Goal: Task Accomplishment & Management: Manage account settings

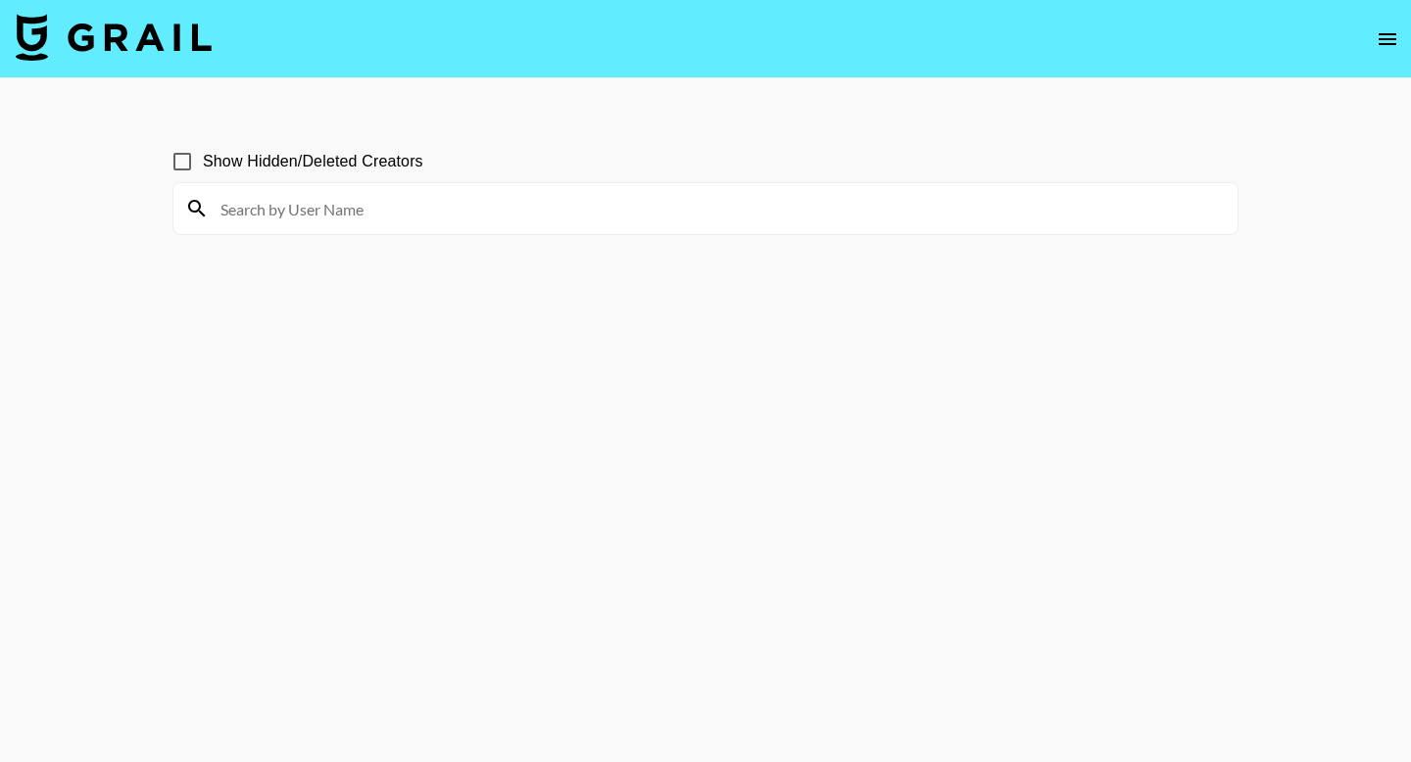
click at [113, 34] on img at bounding box center [114, 37] width 196 height 47
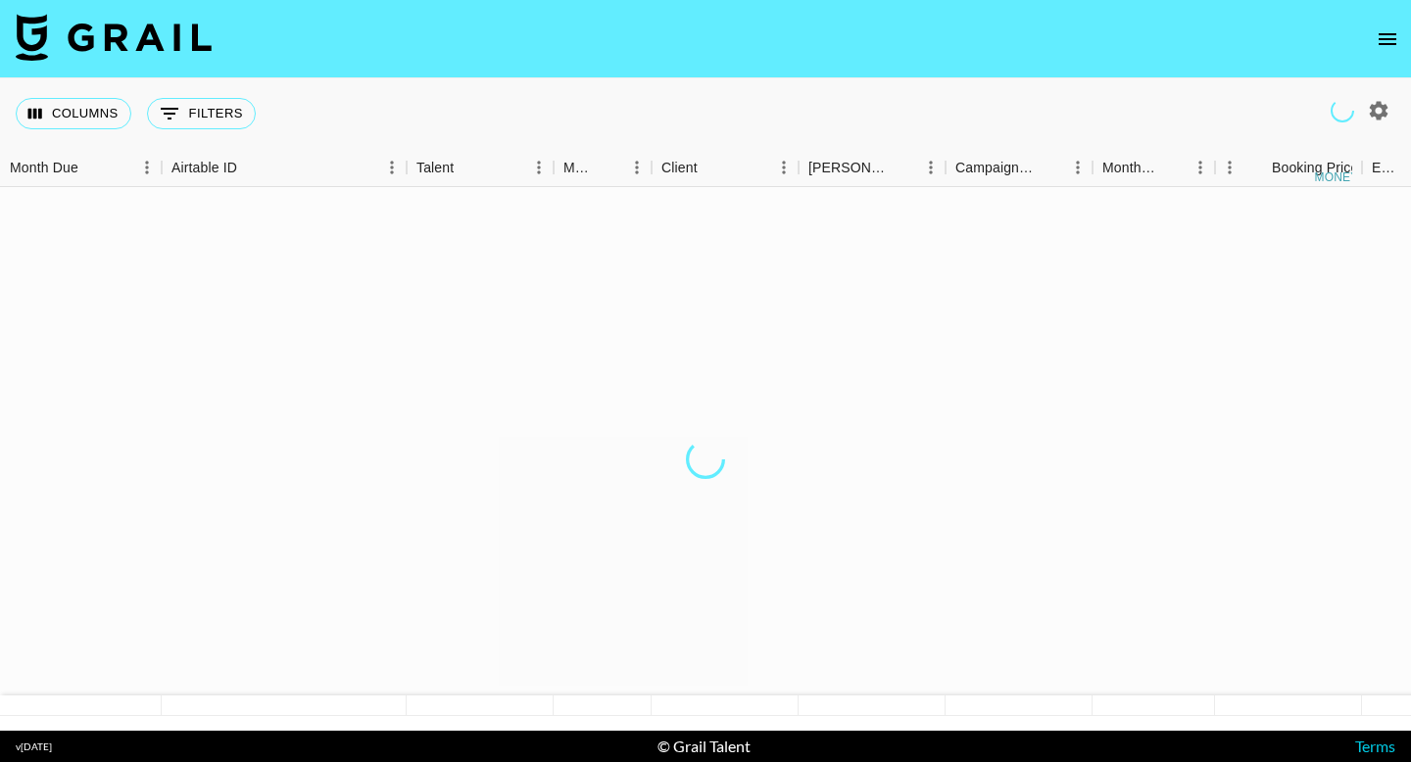
click at [1375, 113] on icon "button" at bounding box center [1379, 110] width 19 height 19
select select "May '25"
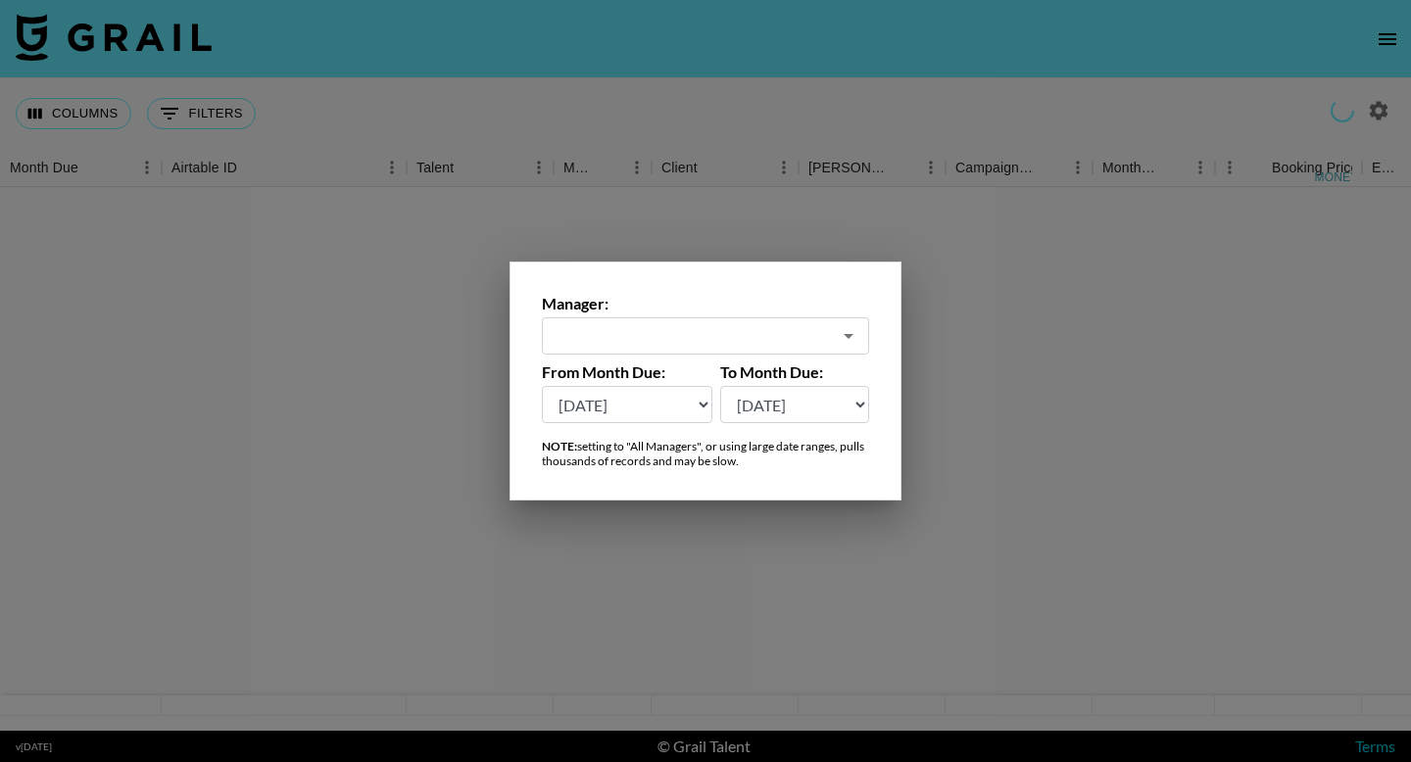
click at [655, 333] on input "text" at bounding box center [692, 336] width 277 height 23
click at [665, 338] on input "text" at bounding box center [692, 336] width 277 height 23
click at [643, 88] on div at bounding box center [705, 381] width 1411 height 762
click at [632, 98] on div "Columns 0 Filters + Booking" at bounding box center [705, 113] width 1411 height 71
click at [747, 89] on div "Columns 0 Filters + Booking" at bounding box center [705, 113] width 1411 height 71
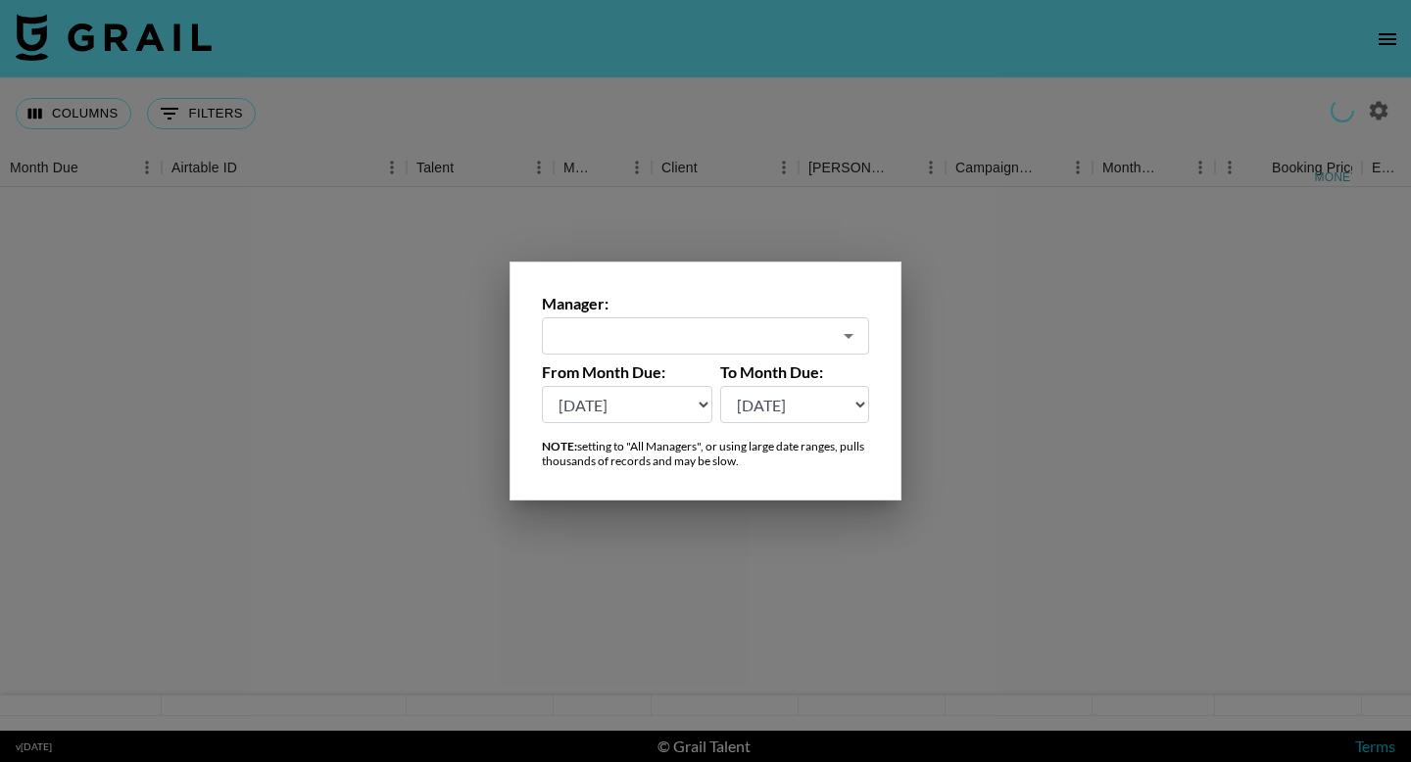
click at [650, 92] on div "Columns 0 Filters + Booking" at bounding box center [705, 113] width 1411 height 71
click at [685, 333] on div at bounding box center [705, 459] width 1411 height 544
click at [582, 89] on div "Columns 0 Filters + Booking" at bounding box center [705, 113] width 1411 height 71
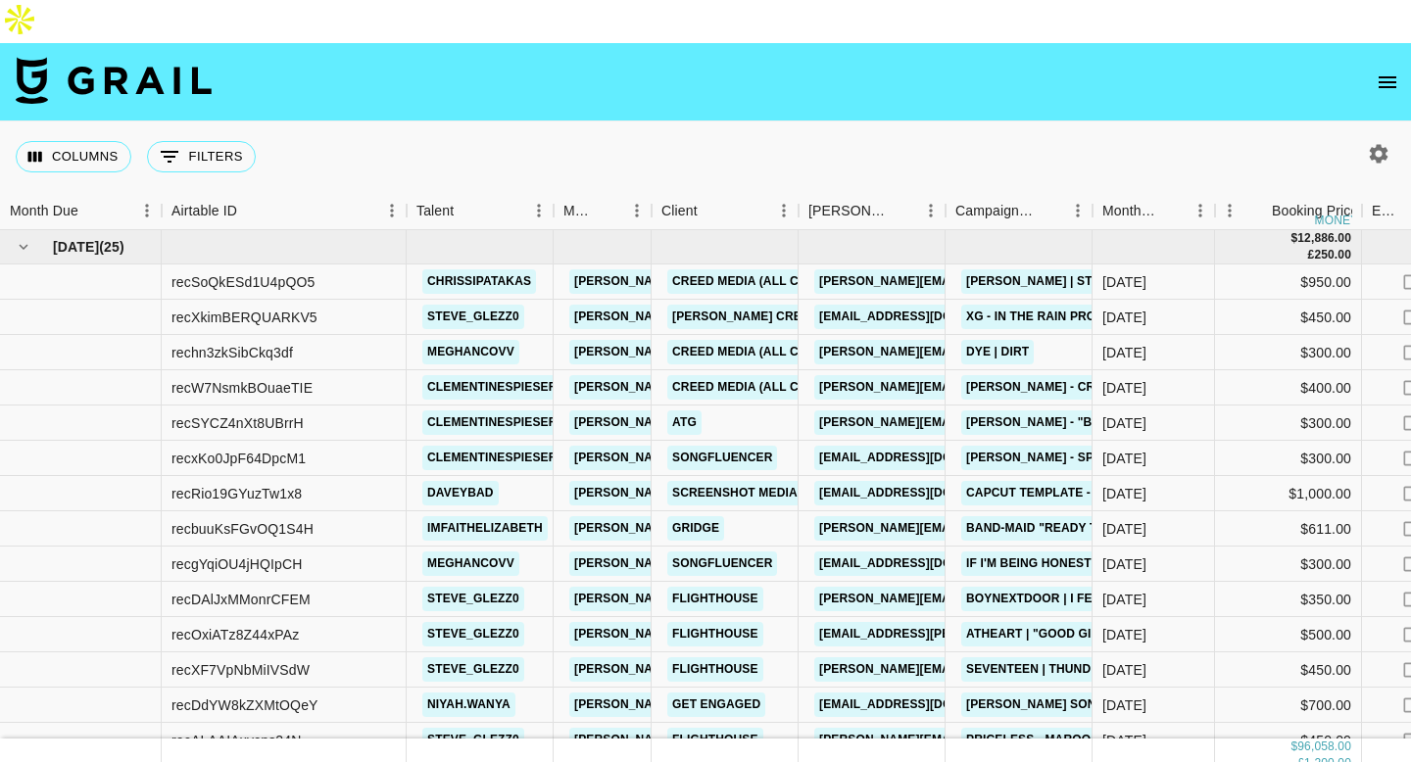
click at [1373, 144] on icon "button" at bounding box center [1379, 153] width 19 height 19
select select "May '25"
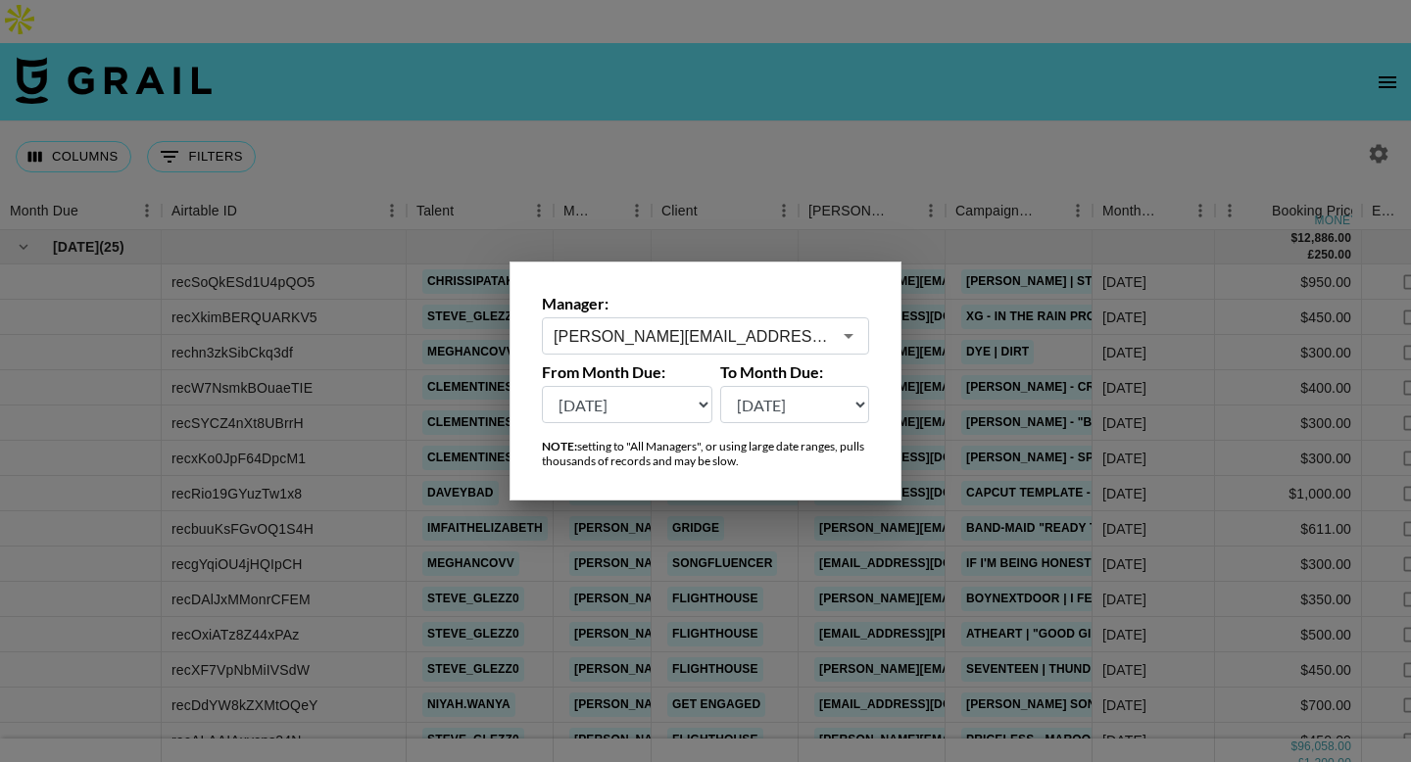
click at [658, 412] on select "Aug '26 Jul '26 Jun '26 May '26 Apr '26 Mar '26 Feb '26 Jan '26 Dec '25 Nov '25…" at bounding box center [627, 404] width 170 height 37
click at [542, 386] on select "Aug '26 Jul '26 Jun '26 May '26 Apr '26 Mar '26 Feb '26 Jan '26 Dec '25 Nov '25…" at bounding box center [627, 404] width 170 height 37
click at [383, 146] on div at bounding box center [705, 381] width 1411 height 762
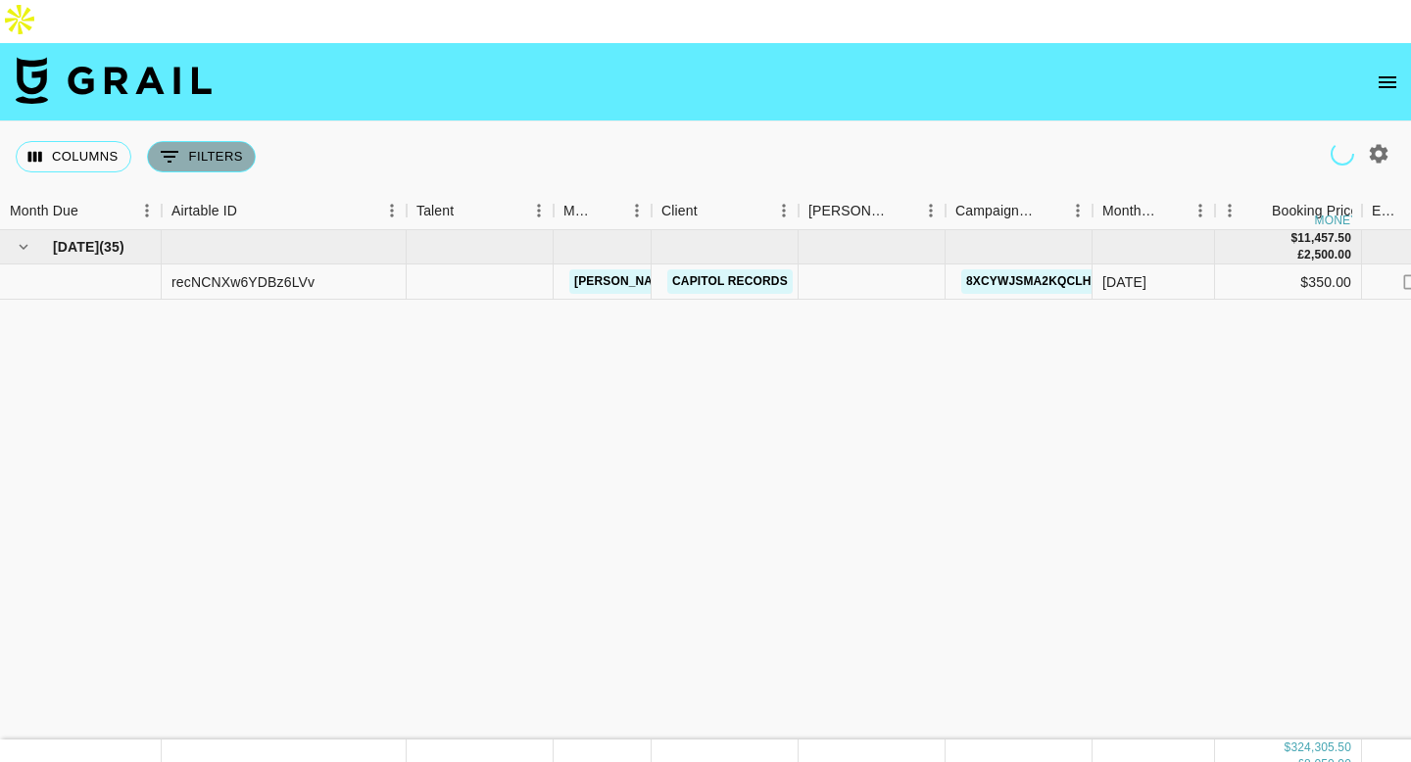
click at [196, 141] on button "0 Filters" at bounding box center [201, 156] width 109 height 31
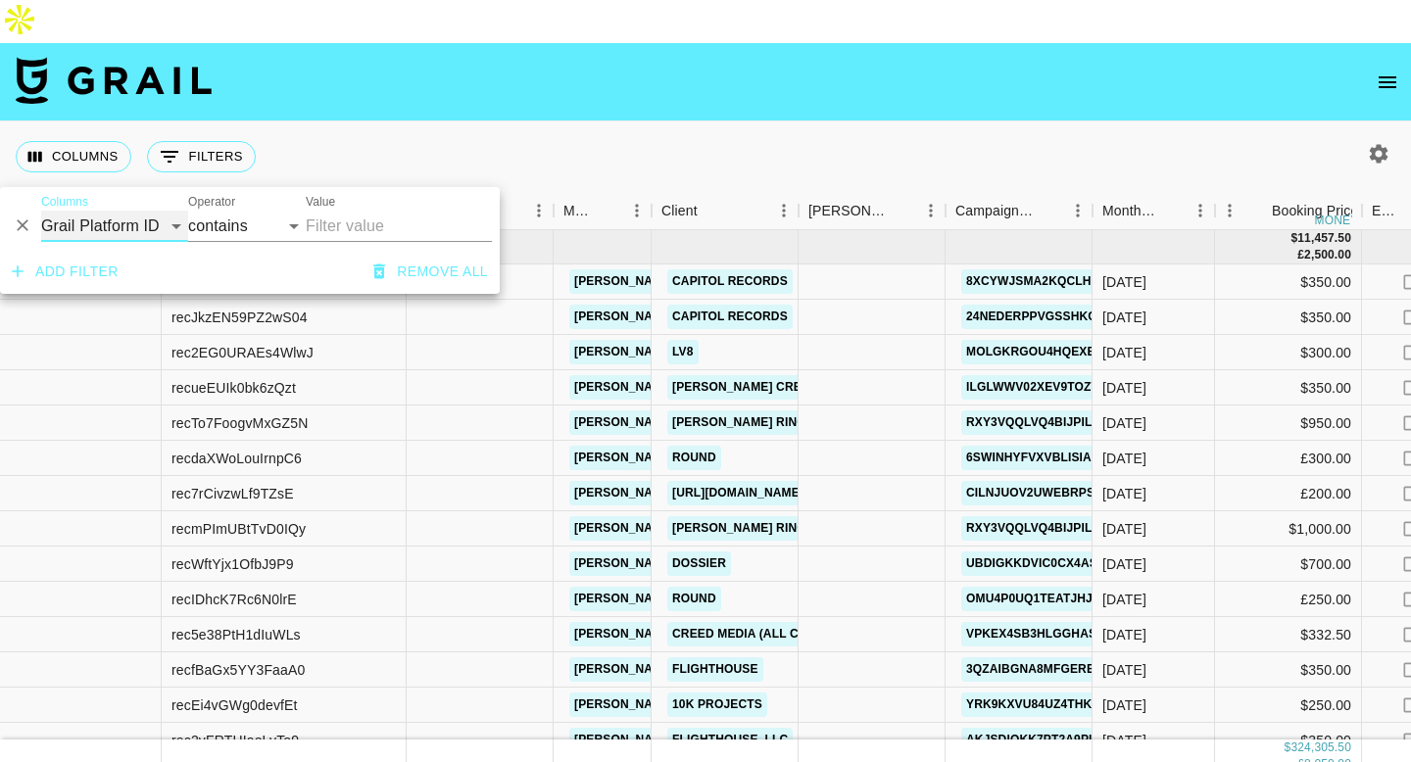
click at [123, 230] on select "Grail Platform ID Airtable ID Talent Manager Client Booker Campaign (Type) Date…" at bounding box center [114, 226] width 147 height 31
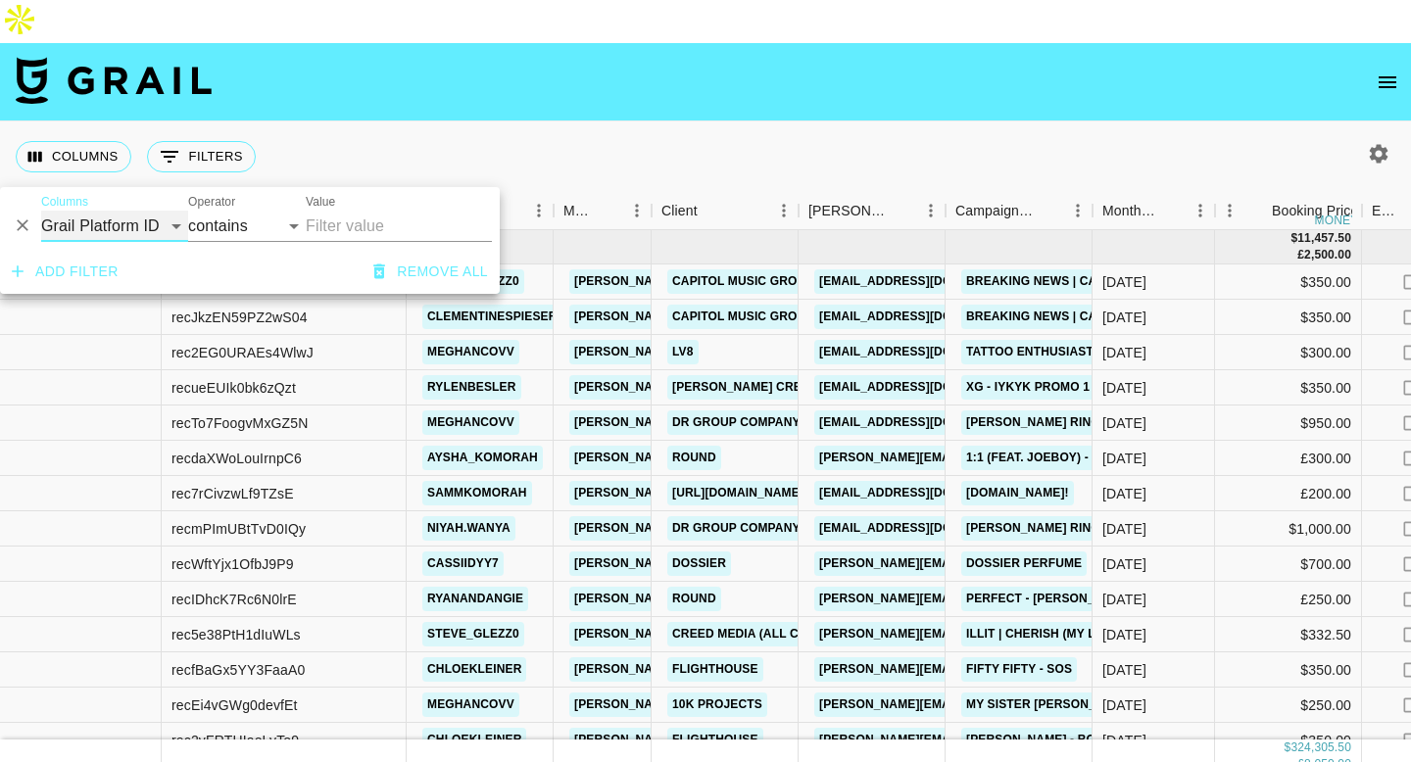
select select "managerIds"
click at [41, 211] on select "Grail Platform ID Airtable ID Talent Manager Client Booker Campaign (Type) Date…" at bounding box center [114, 226] width 147 height 31
select select "is"
click at [140, 220] on select "Grail Platform ID Airtable ID Talent Manager Client Booker Campaign (Type) Date…" at bounding box center [114, 226] width 147 height 31
select select "talentName"
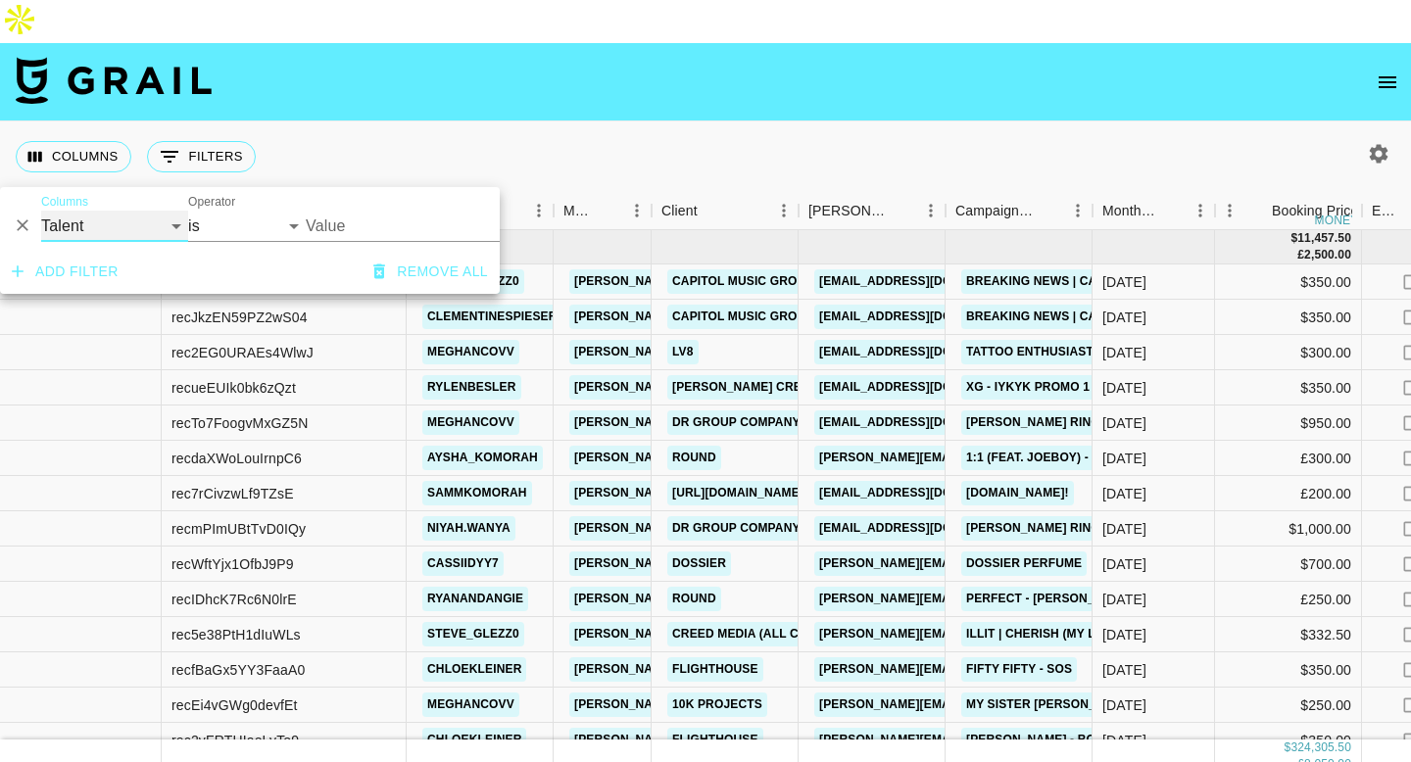
click at [41, 211] on select "Grail Platform ID Airtable ID Talent Manager Client Booker Campaign (Type) Date…" at bounding box center [114, 226] width 147 height 31
select select "contains"
click at [319, 223] on input "Value" at bounding box center [399, 226] width 186 height 31
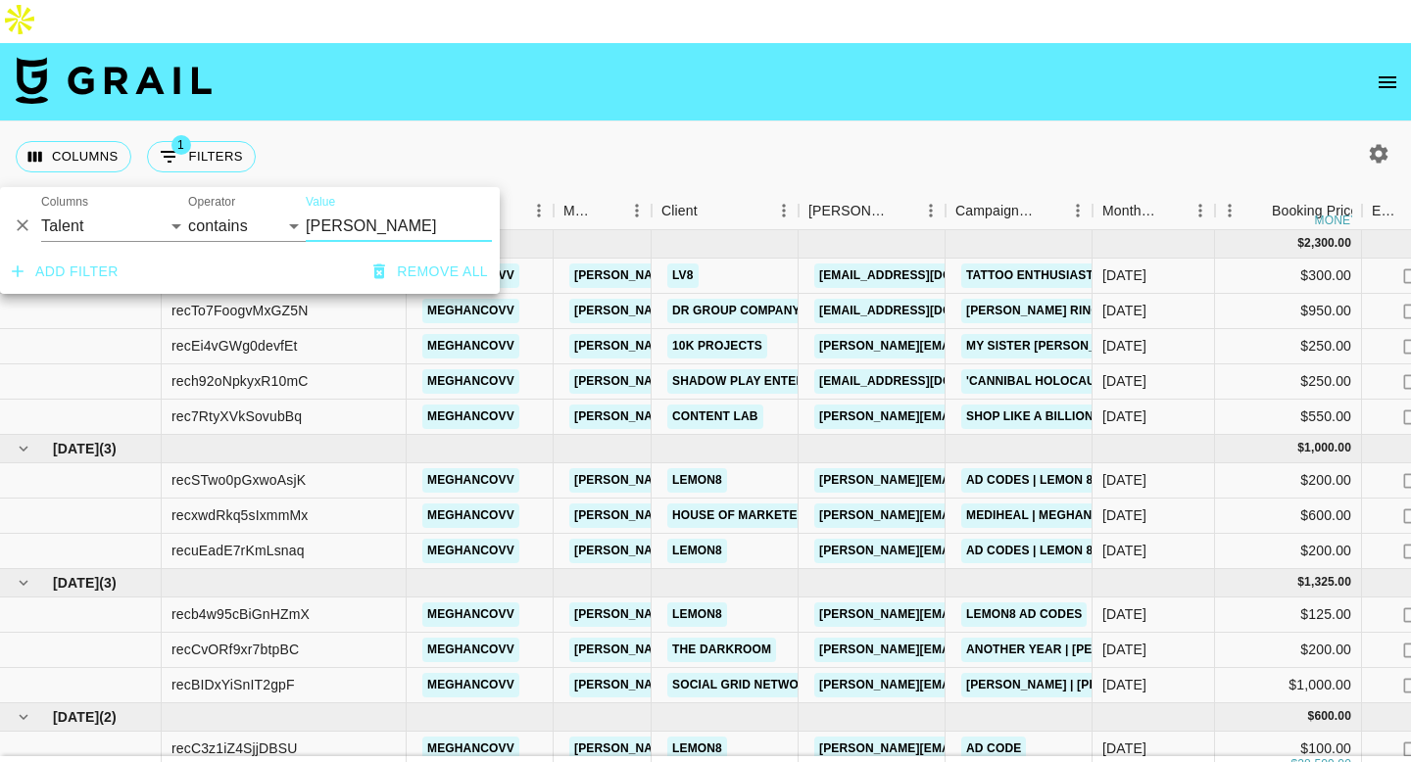
type input "meghan"
click at [340, 125] on div "Columns 1 Filters + Booking" at bounding box center [705, 156] width 1411 height 71
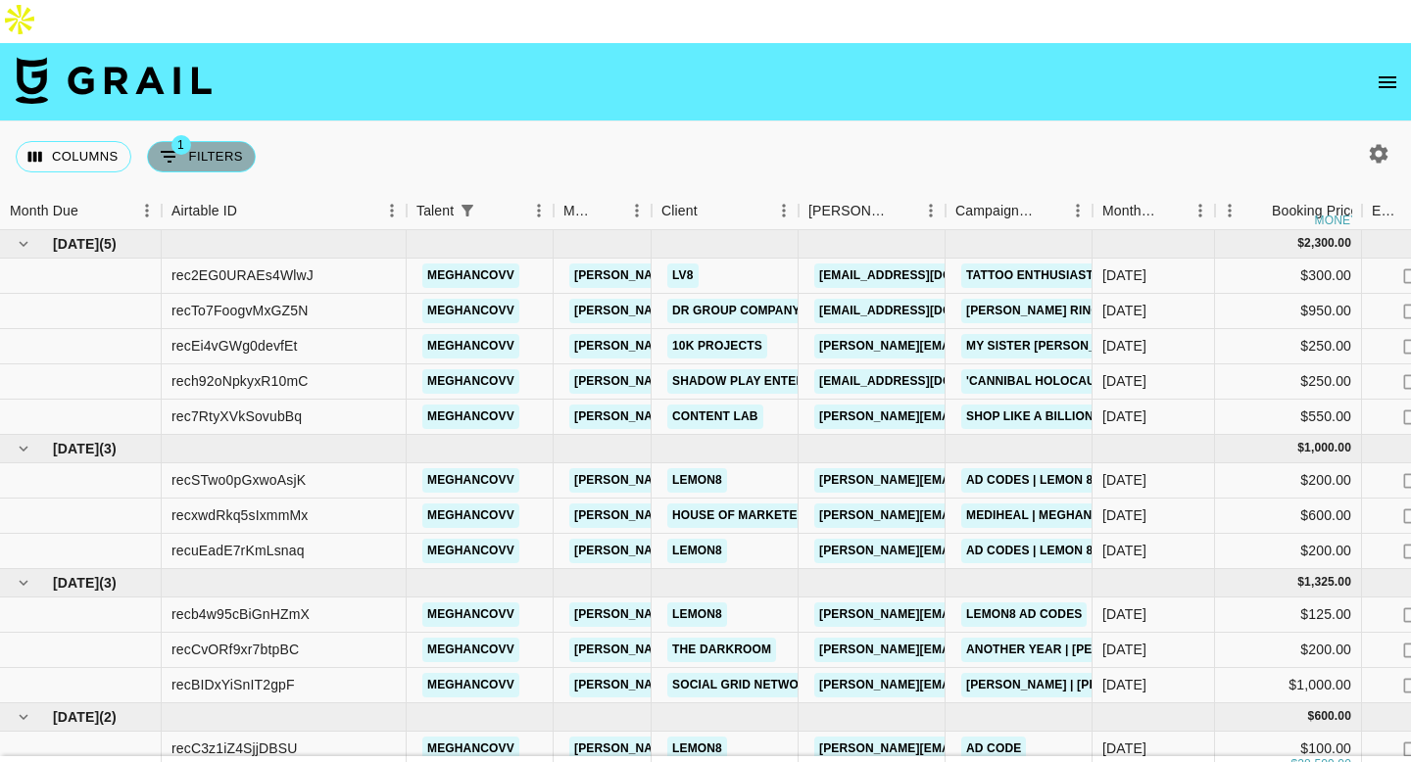
click at [218, 141] on button "1 Filters" at bounding box center [201, 156] width 109 height 31
select select "talentName"
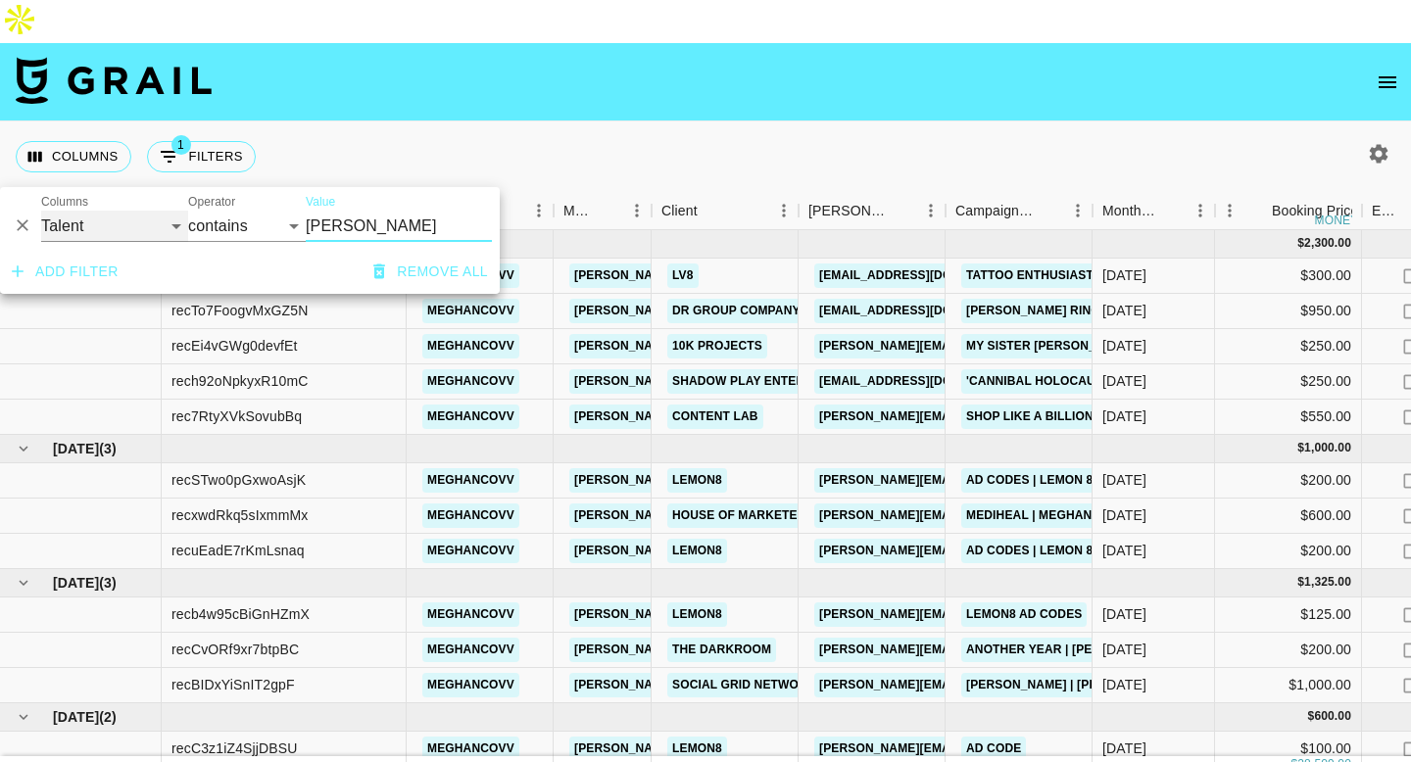
click at [122, 221] on select "Grail Platform ID Airtable ID Talent Manager Client Booker Campaign (Type) Date…" at bounding box center [114, 226] width 147 height 31
click at [690, 136] on div "Columns 1 Filters + Booking" at bounding box center [705, 156] width 1411 height 71
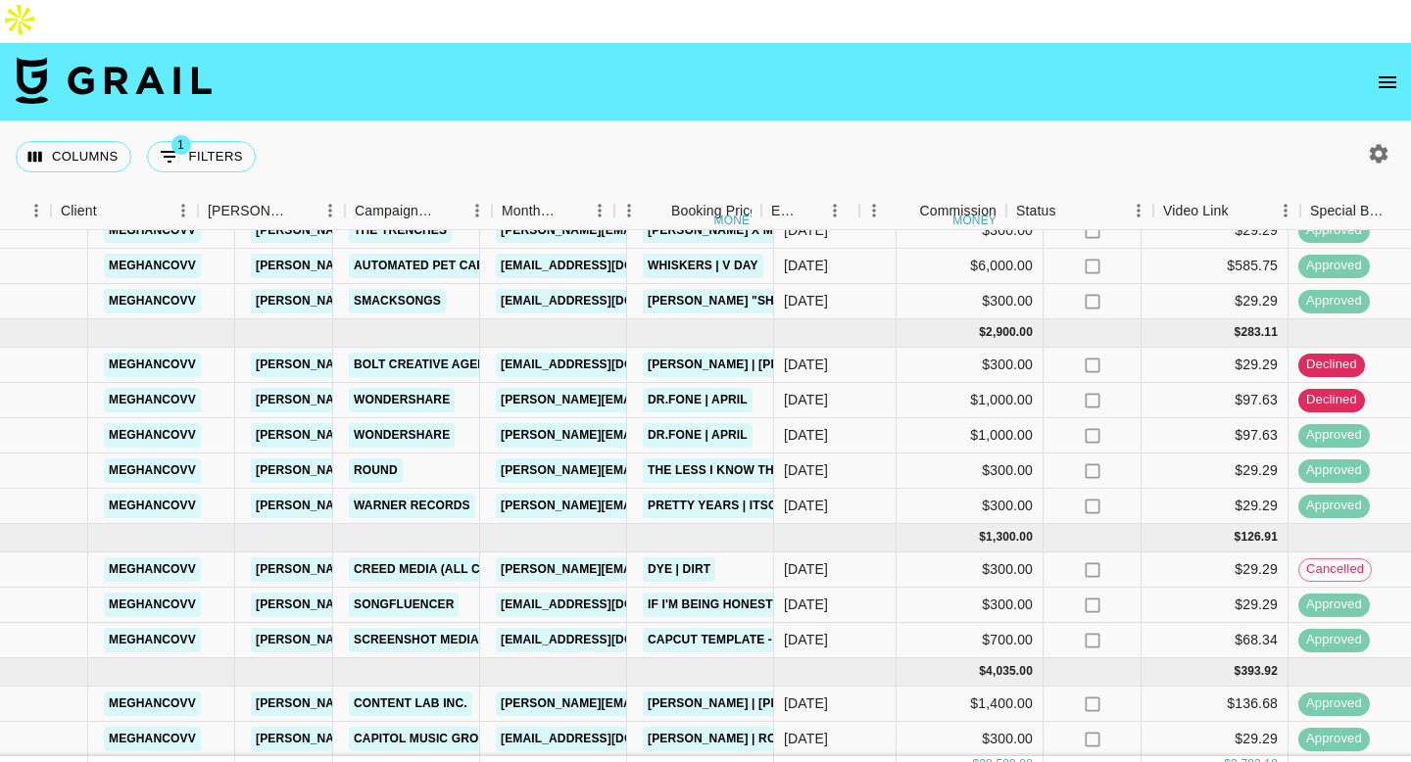
scroll to position [1069, 0]
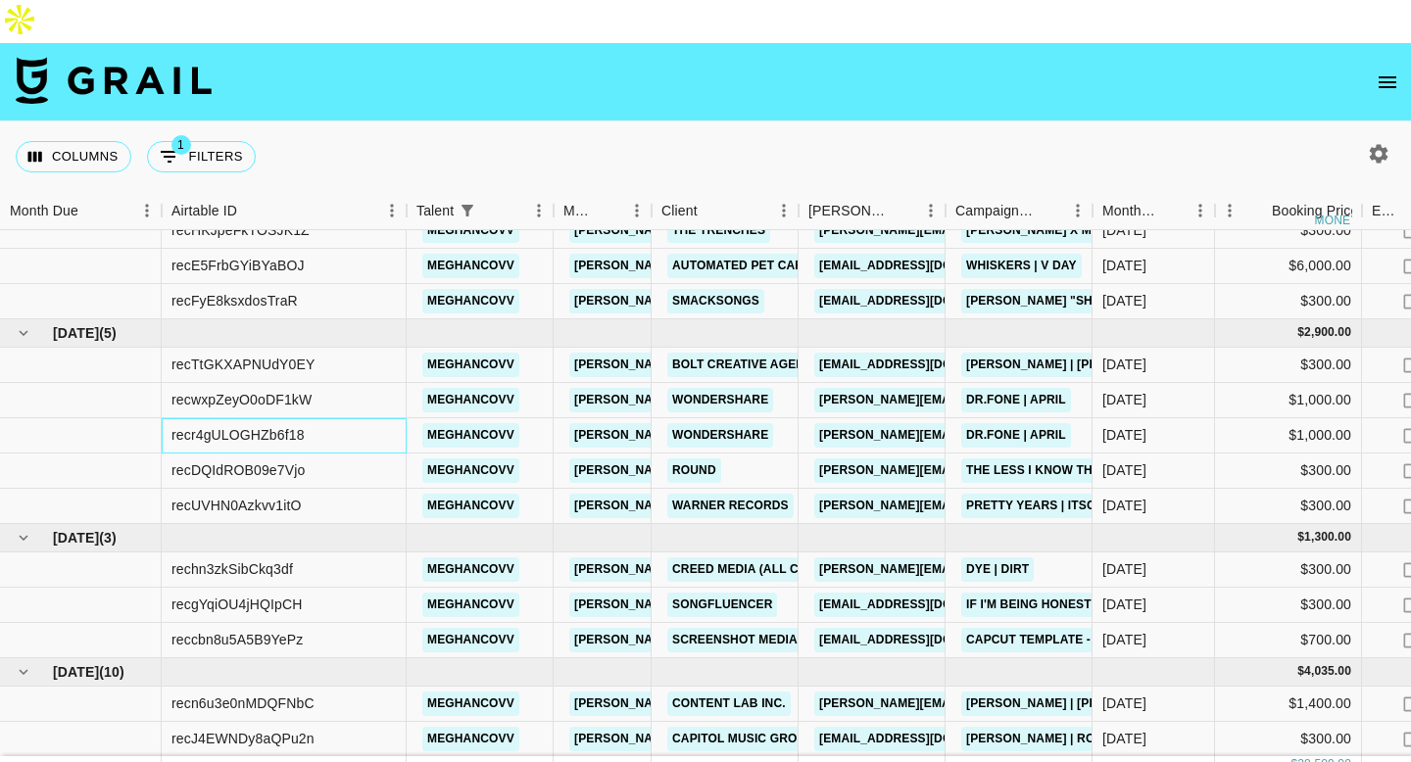
click at [204, 425] on div "recr4gULOGHZb6f18" at bounding box center [237, 435] width 133 height 20
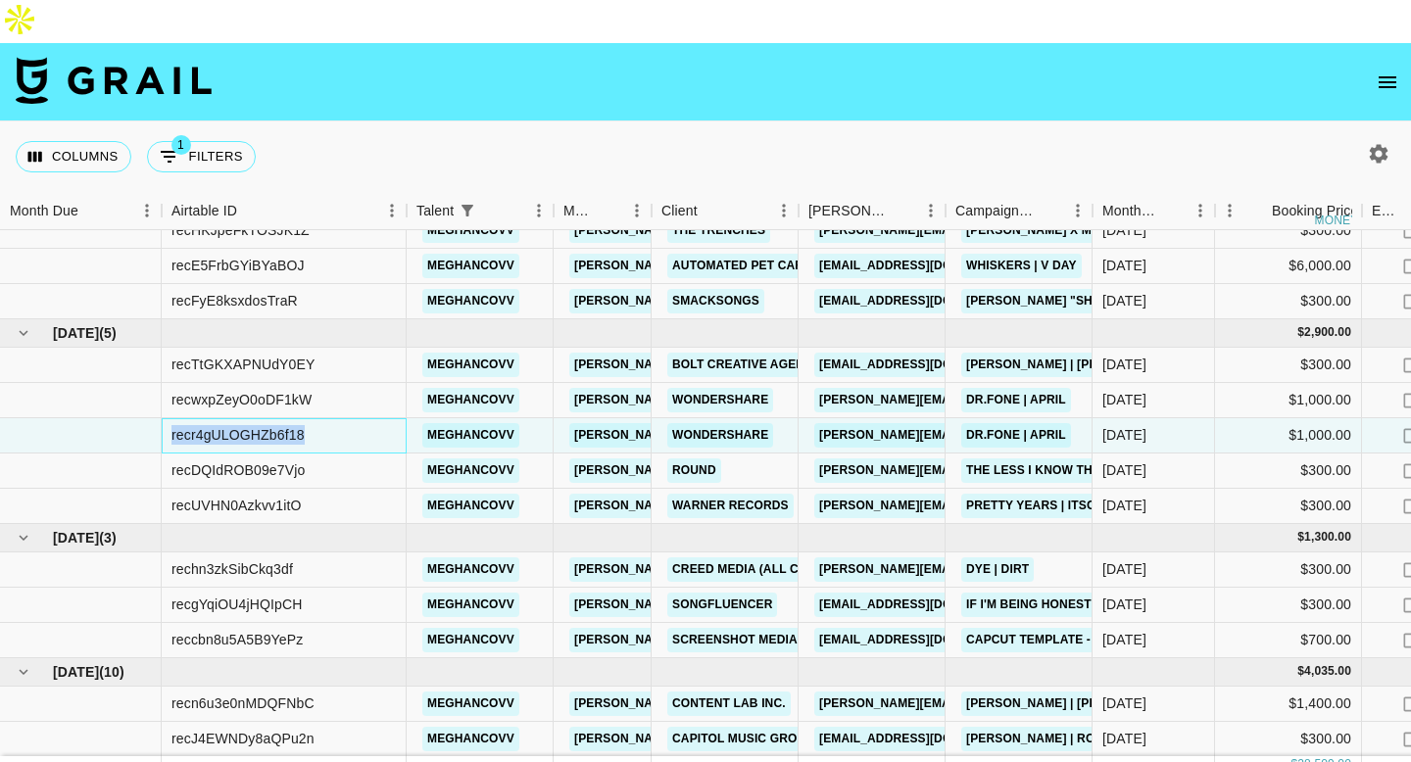
copy div "recr4gULOGHZb6f18"
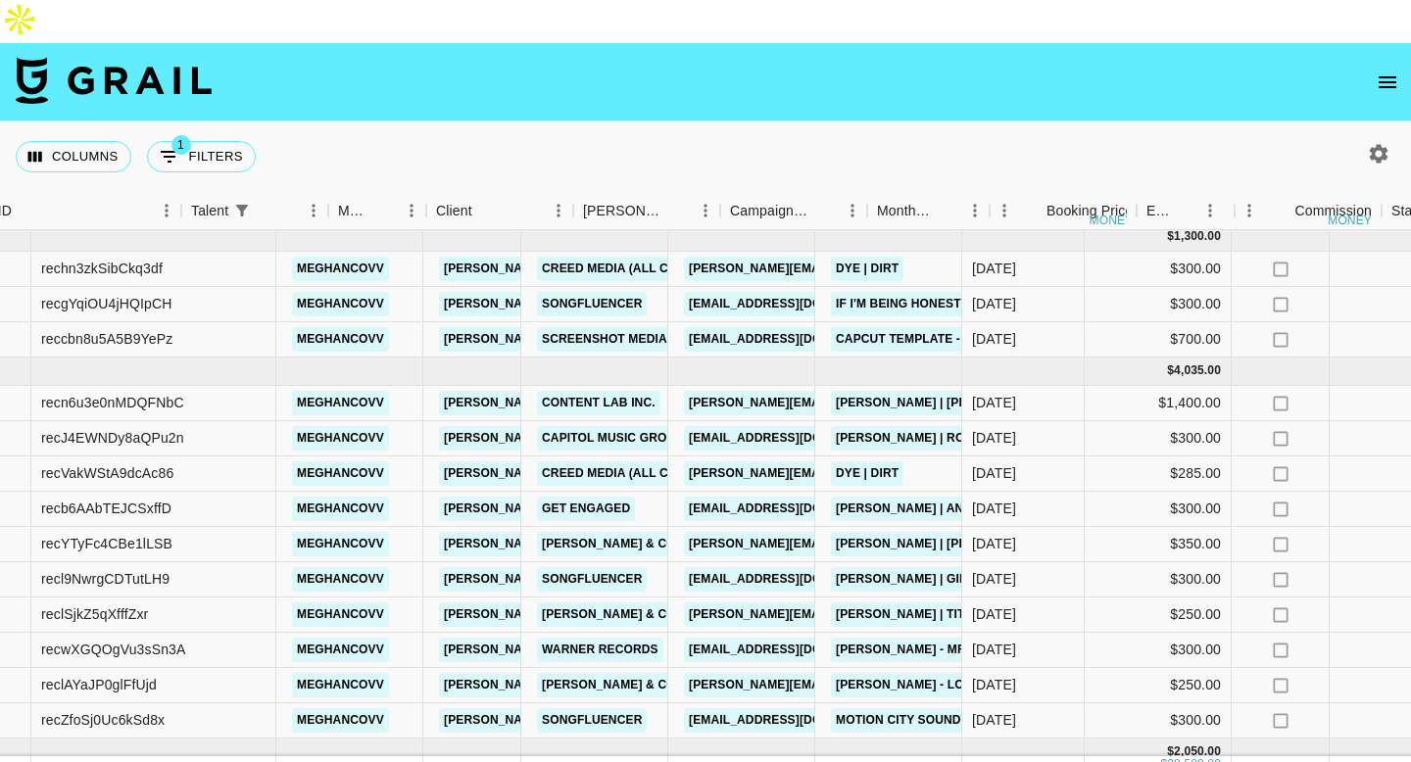
scroll to position [1370, 0]
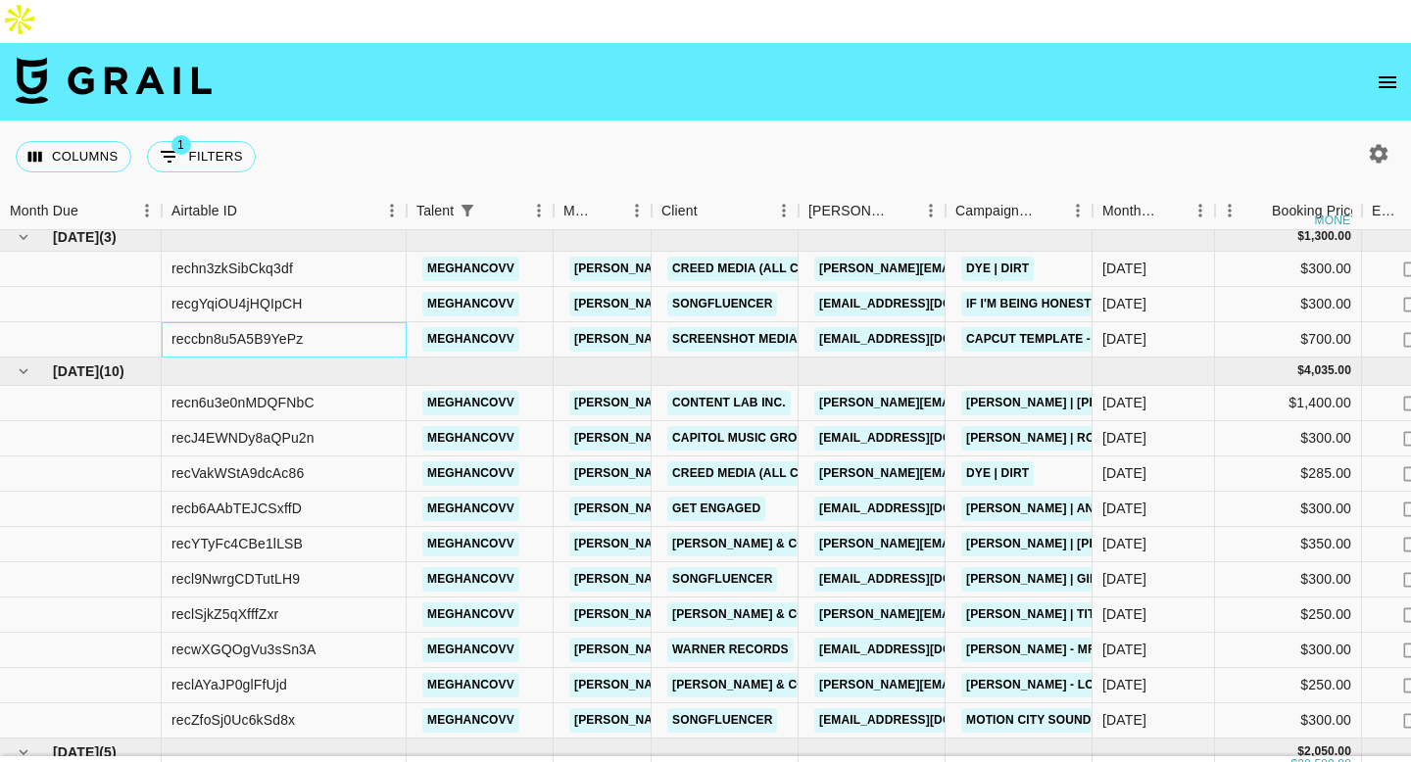
click at [235, 329] on div "reccbn8u5A5B9YePz" at bounding box center [236, 339] width 131 height 20
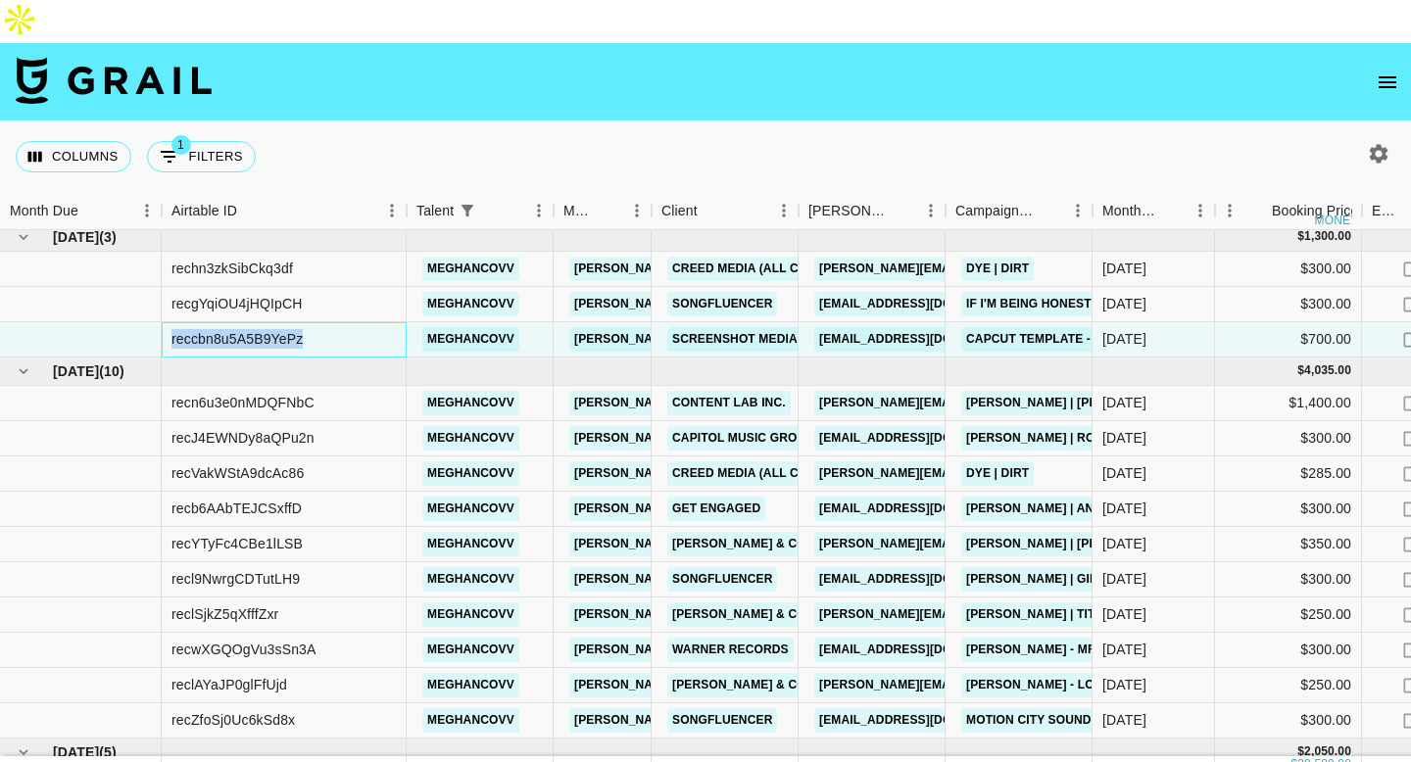
click at [235, 329] on div "reccbn8u5A5B9YePz" at bounding box center [236, 339] width 131 height 20
copy div "reccbn8u5A5B9YePz"
click at [1392, 76] on icon "open drawer" at bounding box center [1387, 82] width 18 height 12
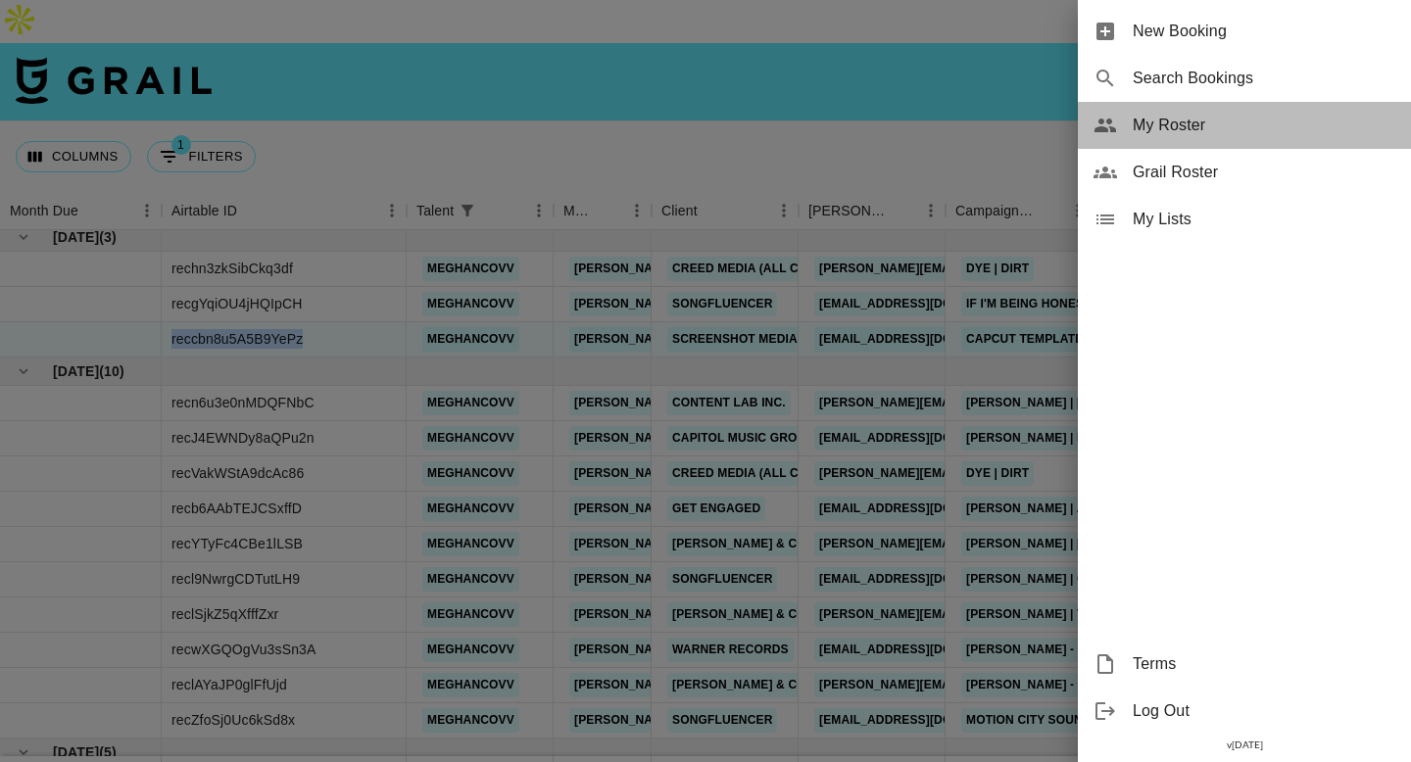
click at [1175, 127] on span "My Roster" at bounding box center [1263, 126] width 263 height 24
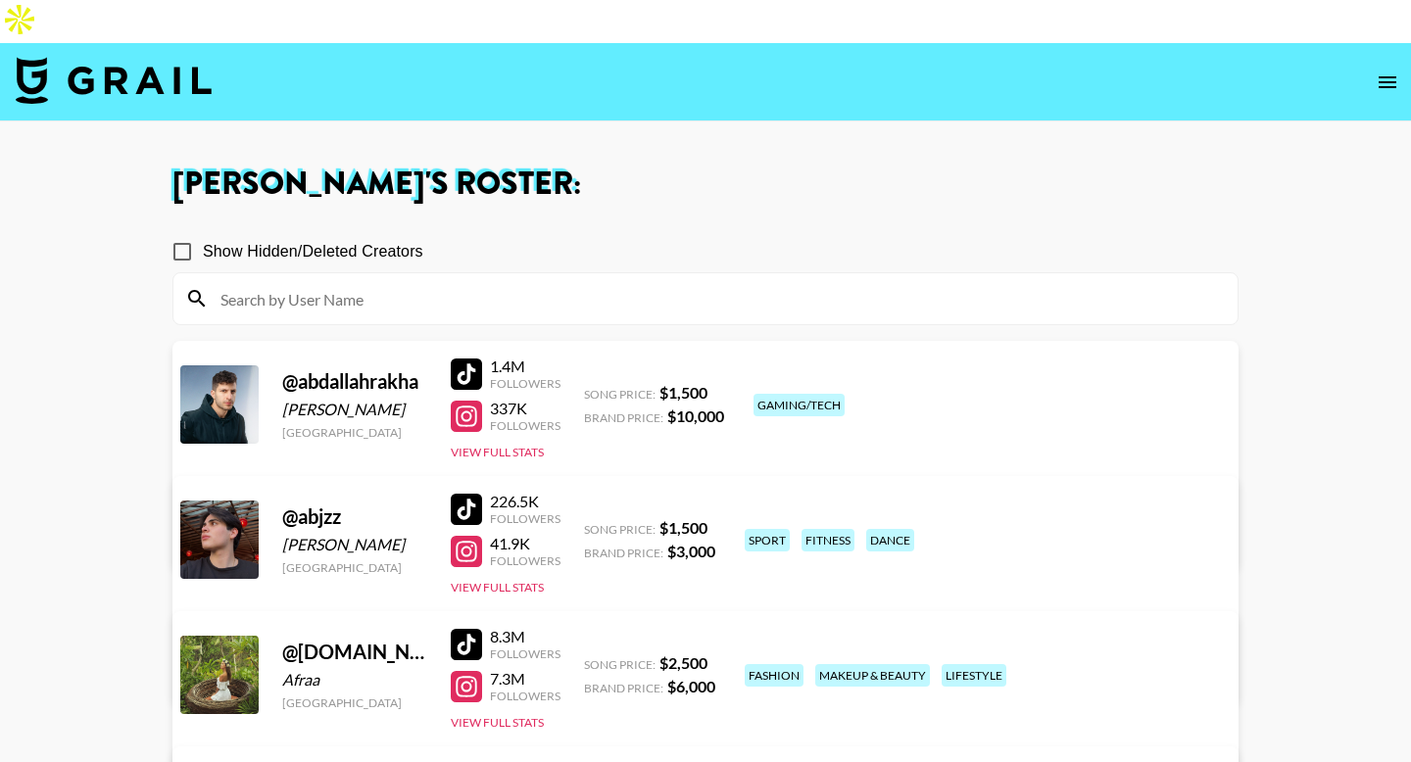
click at [1383, 76] on icon "open drawer" at bounding box center [1387, 82] width 18 height 12
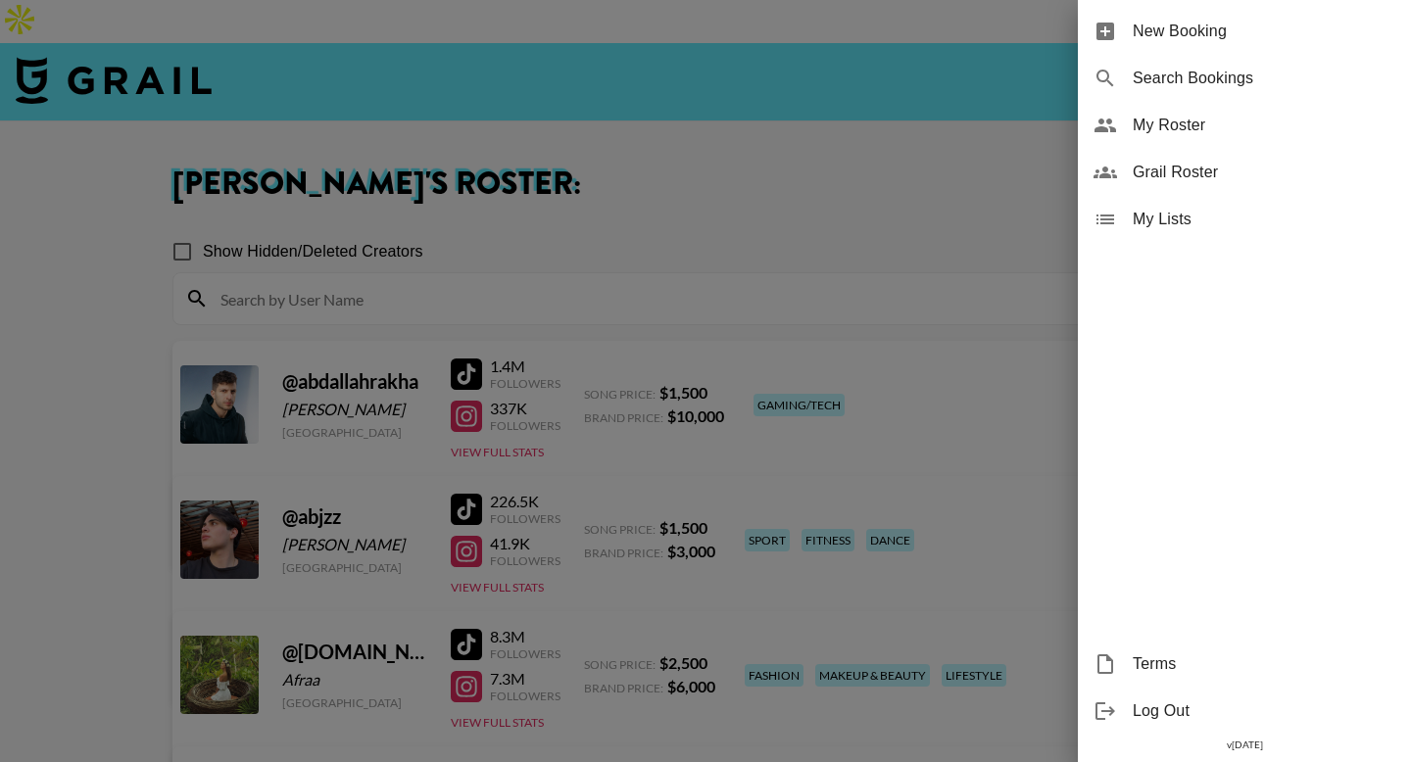
click at [1169, 129] on span "My Roster" at bounding box center [1263, 126] width 263 height 24
click at [57, 349] on div at bounding box center [705, 381] width 1411 height 762
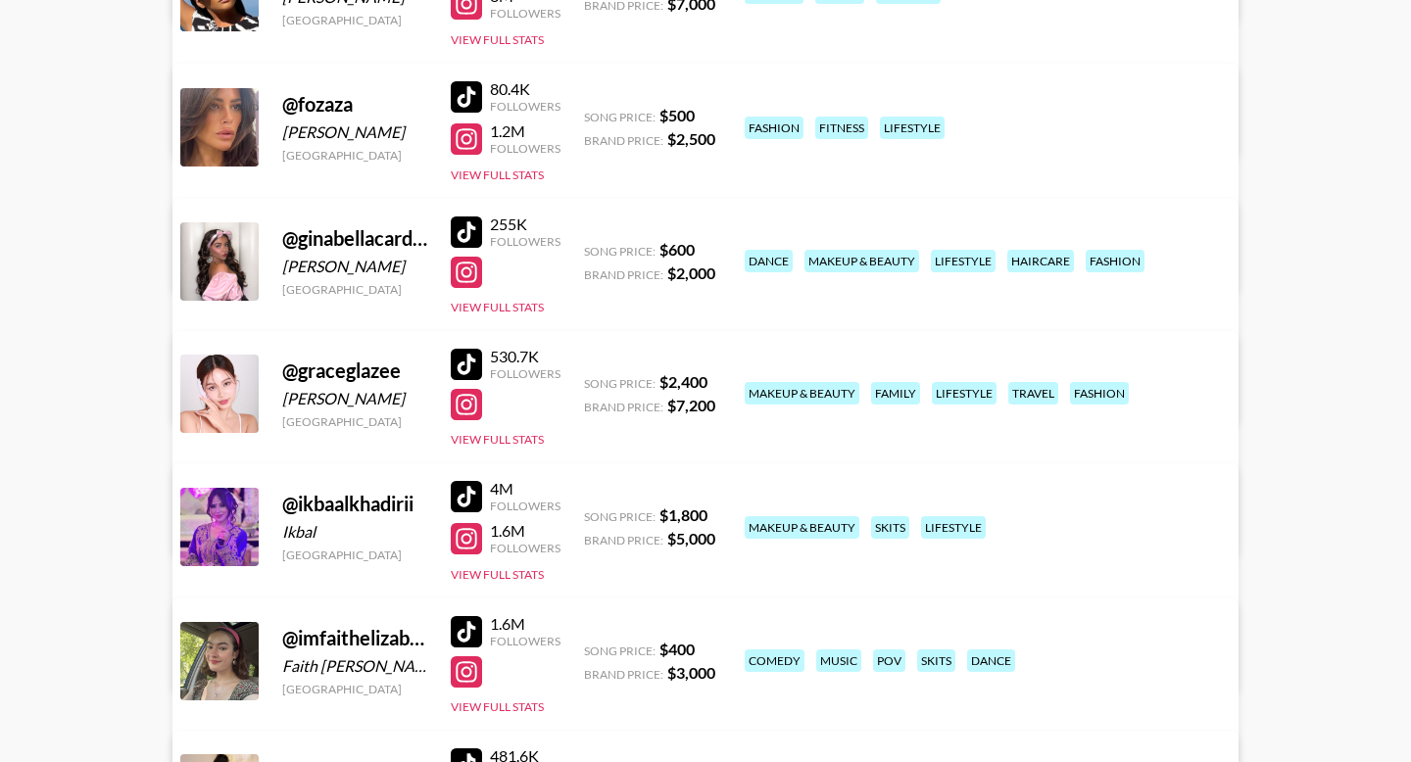
scroll to position [4017, 0]
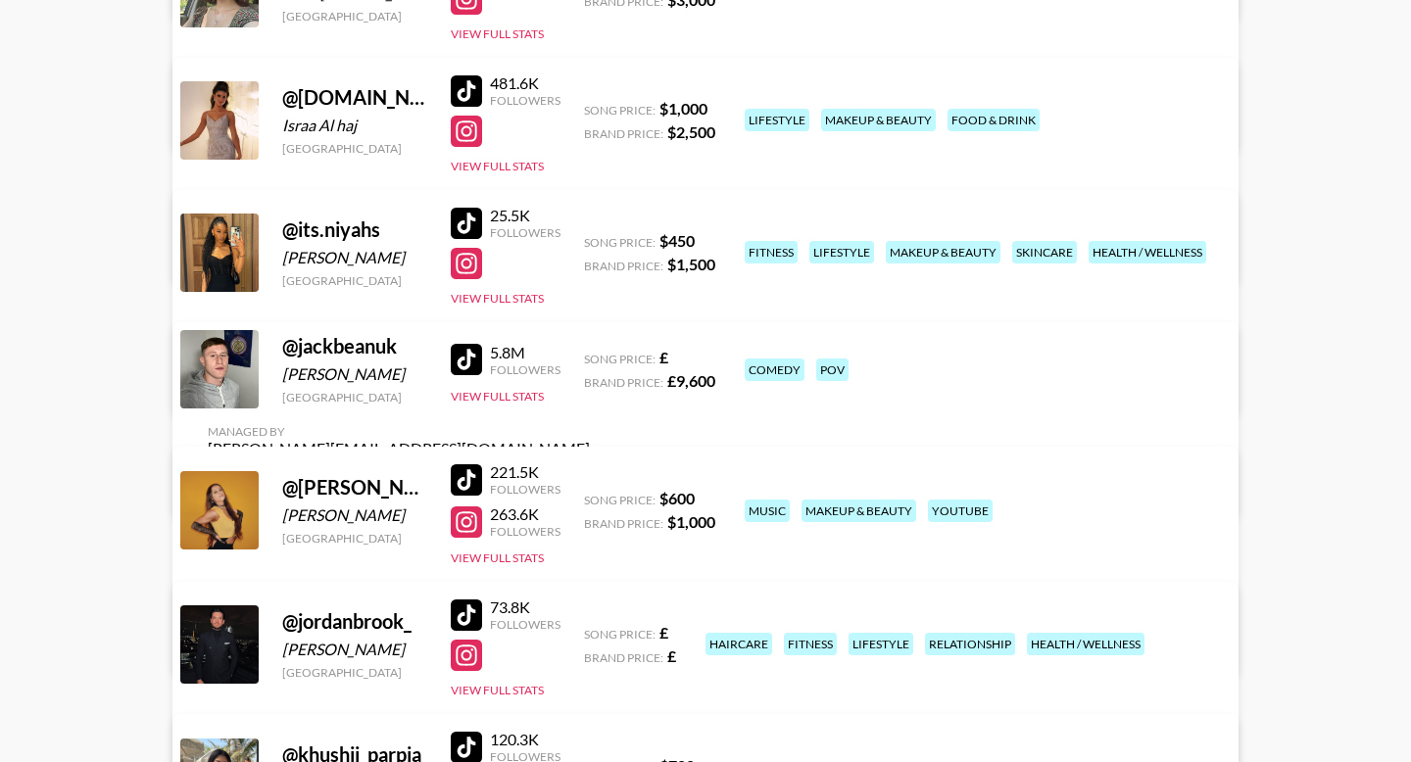
click at [590, 372] on link "View/Edit Details" at bounding box center [399, 382] width 382 height 20
click at [590, 632] on link "View/Edit Details" at bounding box center [399, 642] width 382 height 20
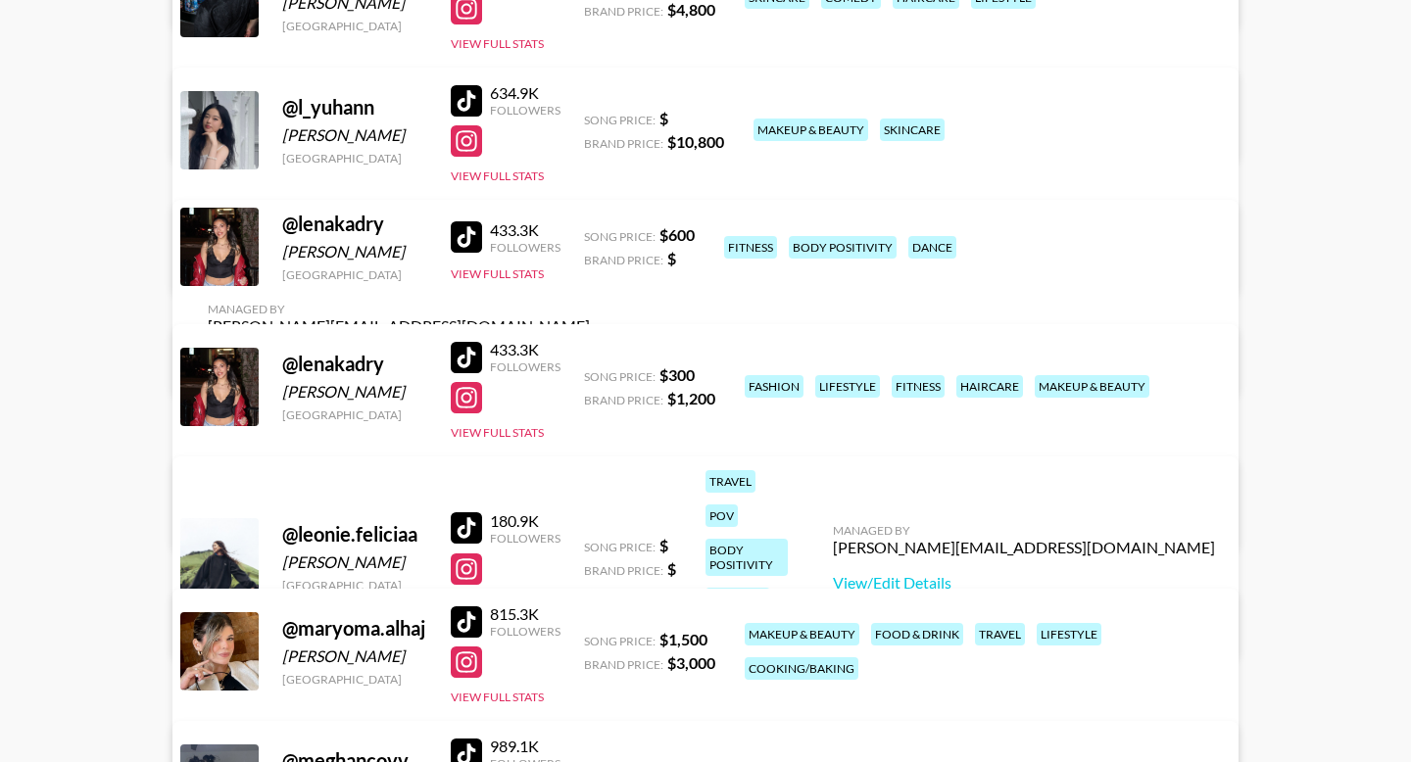
scroll to position [6843, 0]
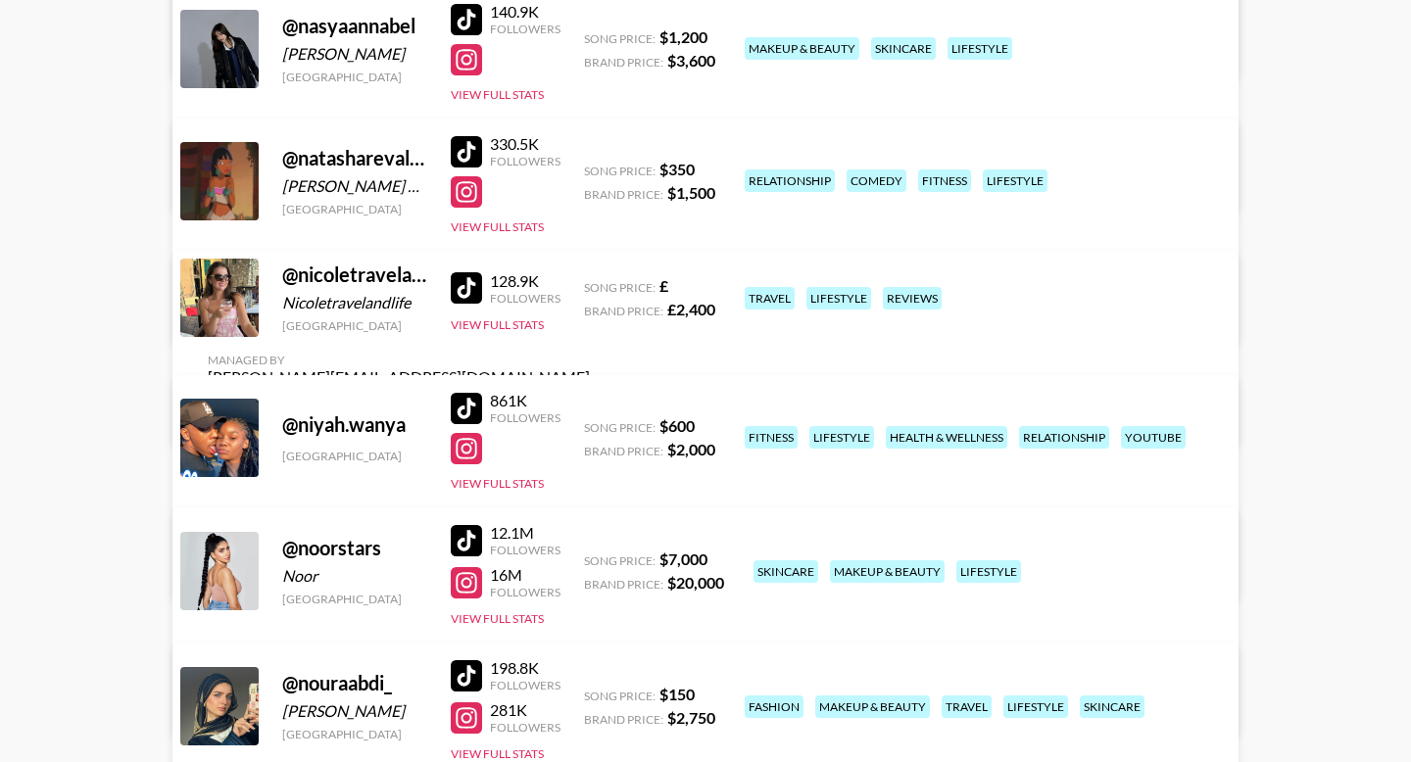
click at [590, 557] on link "View/Edit Details" at bounding box center [399, 567] width 382 height 20
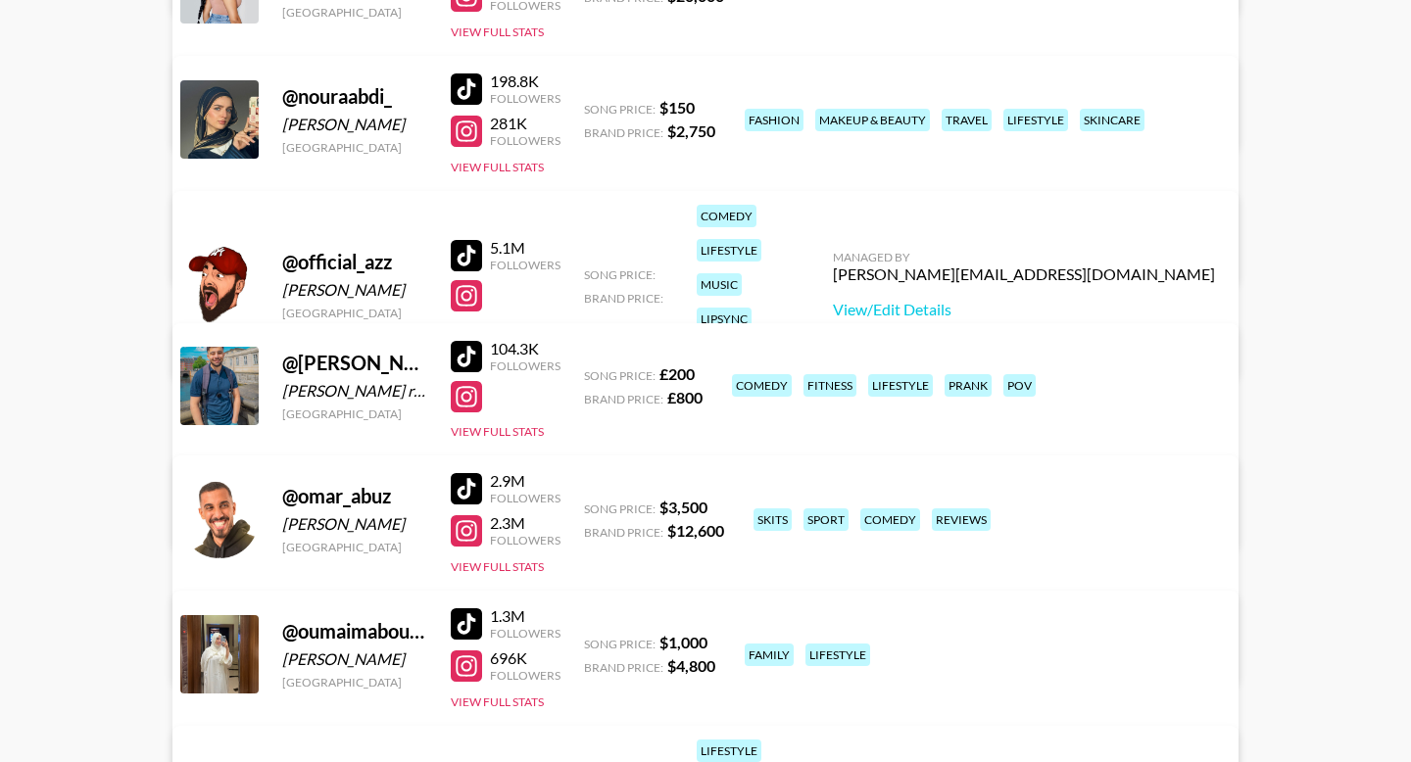
scroll to position [7396, 0]
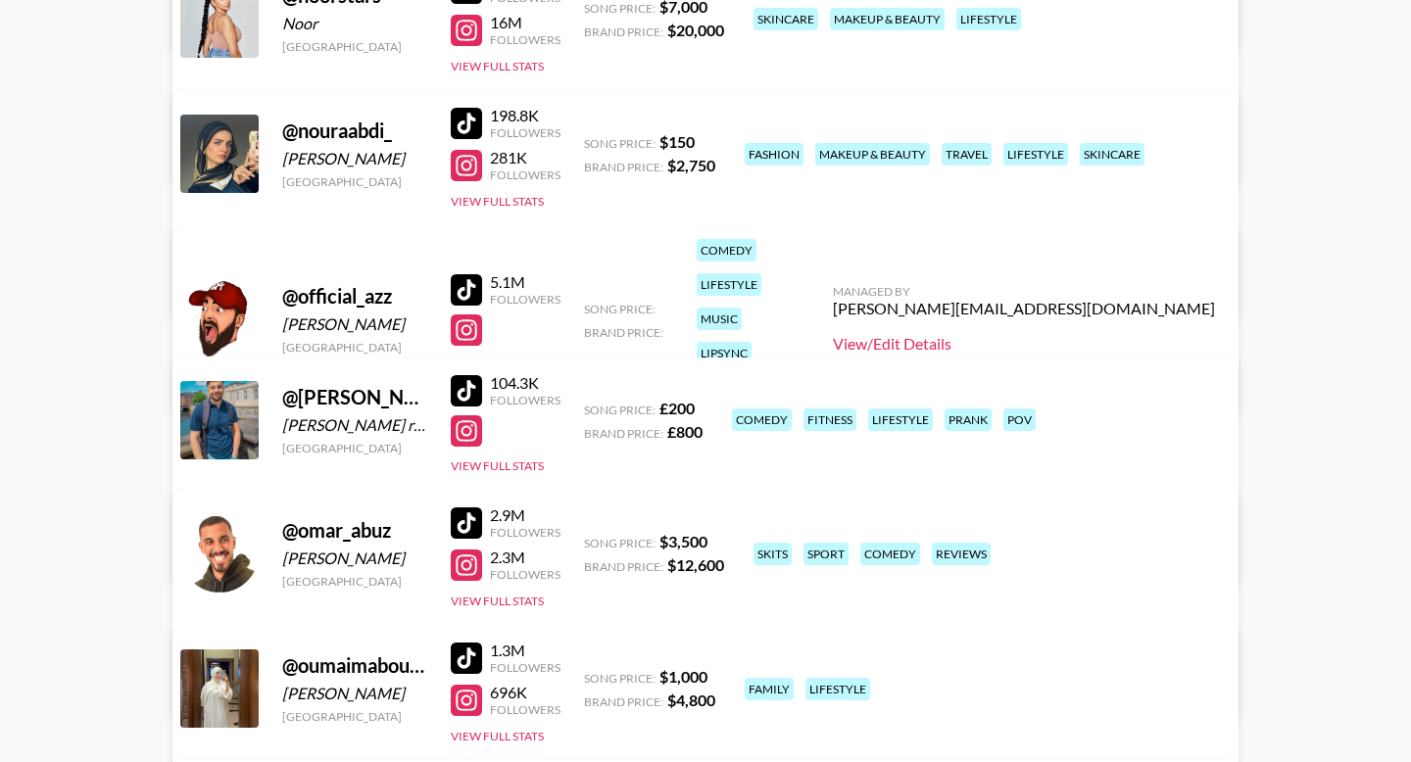
click at [1130, 334] on link "View/Edit Details" at bounding box center [1024, 344] width 382 height 20
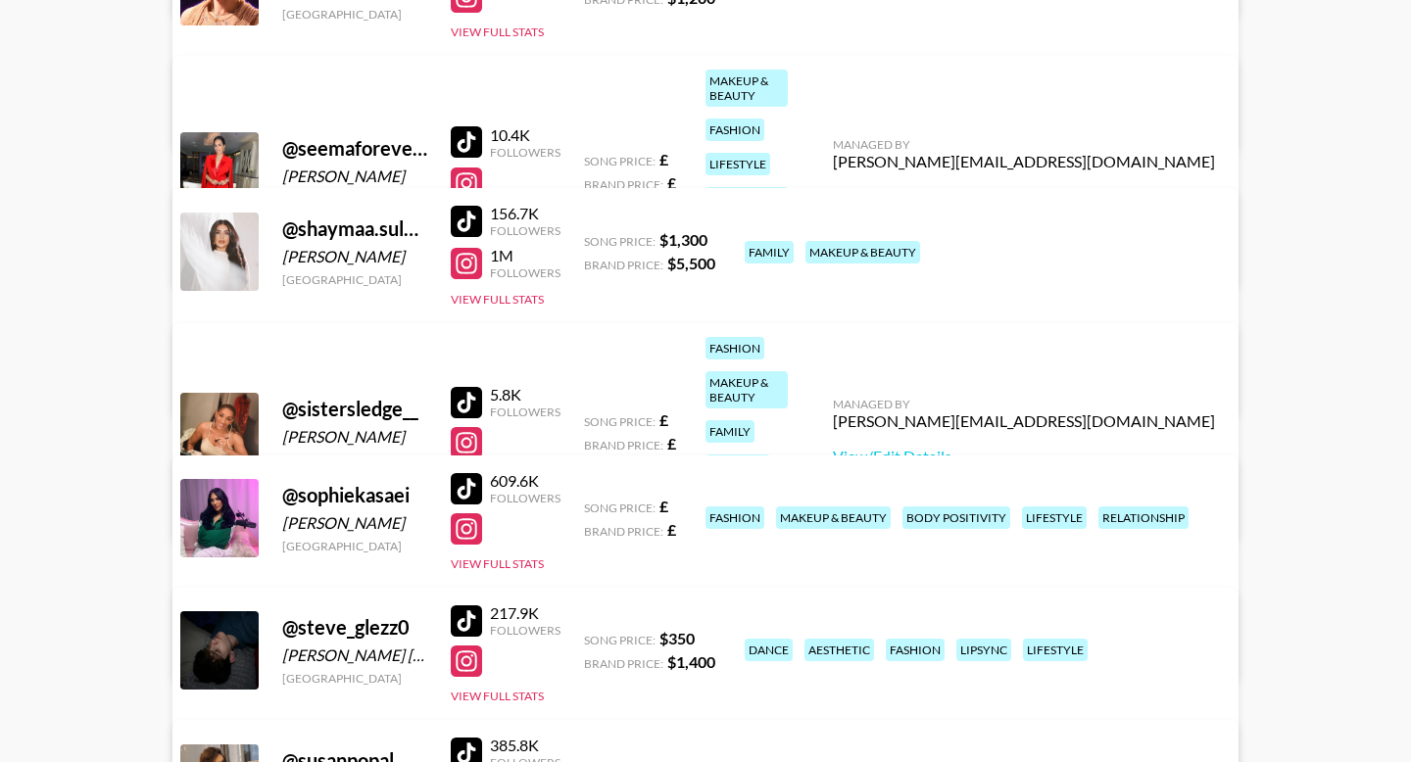
scroll to position [9902, 0]
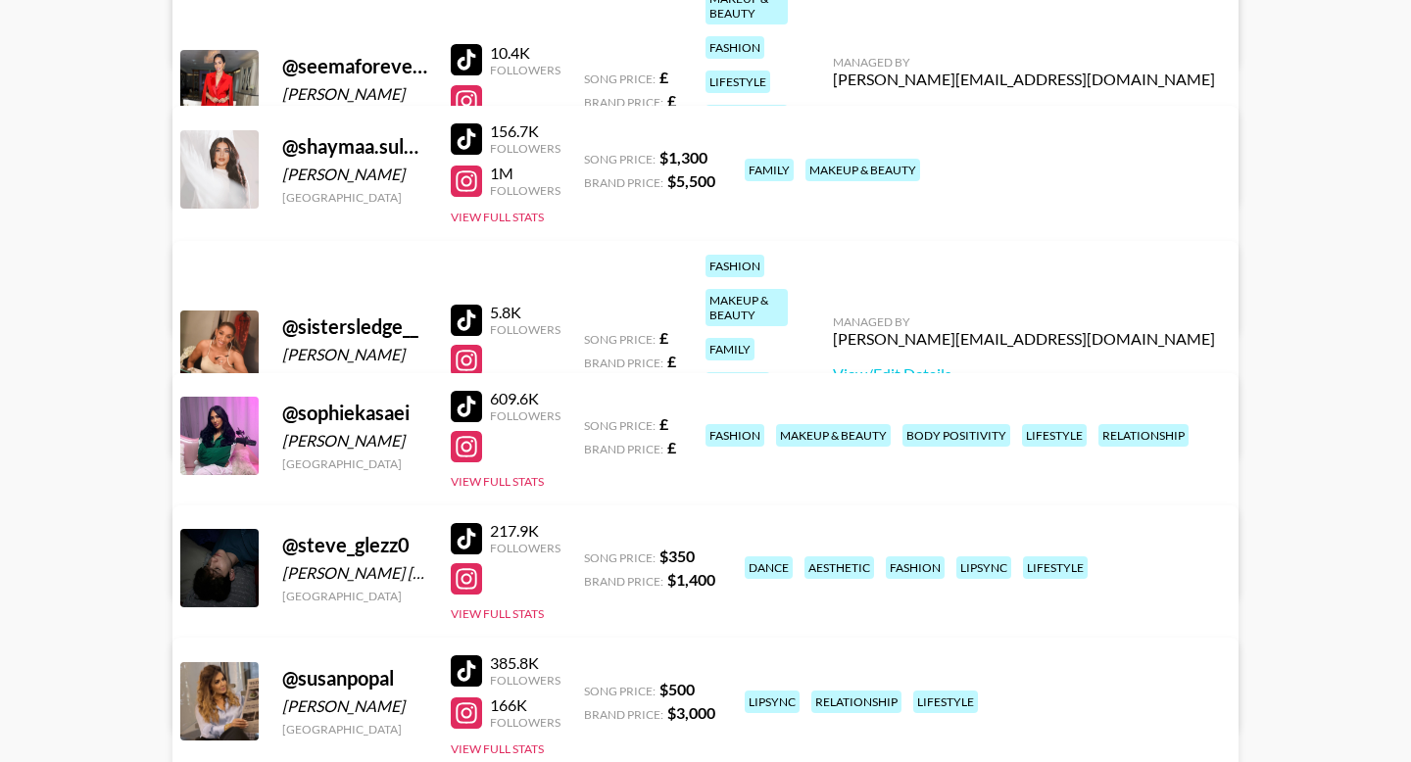
click at [590, 555] on link "View/Edit Details" at bounding box center [399, 565] width 382 height 20
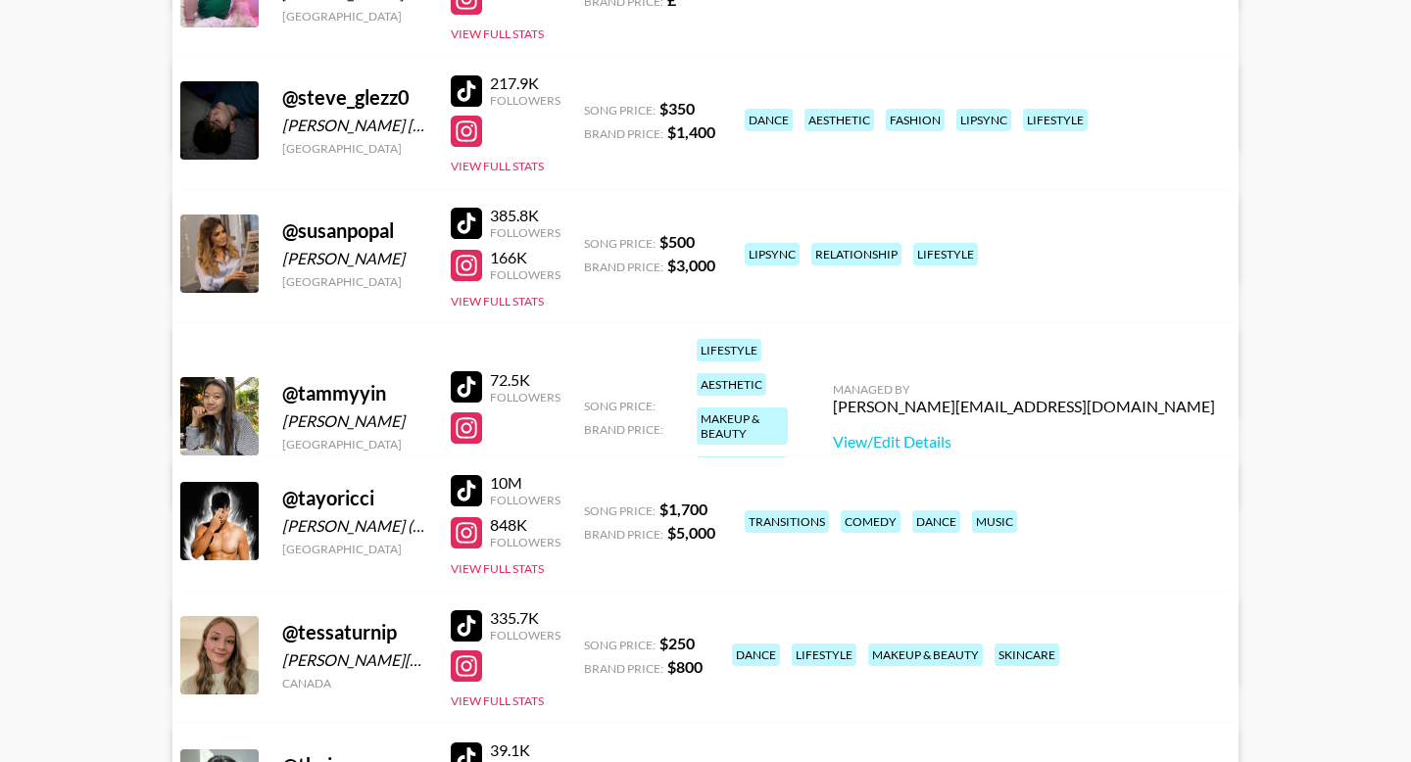
scroll to position [10364, 0]
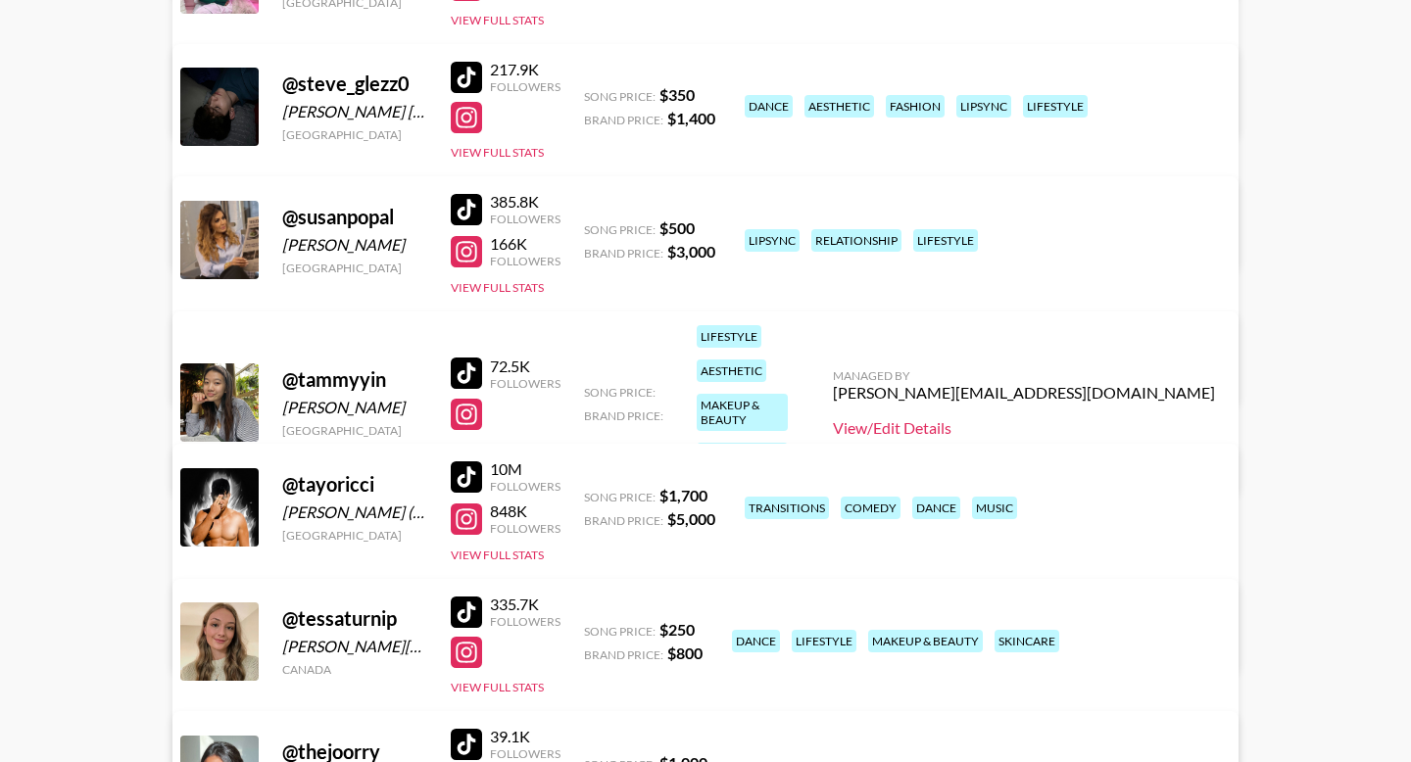
click at [1093, 418] on link "View/Edit Details" at bounding box center [1024, 428] width 382 height 20
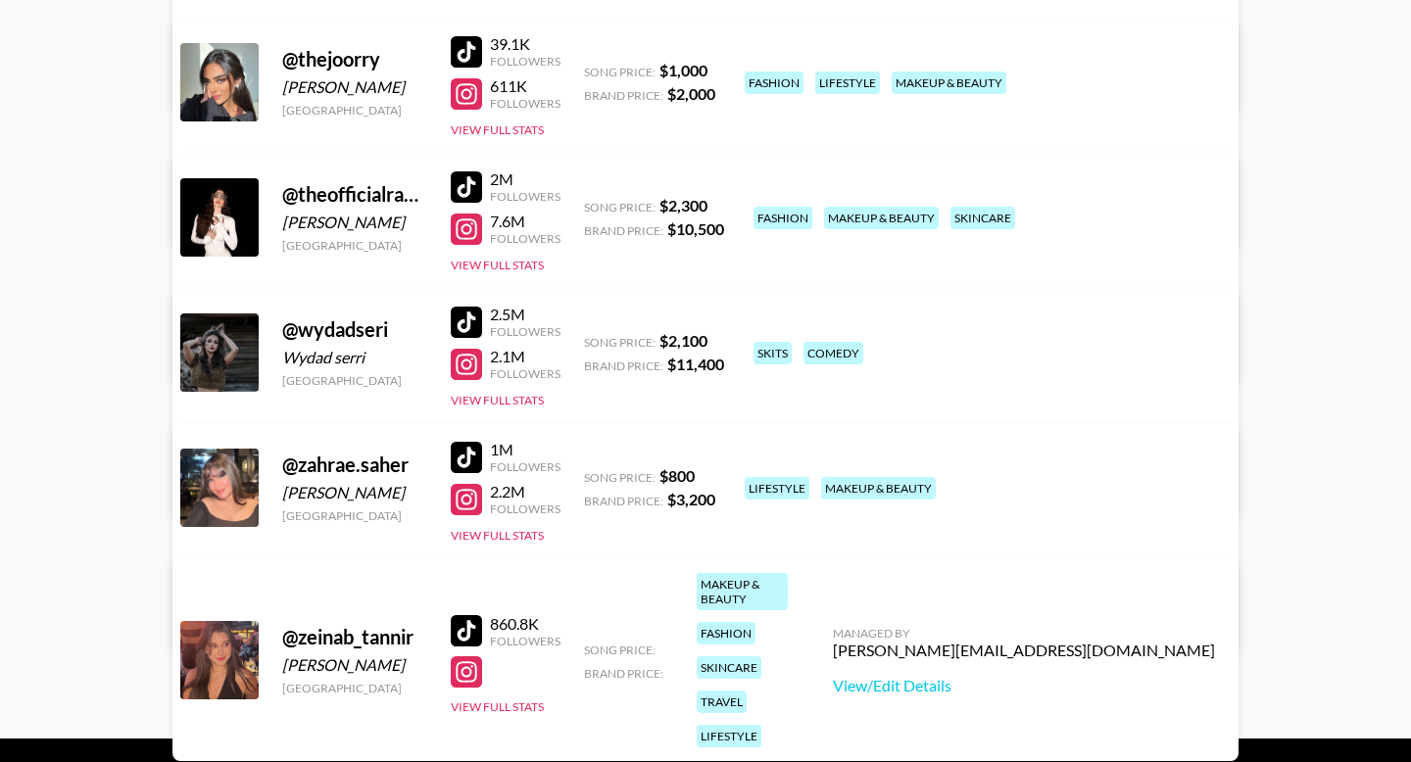
scroll to position [11068, 0]
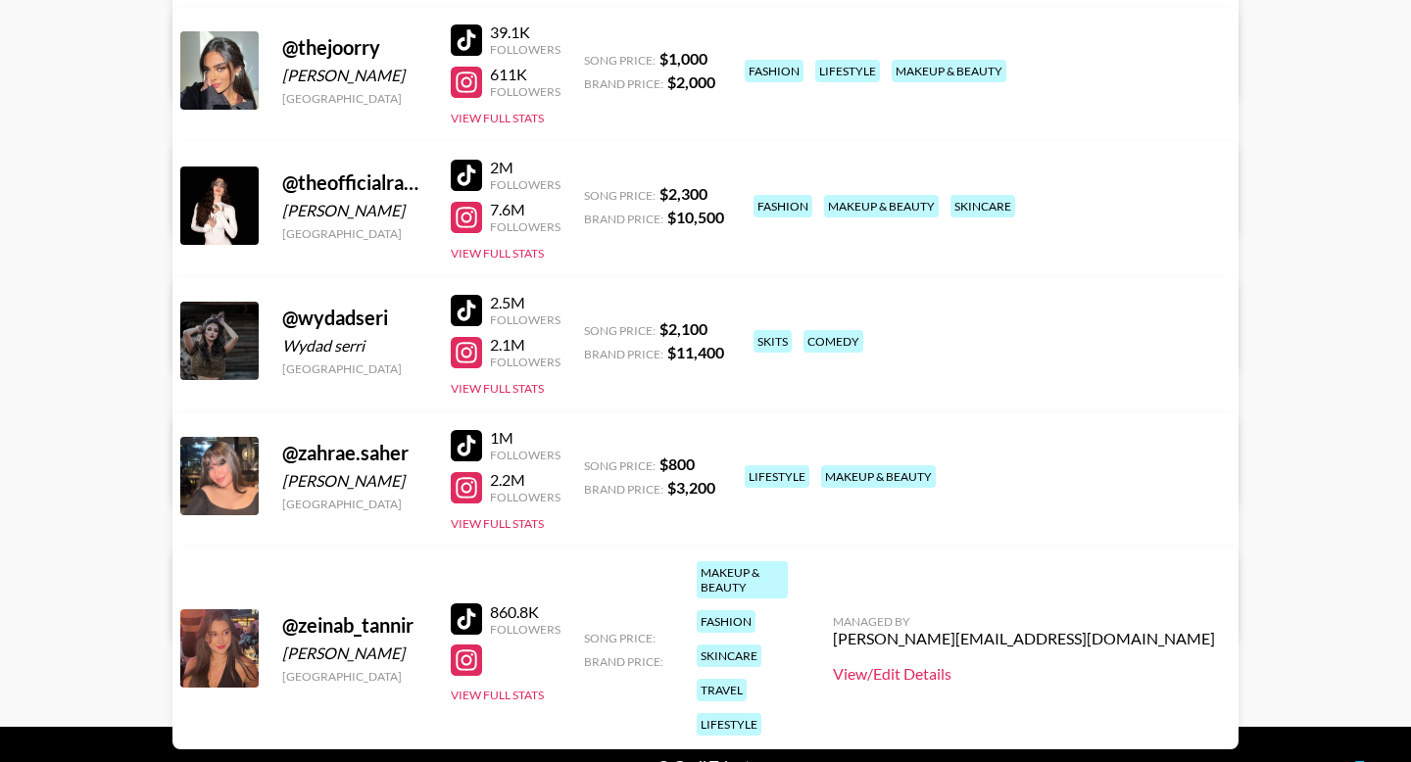
click at [1119, 664] on link "View/Edit Details" at bounding box center [1024, 674] width 382 height 20
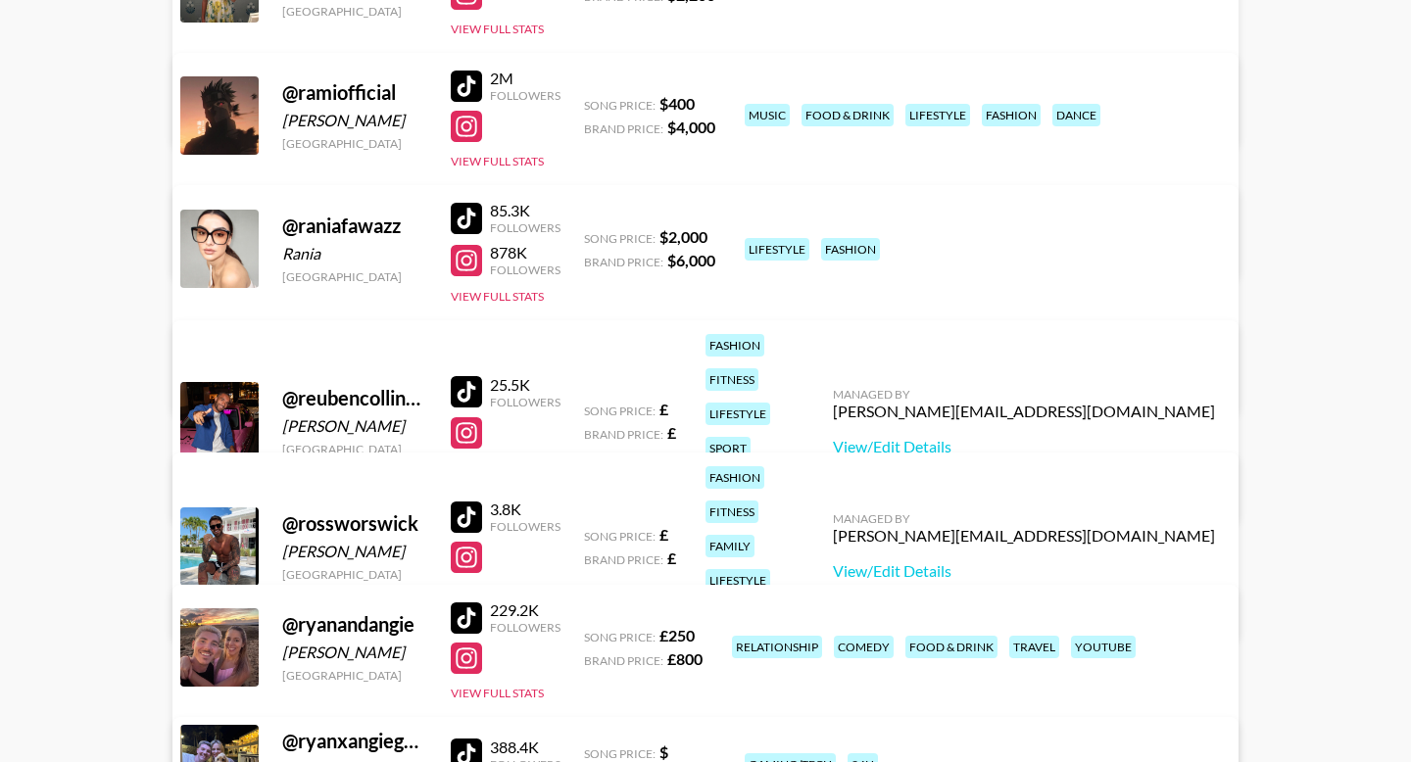
scroll to position [8529, 0]
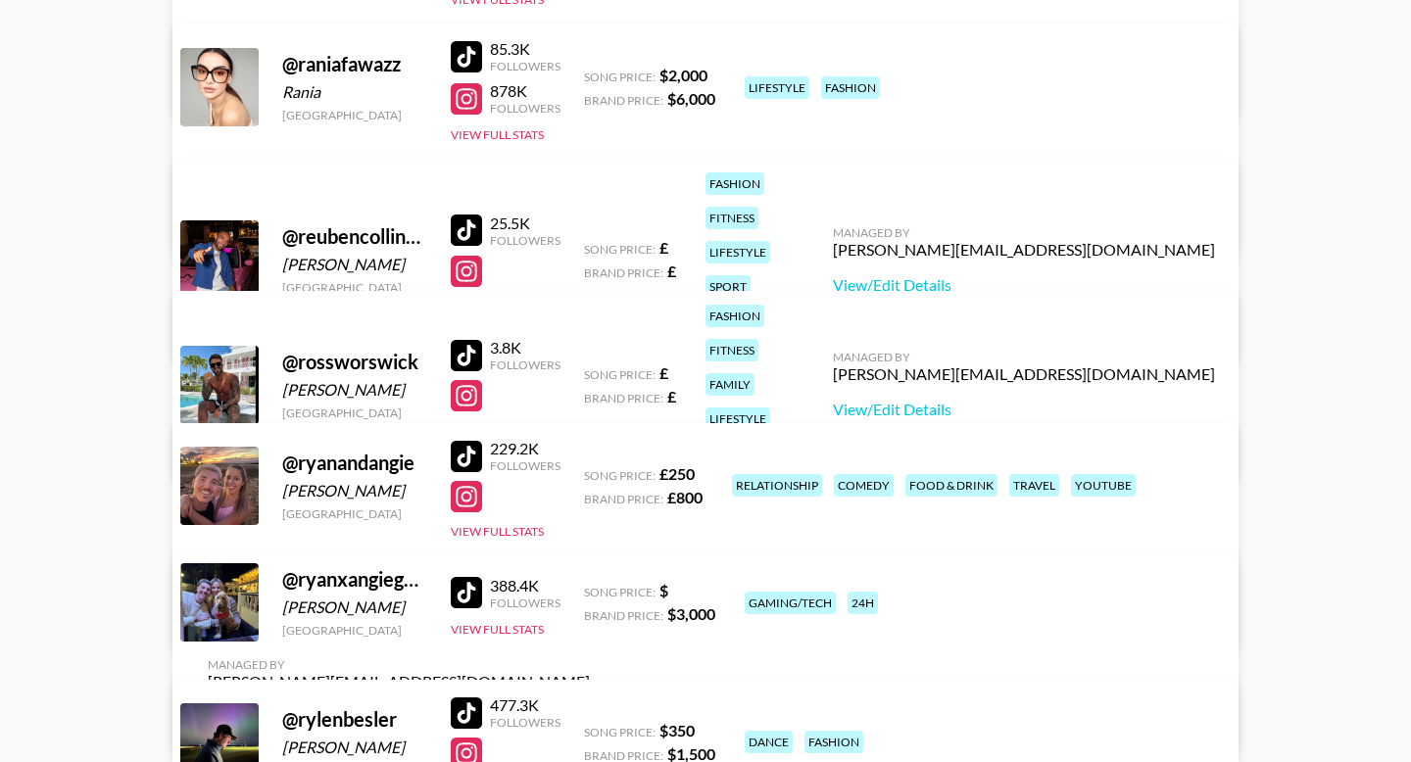
click at [590, 707] on link "View/Edit Details" at bounding box center [399, 717] width 382 height 20
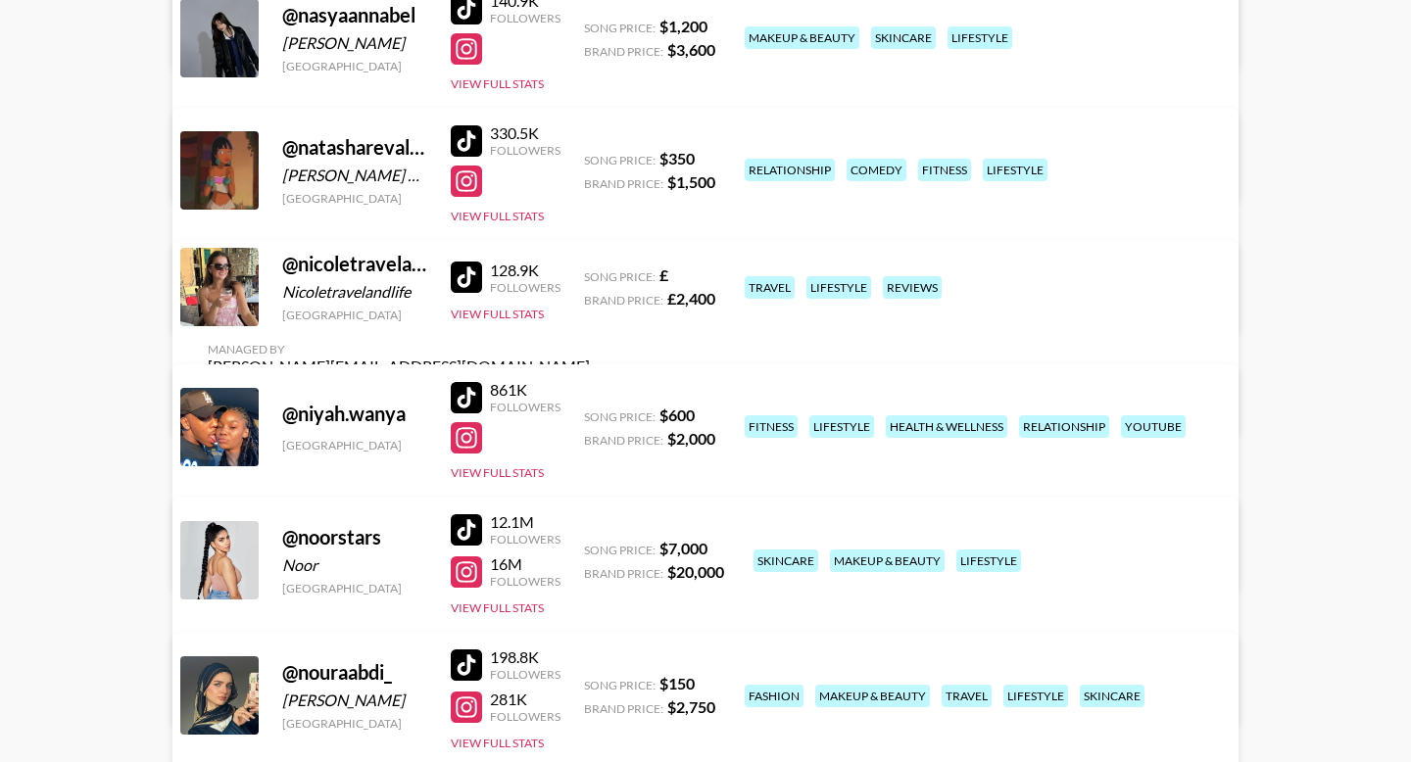
scroll to position [6656, 0]
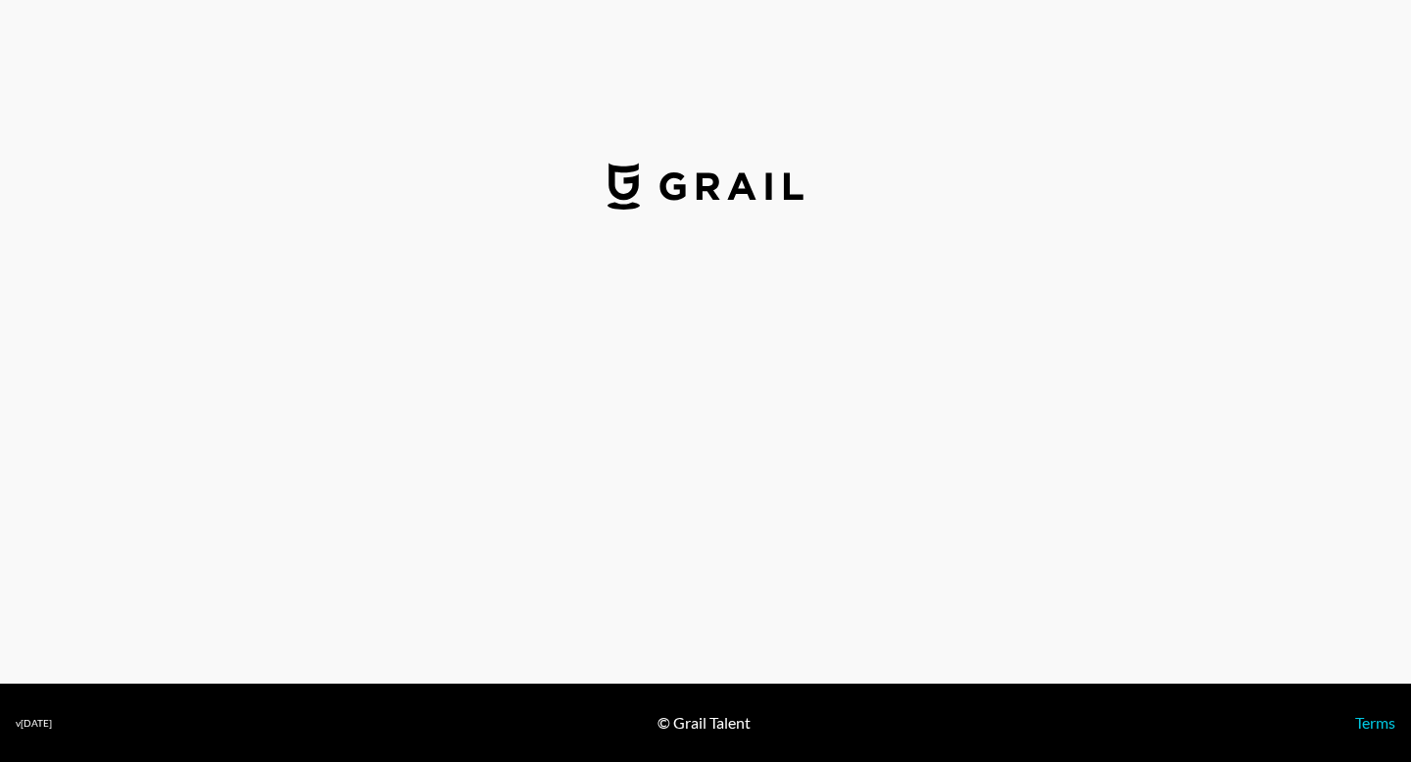
select select "USD"
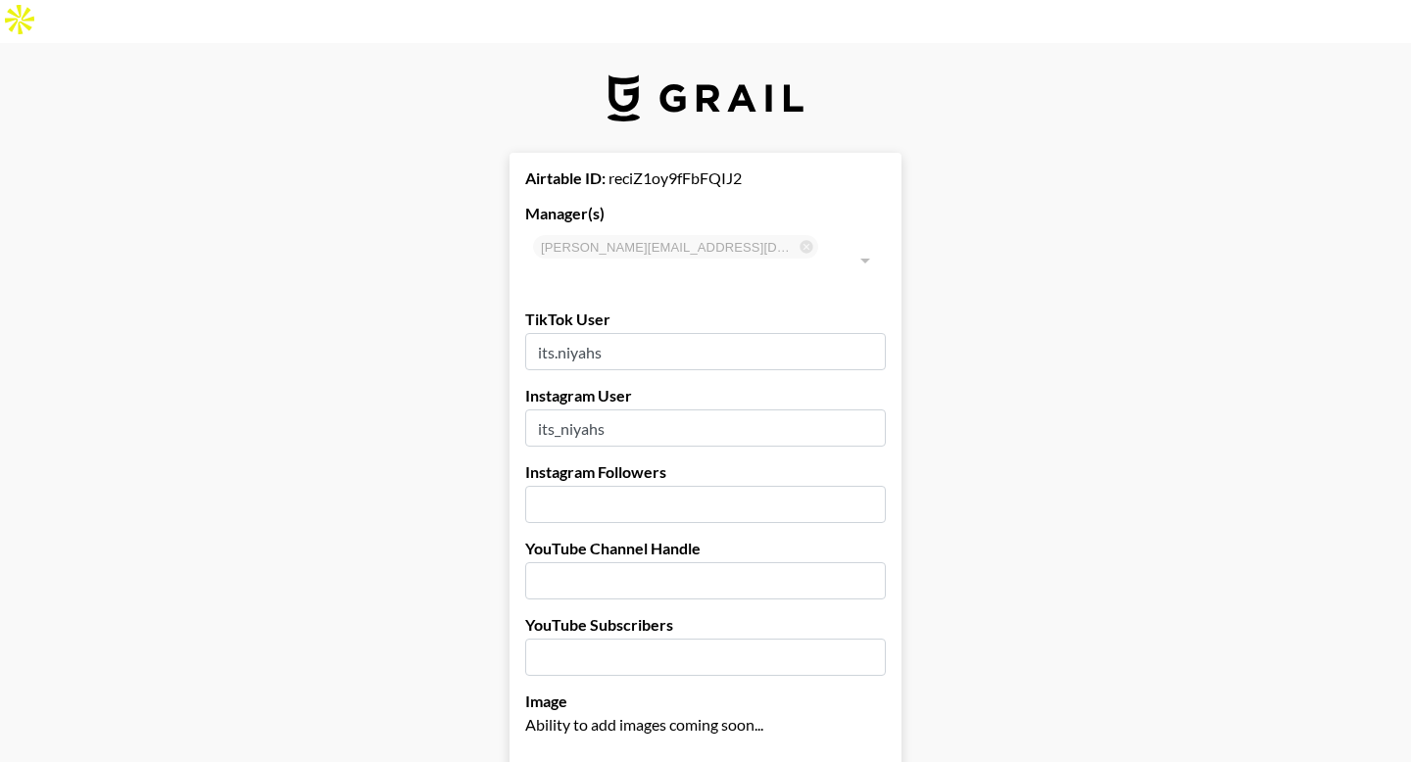
scroll to position [597, 0]
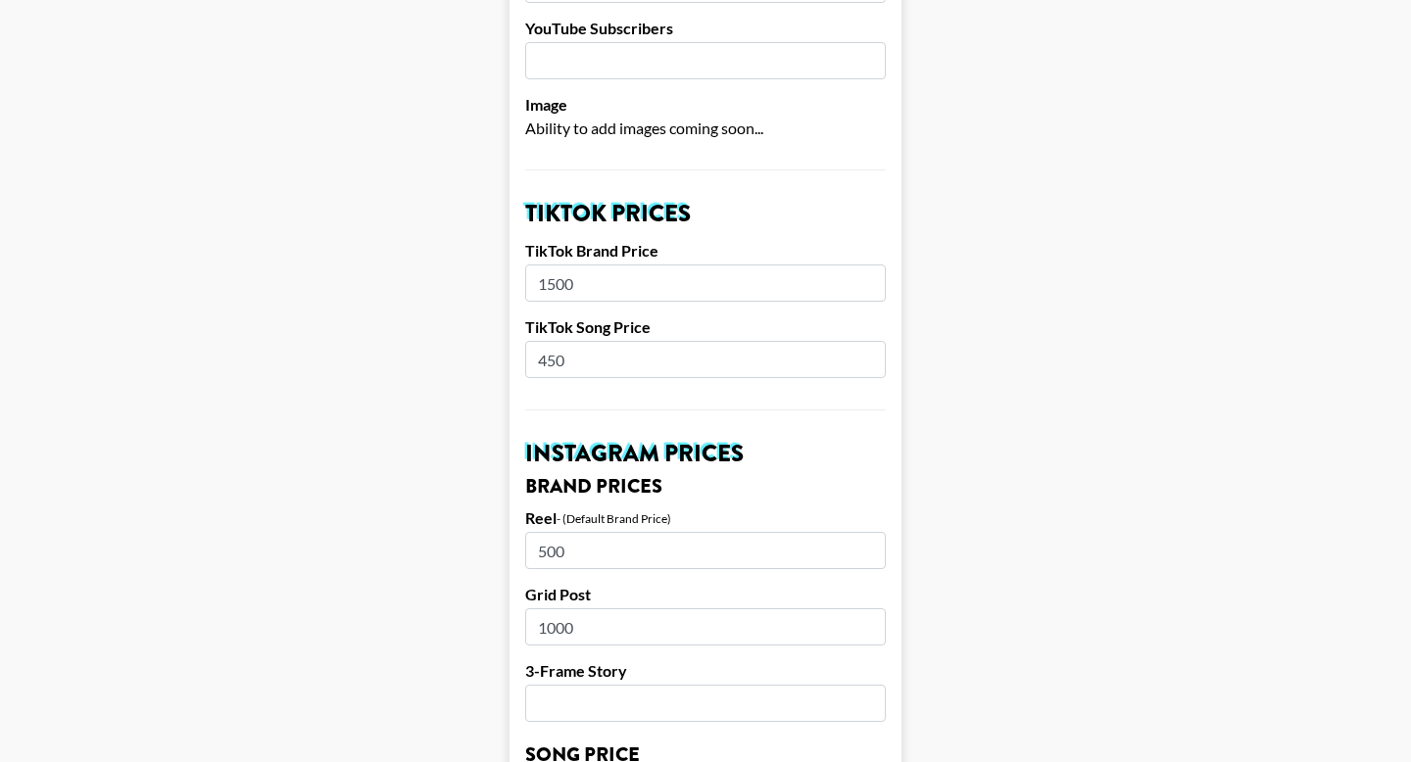
click at [602, 341] on input "450" at bounding box center [705, 359] width 361 height 37
type input "4"
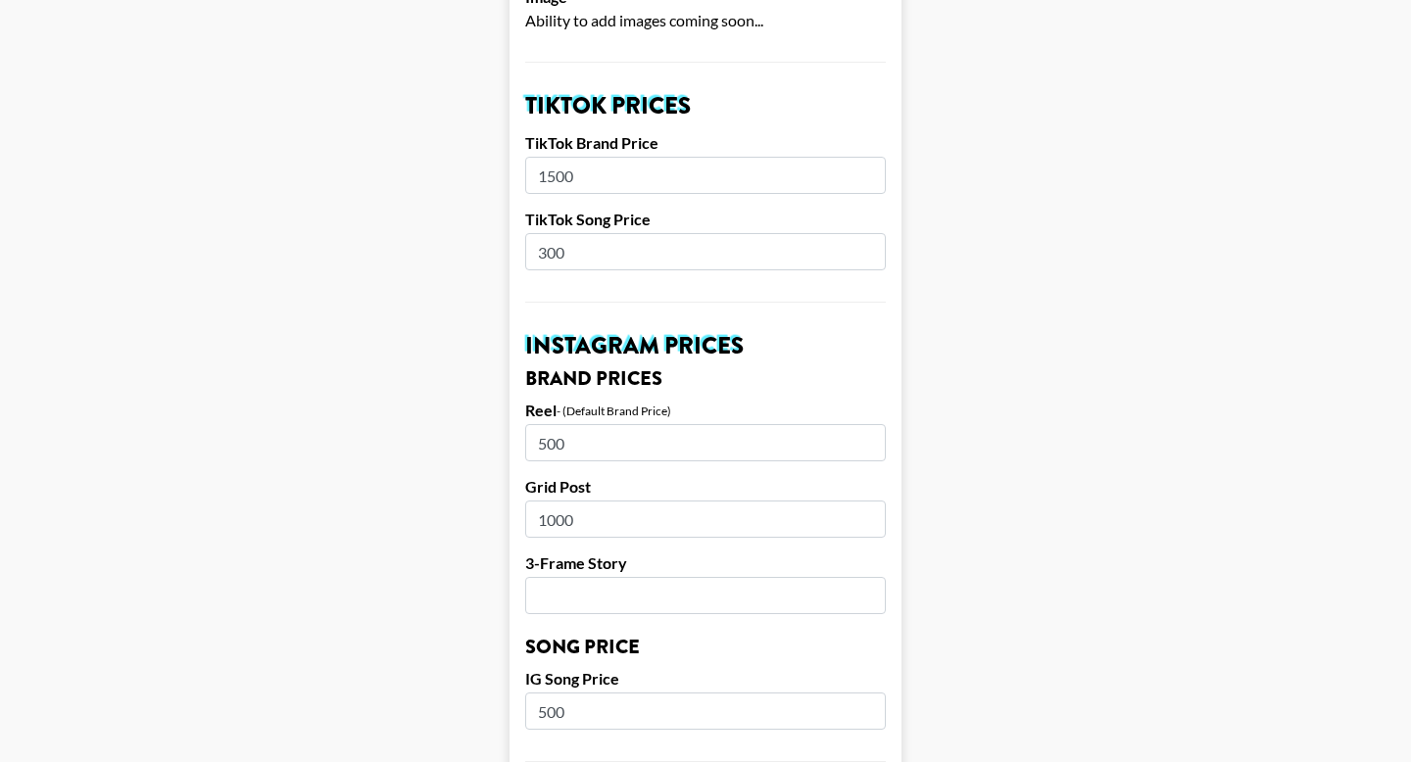
scroll to position [804, 0]
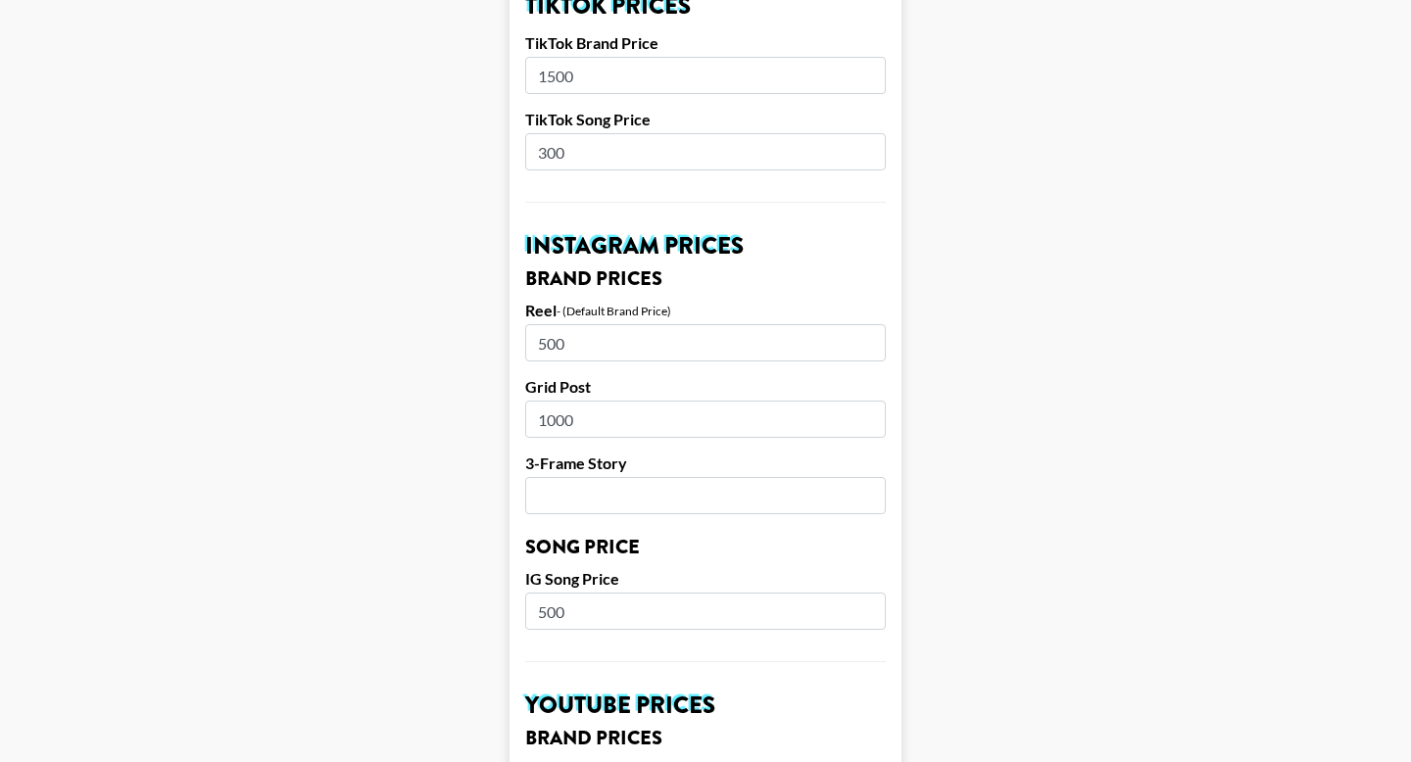
type input "300"
click at [567, 593] on input "500" at bounding box center [705, 611] width 361 height 37
type input "5"
type input "350"
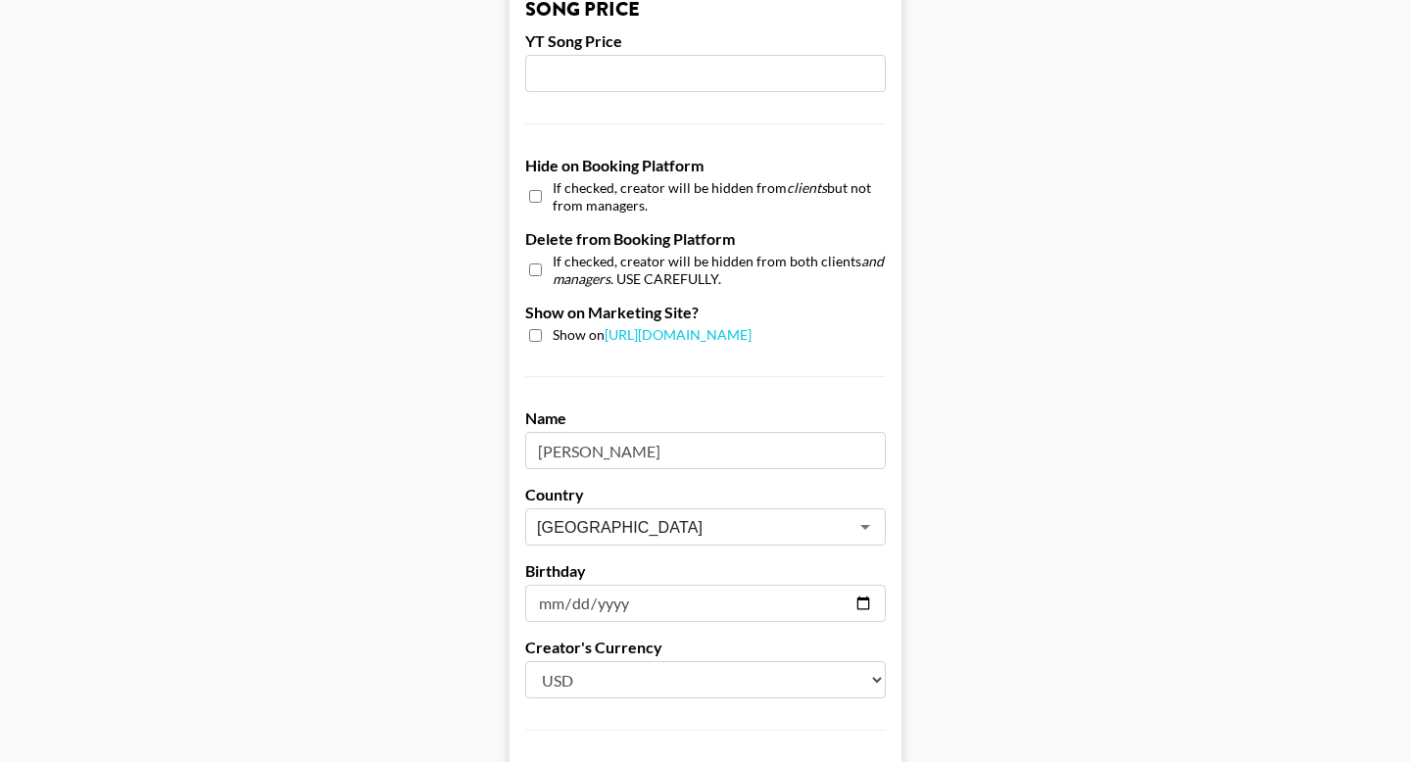
scroll to position [1896, 0]
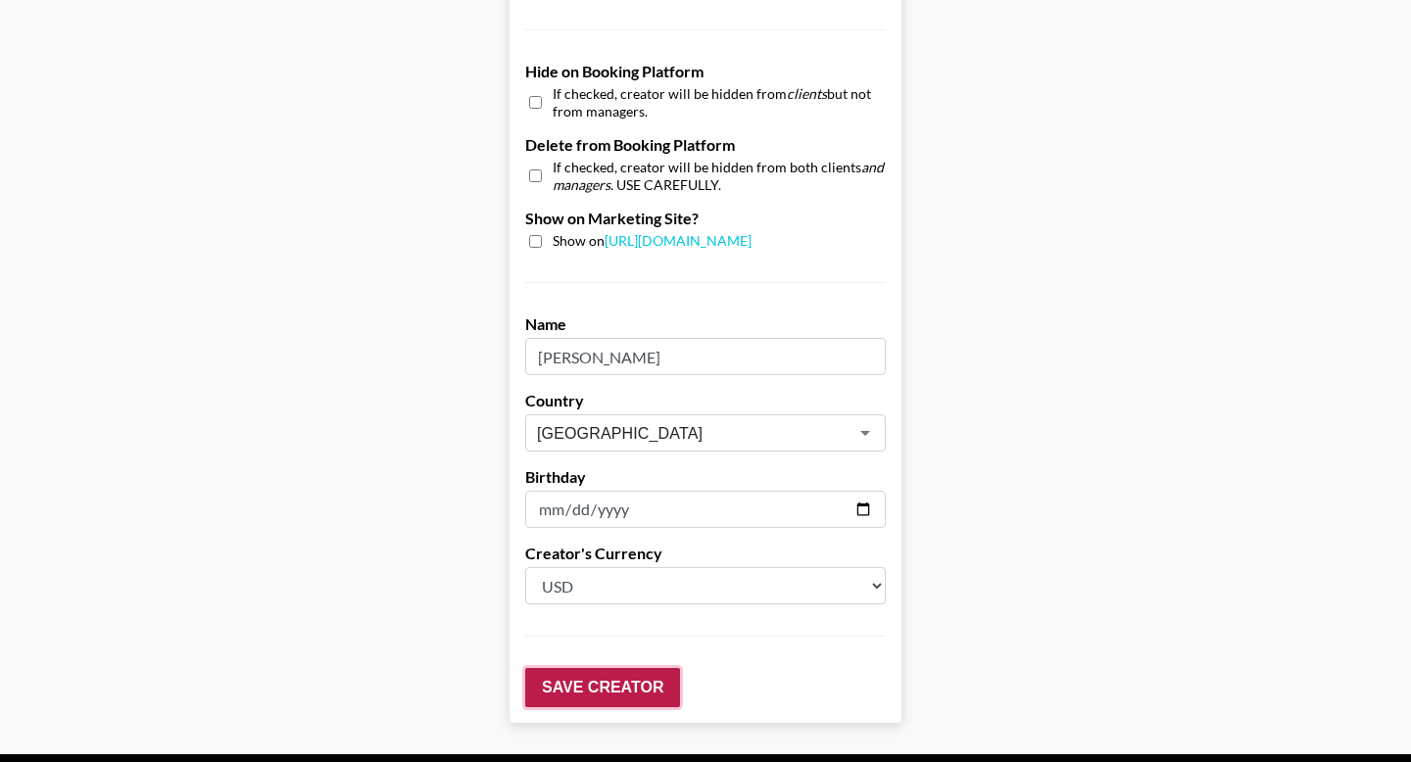
click at [619, 668] on input "Save Creator" at bounding box center [602, 687] width 155 height 39
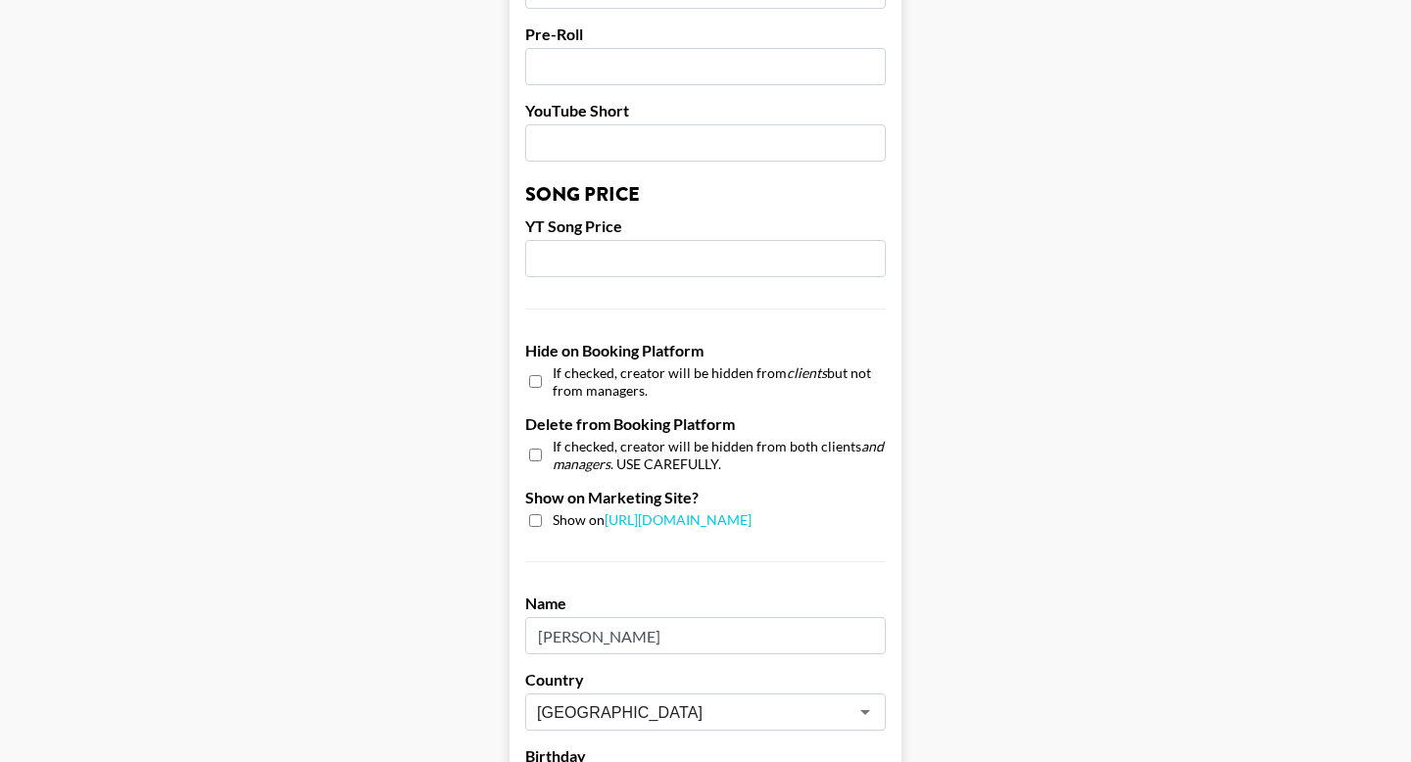
scroll to position [1312, 0]
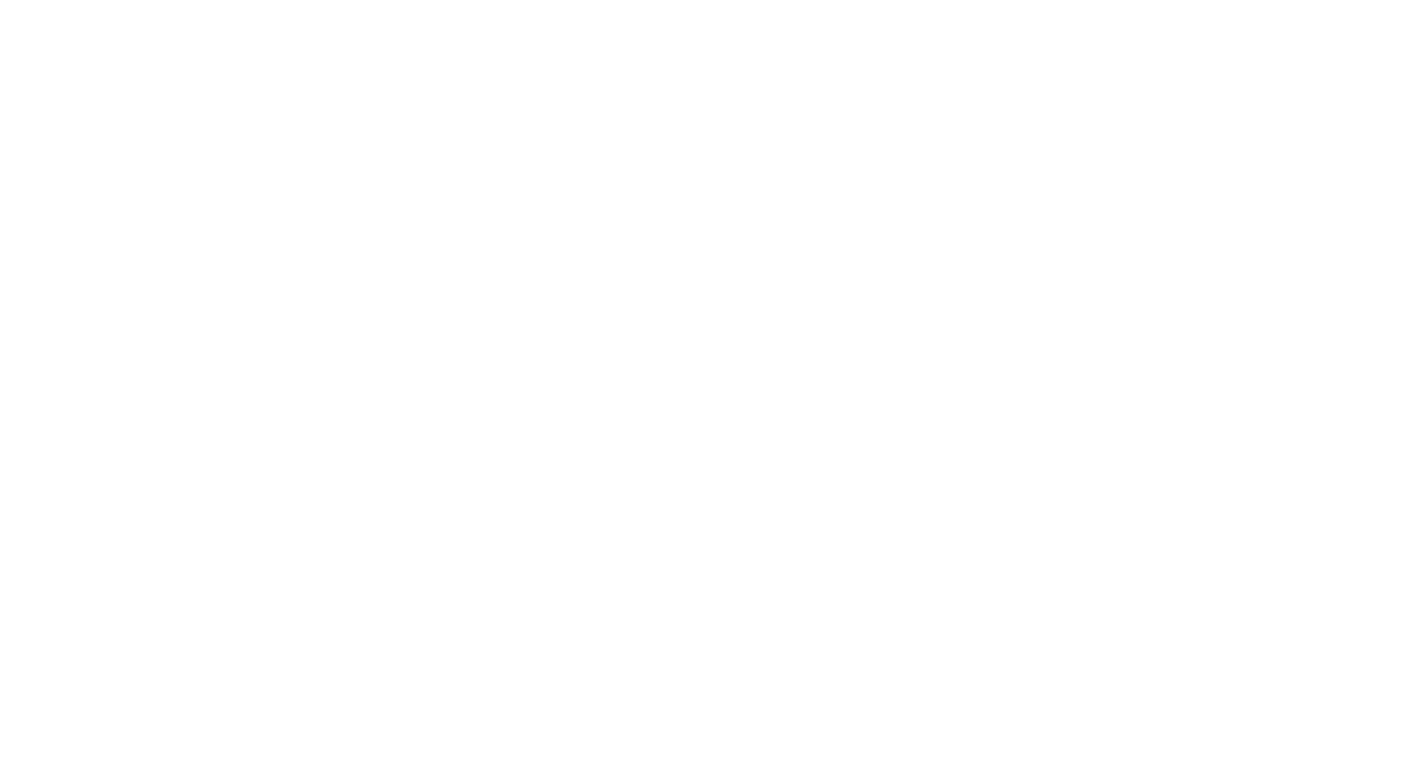
select select "USD"
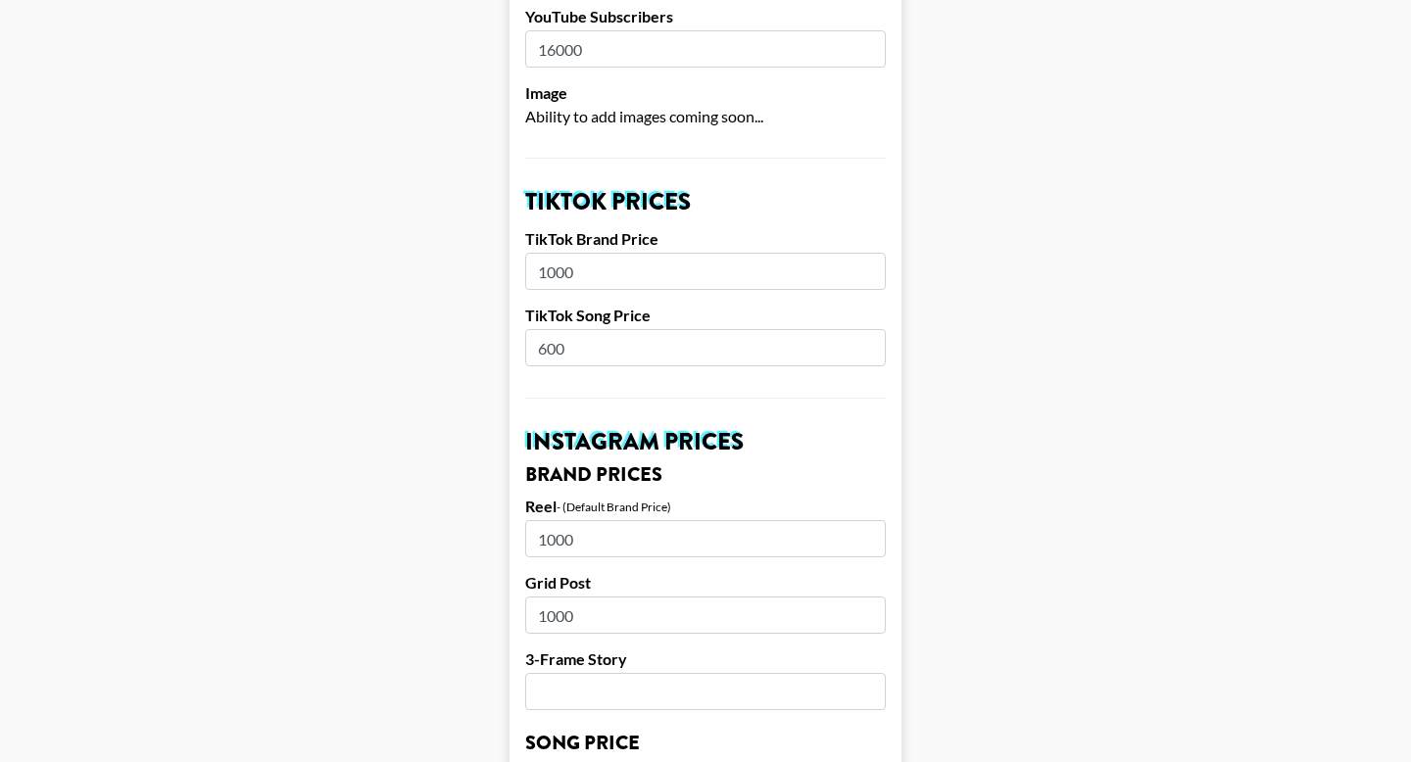
scroll to position [909, 0]
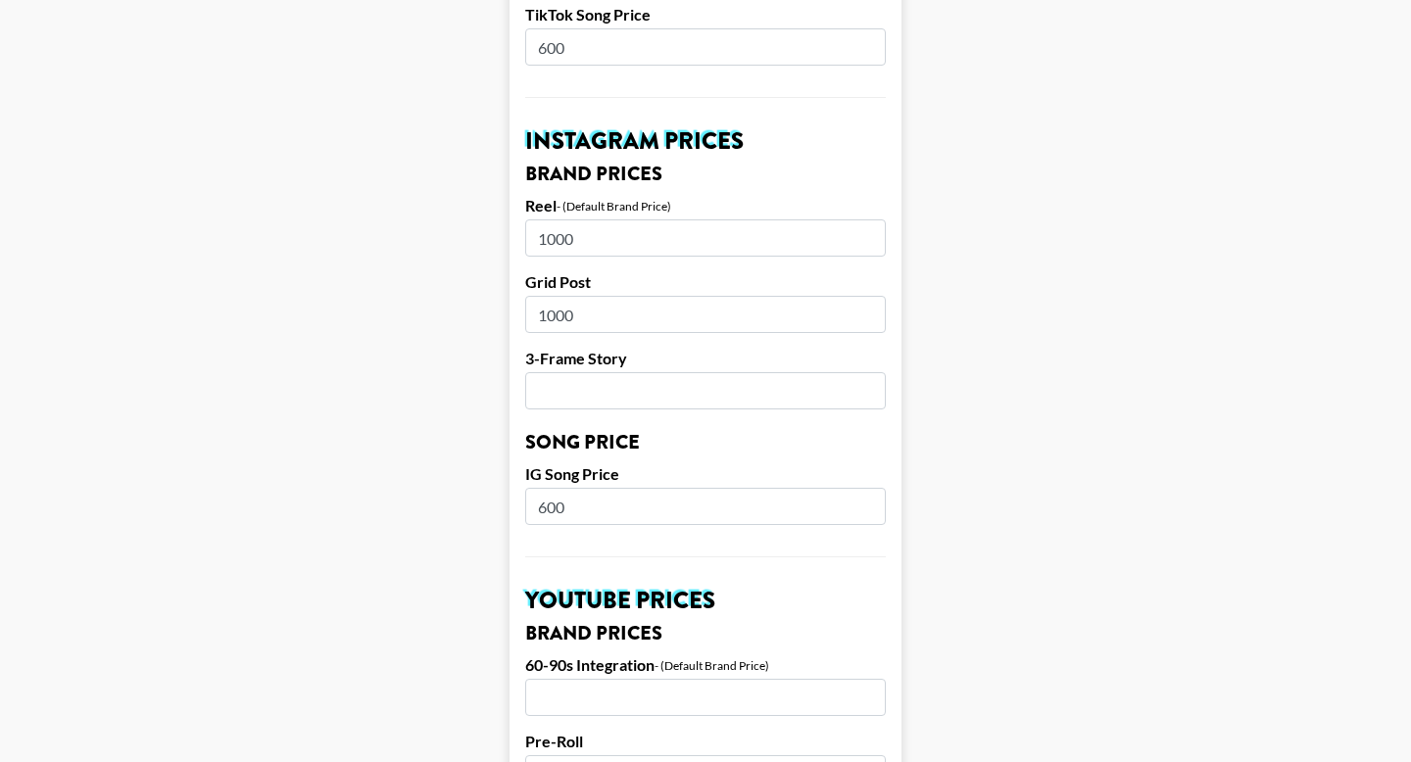
click at [614, 488] on input "600" at bounding box center [705, 506] width 361 height 37
type input "6"
type input "400"
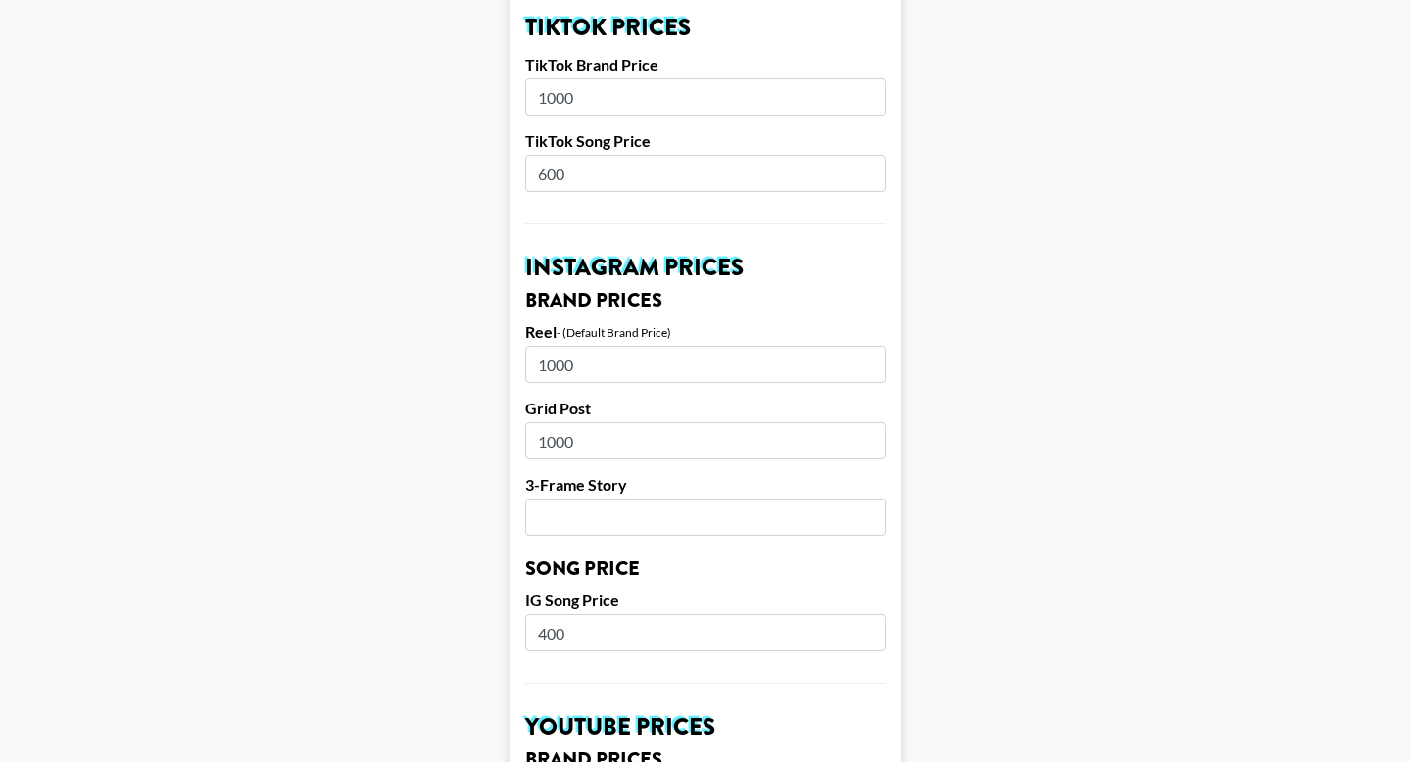
scroll to position [646, 0]
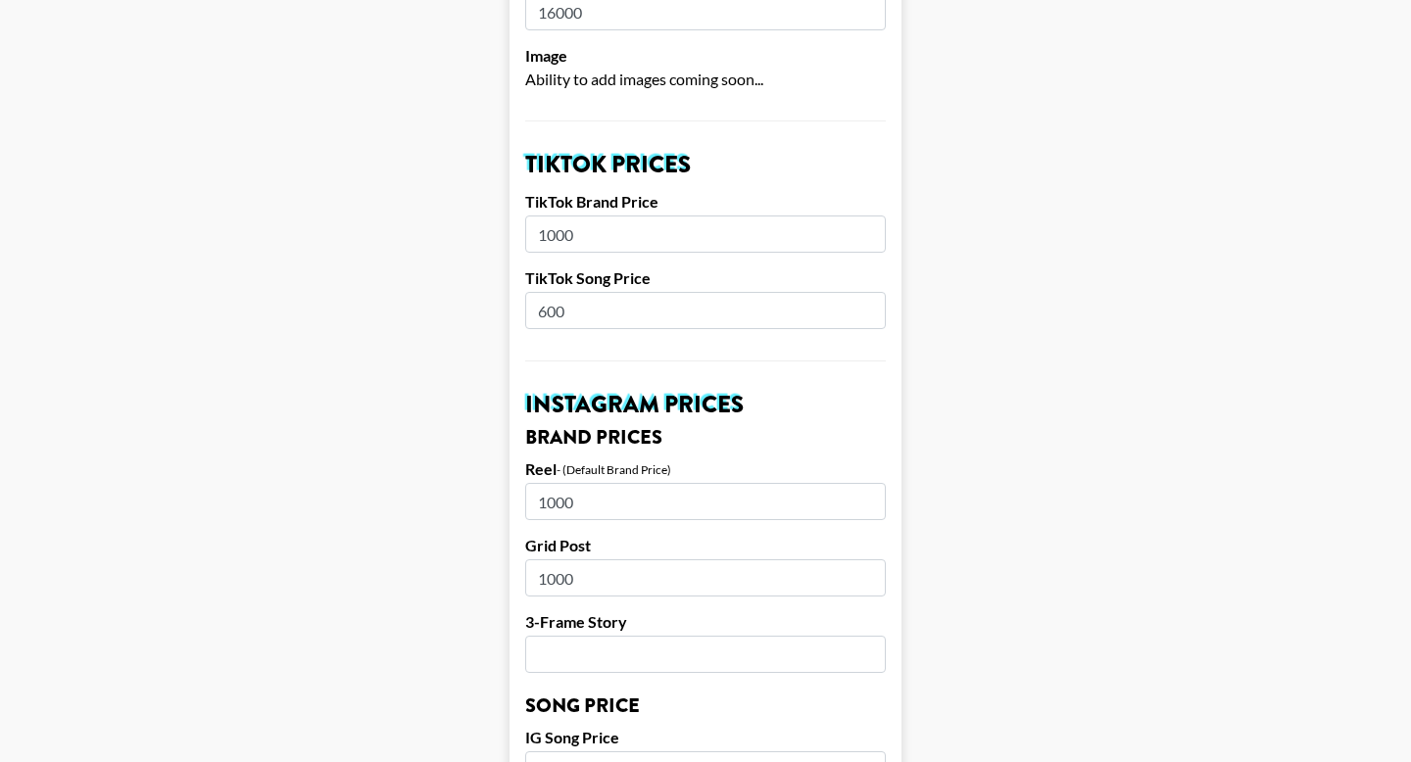
click at [582, 292] on input "600" at bounding box center [705, 310] width 361 height 37
type input "6"
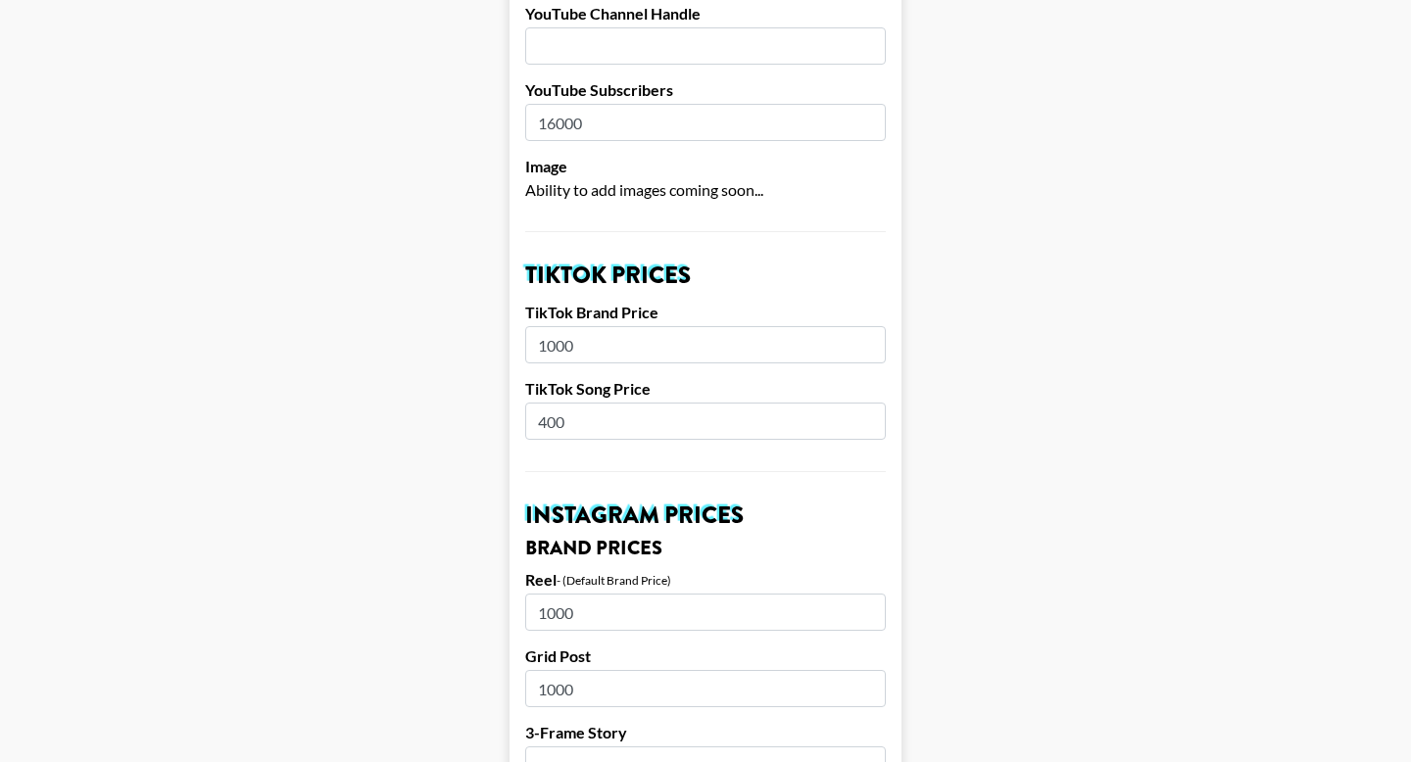
scroll to position [532, 0]
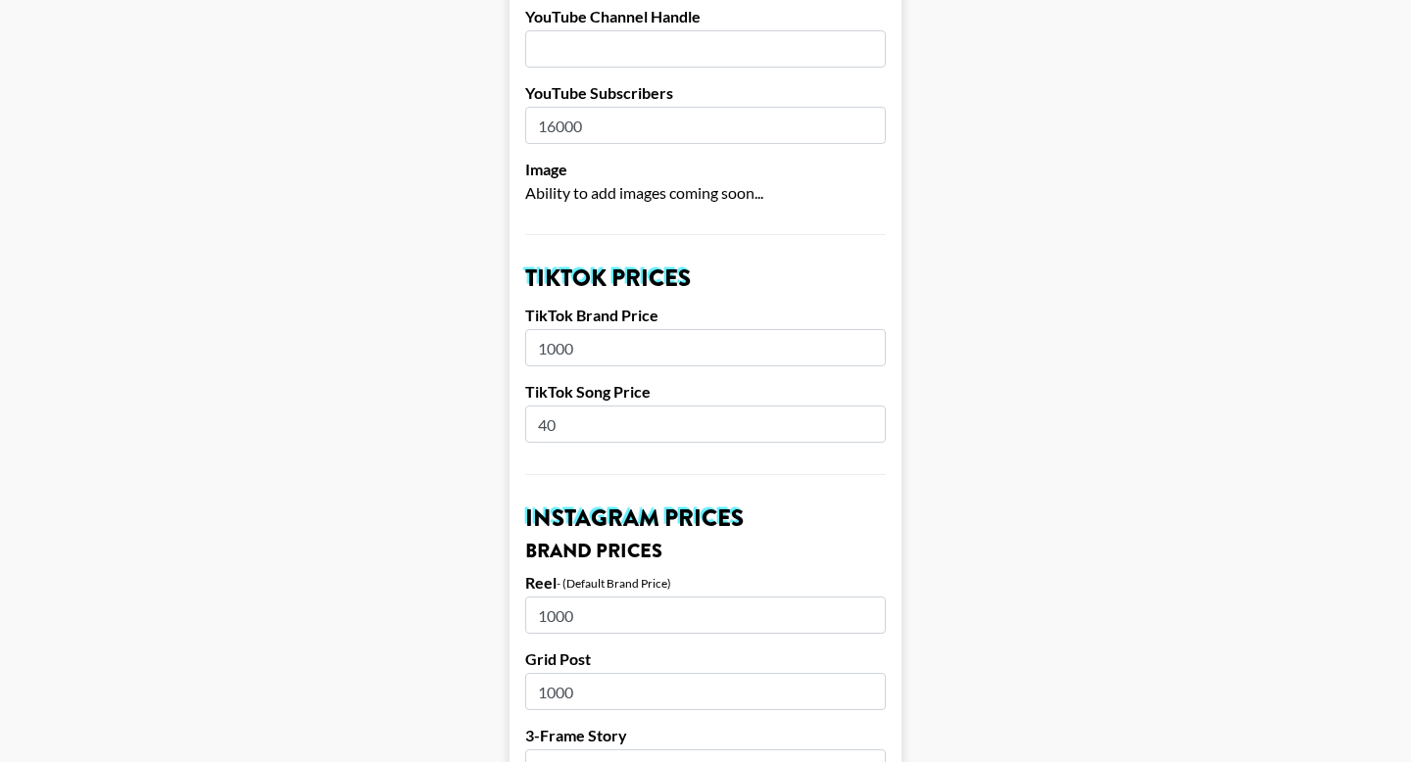
type input "4"
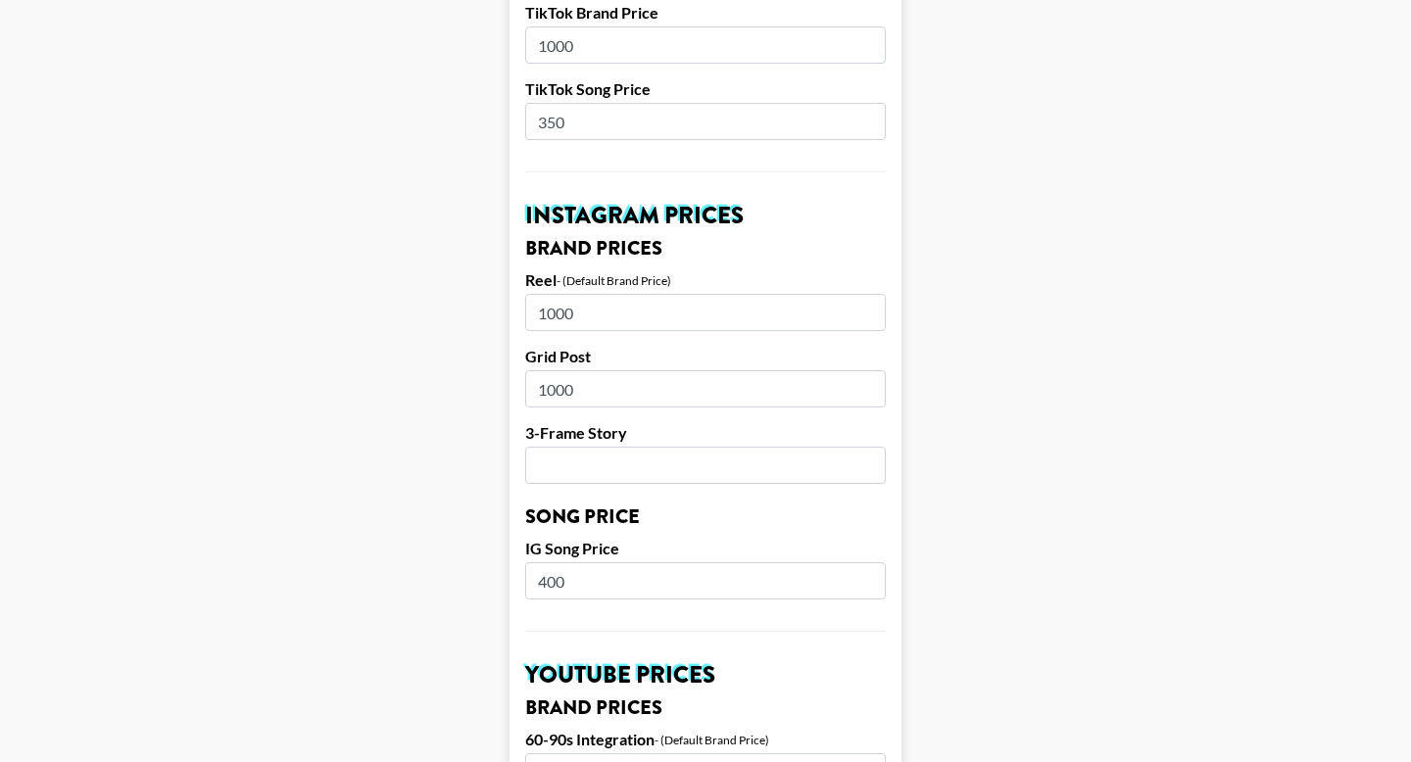
type input "350"
click at [571, 562] on input "400" at bounding box center [705, 580] width 361 height 37
type input "4"
type input "350"
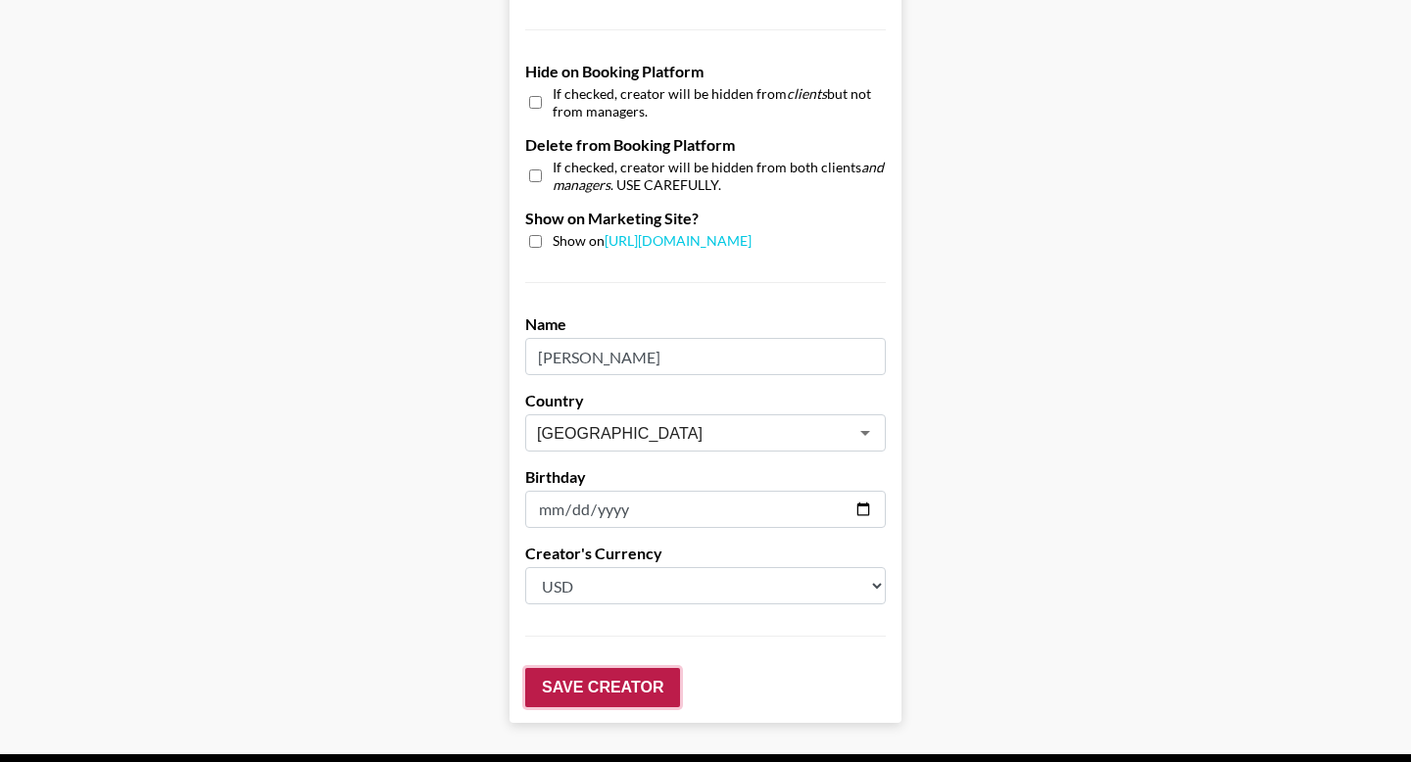
click at [582, 668] on input "Save Creator" at bounding box center [602, 687] width 155 height 39
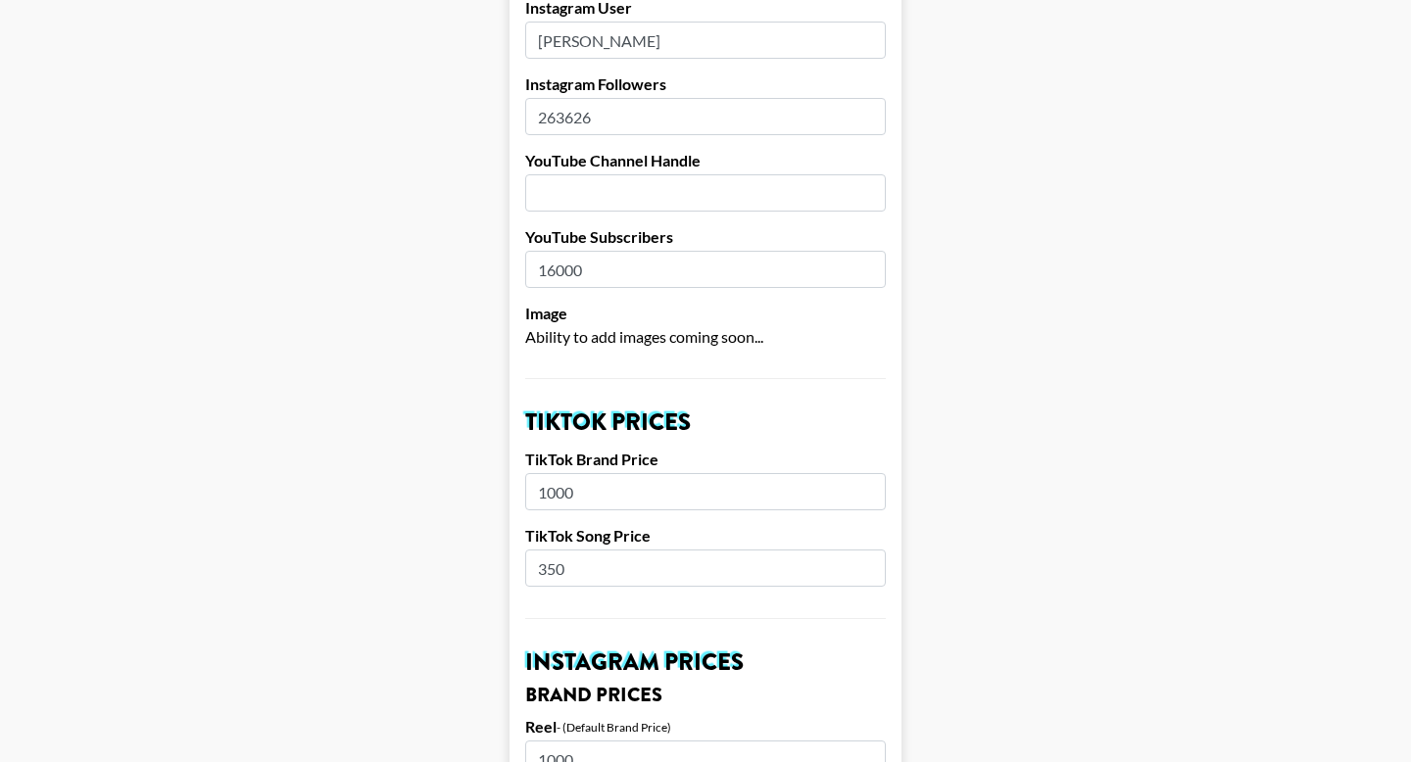
scroll to position [0, 0]
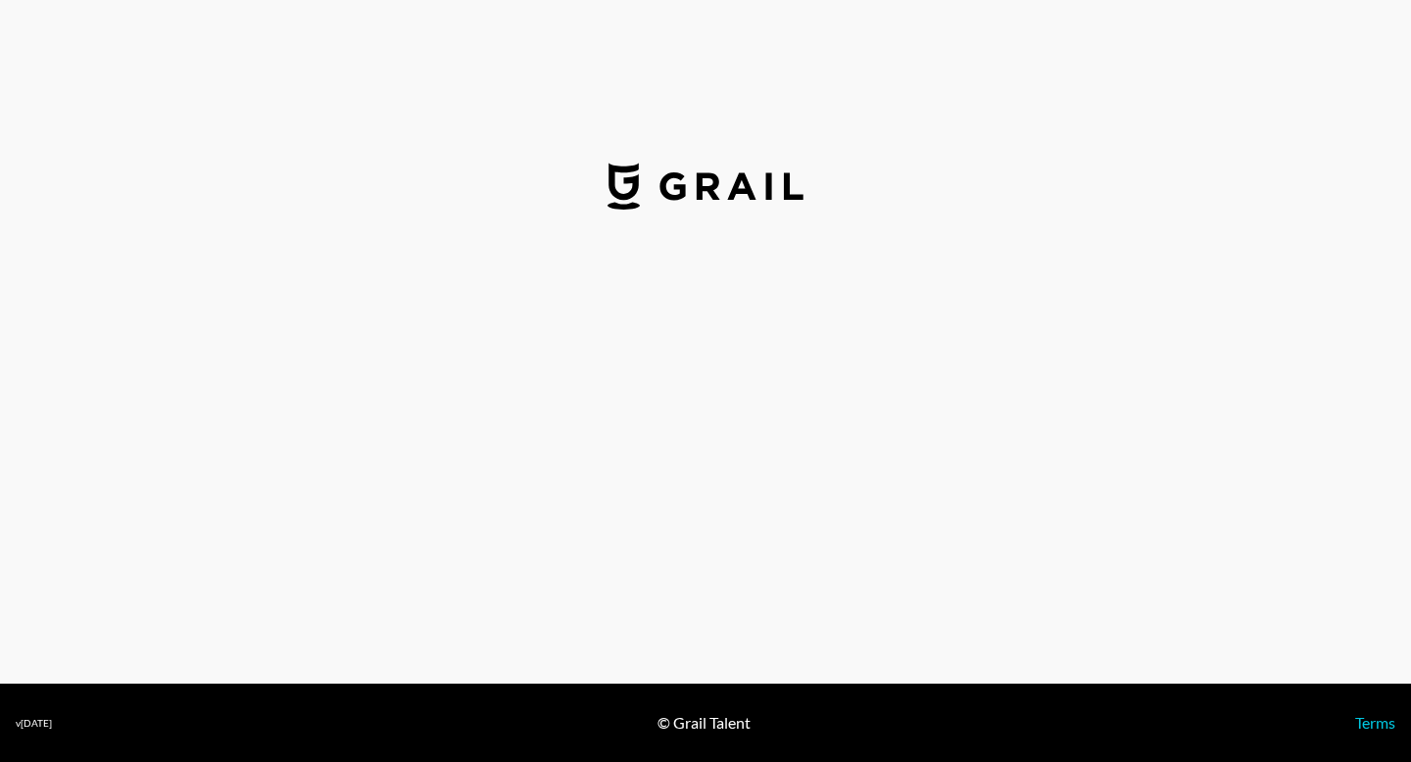
select select "USD"
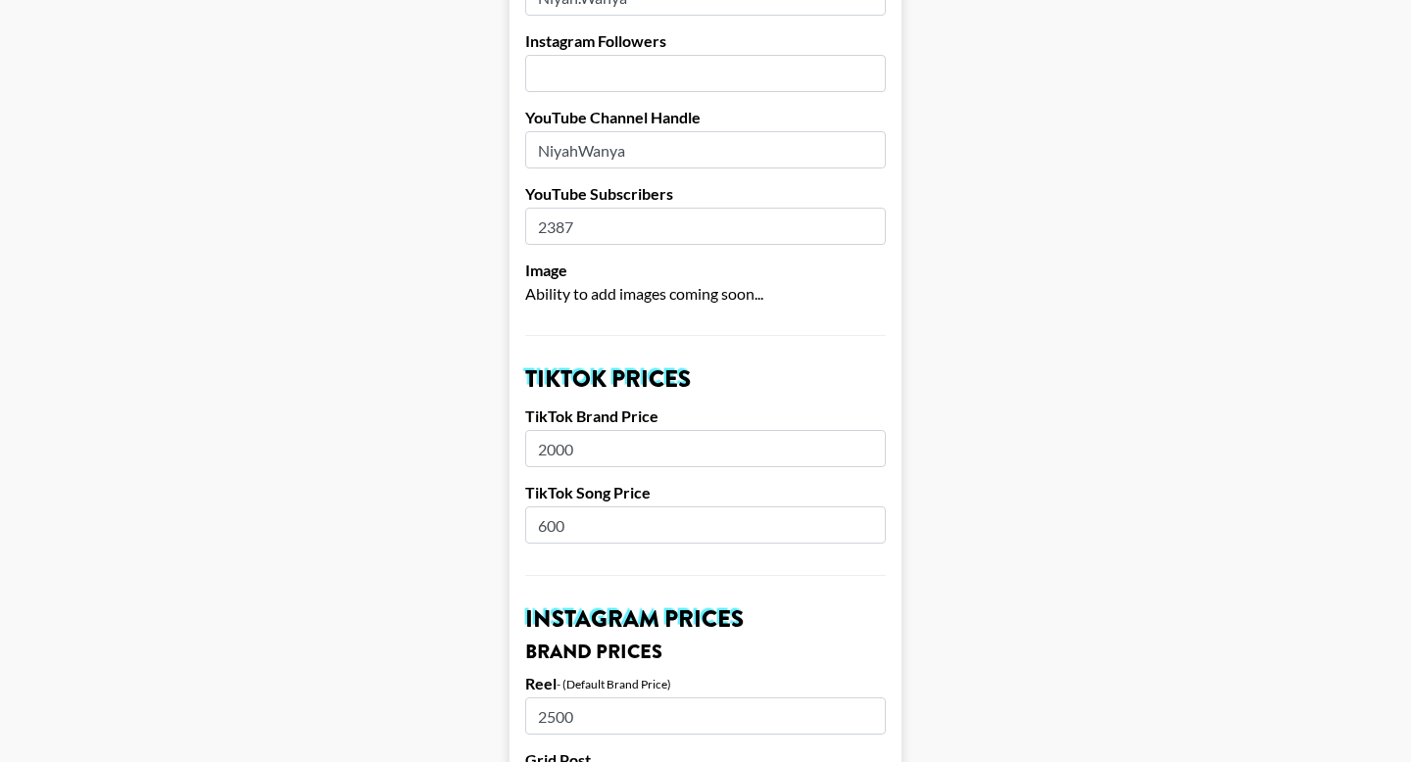
scroll to position [420, 0]
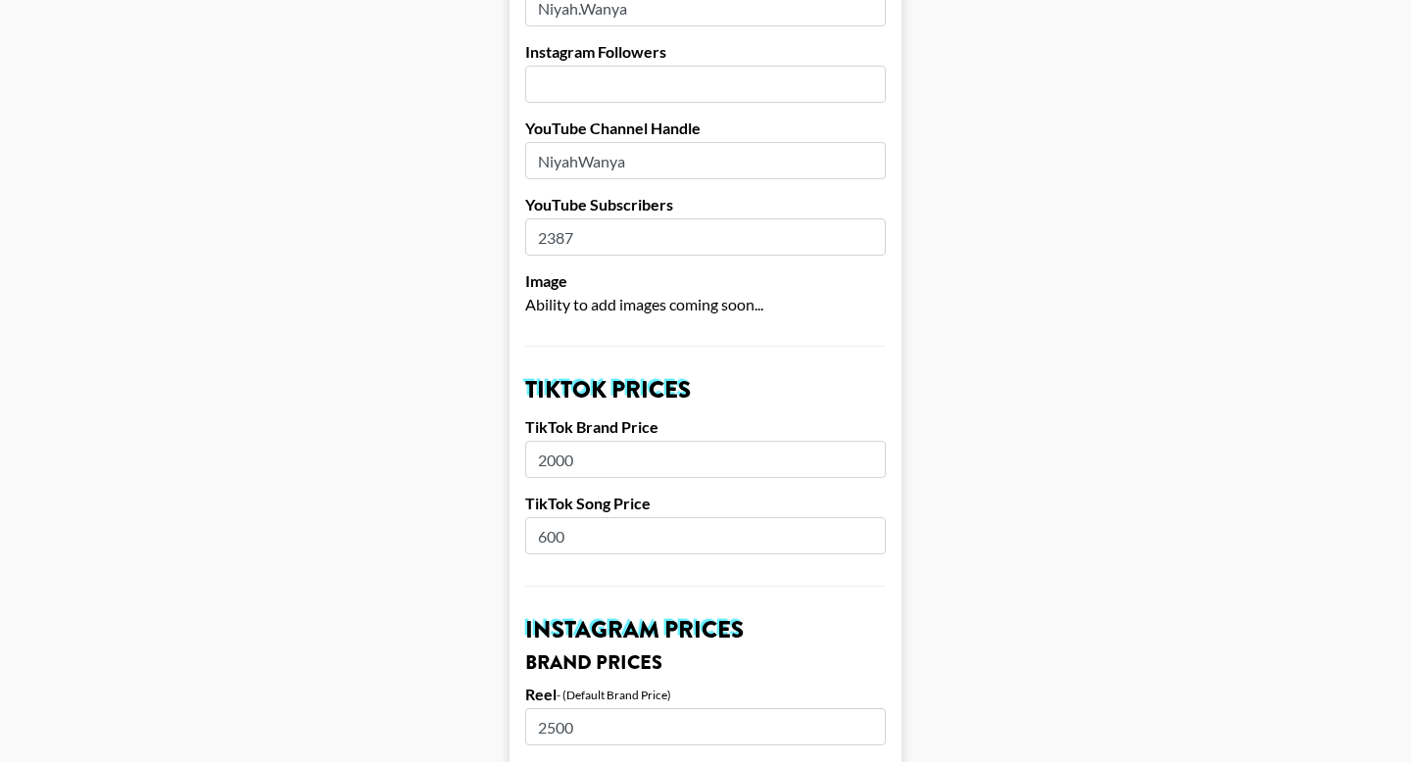
click at [580, 218] on input "2387" at bounding box center [705, 236] width 361 height 37
type input "19000"
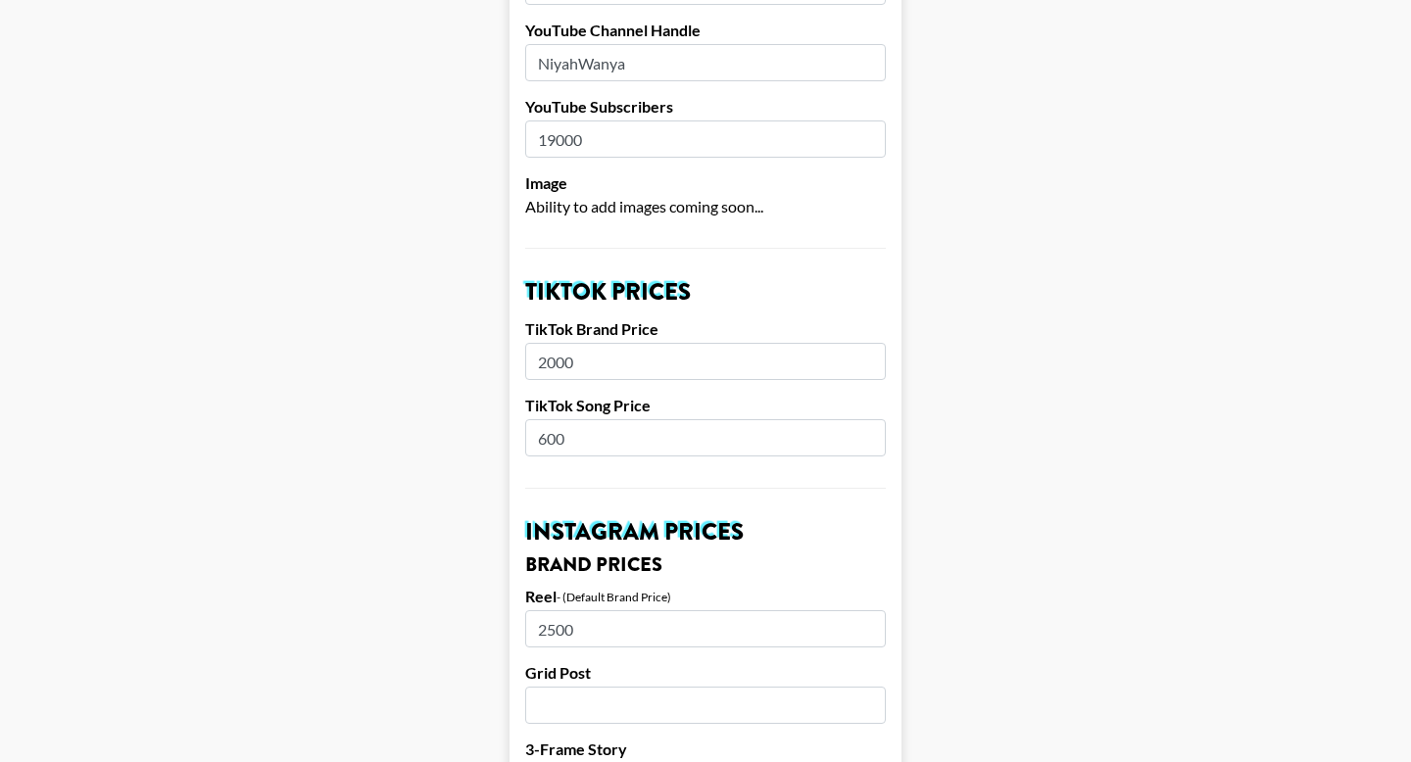
scroll to position [616, 0]
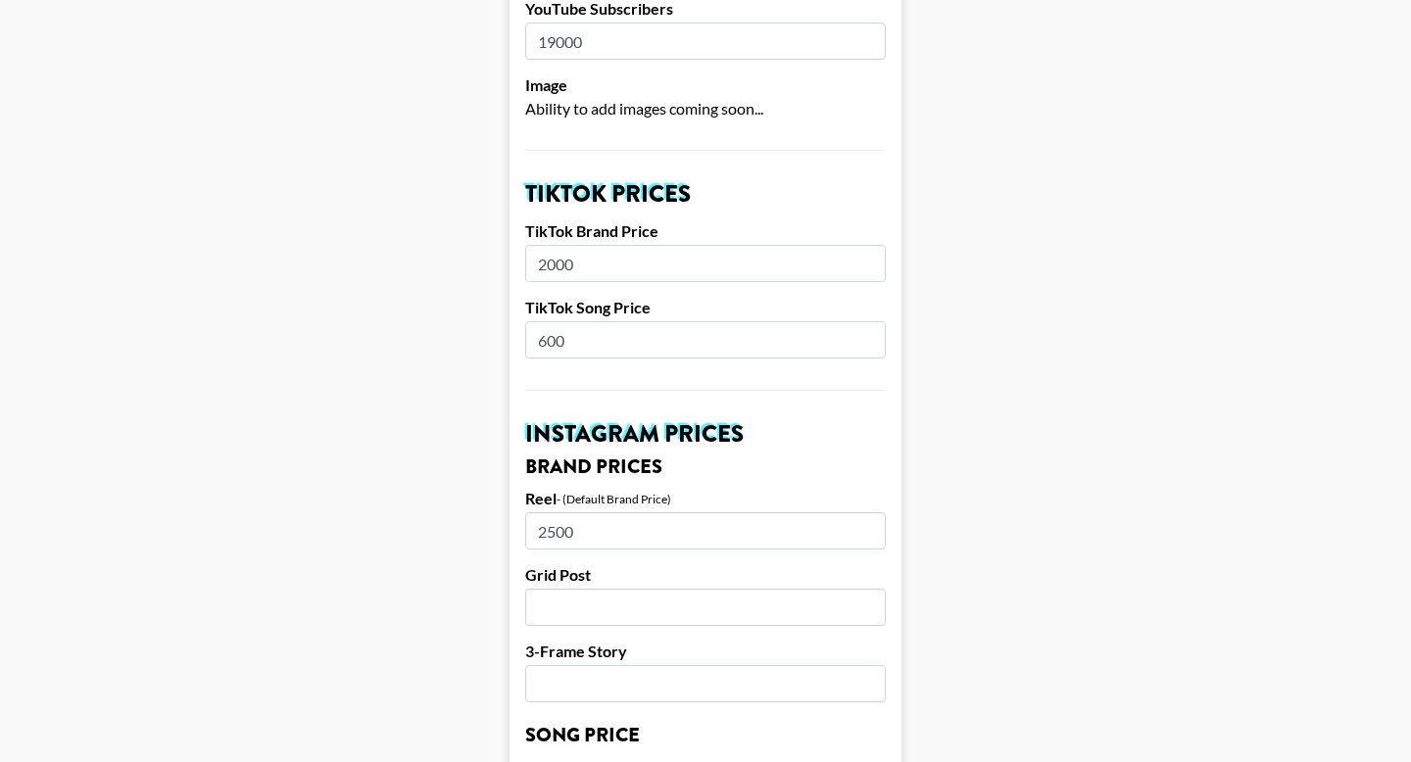
click at [582, 321] on input "600" at bounding box center [705, 339] width 361 height 37
type input "6"
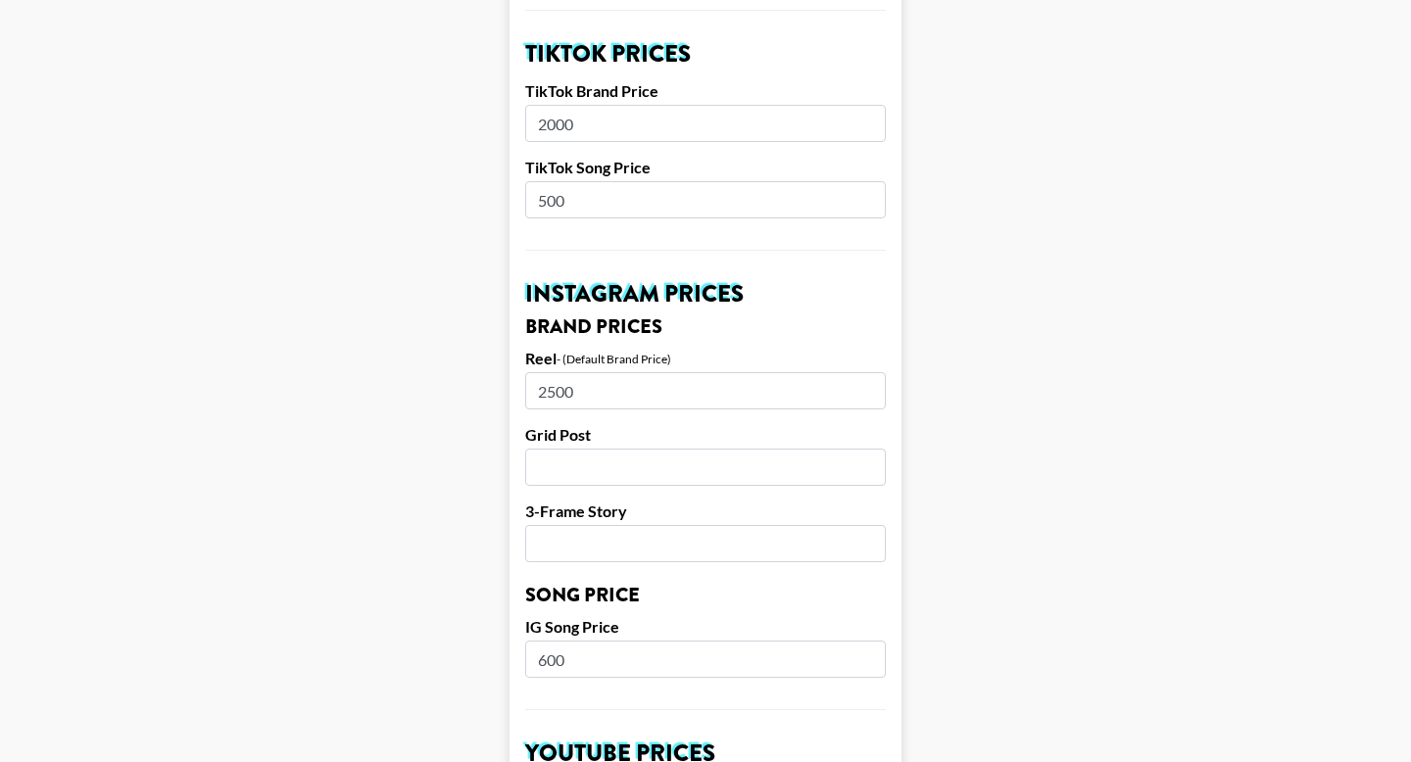
click at [577, 641] on input "600" at bounding box center [705, 659] width 361 height 37
click at [589, 181] on input "500" at bounding box center [705, 199] width 361 height 37
type input "450"
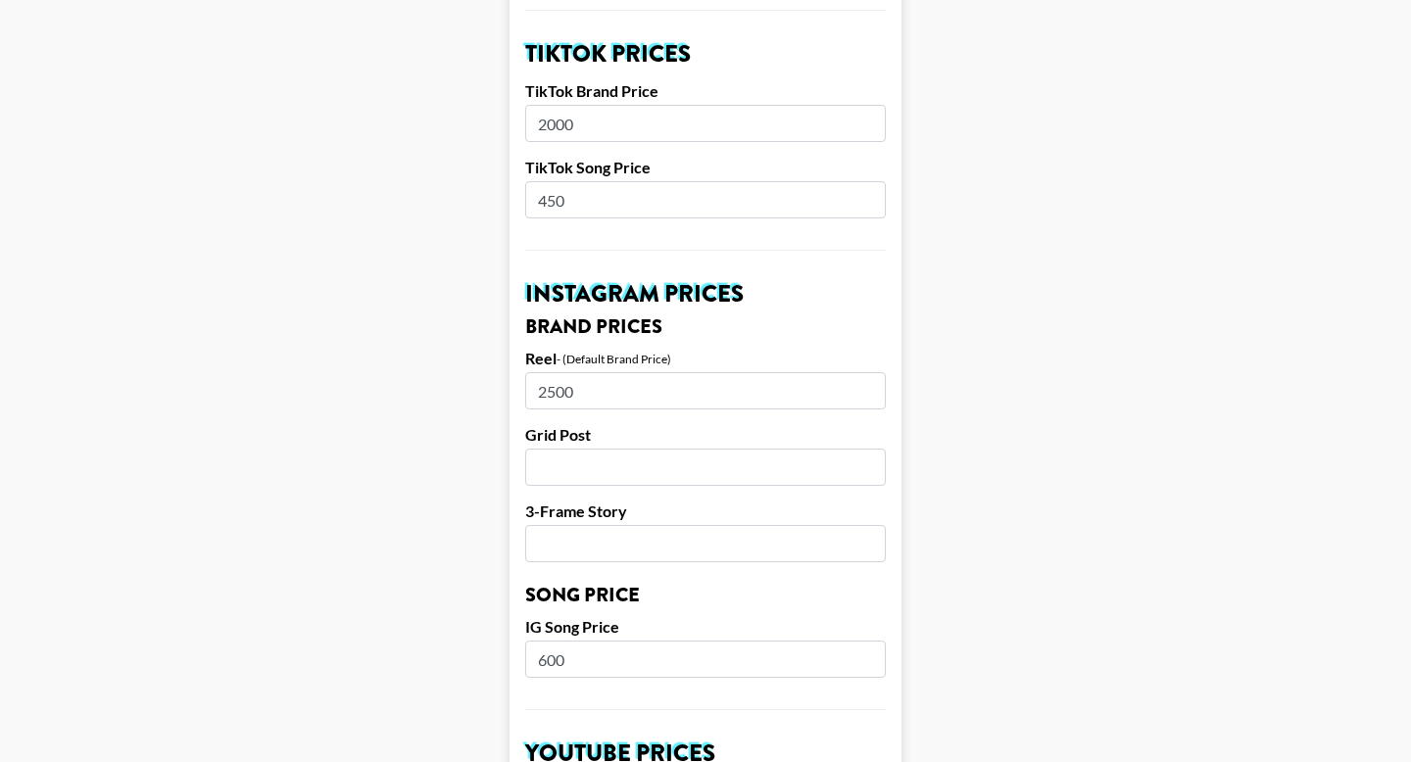
click at [586, 641] on input "600" at bounding box center [705, 659] width 361 height 37
type input "450"
click at [938, 571] on main "Airtable ID: recGMB8R8KN5LPY15 Manager(s) joseph@grail-talent.com ​ TikTok User…" at bounding box center [705, 630] width 1379 height 2466
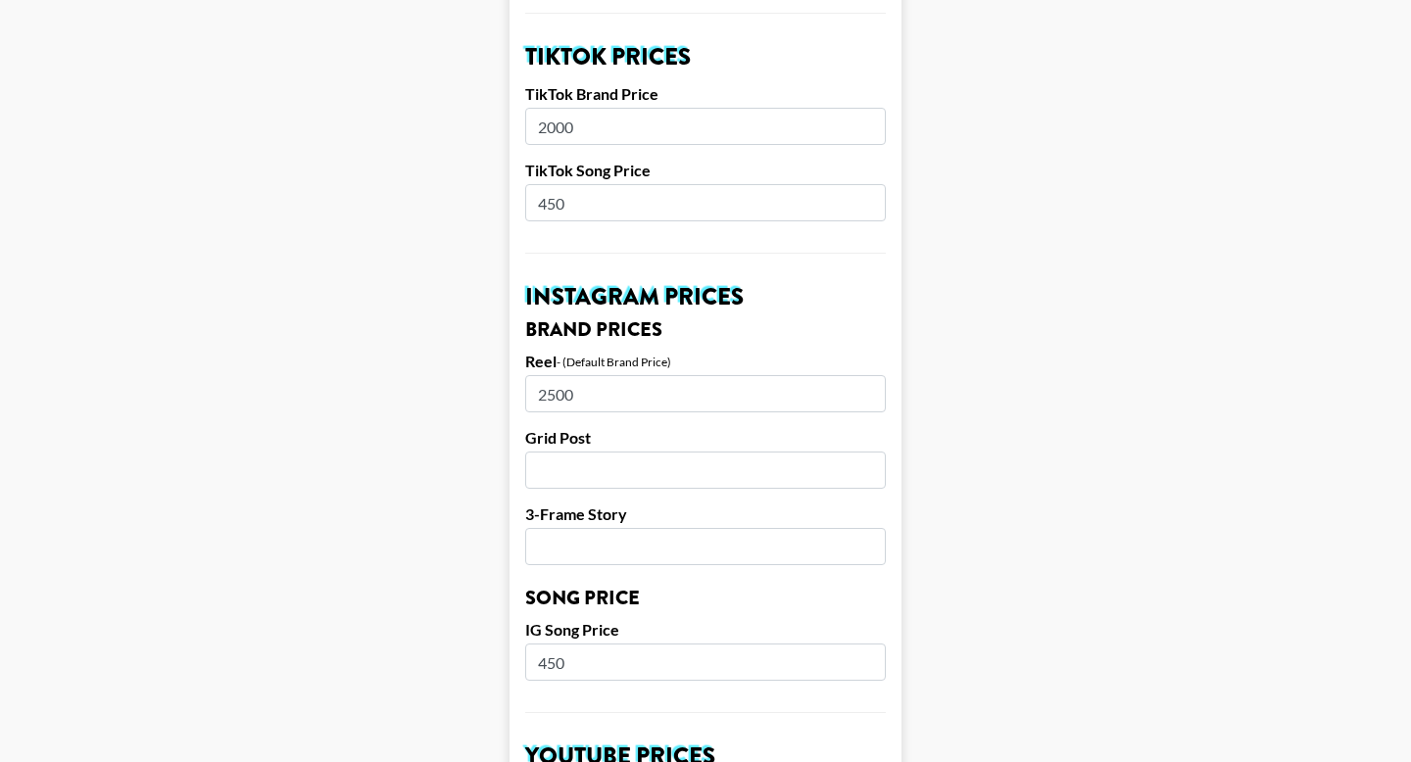
scroll to position [601, 0]
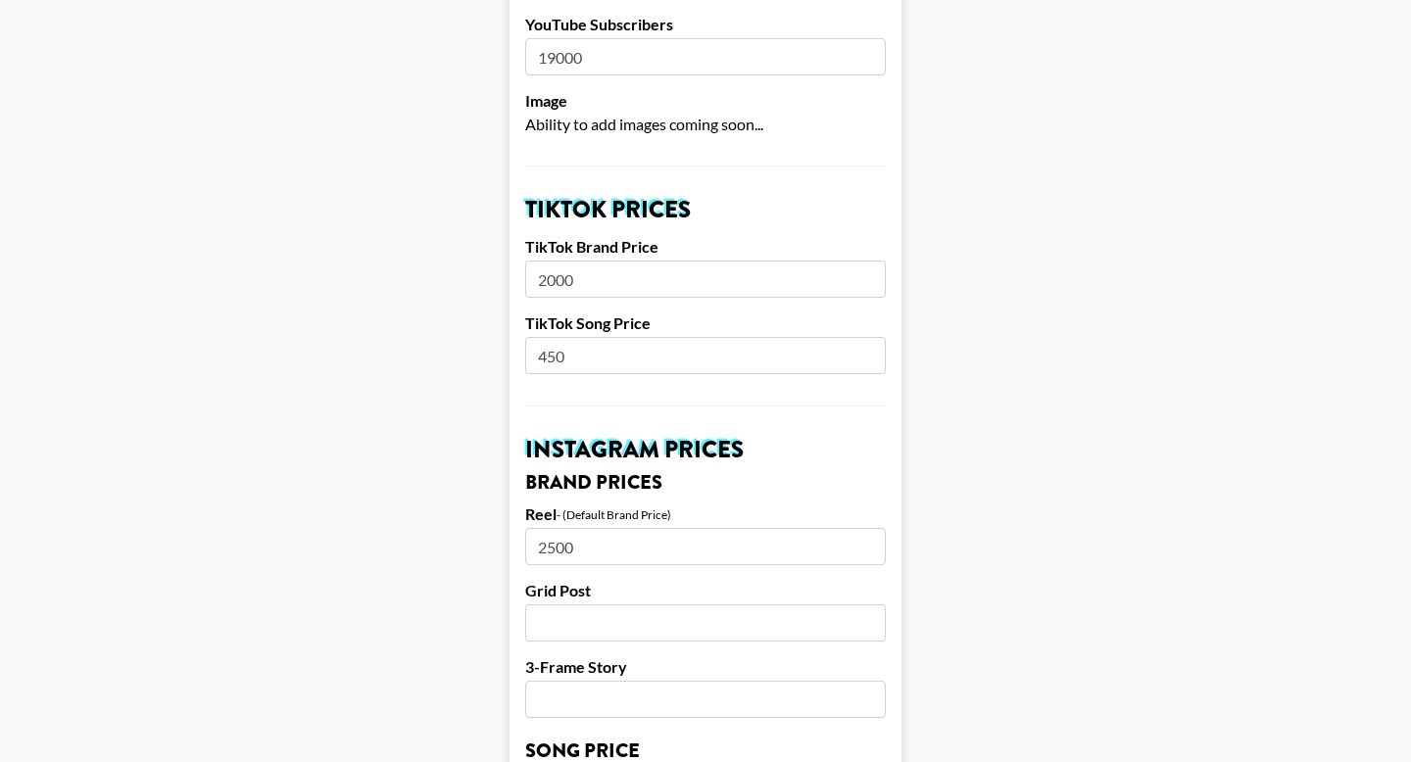
click at [581, 337] on input "450" at bounding box center [705, 355] width 361 height 37
click at [600, 337] on input "450" at bounding box center [705, 355] width 361 height 37
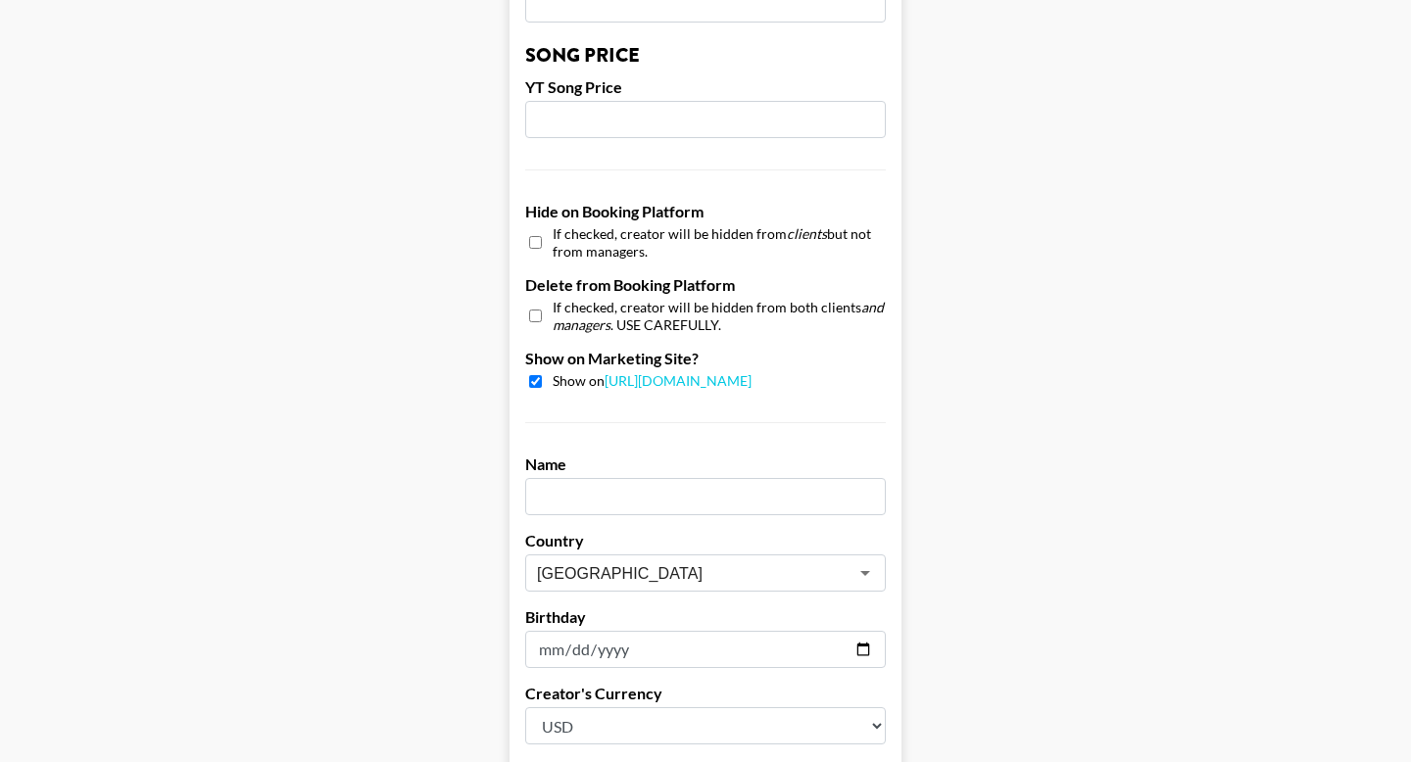
scroll to position [1896, 0]
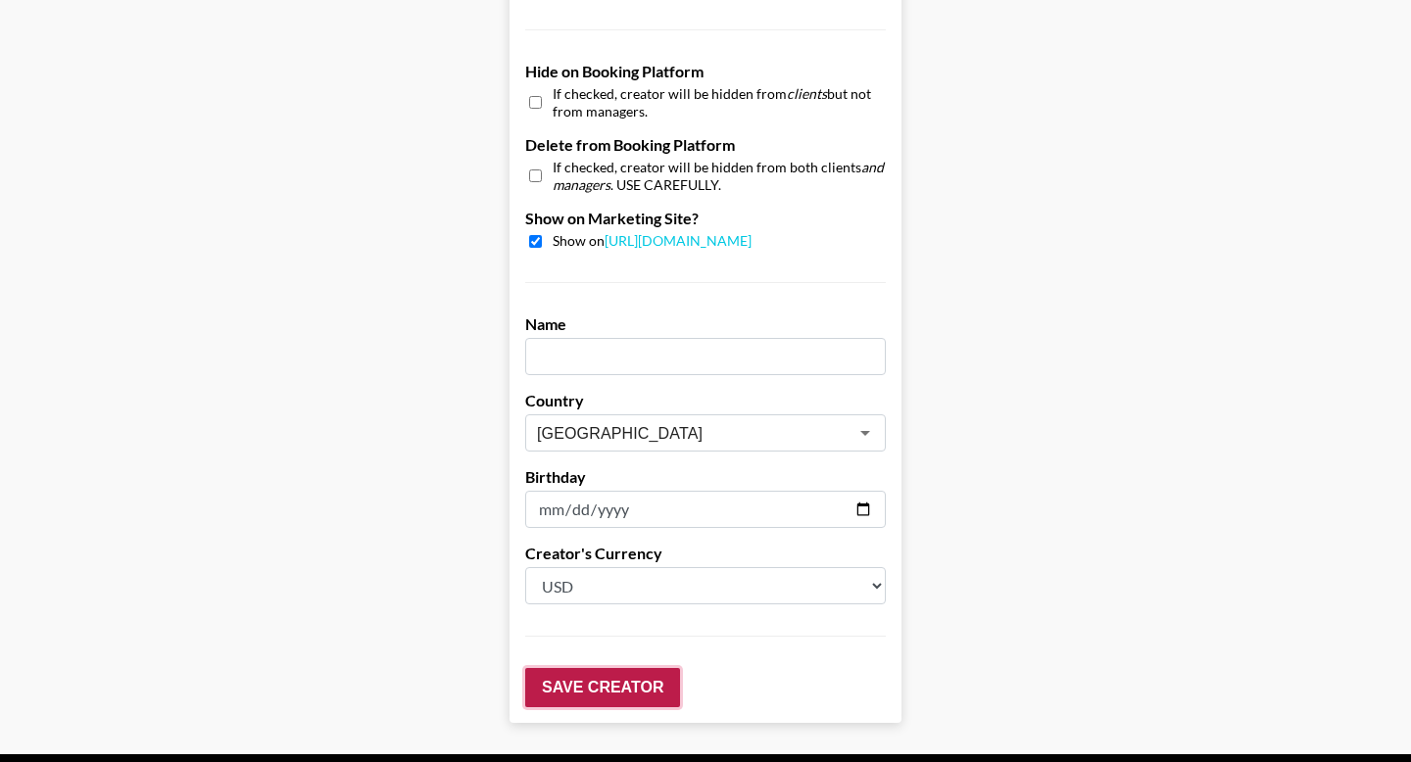
click at [590, 668] on input "Save Creator" at bounding box center [602, 687] width 155 height 39
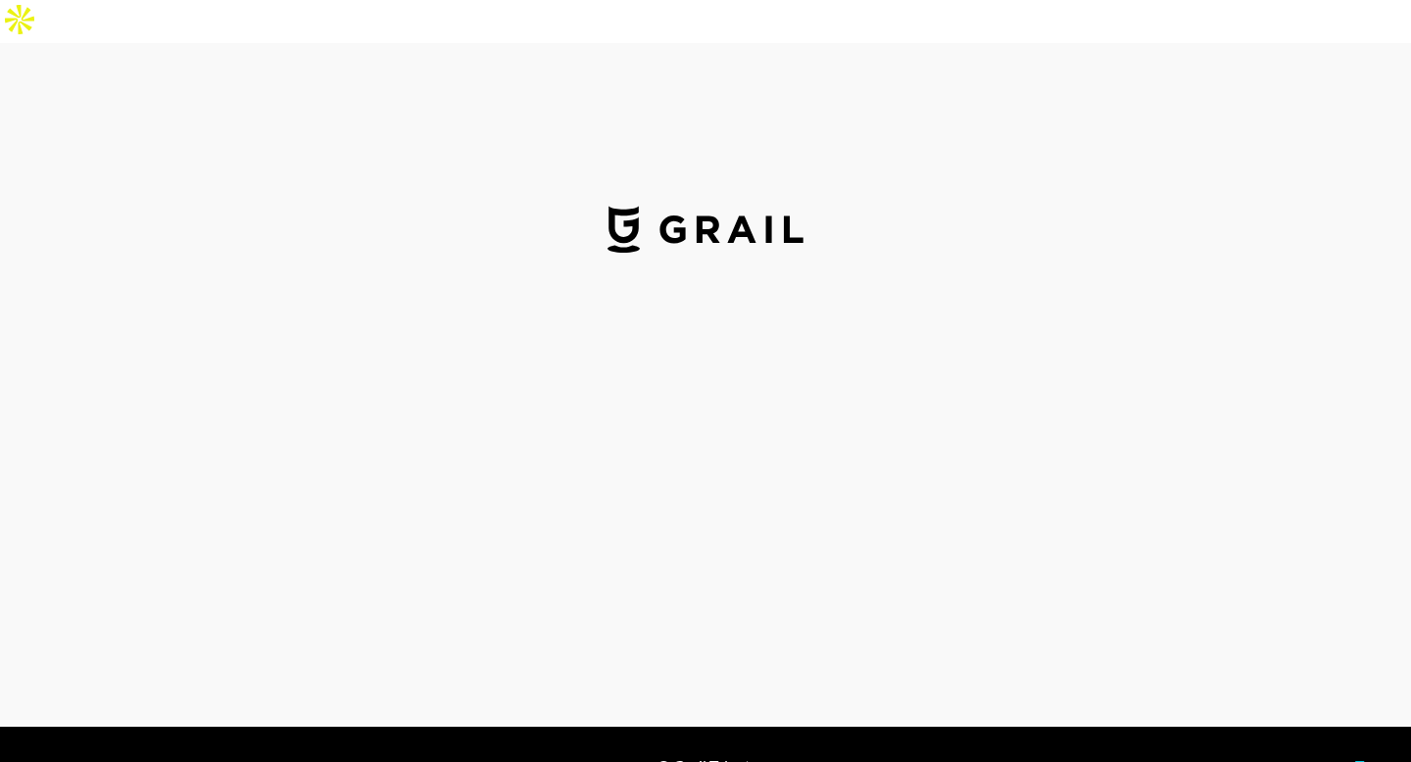
select select "USD"
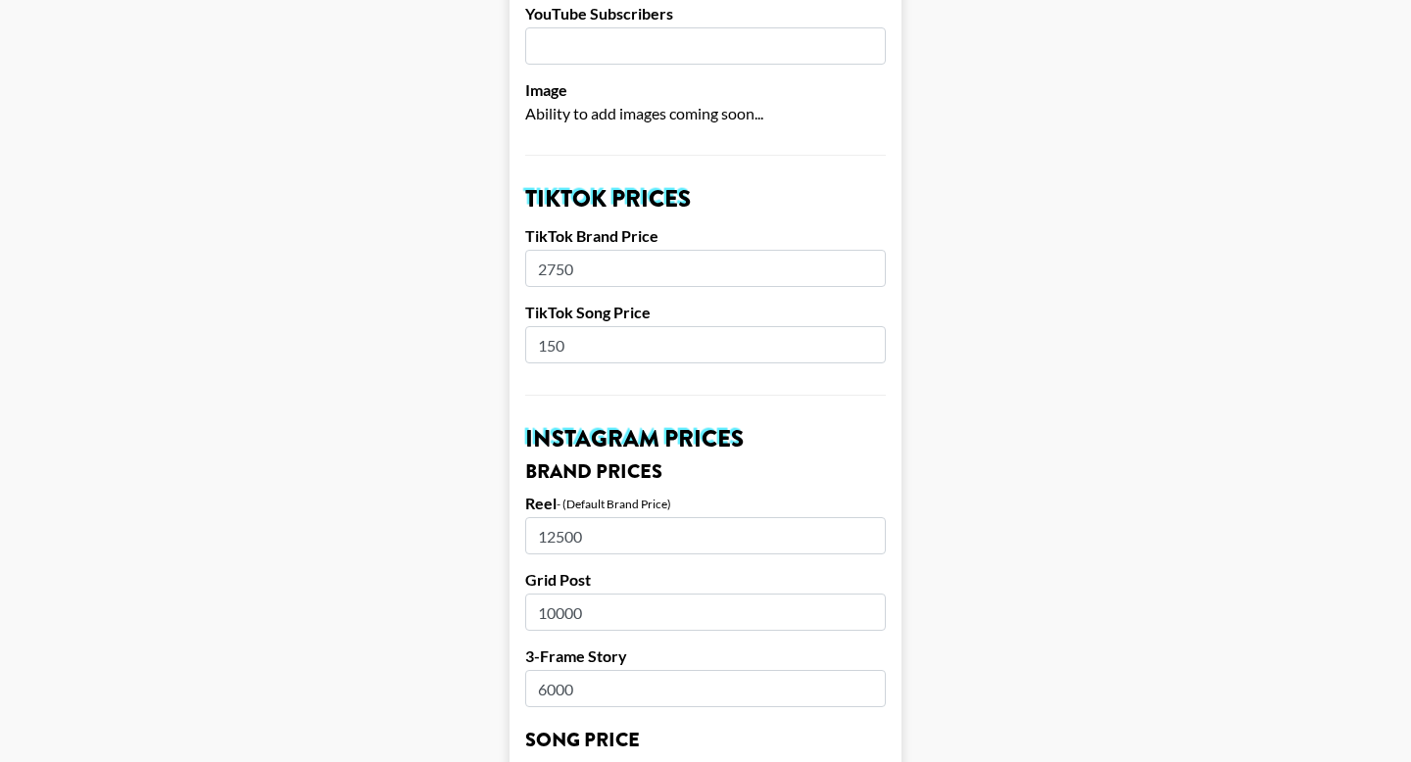
scroll to position [575, 0]
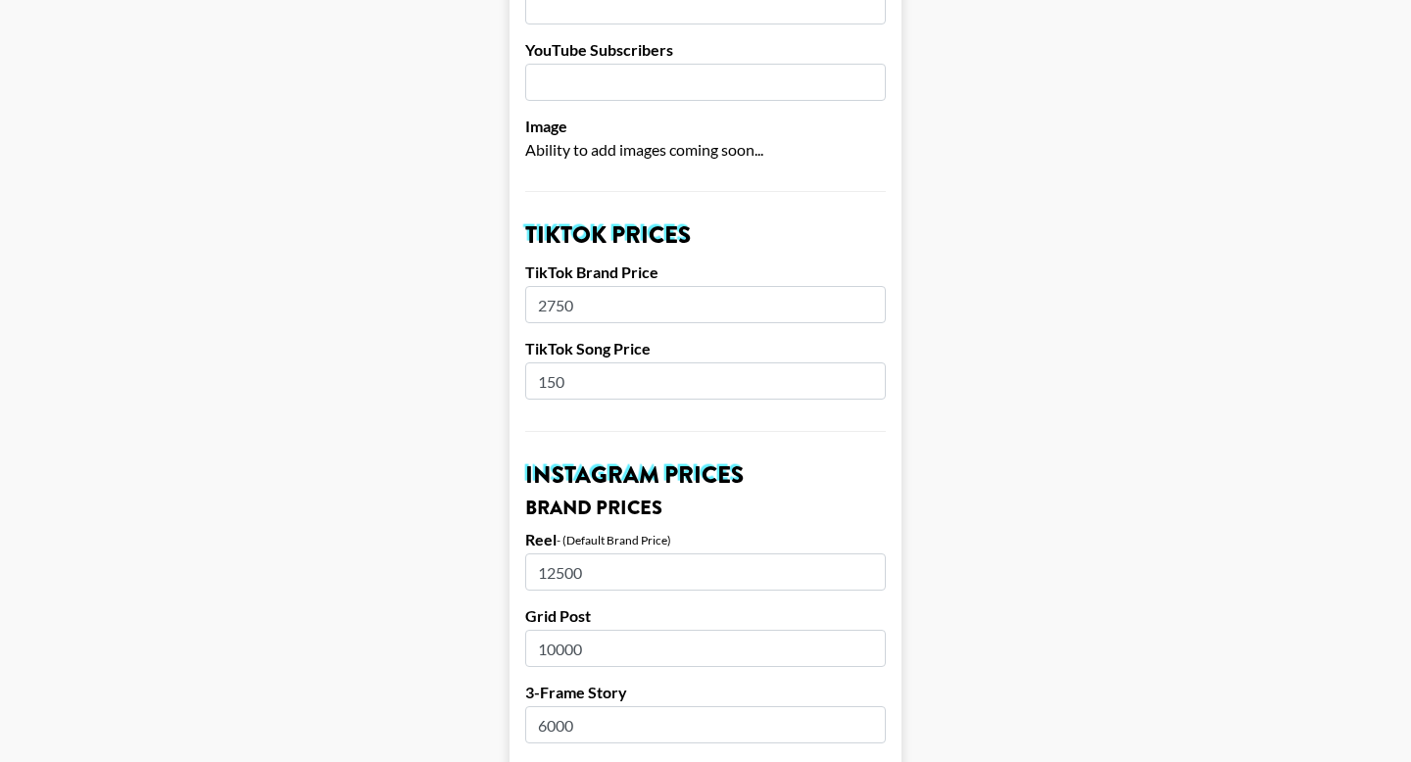
click at [571, 362] on input "150" at bounding box center [705, 380] width 361 height 37
type input "200"
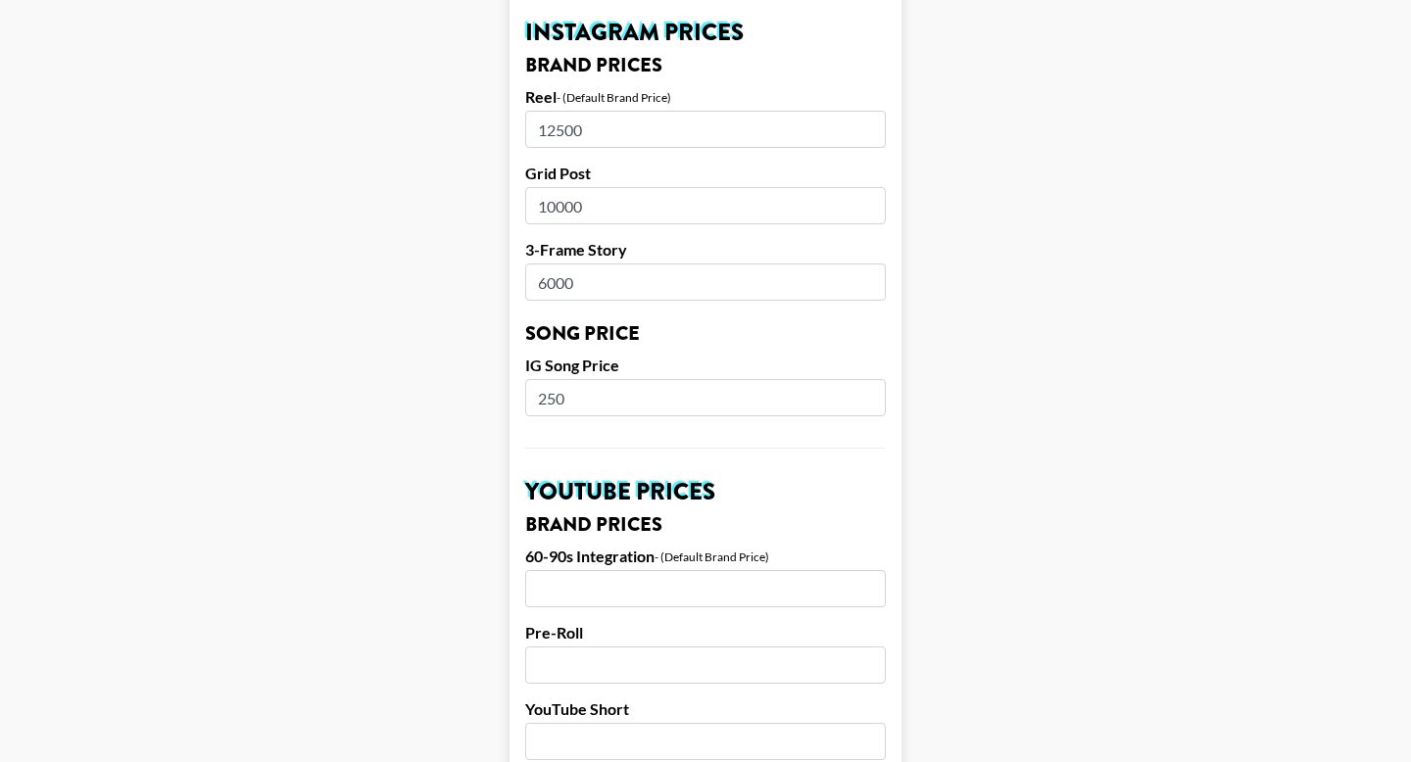
scroll to position [1175, 0]
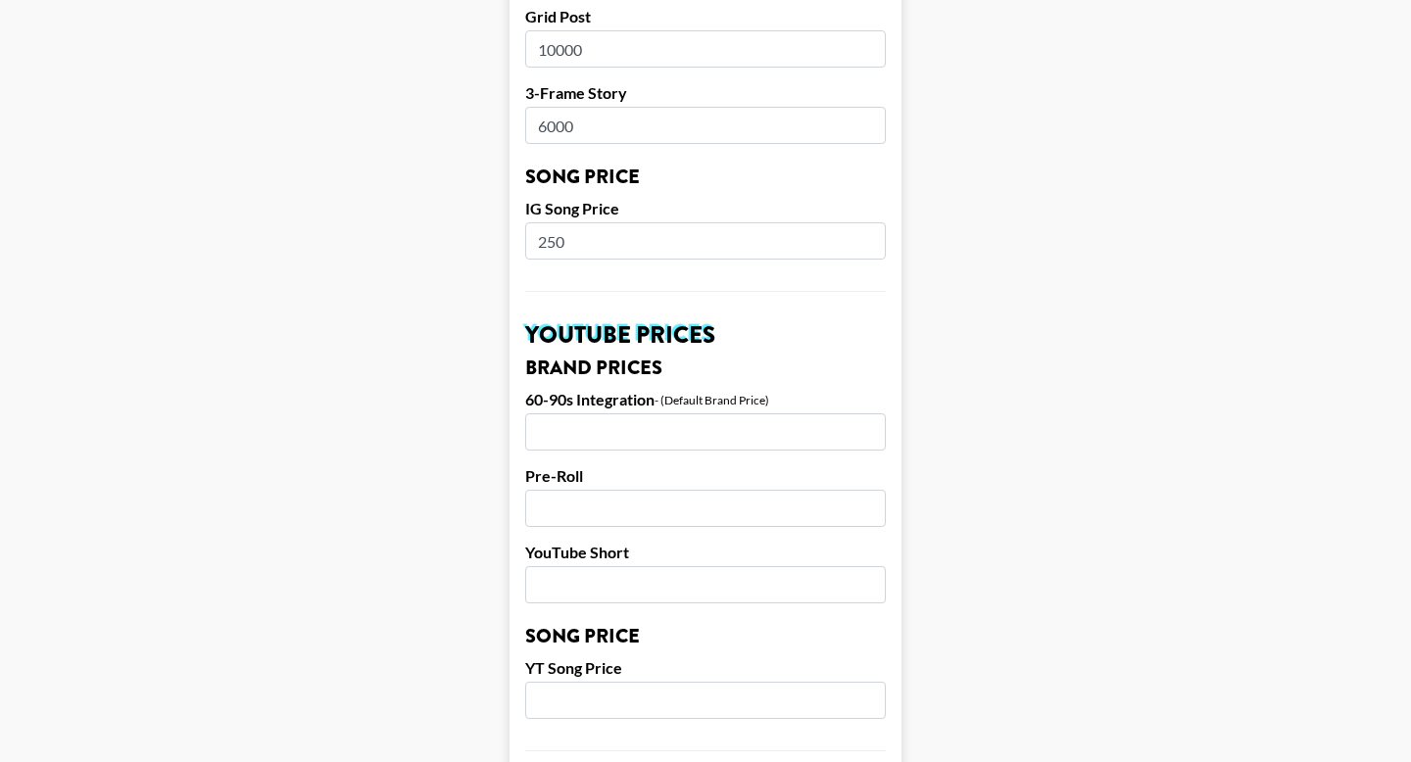
click at [566, 222] on input "250" at bounding box center [705, 240] width 361 height 37
type input "200"
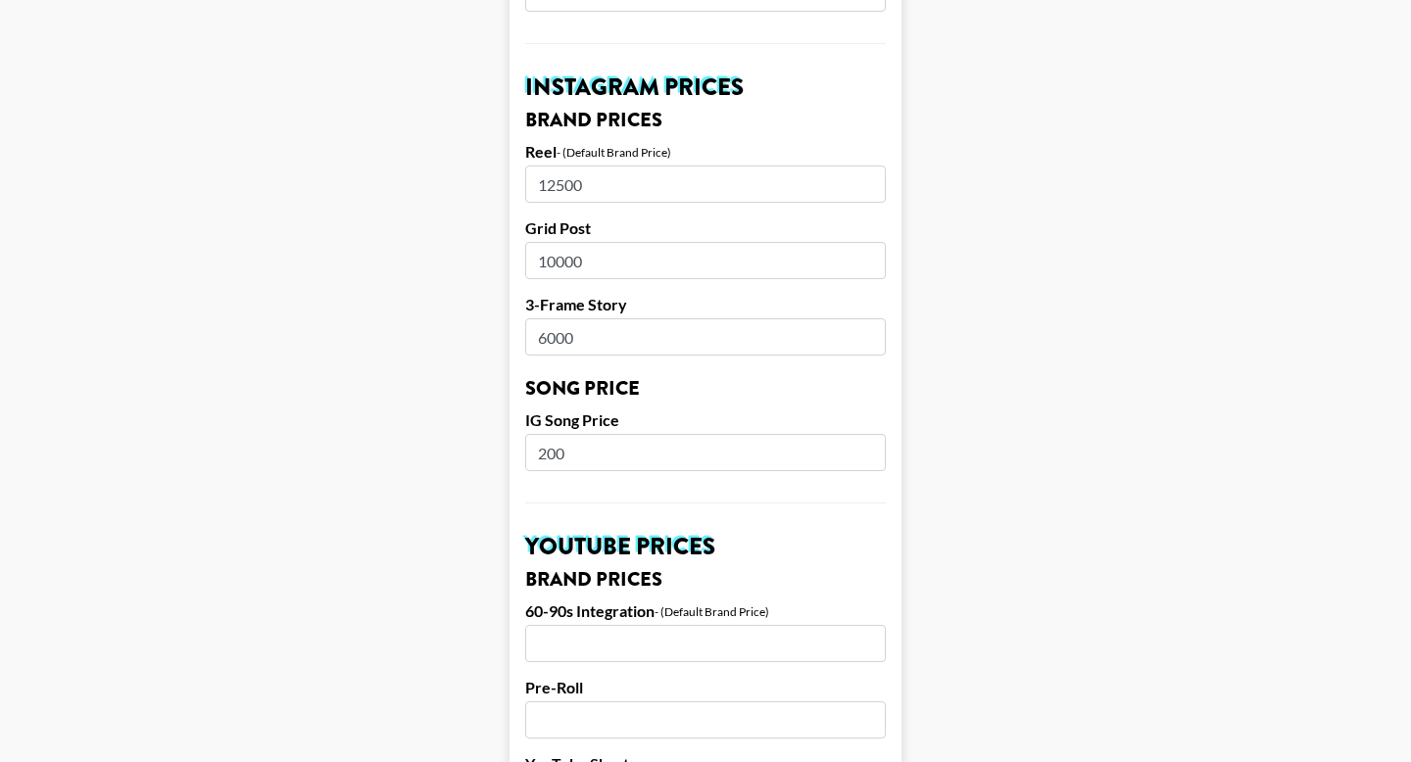
scroll to position [925, 0]
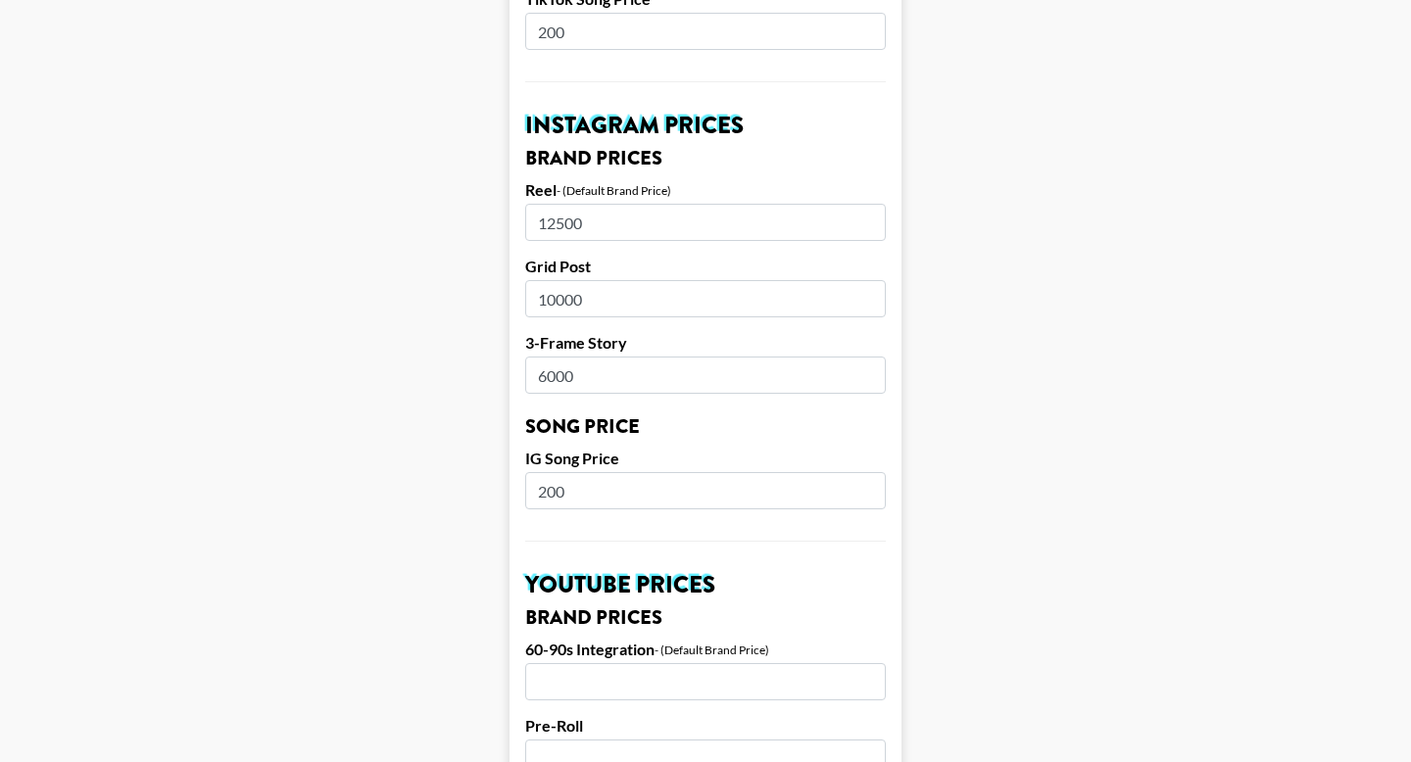
click at [566, 204] on input "12500" at bounding box center [705, 222] width 361 height 37
type input "4000"
click at [577, 280] on input "10000" at bounding box center [705, 298] width 361 height 37
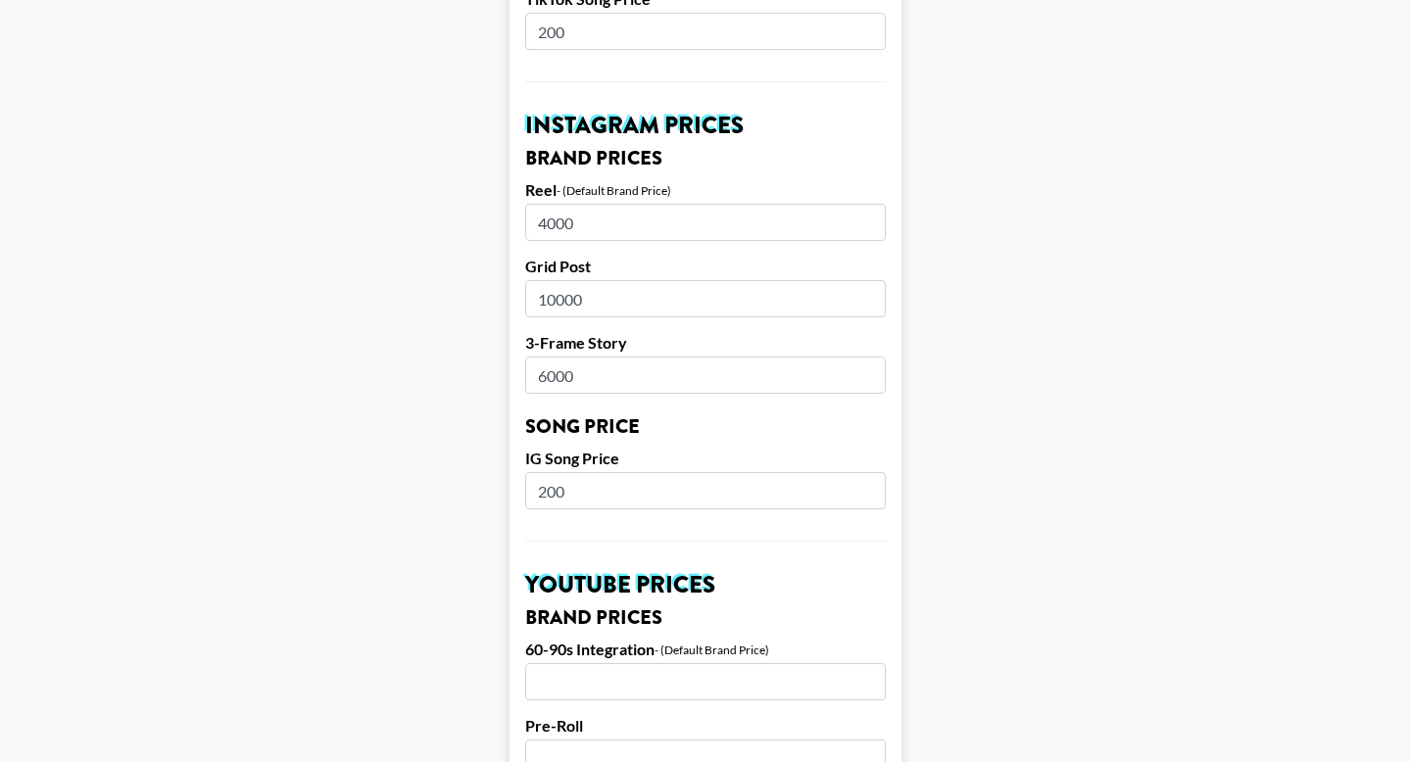
click at [577, 280] on input "10000" at bounding box center [705, 298] width 361 height 37
type input "2000"
click at [579, 325] on form "Airtable ID: recajRFIsVI7WfSnN Manager(s) joseph@grail-talent.com ​ TikTok User…" at bounding box center [705, 461] width 392 height 2466
click at [579, 357] on input "6000" at bounding box center [705, 375] width 361 height 37
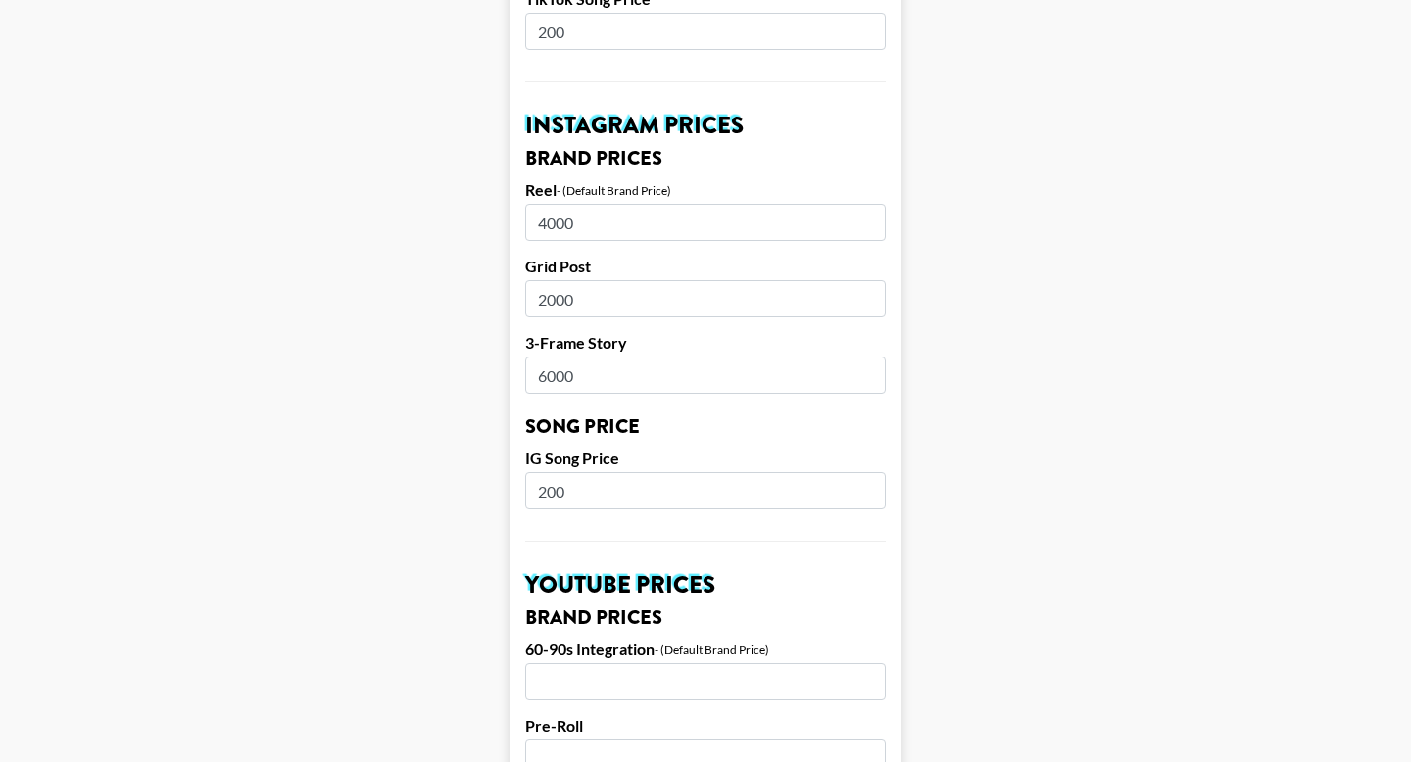
click at [579, 357] on input "6000" at bounding box center [705, 375] width 361 height 37
type input "3"
type input "2000"
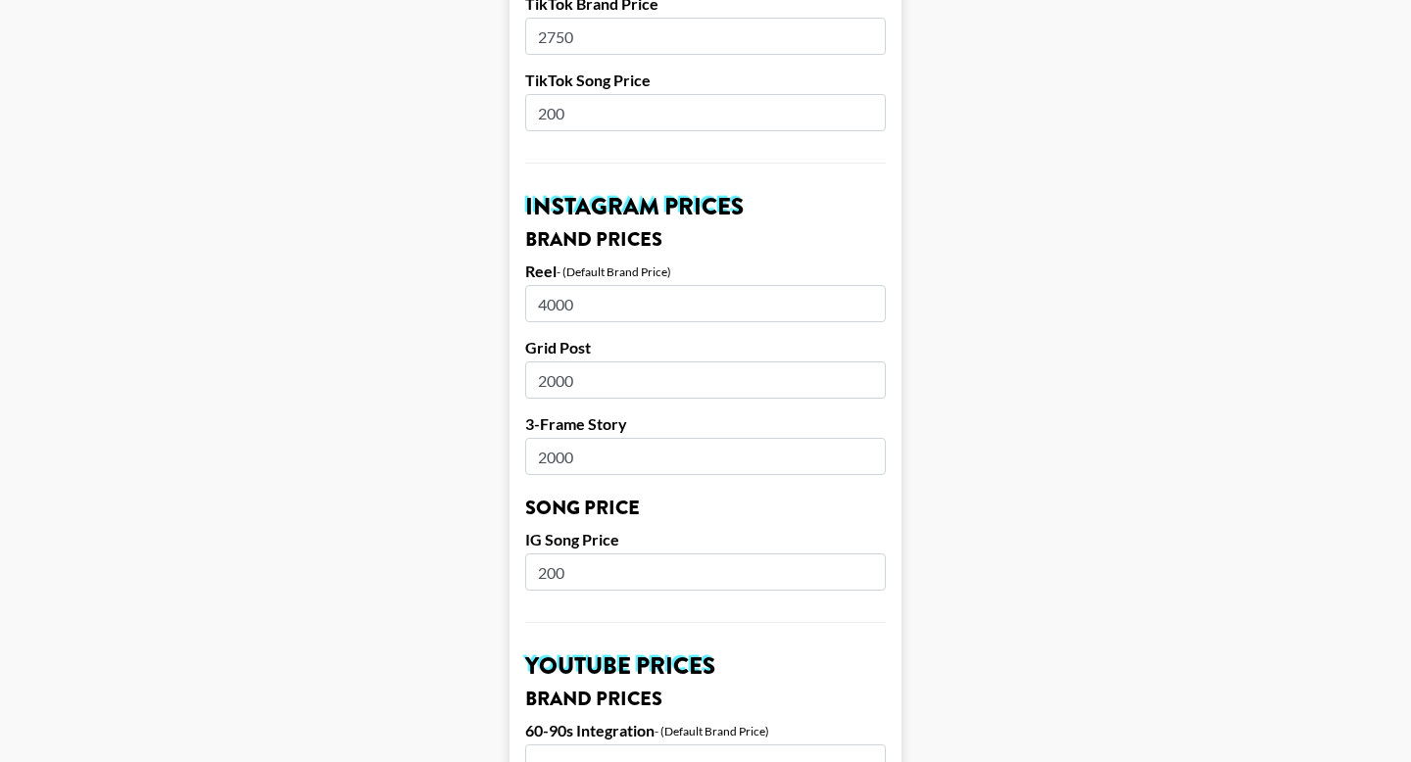
scroll to position [730, 0]
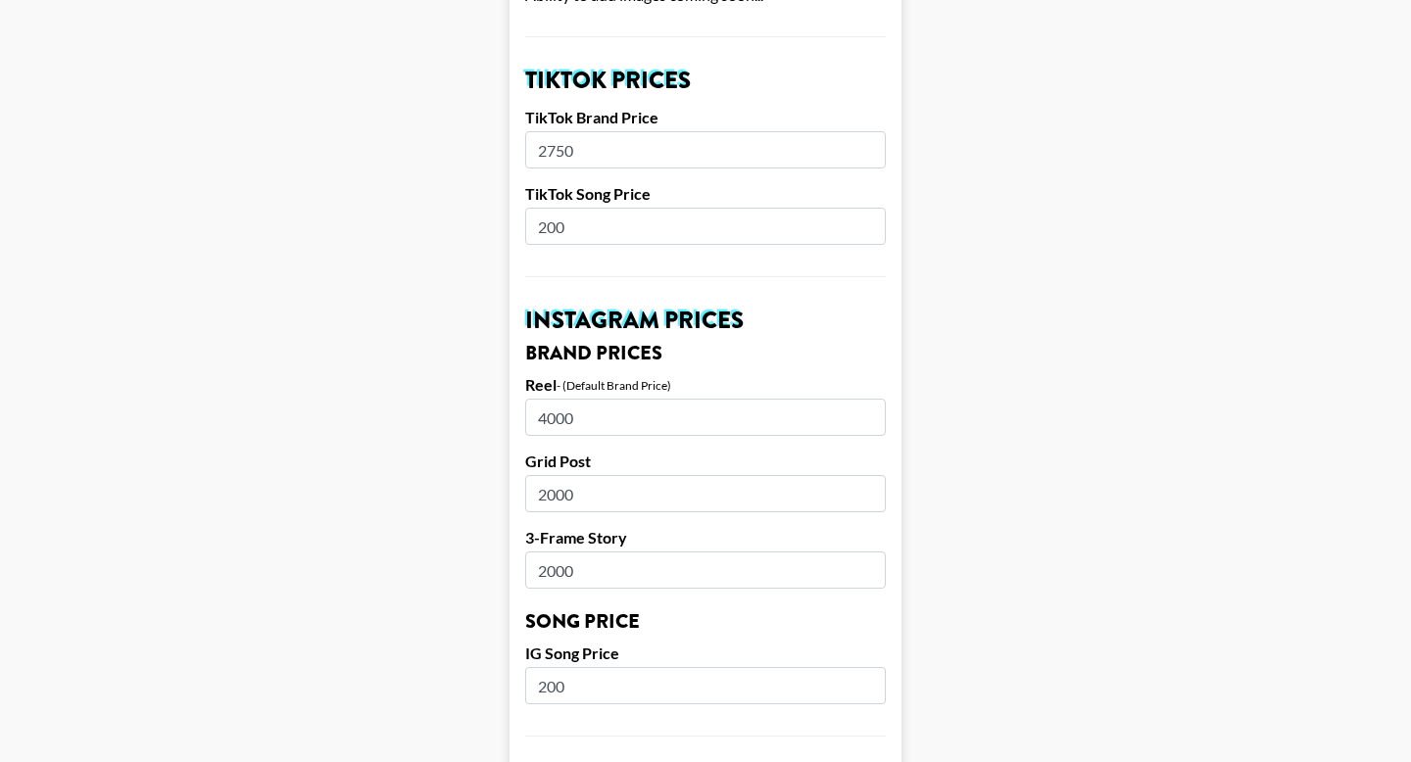
click at [557, 475] on input "2000" at bounding box center [705, 493] width 361 height 37
type input "3"
type input "4"
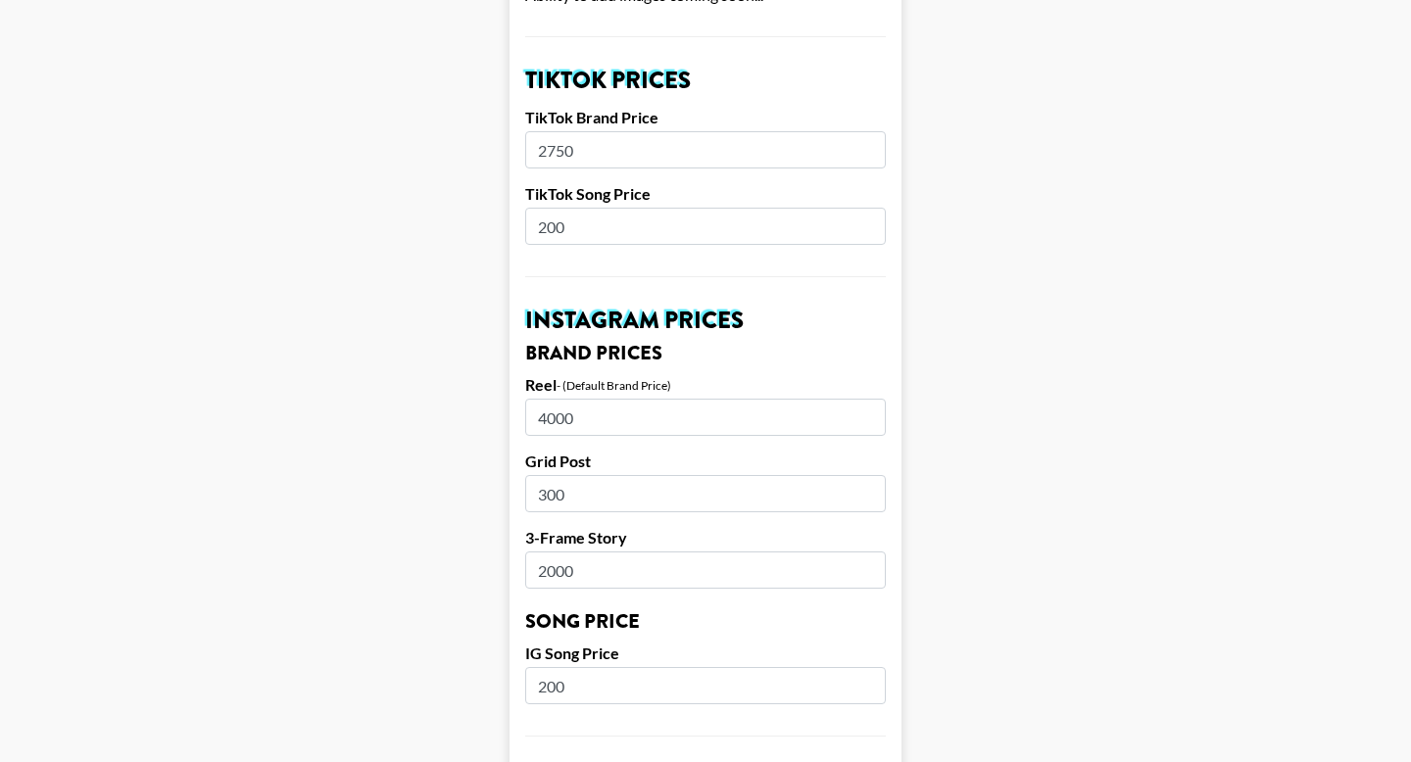
type input "300"
click at [553, 399] on input "4000" at bounding box center [705, 417] width 361 height 37
type input "2"
type input "3000"
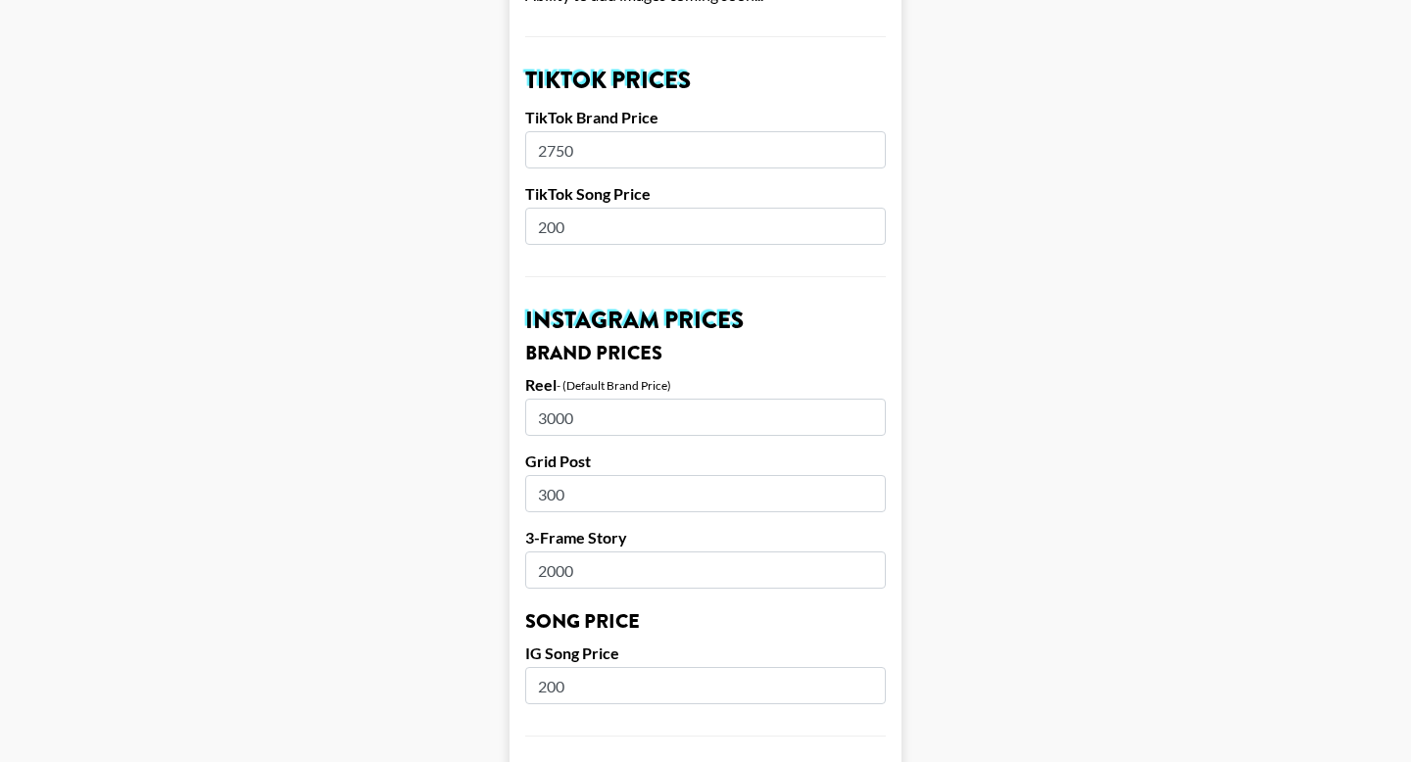
click at [555, 475] on input "300" at bounding box center [705, 493] width 361 height 37
type input "2500"
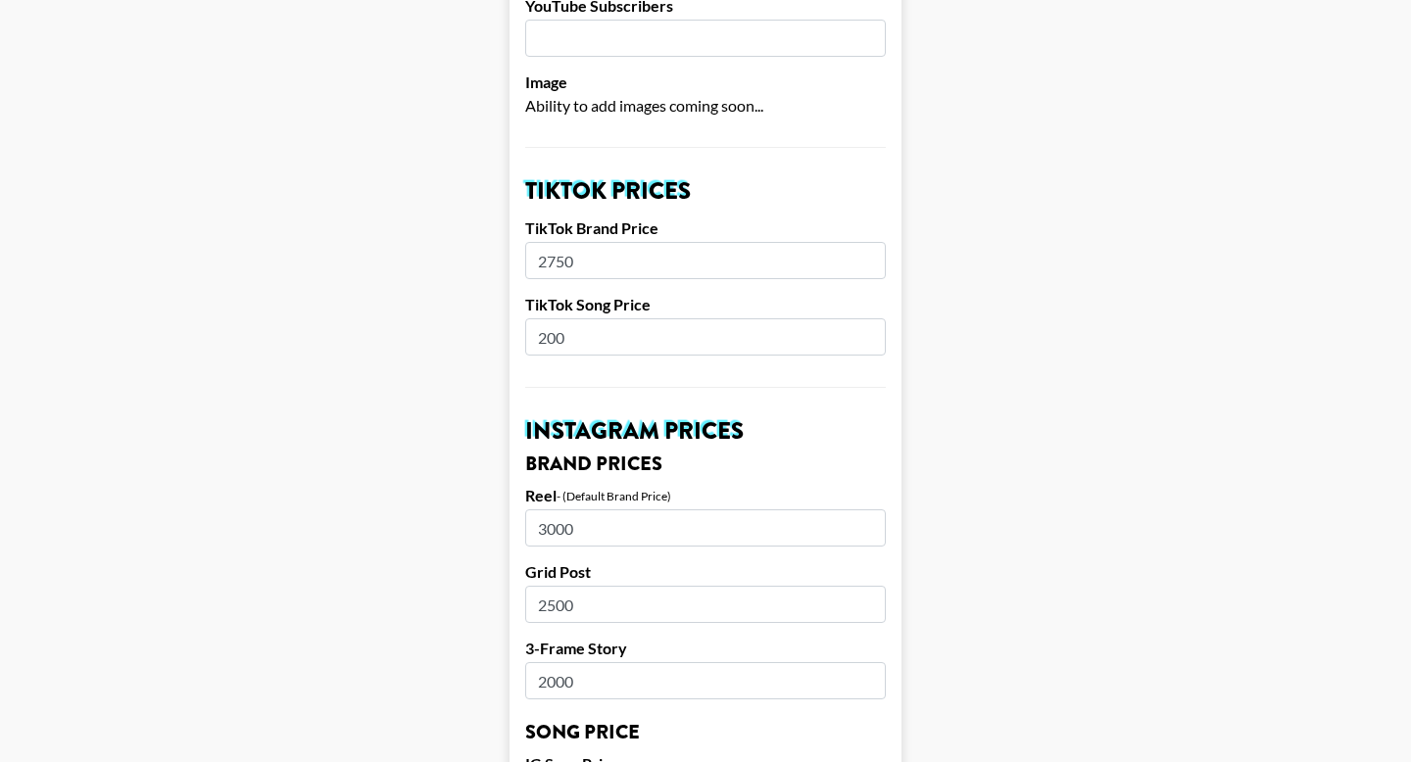
scroll to position [463, 0]
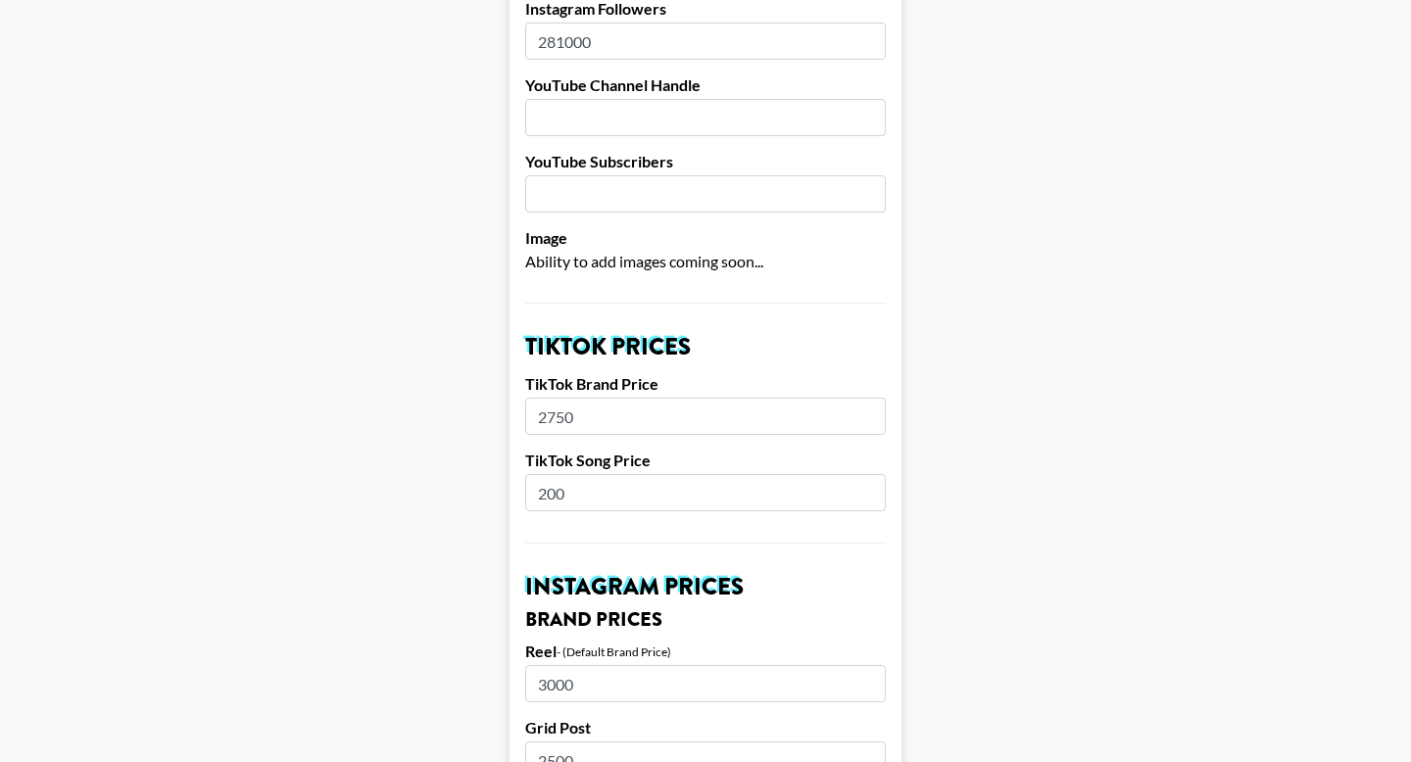
click at [573, 474] on input "200" at bounding box center [705, 492] width 361 height 37
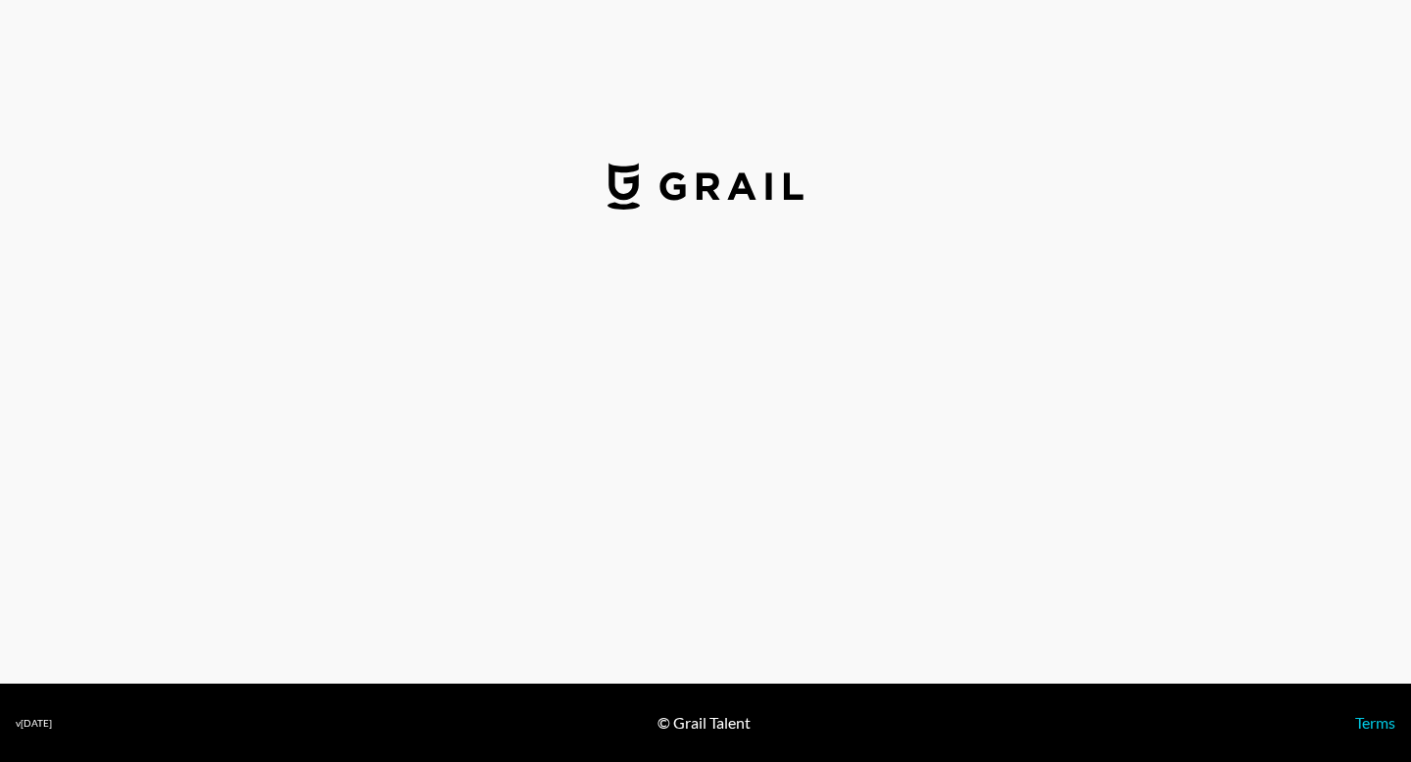
select select "USD"
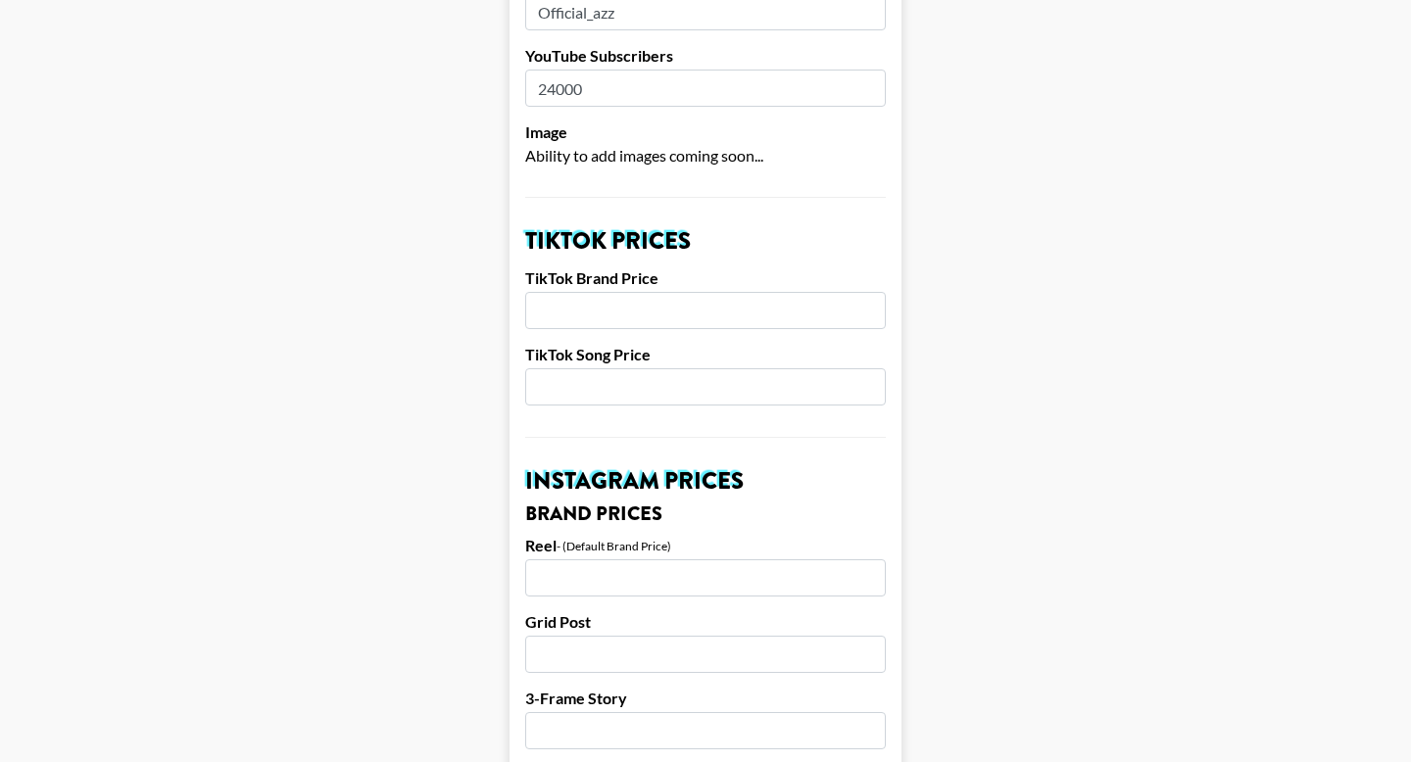
scroll to position [712, 0]
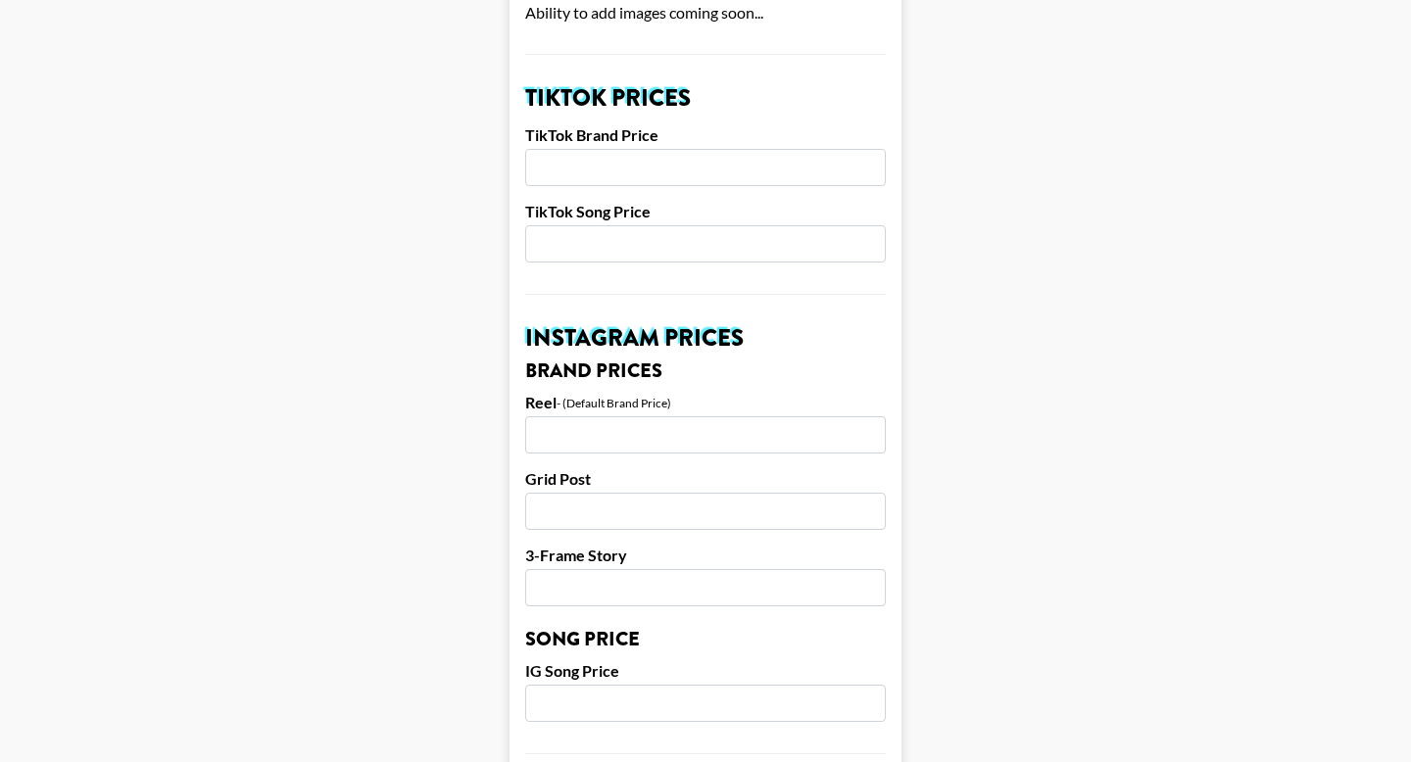
click at [619, 225] on input "number" at bounding box center [705, 243] width 361 height 37
type input "5"
type input "4"
type input "500"
click at [586, 149] on input "number" at bounding box center [705, 167] width 361 height 37
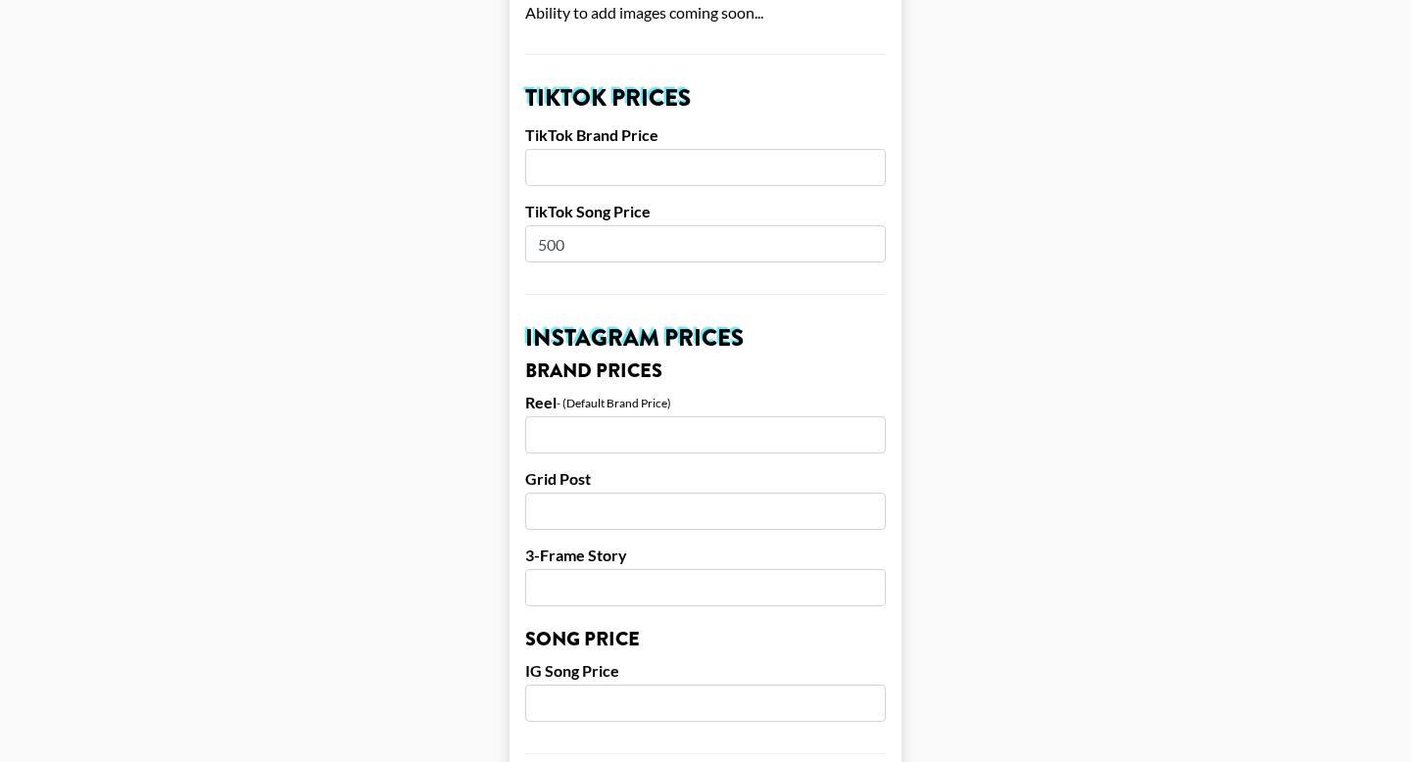
type input "3"
type input "4000"
click at [574, 416] on input "number" at bounding box center [705, 434] width 361 height 37
type input "4000"
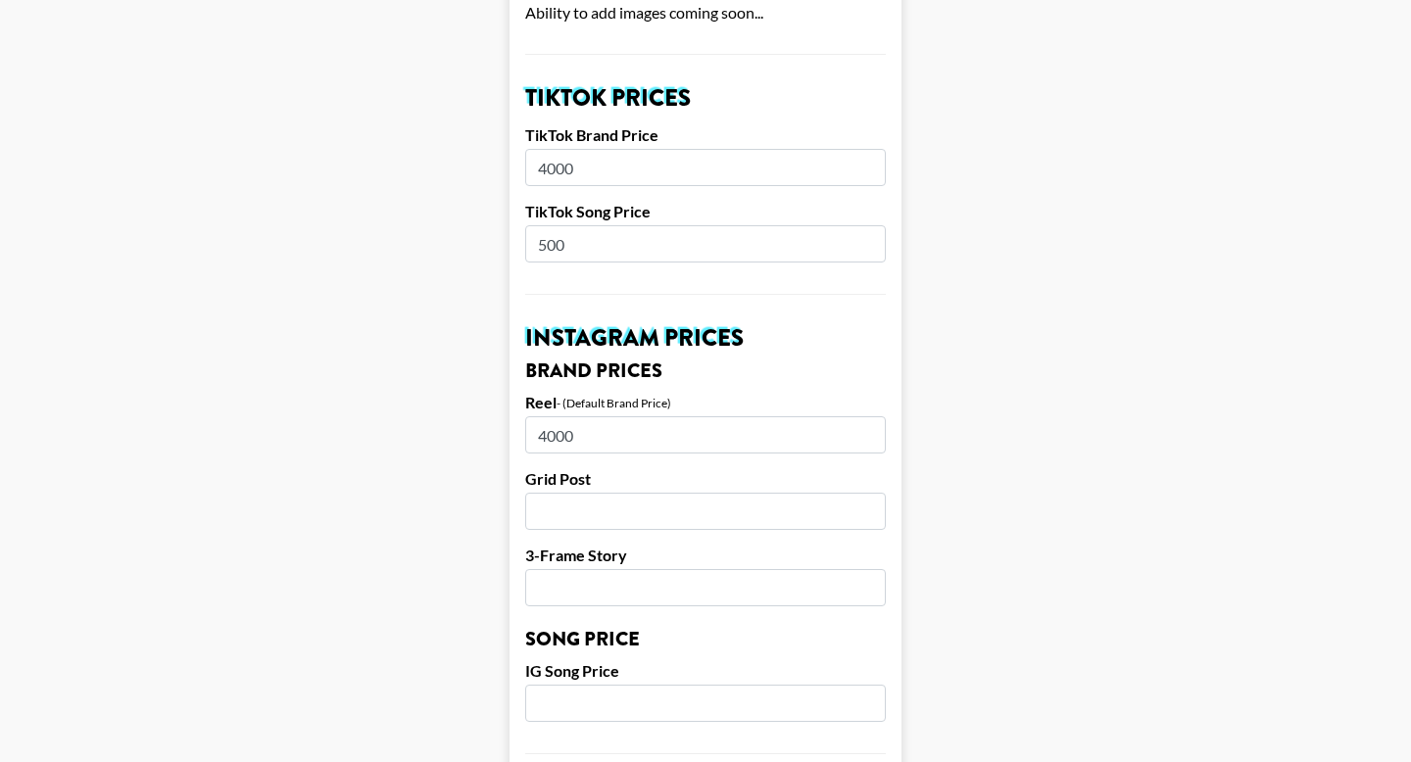
click at [546, 493] on input "number" at bounding box center [705, 511] width 361 height 37
type input "4000"
click at [542, 569] on input "number" at bounding box center [705, 587] width 361 height 37
type input "3500"
click at [557, 685] on input "number" at bounding box center [705, 703] width 361 height 37
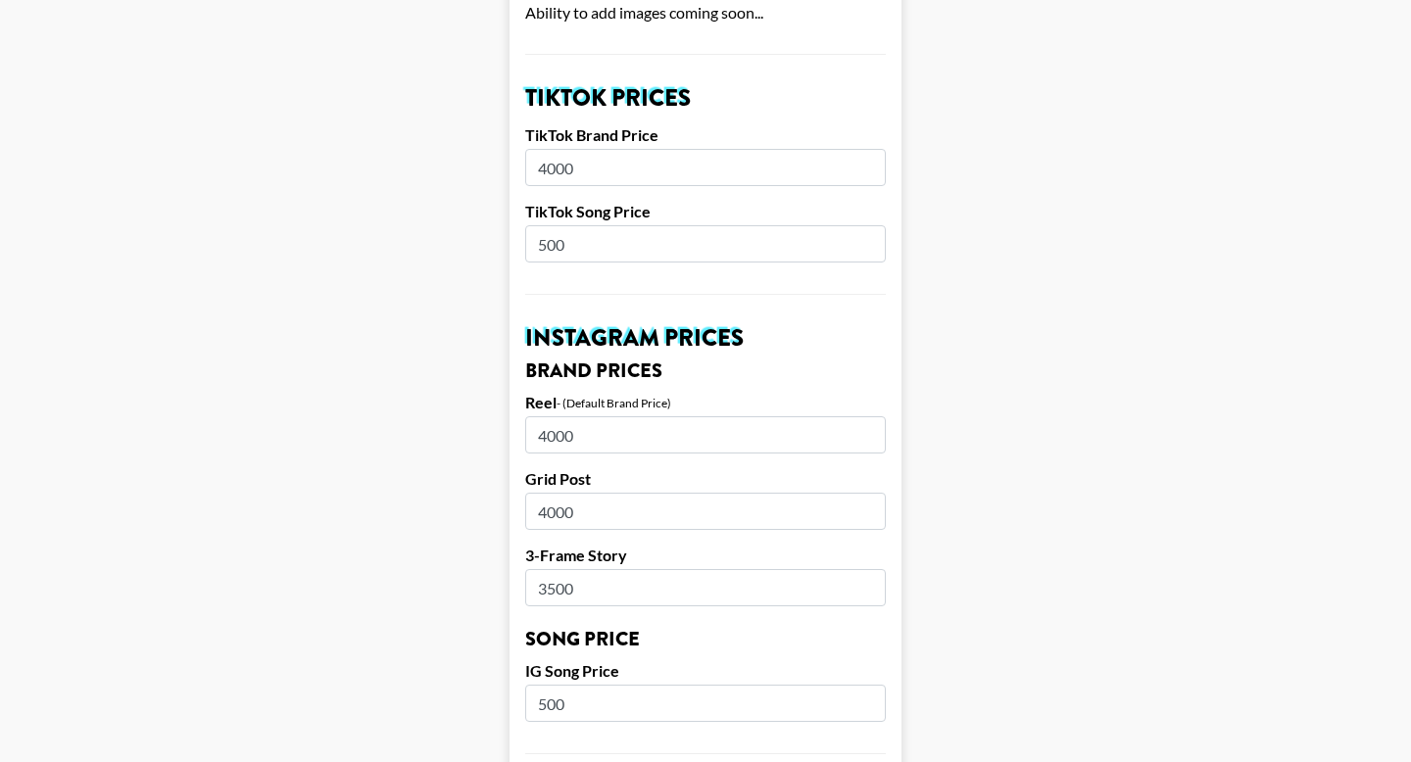
type input "500"
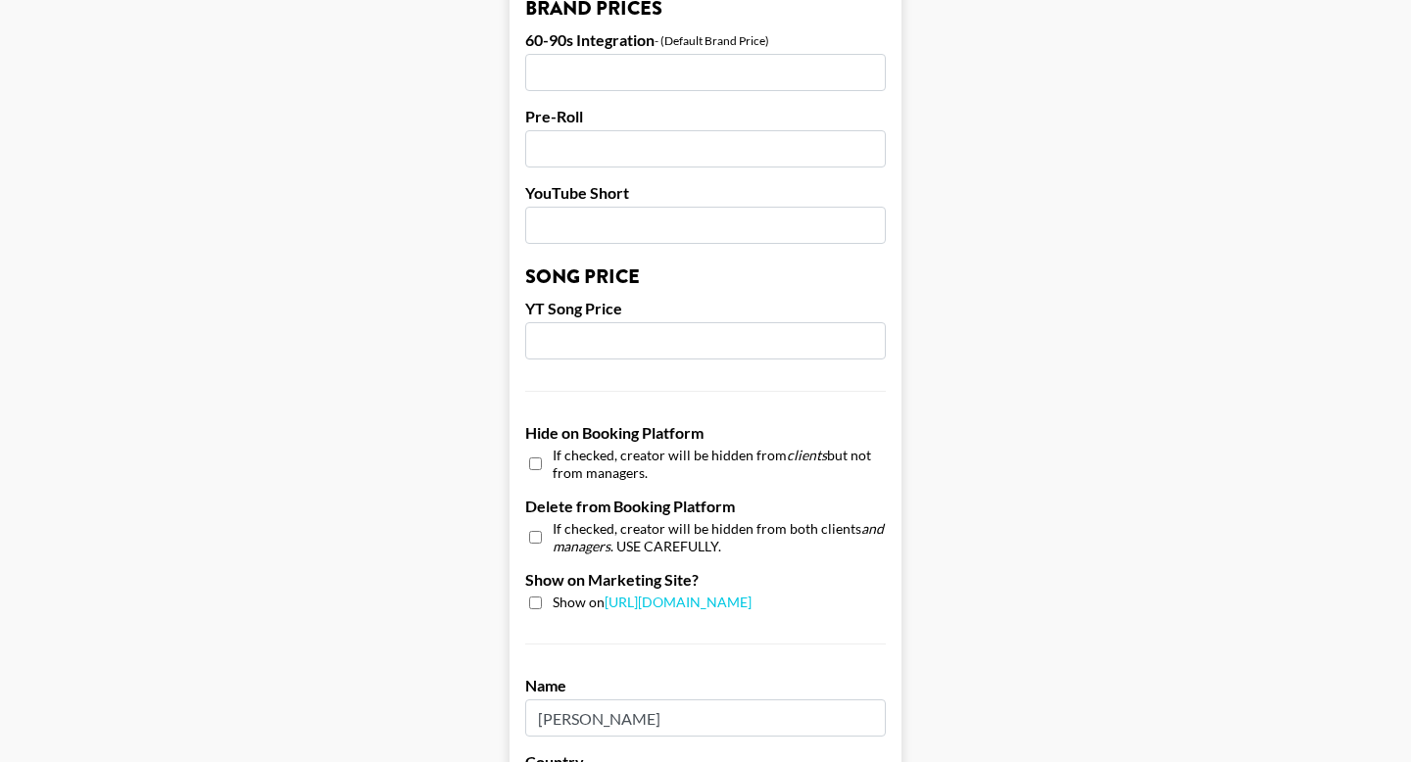
scroll to position [1896, 0]
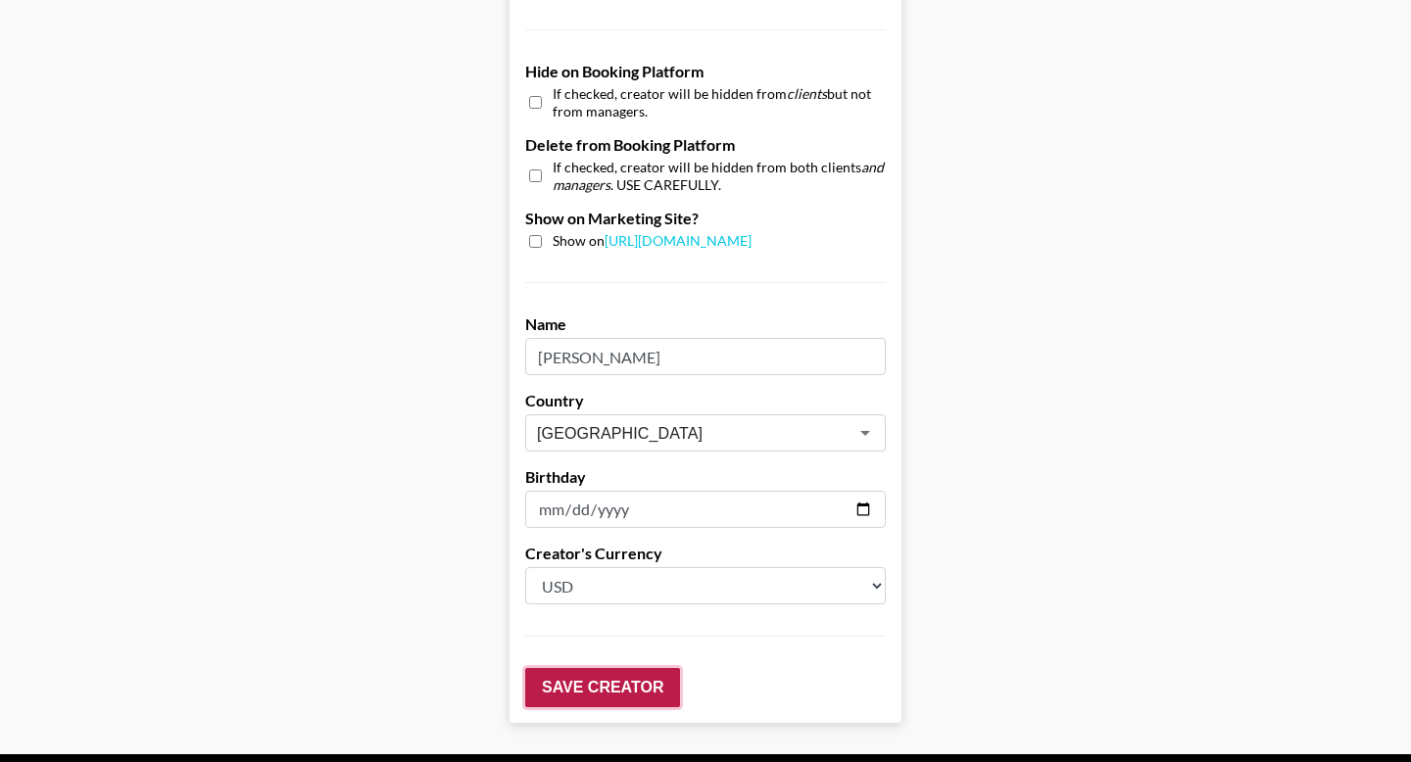
click at [611, 668] on input "Save Creator" at bounding box center [602, 687] width 155 height 39
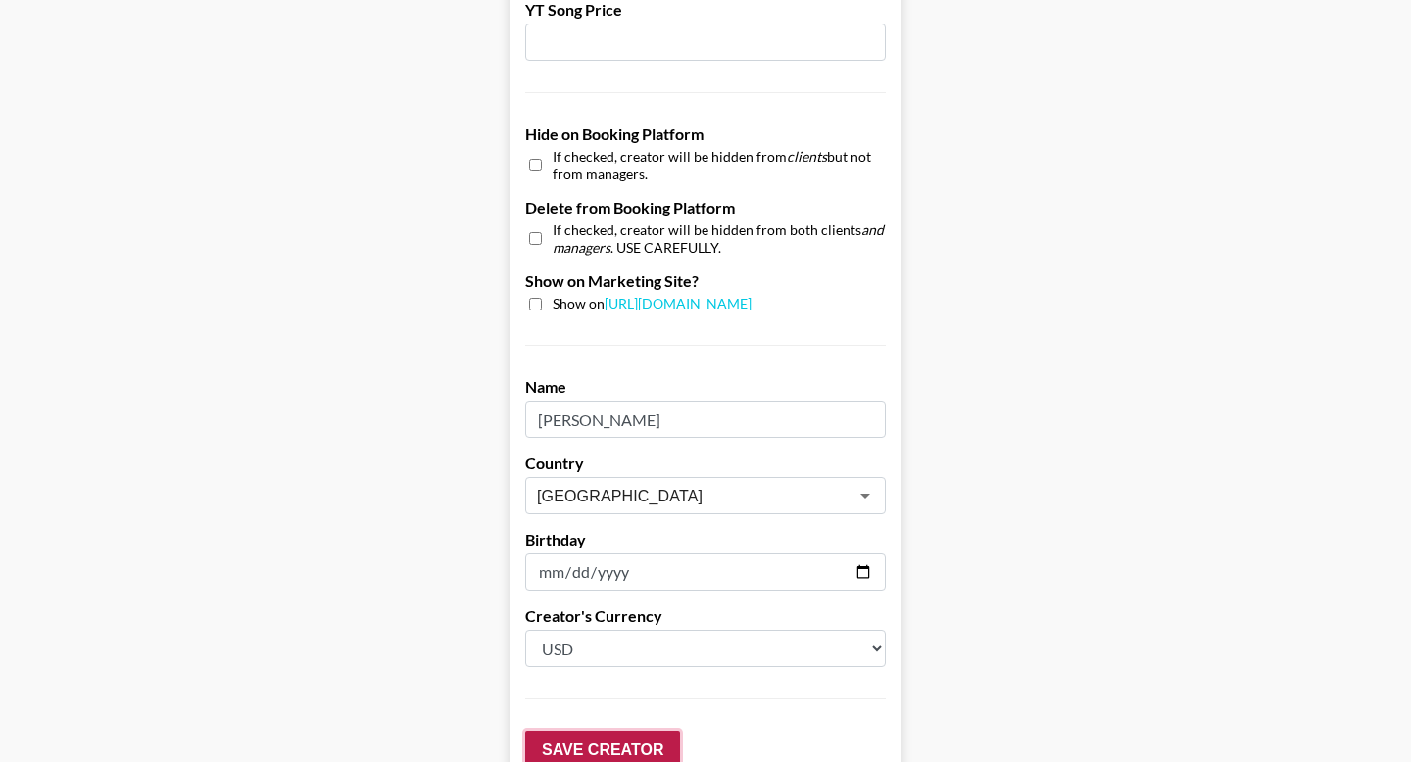
scroll to position [1958, 0]
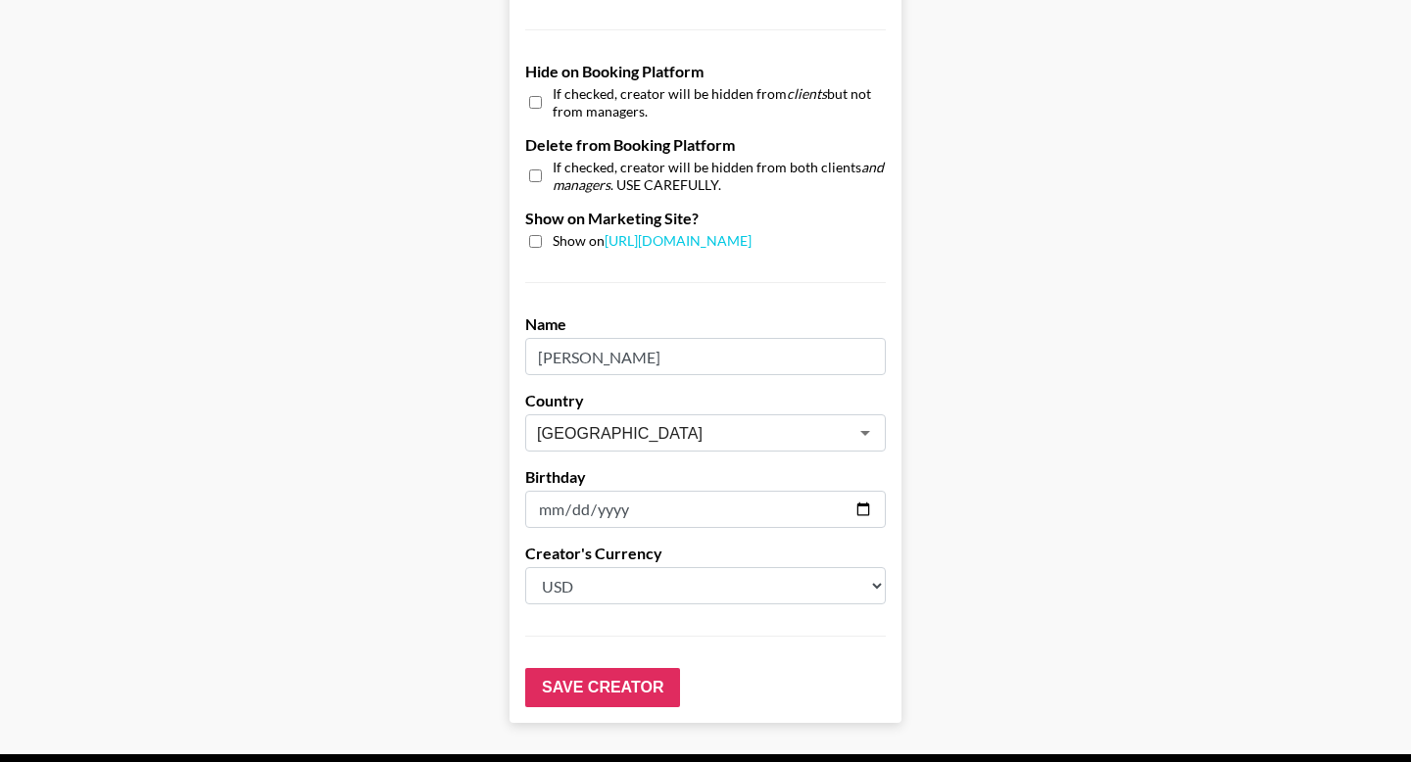
click at [719, 567] on select "Select a Currency USD GBP" at bounding box center [705, 585] width 361 height 37
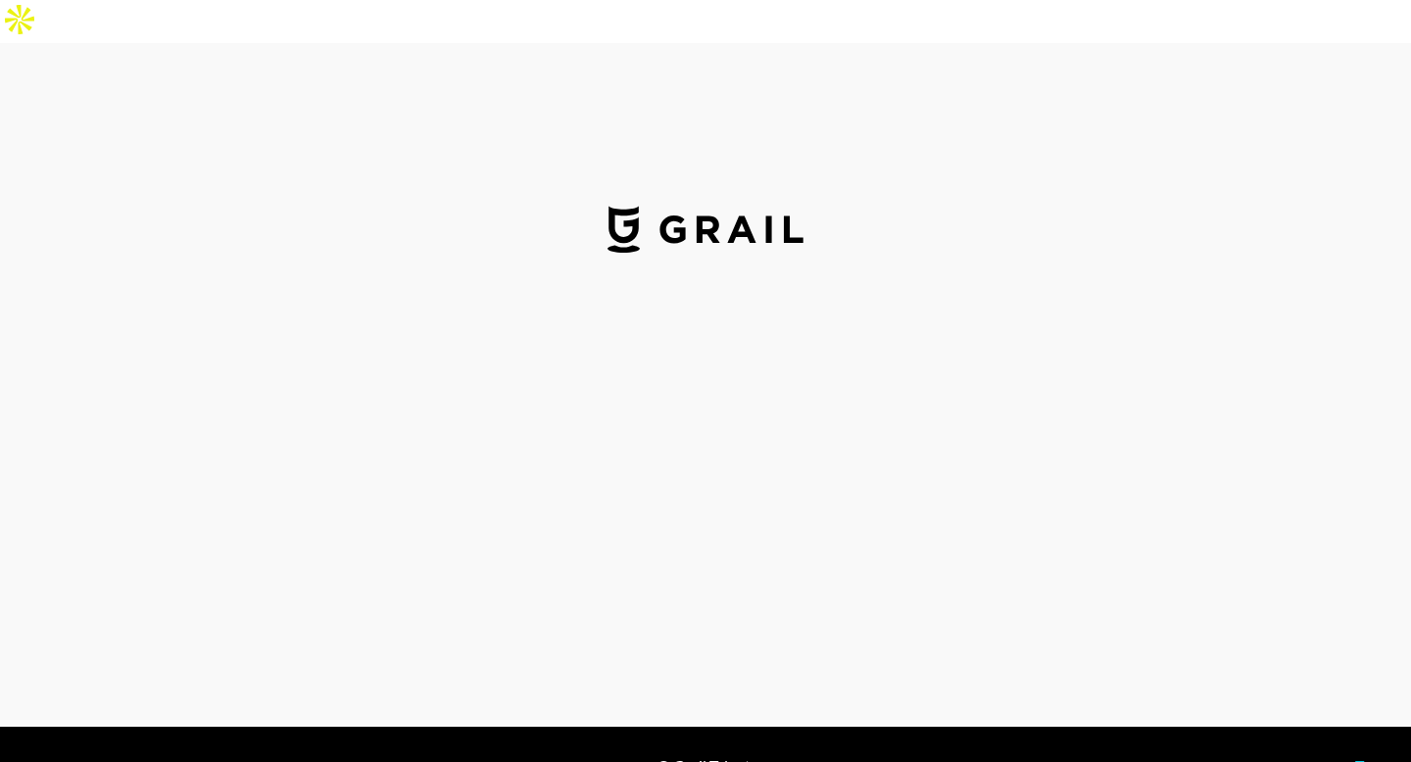
select select "GBP"
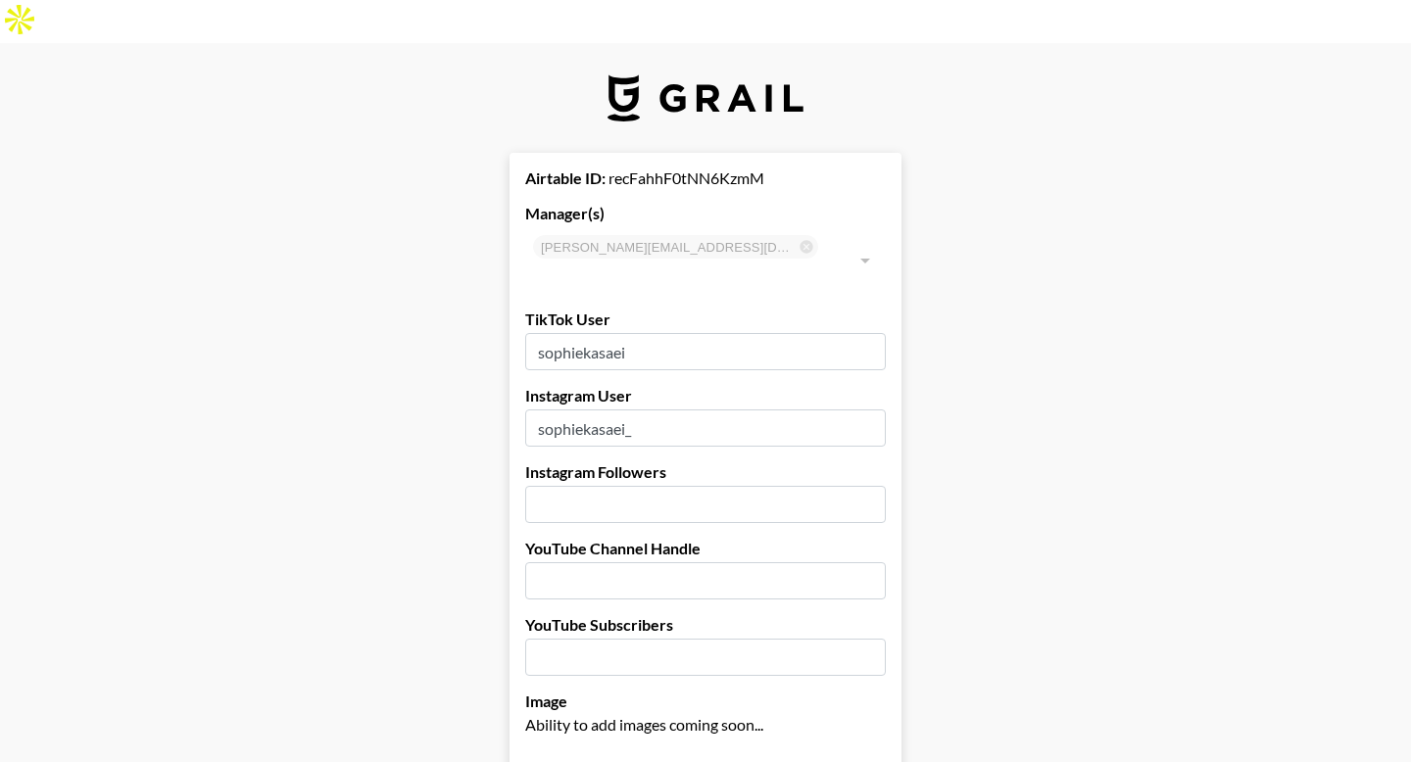
type input "[GEOGRAPHIC_DATA]"
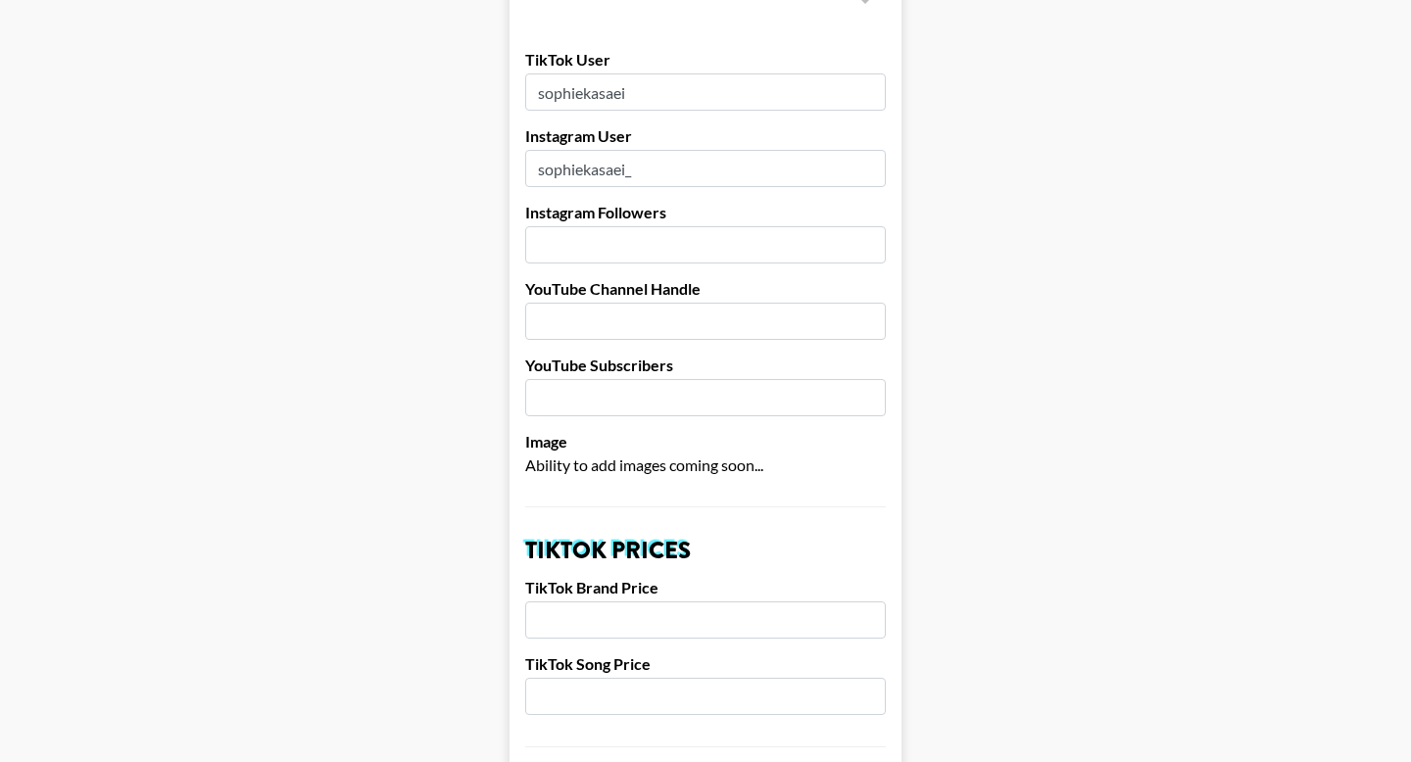
scroll to position [560, 0]
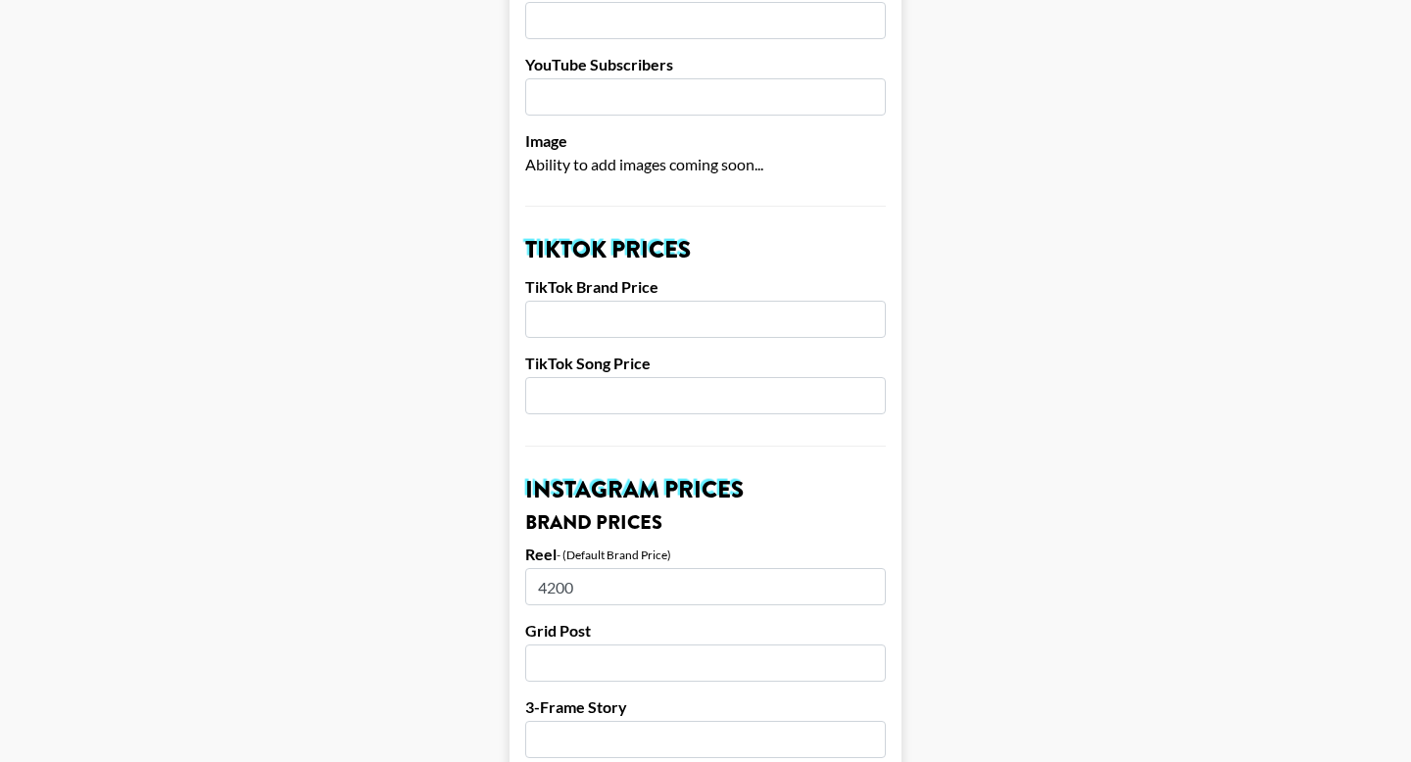
click at [593, 377] on input "number" at bounding box center [705, 395] width 361 height 37
type input "500"
click at [566, 301] on input "number" at bounding box center [705, 319] width 361 height 37
type input "4"
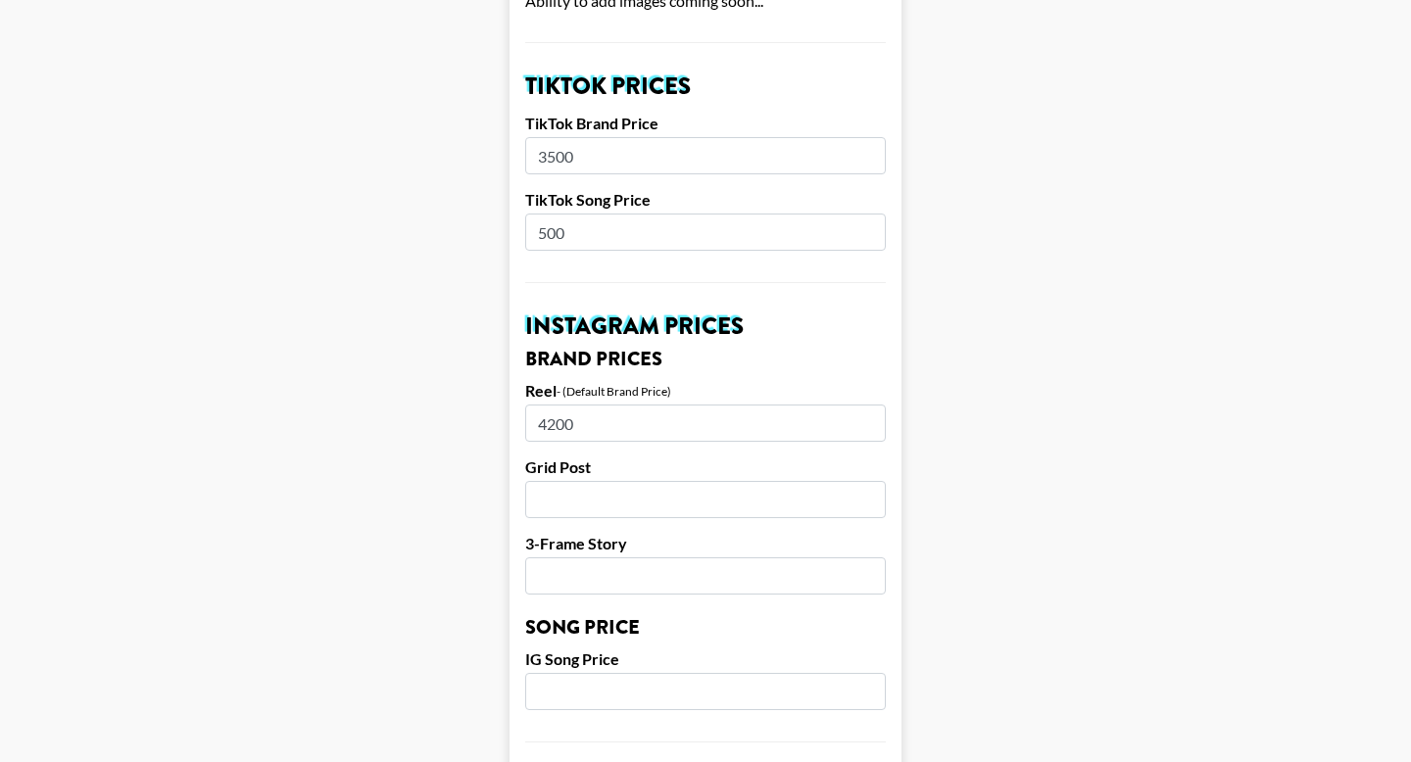
type input "3500"
click at [586, 405] on input "4200" at bounding box center [705, 423] width 361 height 37
type input "4000"
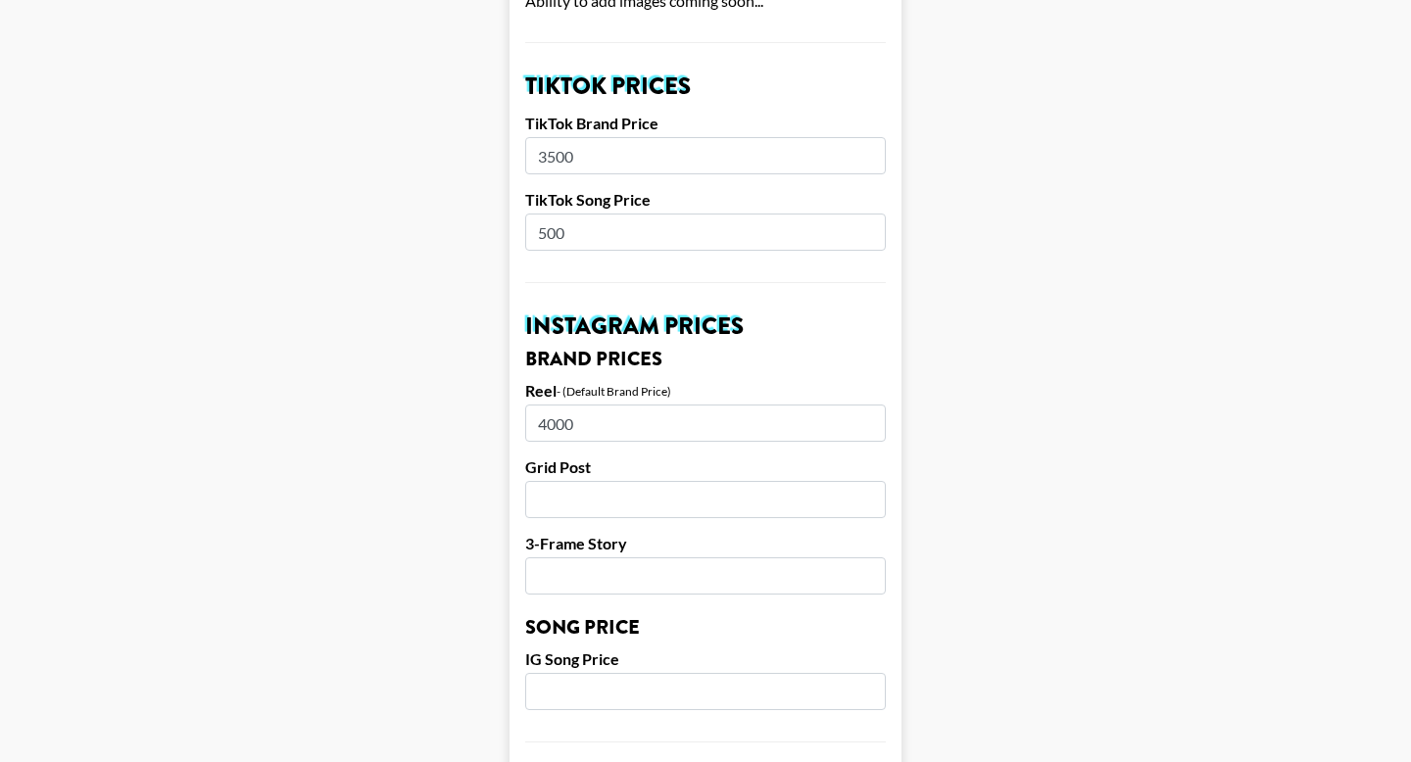
click at [553, 481] on input "number" at bounding box center [705, 499] width 361 height 37
click at [580, 673] on input "number" at bounding box center [705, 691] width 361 height 37
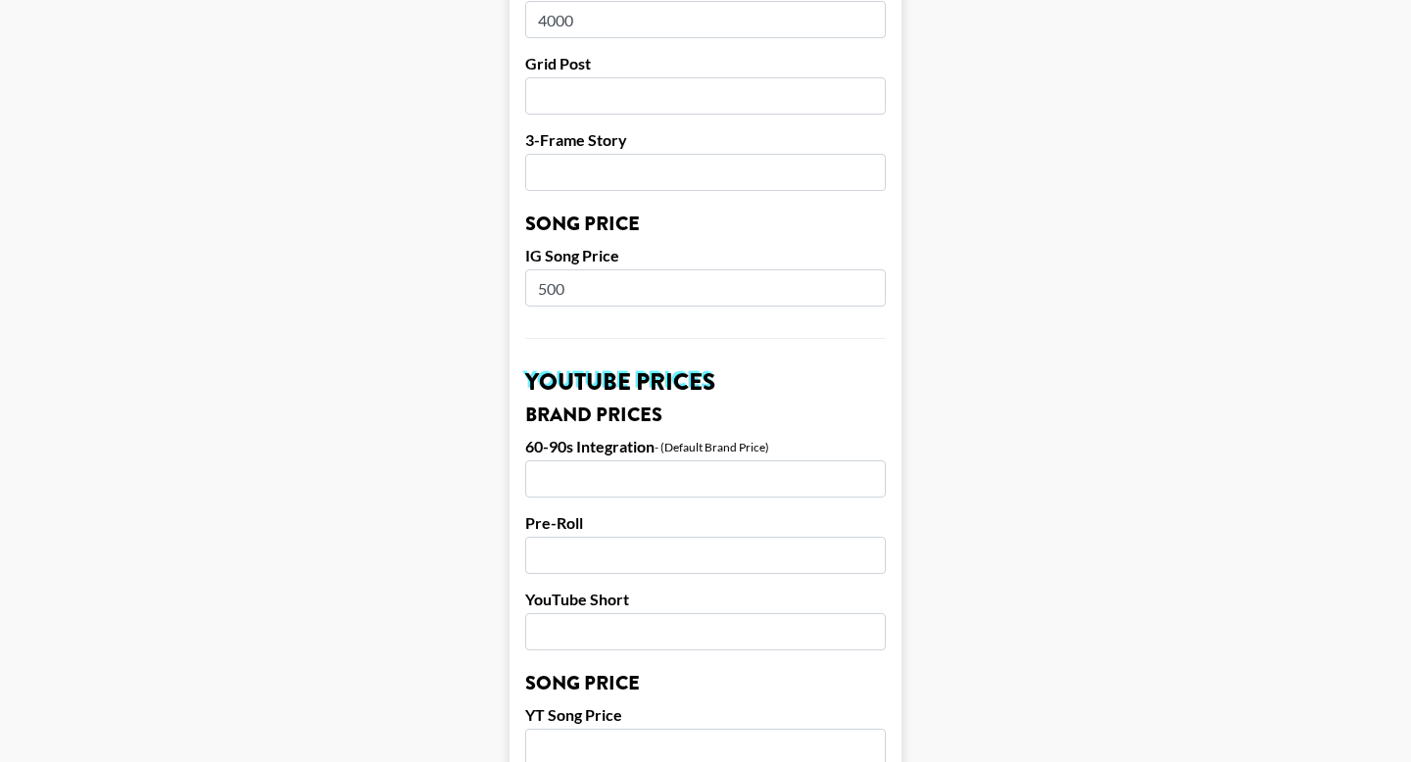
scroll to position [1896, 0]
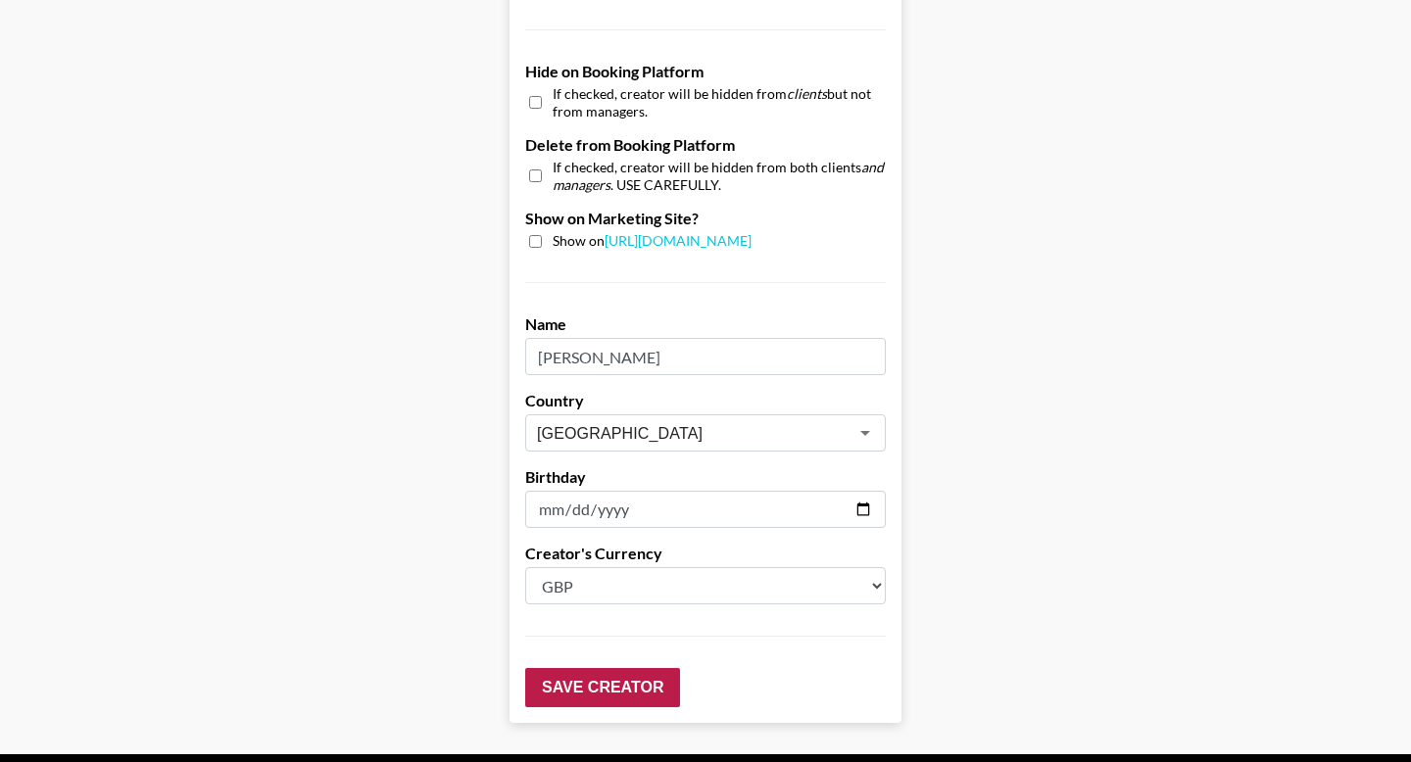
type input "500"
click at [563, 668] on input "Save Creator" at bounding box center [602, 687] width 155 height 39
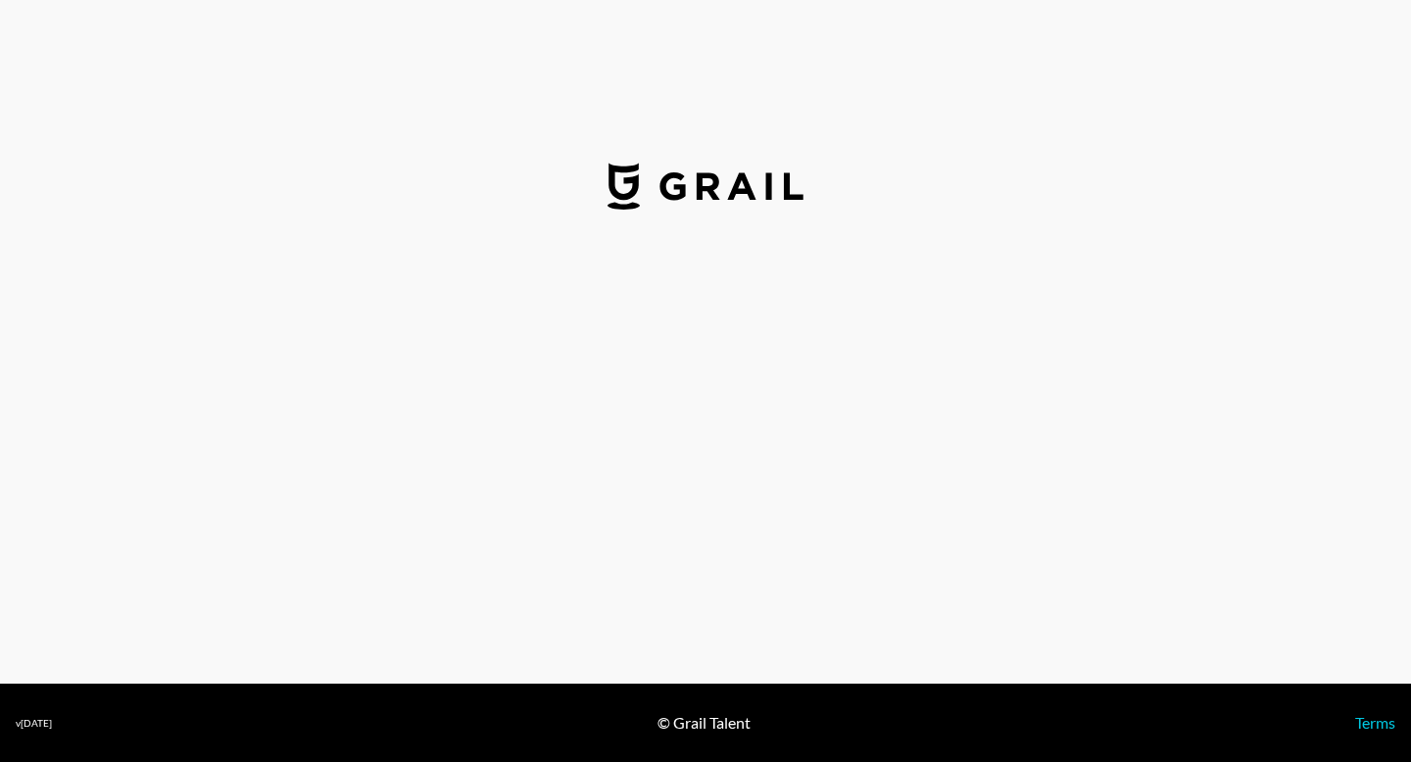
select select "USD"
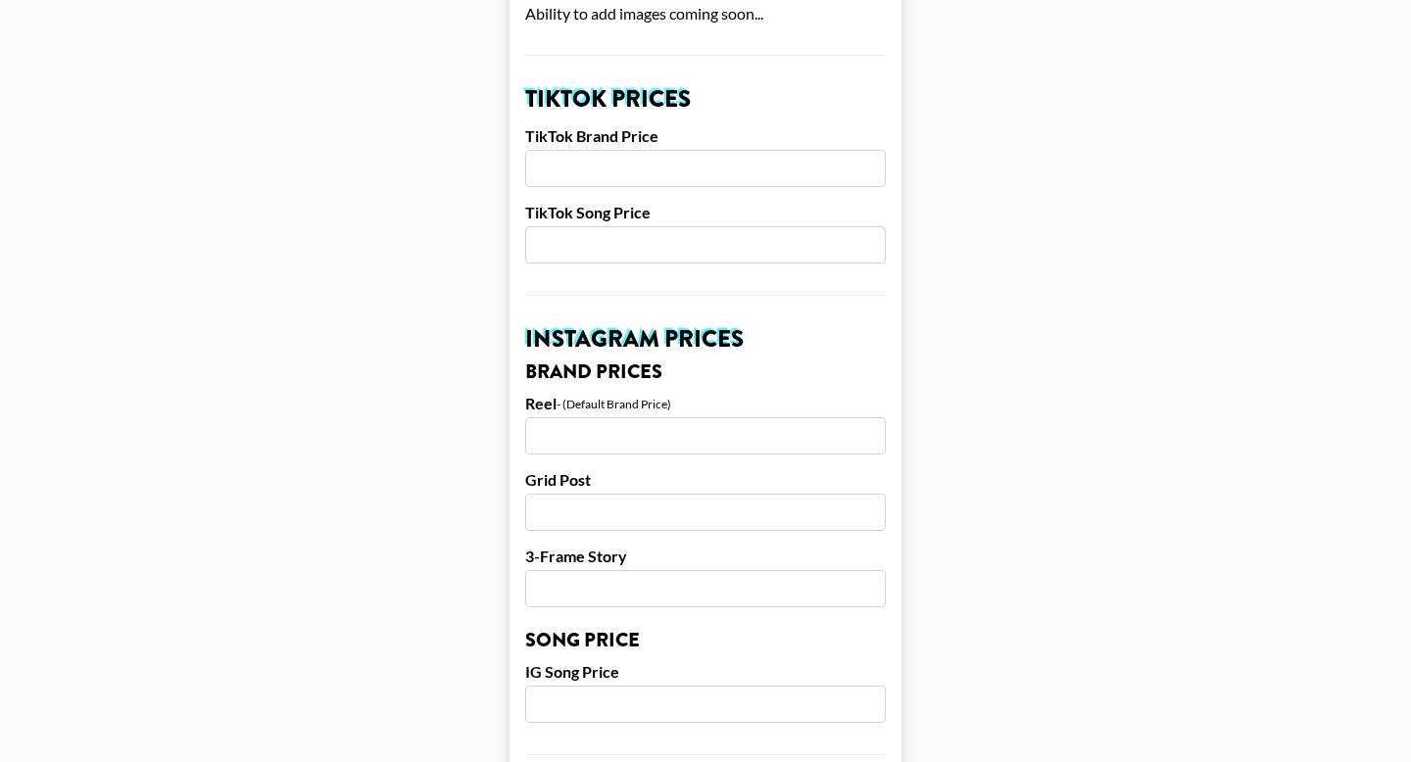
scroll to position [535, 0]
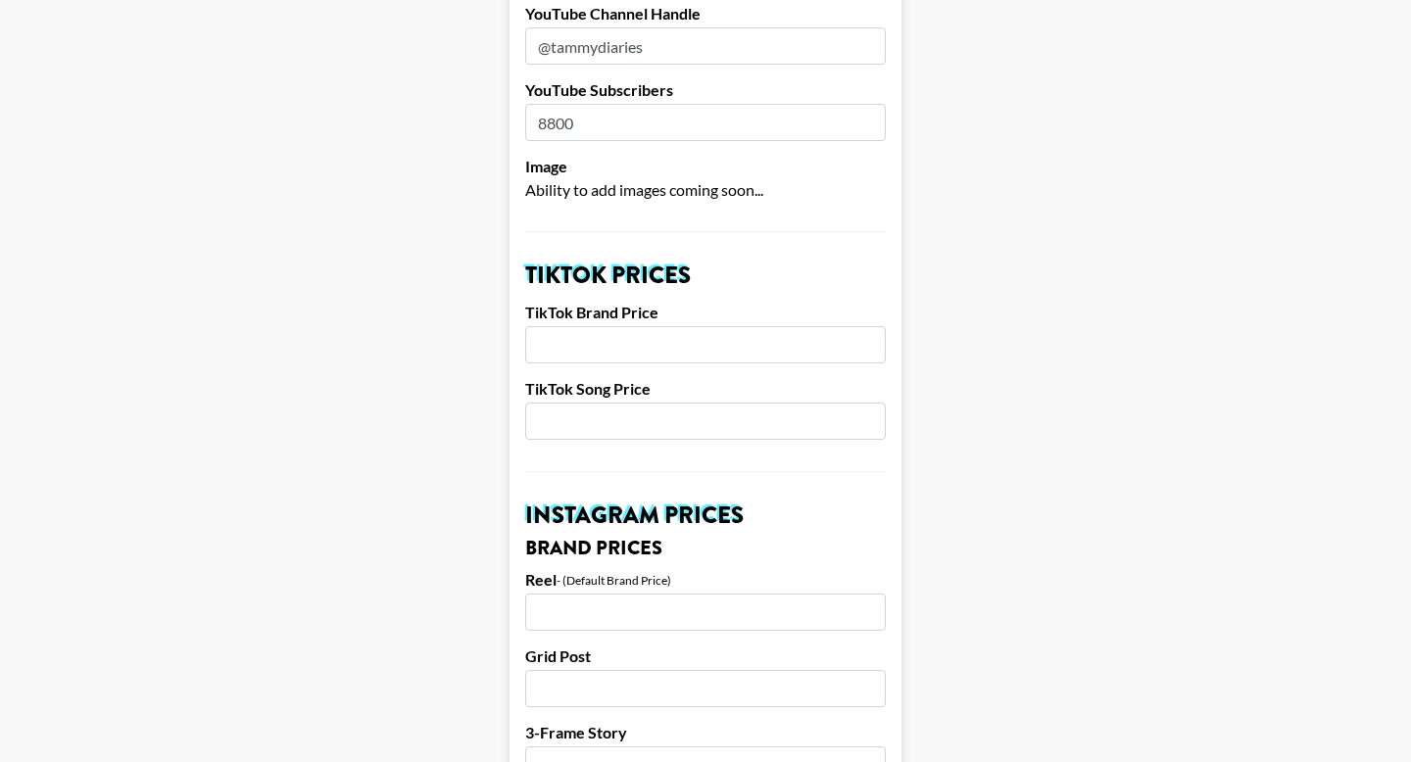
click at [583, 403] on input "number" at bounding box center [705, 421] width 361 height 37
type input "200"
click at [601, 326] on input "number" at bounding box center [705, 344] width 361 height 37
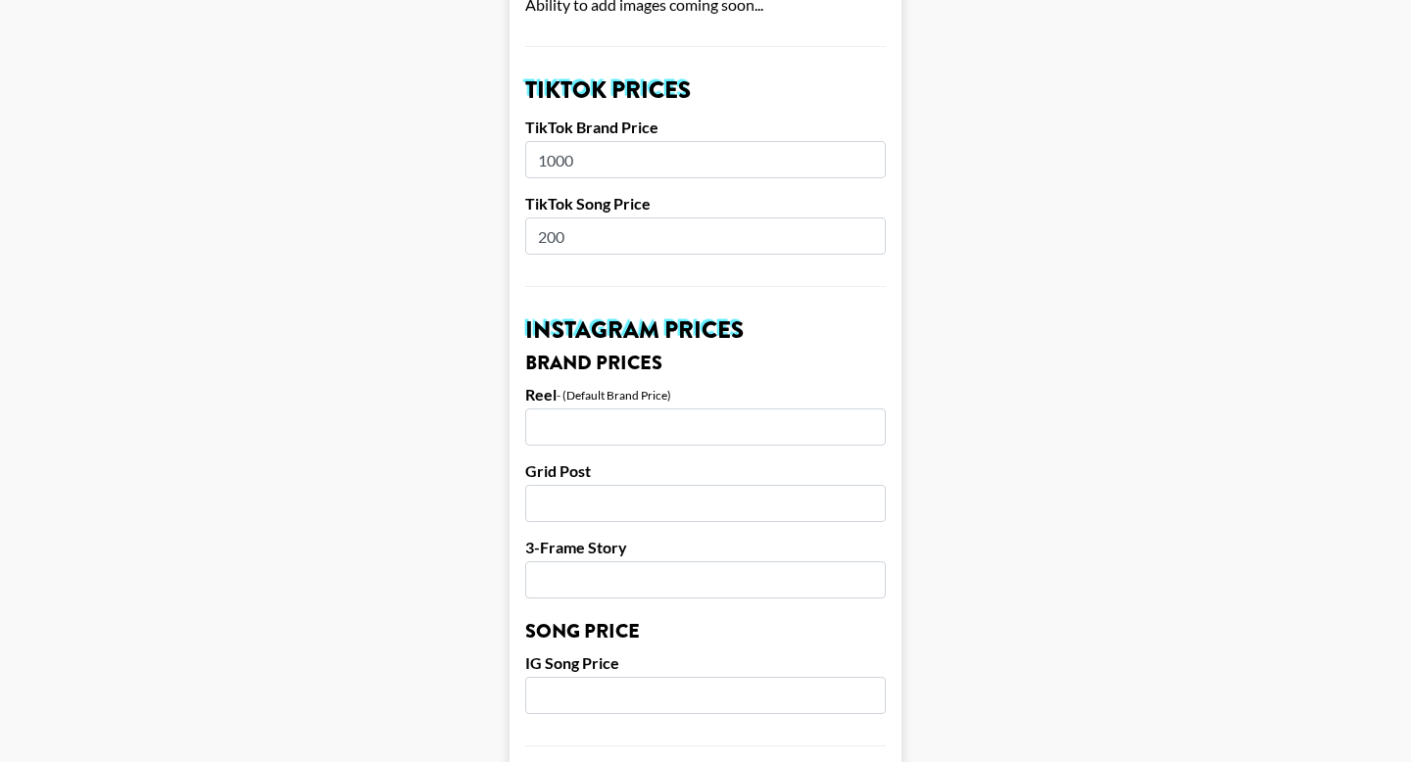
scroll to position [717, 0]
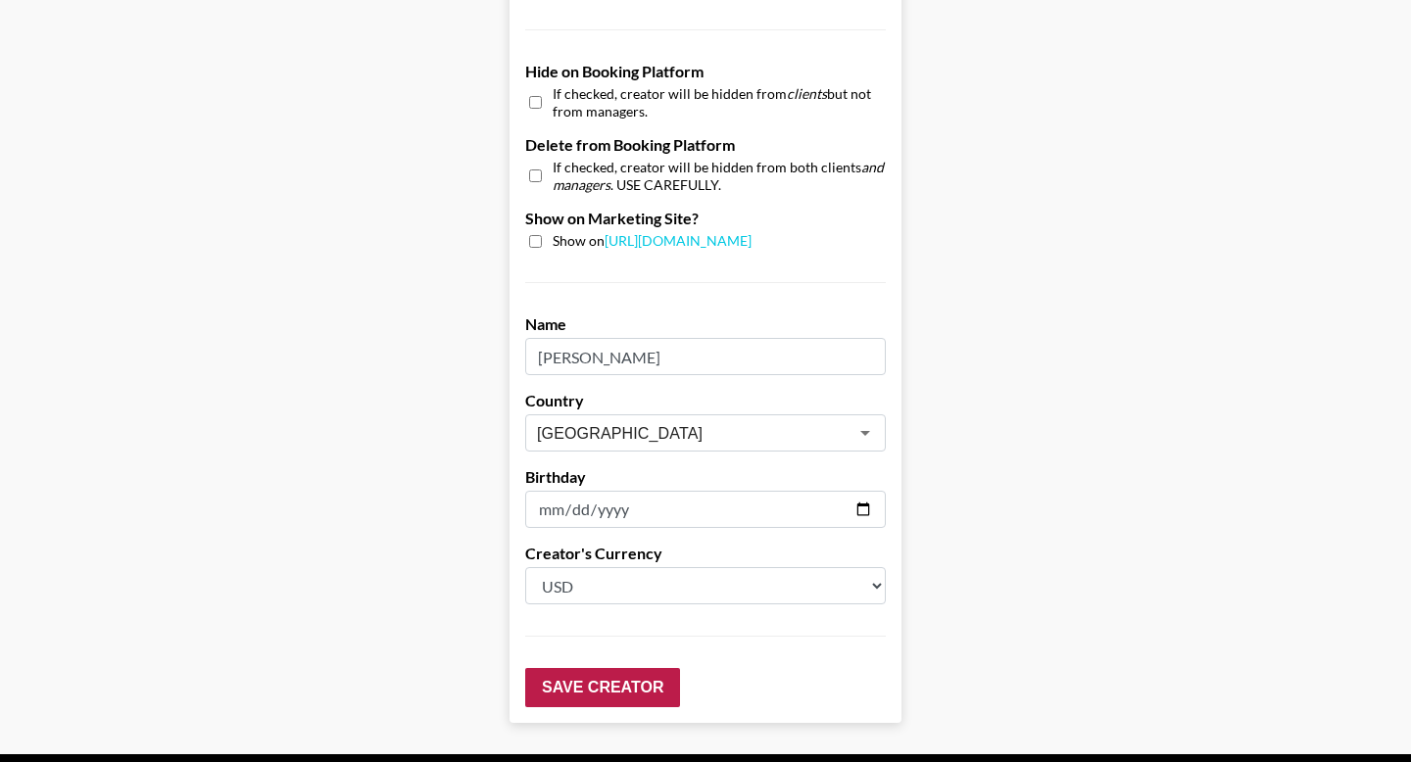
type input "1200"
click at [605, 668] on input "Save Creator" at bounding box center [602, 687] width 155 height 39
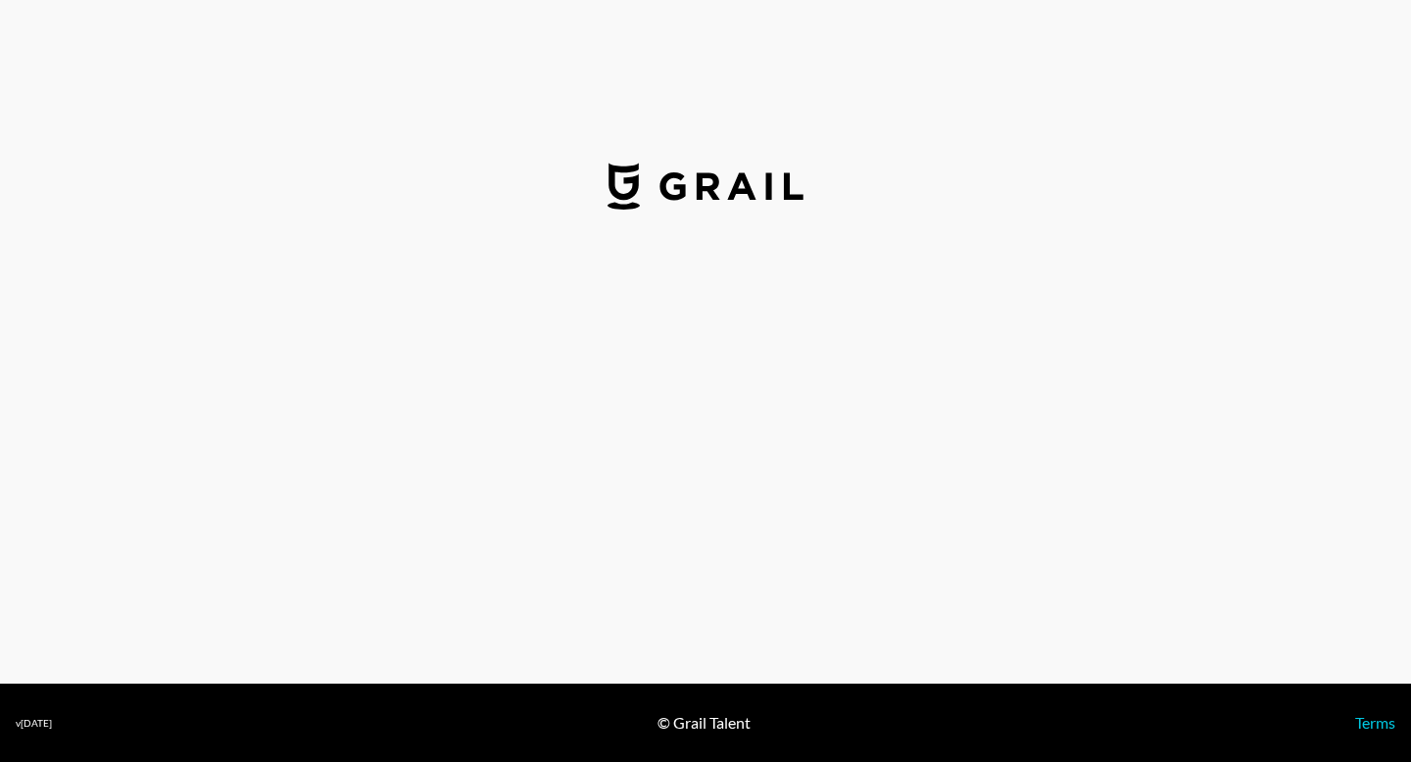
select select "USD"
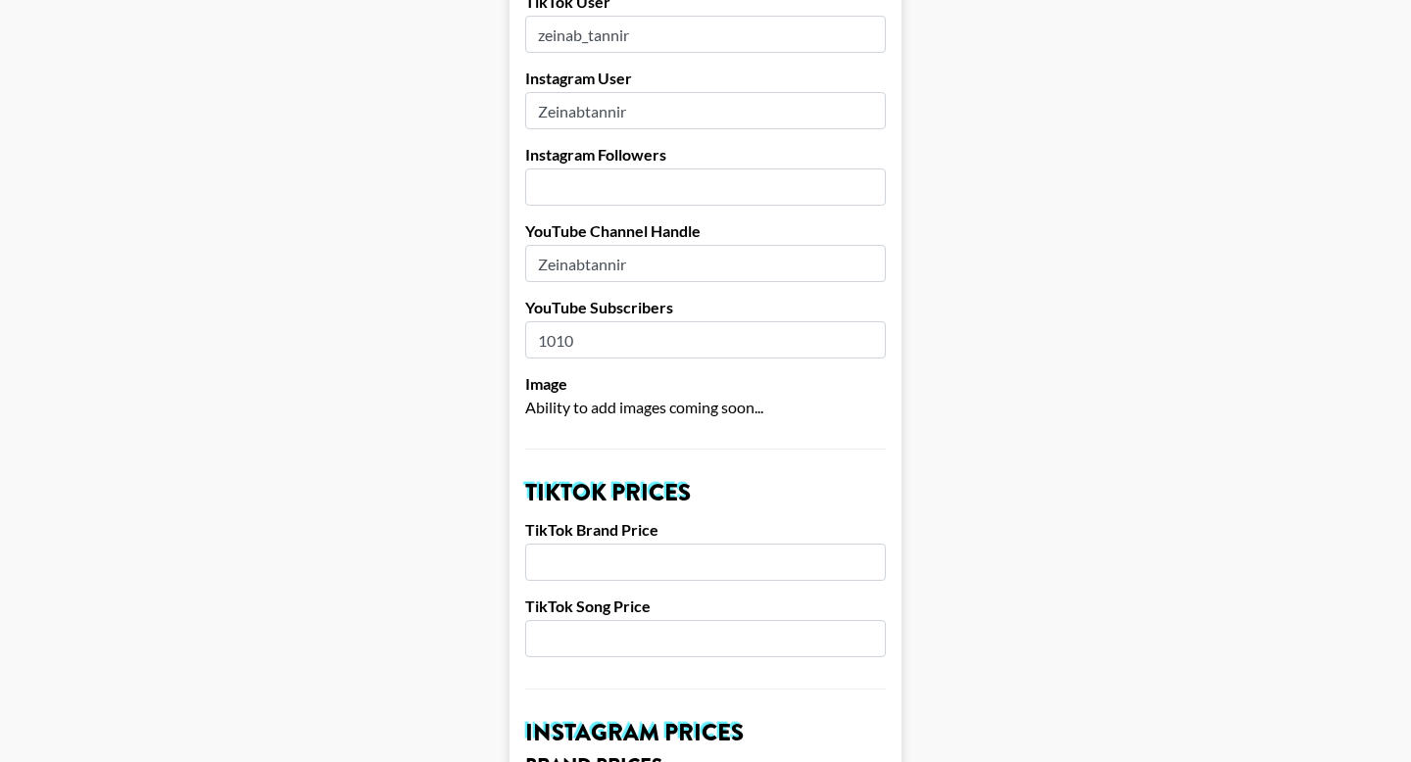
scroll to position [423, 0]
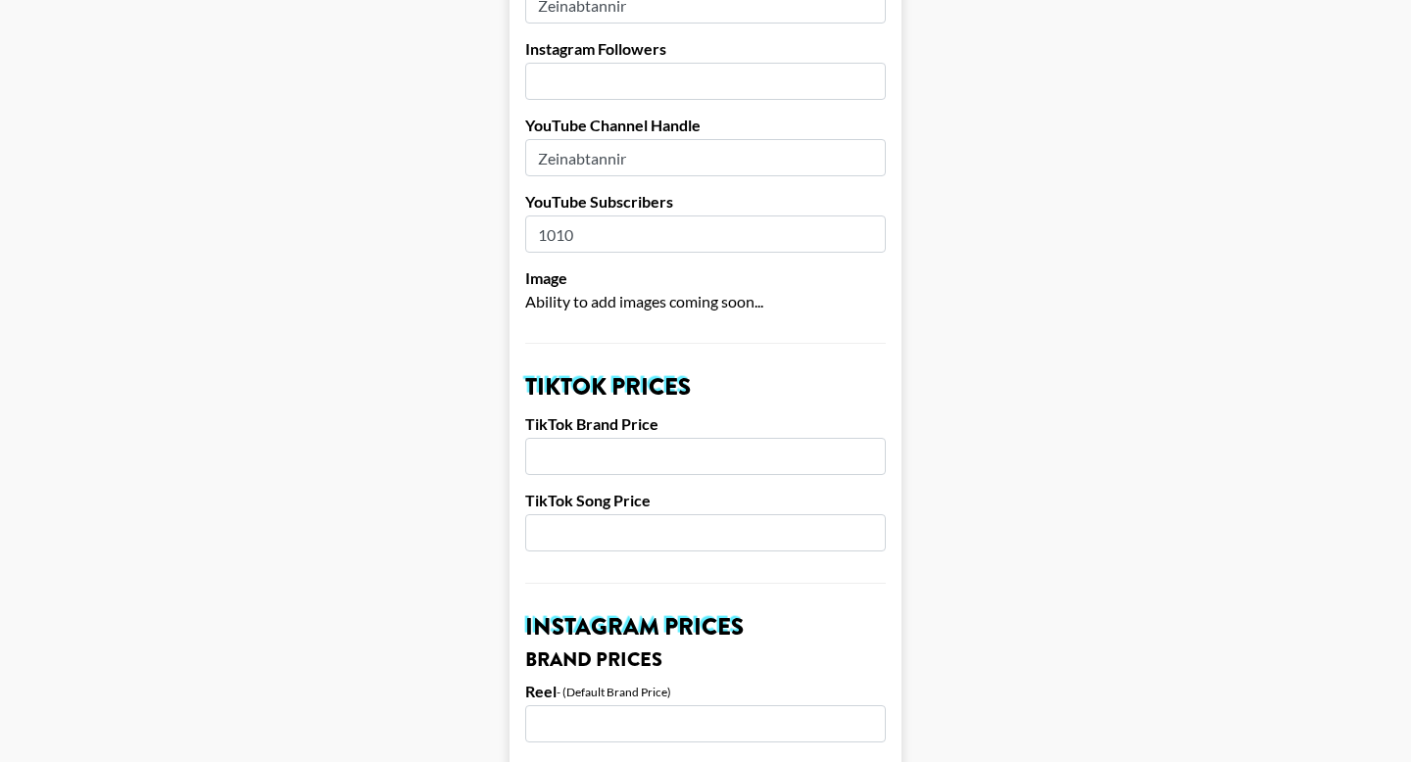
click at [620, 438] on input "number" at bounding box center [705, 456] width 361 height 37
type input "2000"
click at [610, 514] on input "number" at bounding box center [705, 532] width 361 height 37
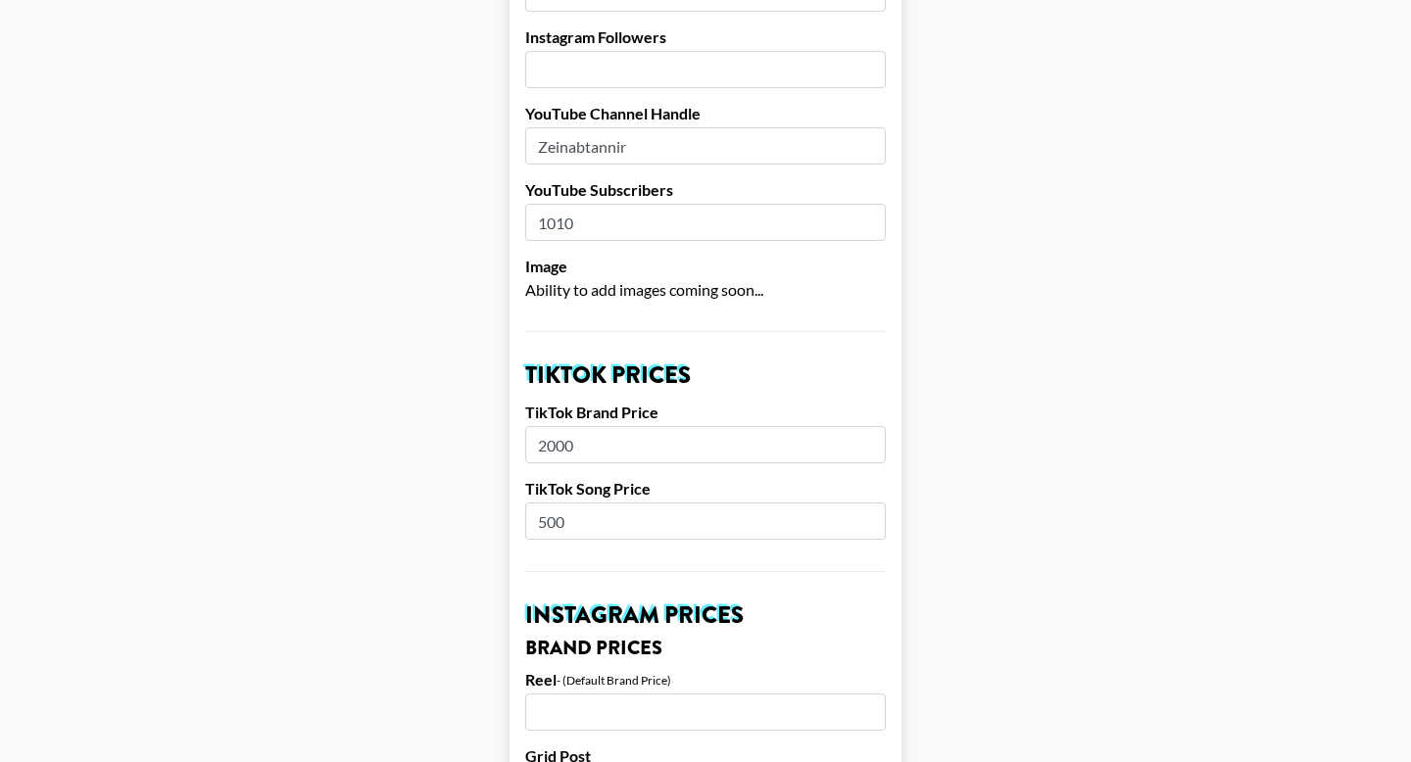
scroll to position [438, 0]
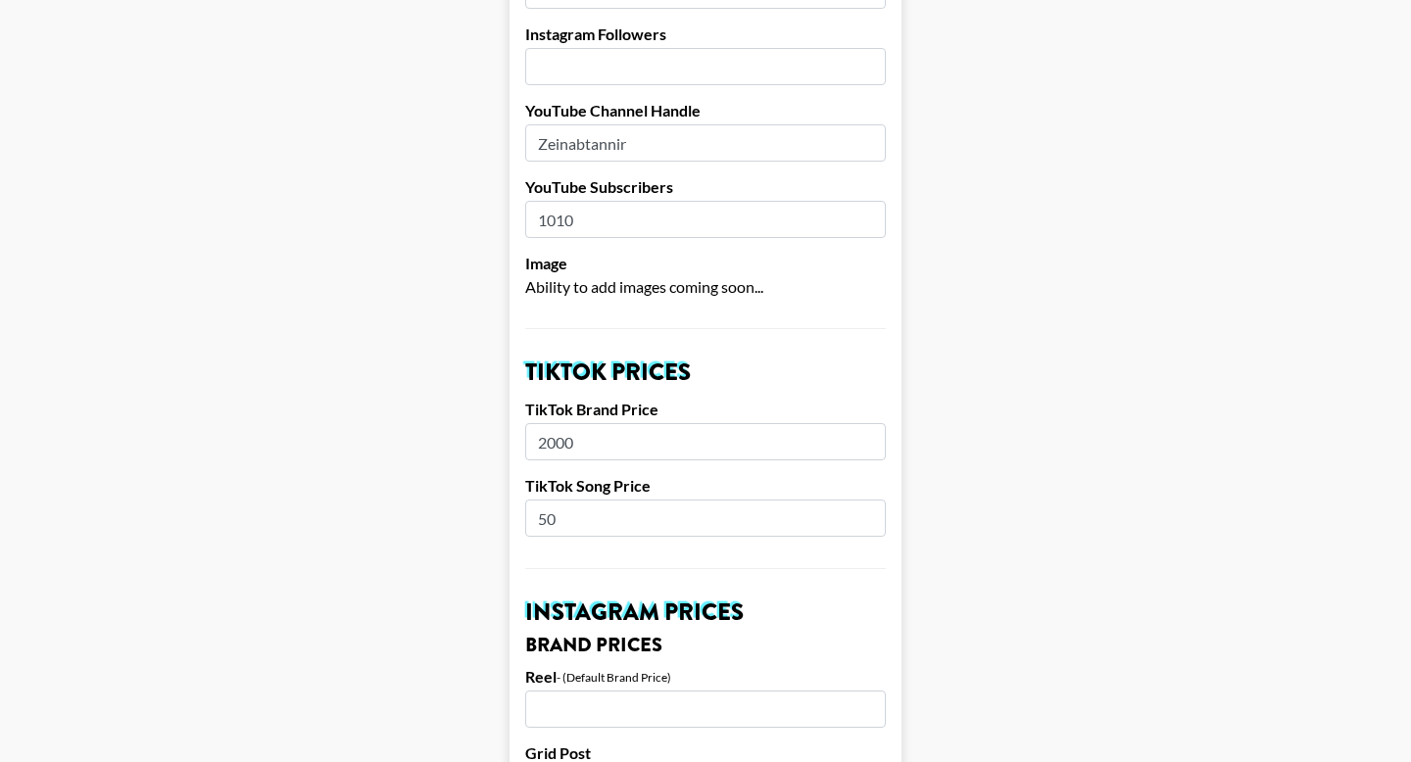
type input "5"
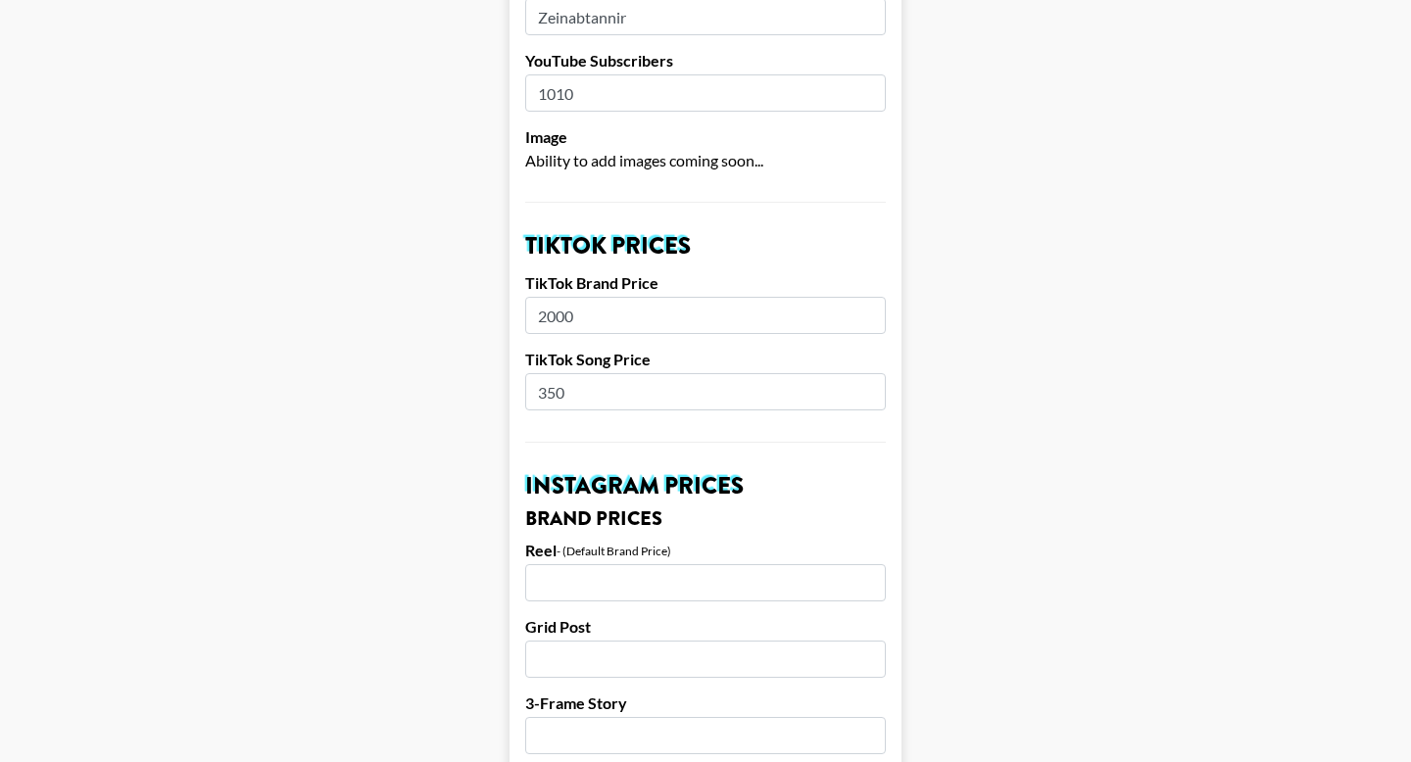
scroll to position [729, 0]
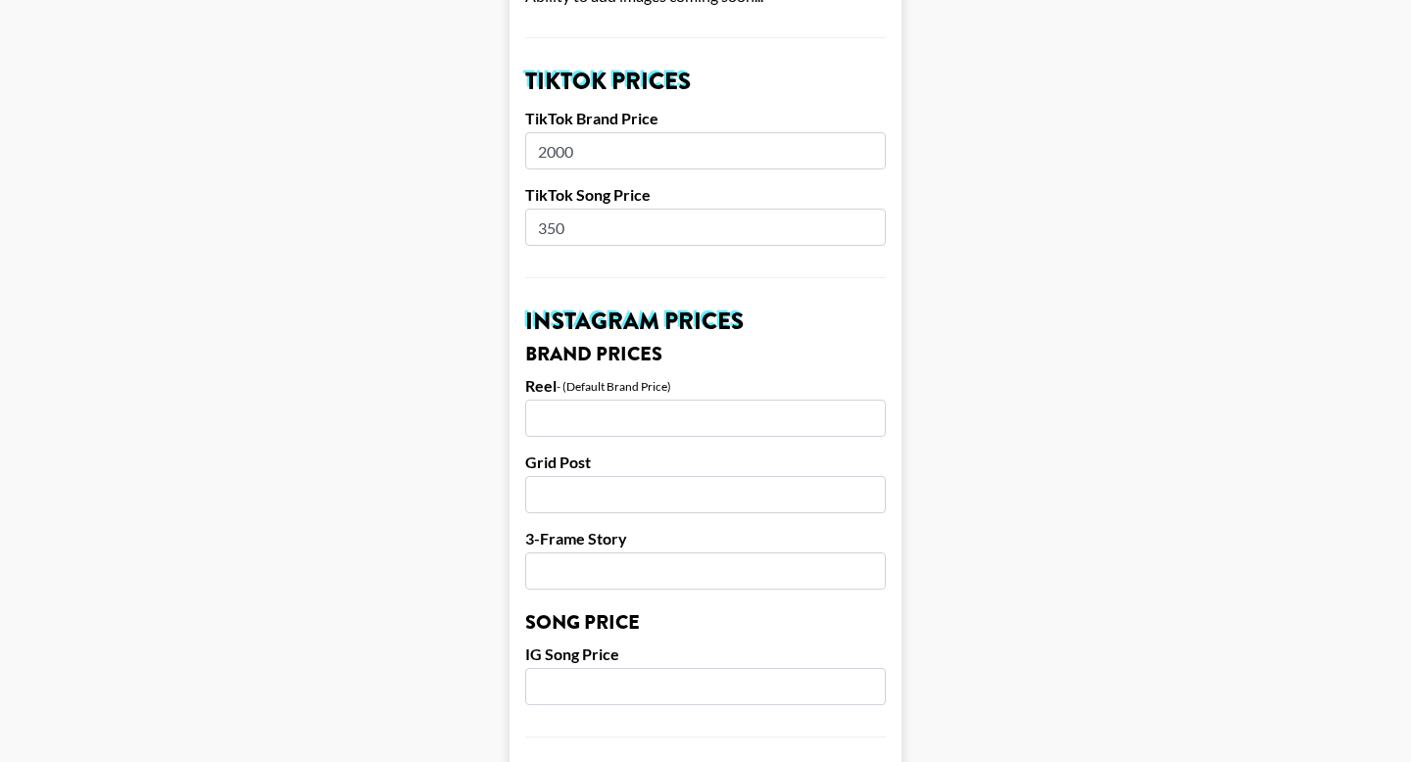
type input "350"
click at [581, 400] on input "number" at bounding box center [705, 418] width 361 height 37
type input "3000"
click at [556, 476] on input "number" at bounding box center [705, 494] width 361 height 37
type input "2000"
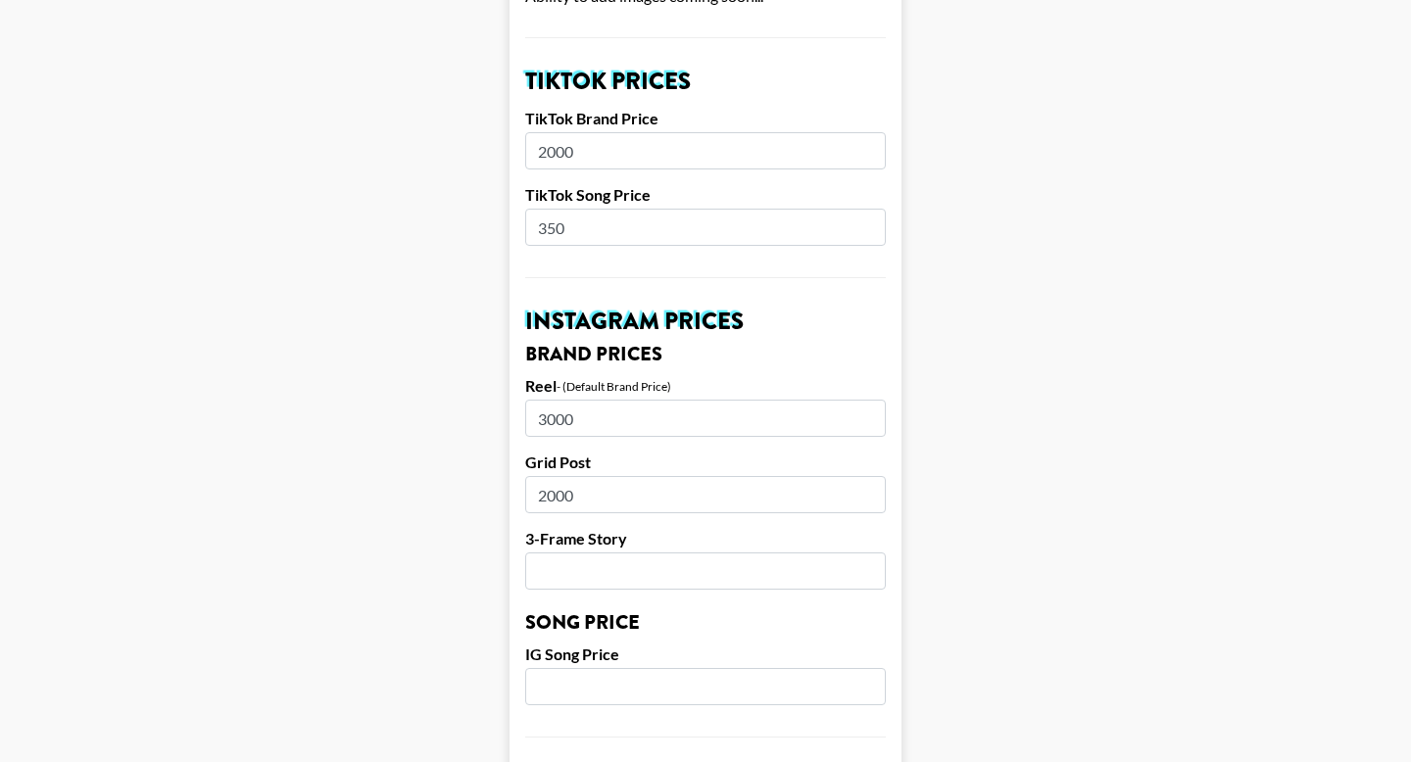
click at [578, 553] on input "number" at bounding box center [705, 571] width 361 height 37
type input "2000"
click at [579, 668] on input "number" at bounding box center [705, 686] width 361 height 37
type input "5"
type input "3"
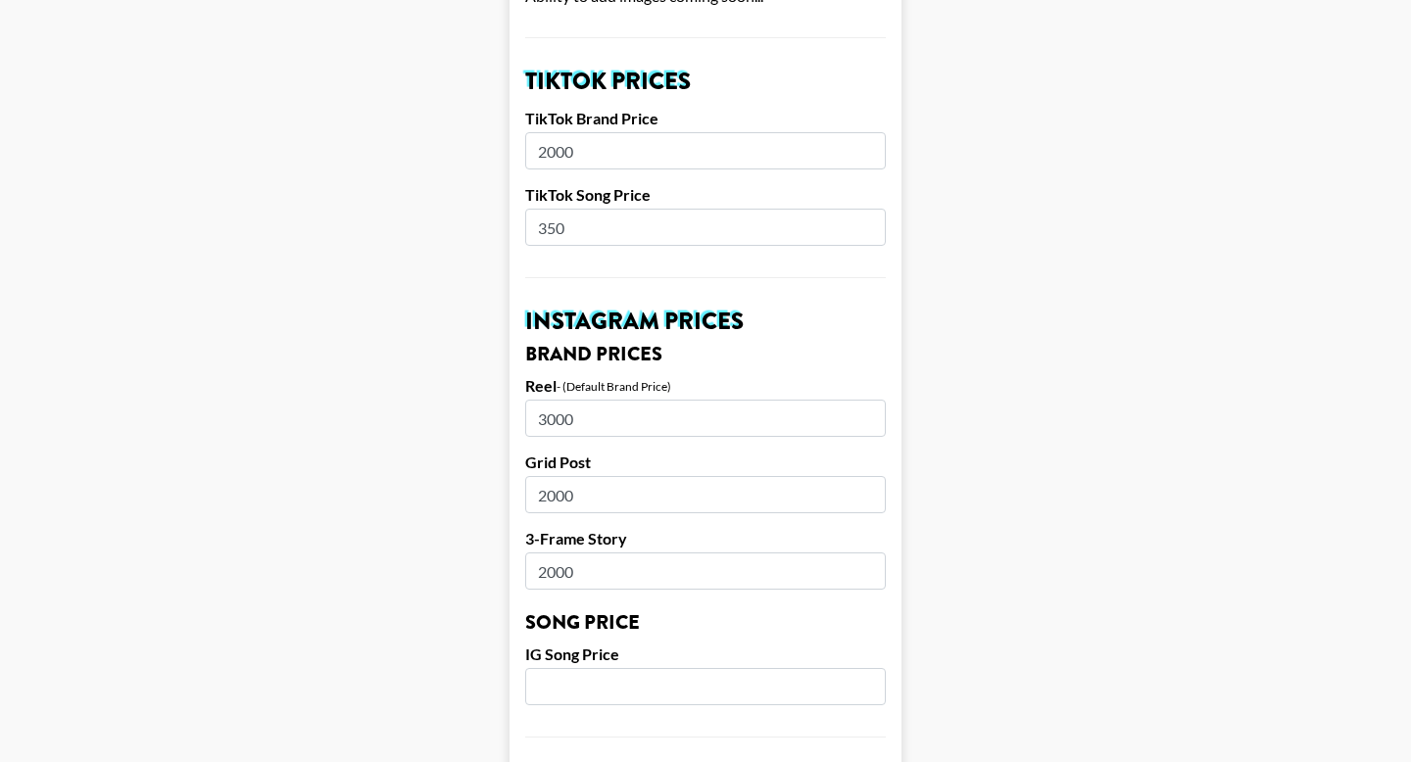
type input "5"
type input "3"
type input "4"
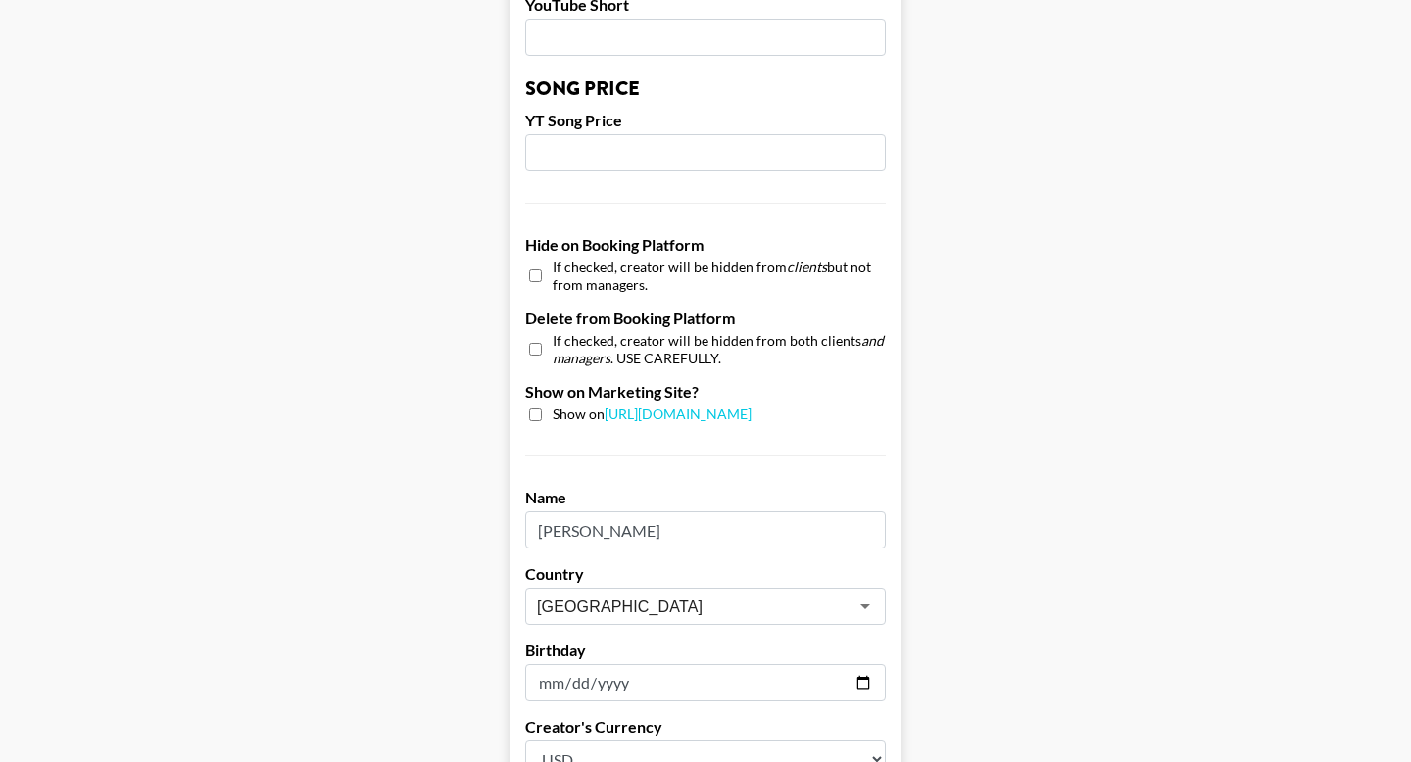
scroll to position [1896, 0]
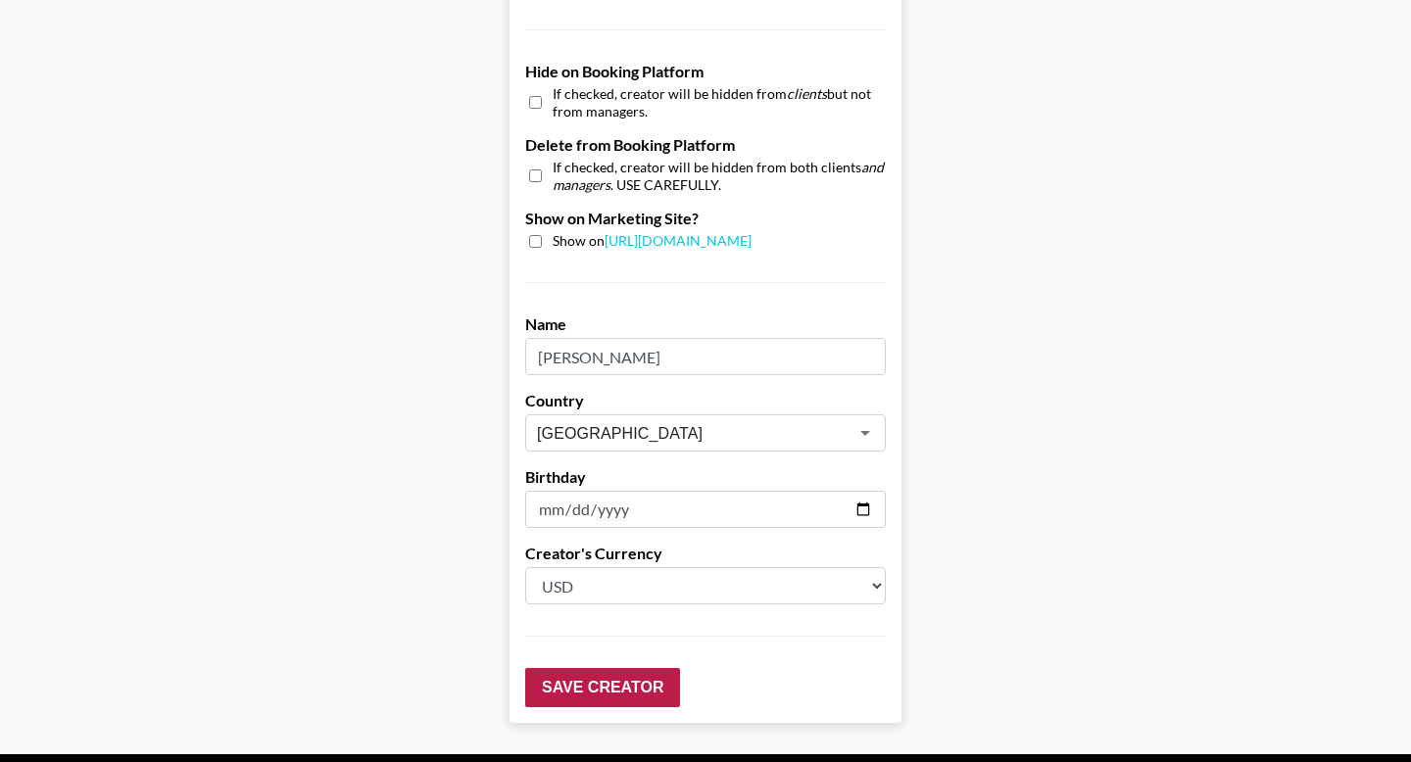
type input "350"
click at [585, 668] on input "Save Creator" at bounding box center [602, 687] width 155 height 39
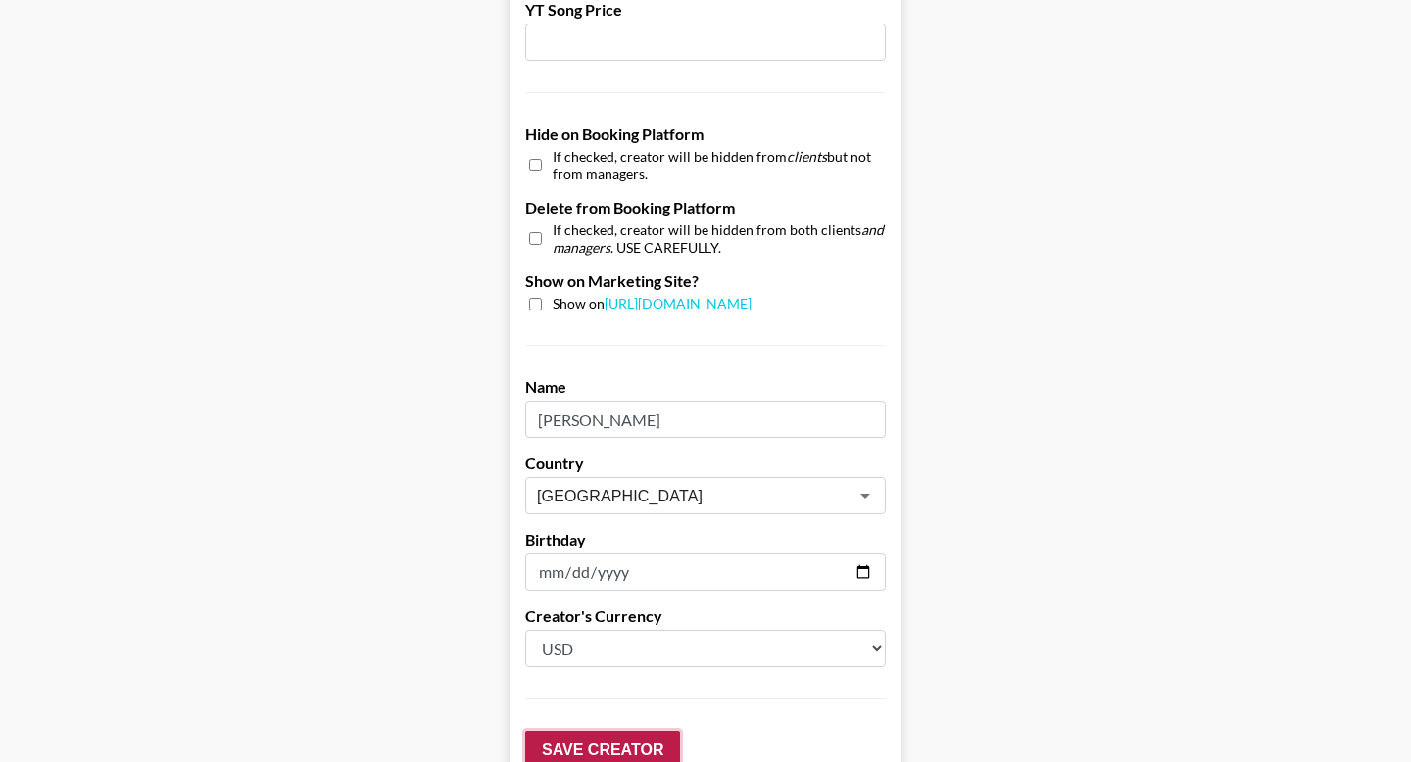
scroll to position [1958, 0]
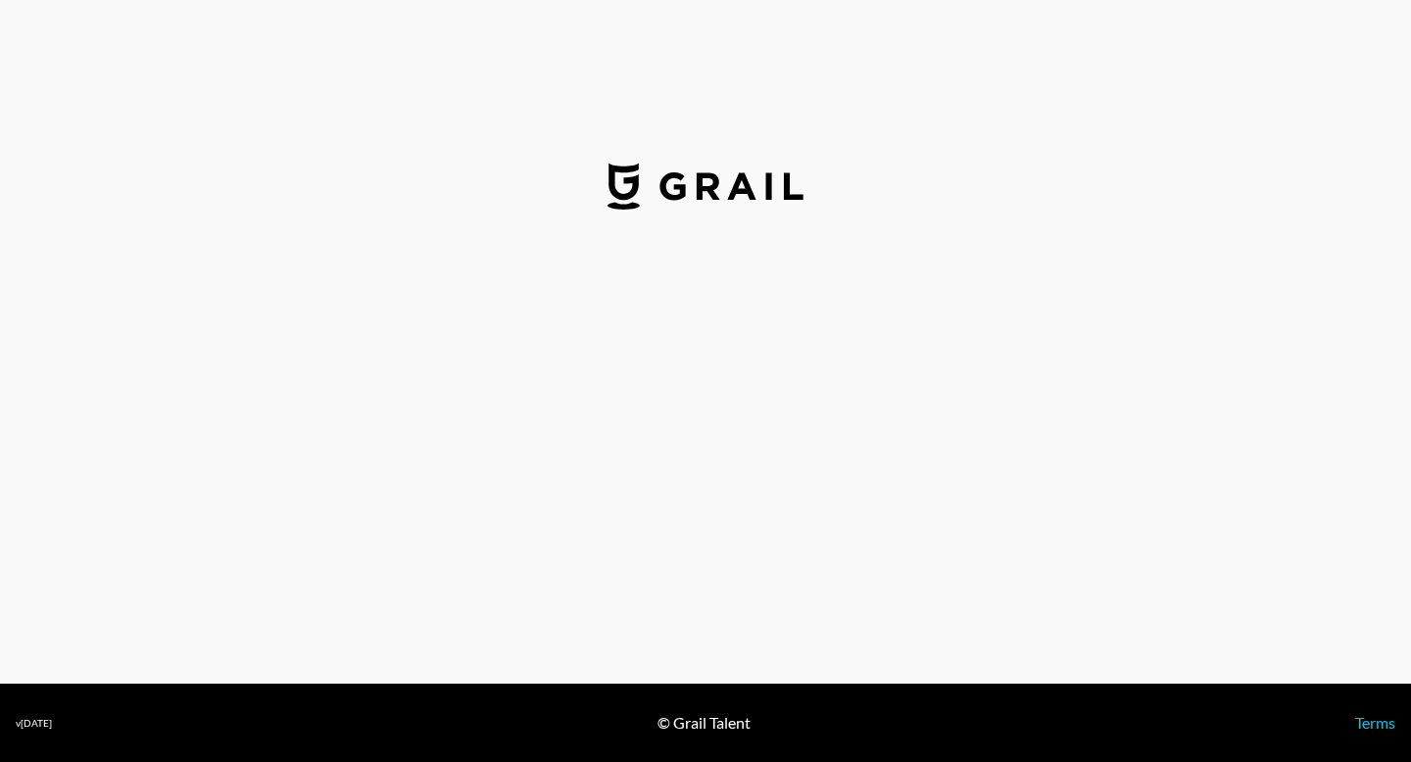
select select "USD"
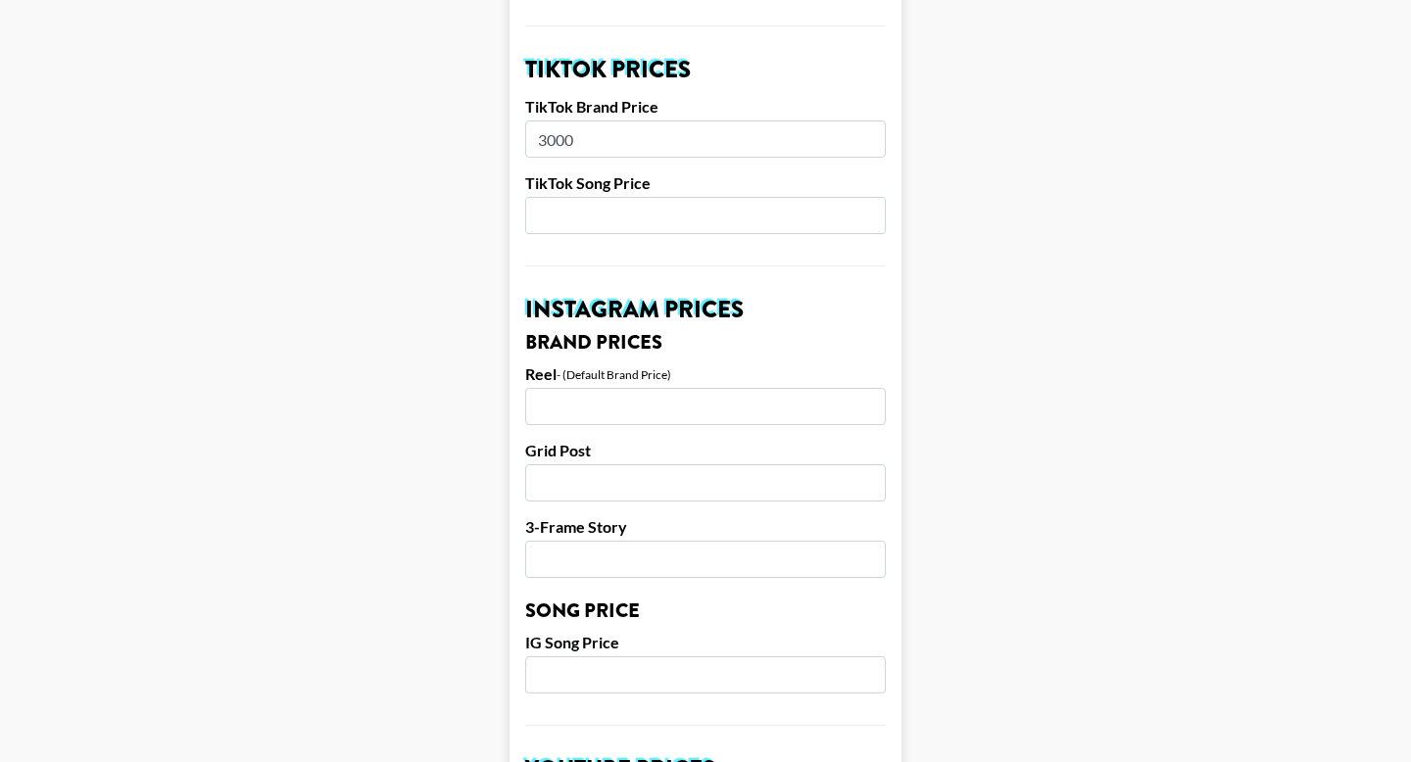
scroll to position [501, 0]
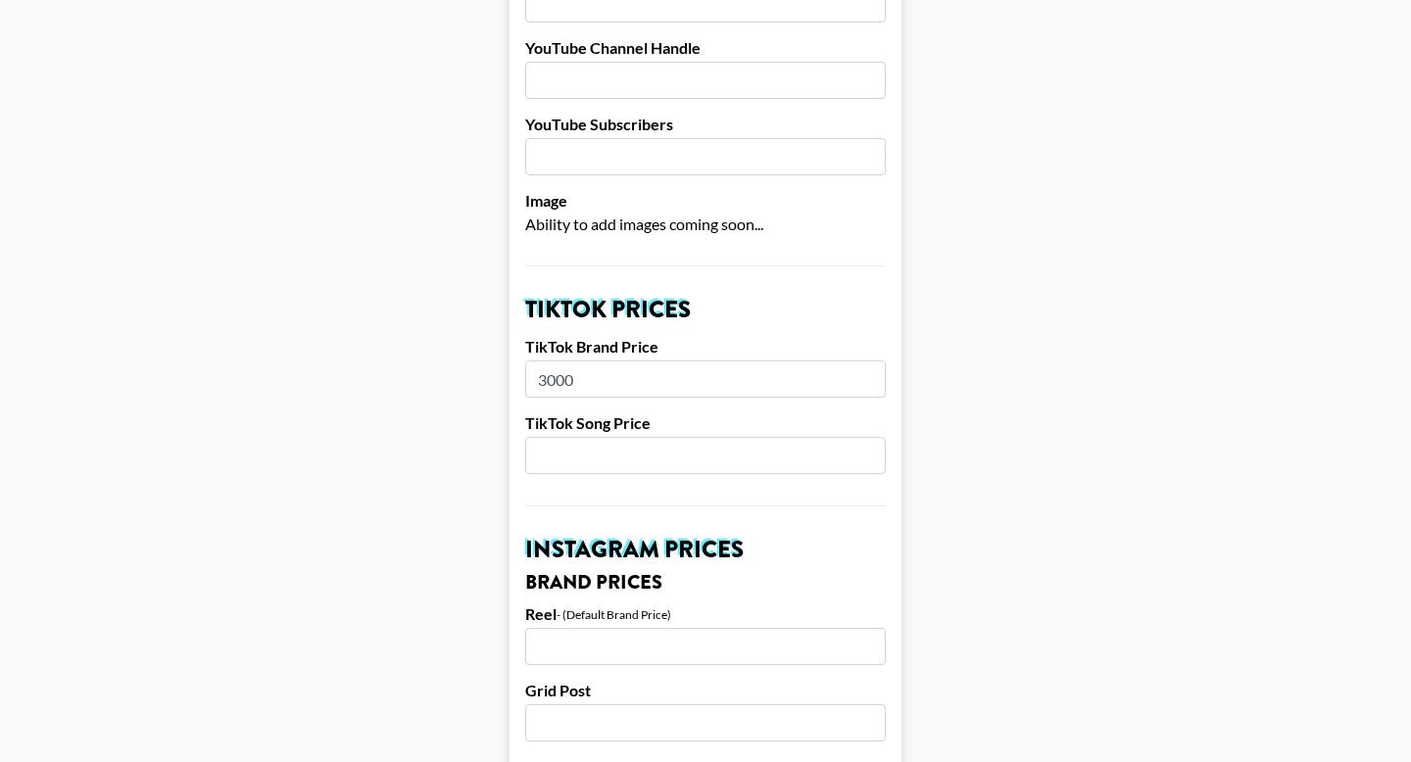
click at [555, 337] on div "TikTok Brand Price 3000" at bounding box center [705, 367] width 361 height 61
click at [555, 361] on input "3000" at bounding box center [705, 379] width 361 height 37
type input "200"
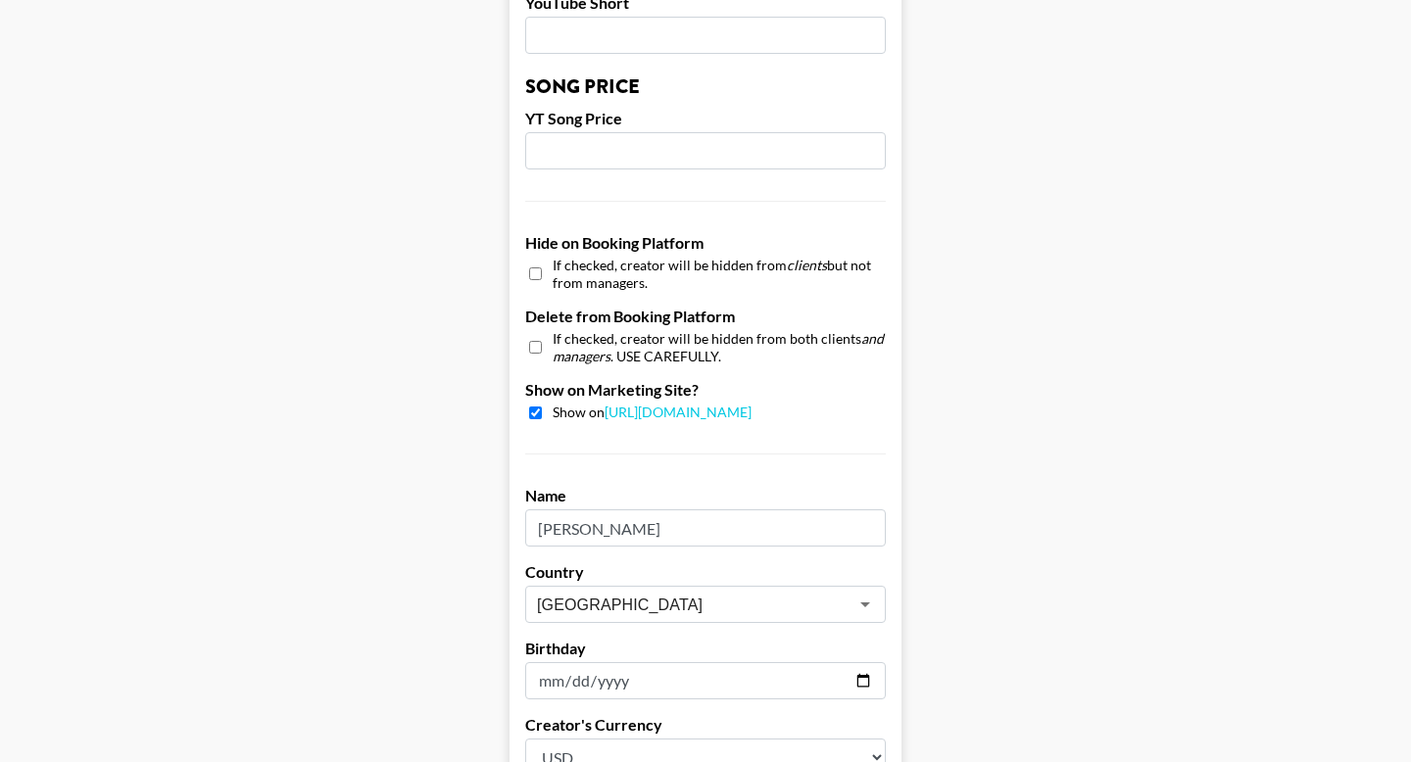
scroll to position [1896, 0]
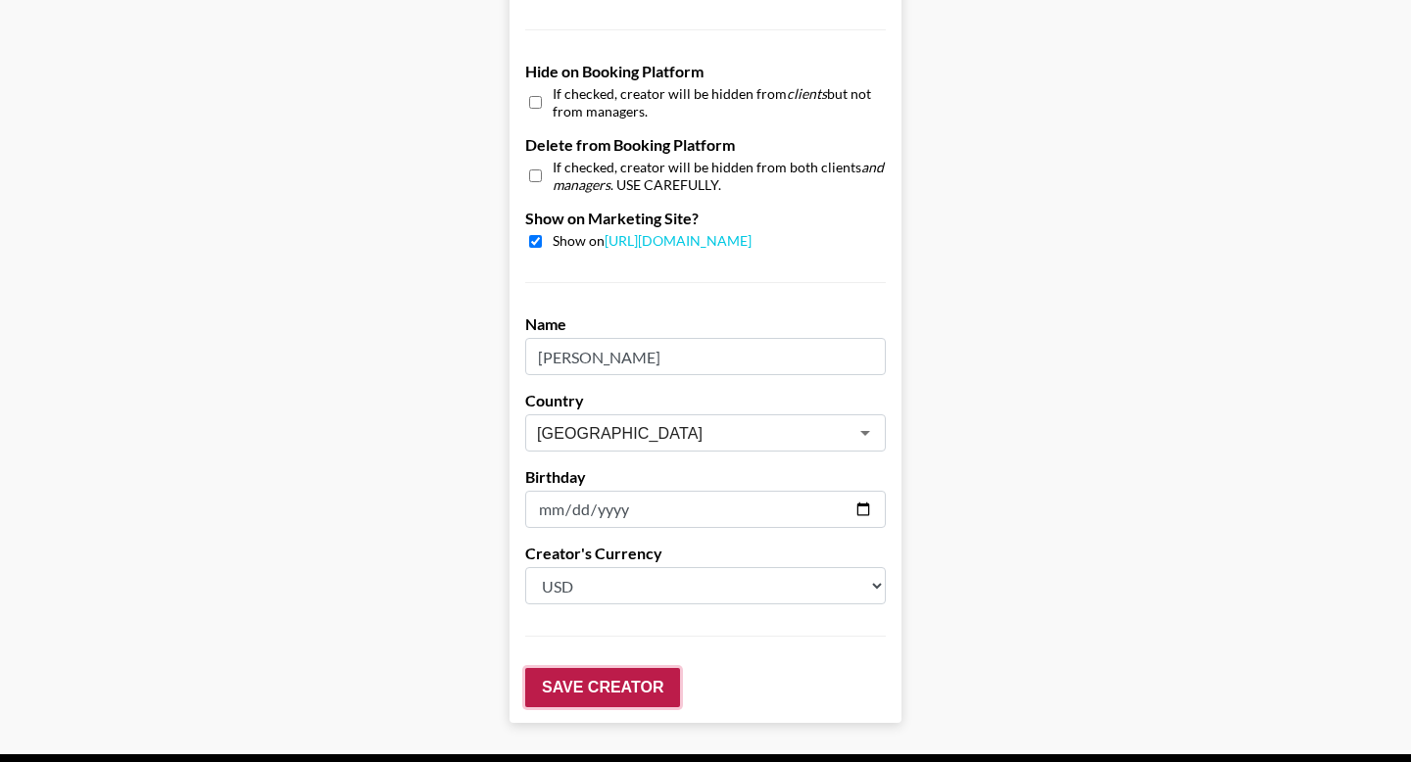
click at [593, 668] on input "Save Creator" at bounding box center [602, 687] width 155 height 39
click at [596, 668] on input "Save Creator" at bounding box center [602, 687] width 155 height 39
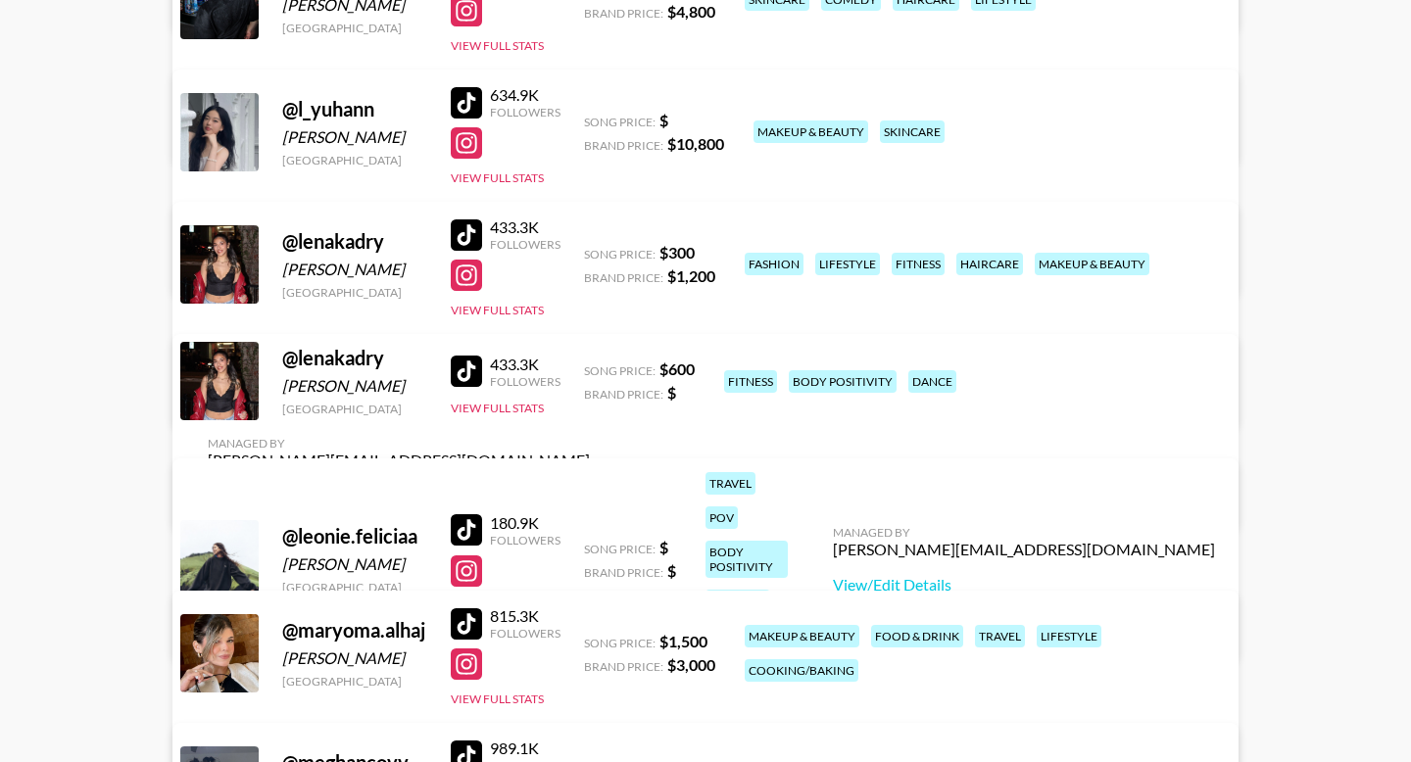
scroll to position [5174, 0]
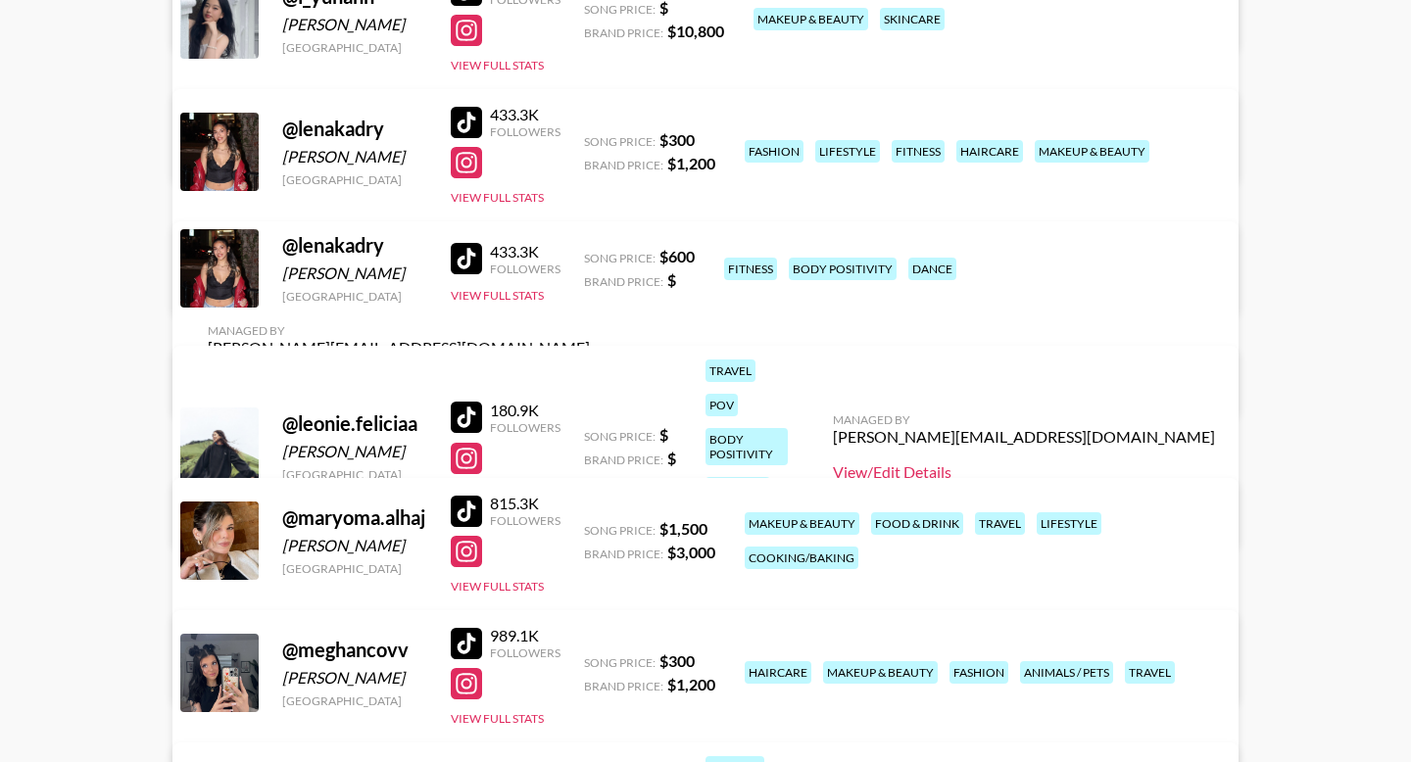
click at [1120, 462] on link "View/Edit Details" at bounding box center [1024, 472] width 382 height 20
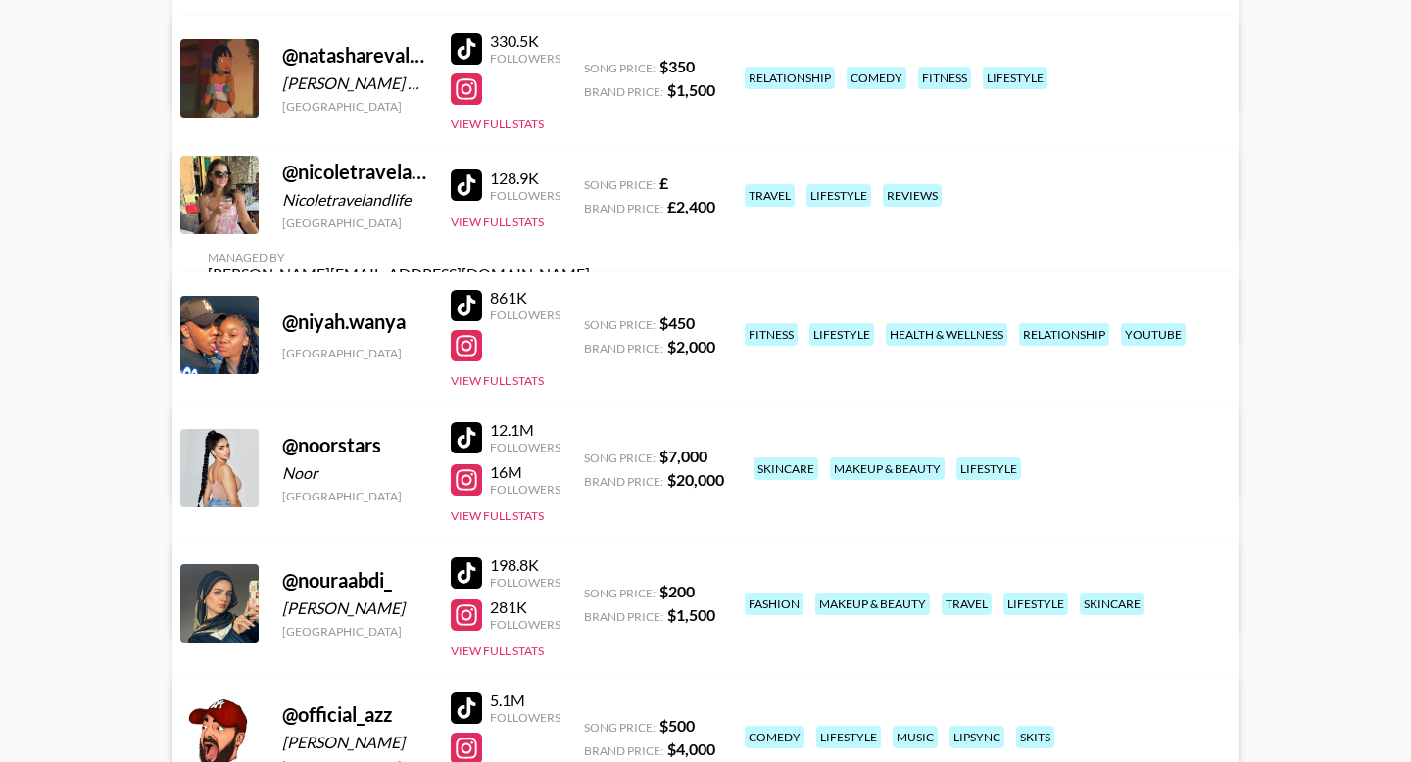
scroll to position [7423, 0]
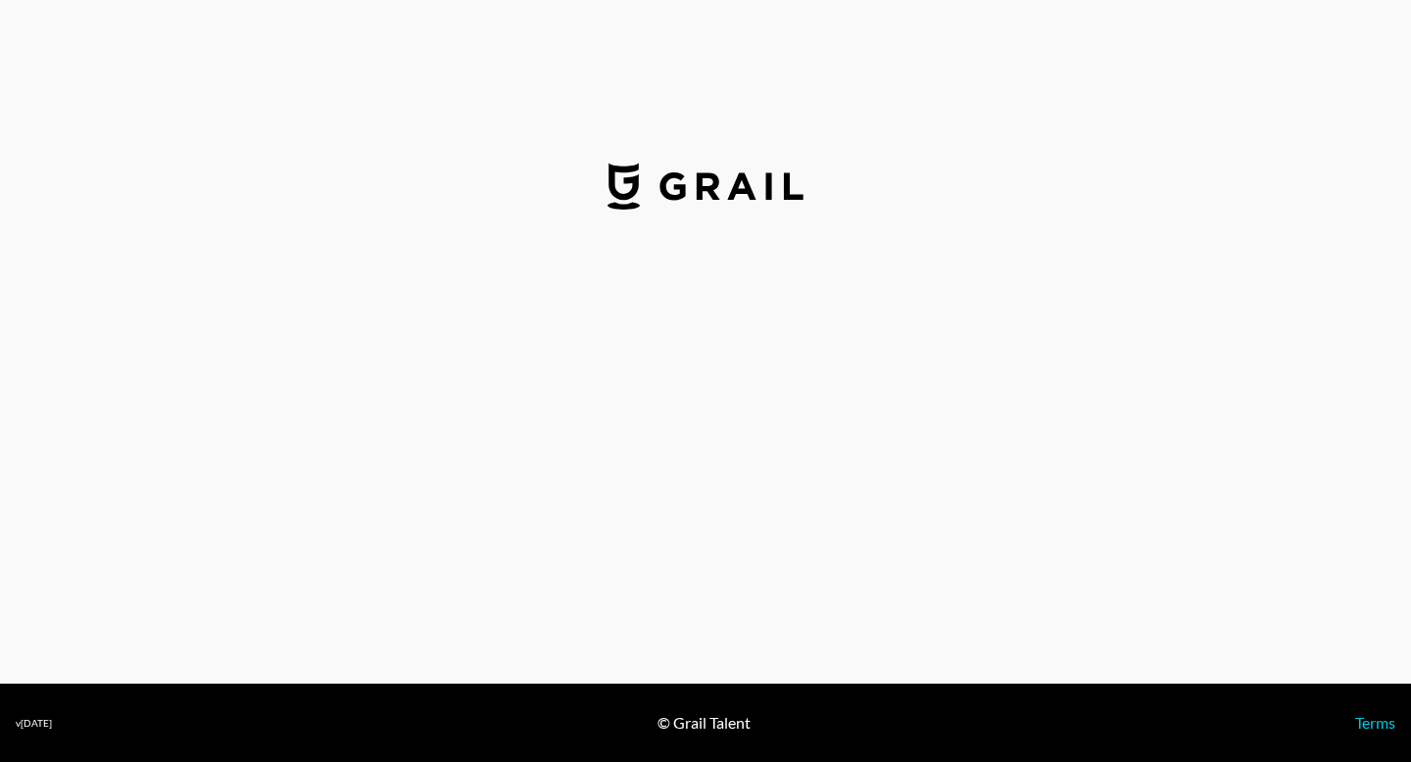
select select "USD"
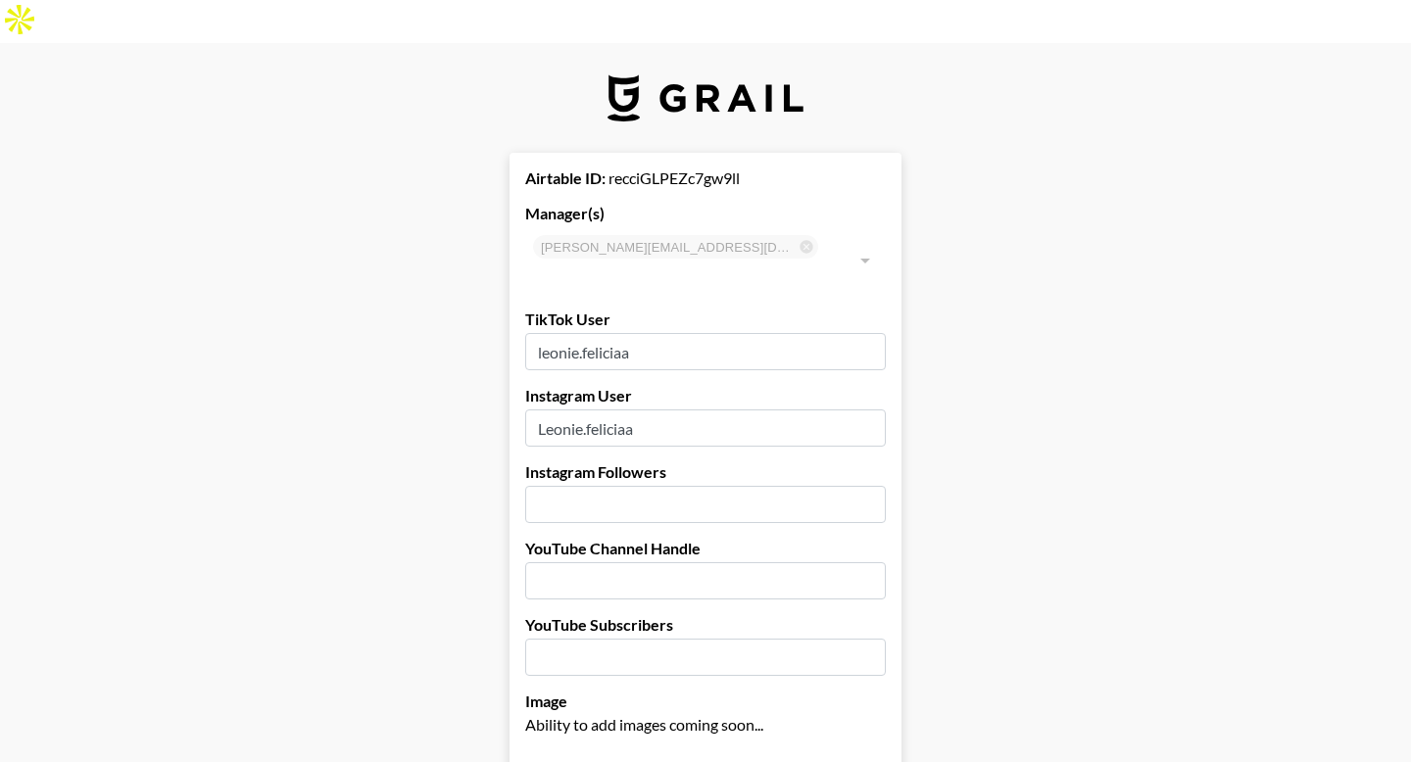
scroll to position [591, 0]
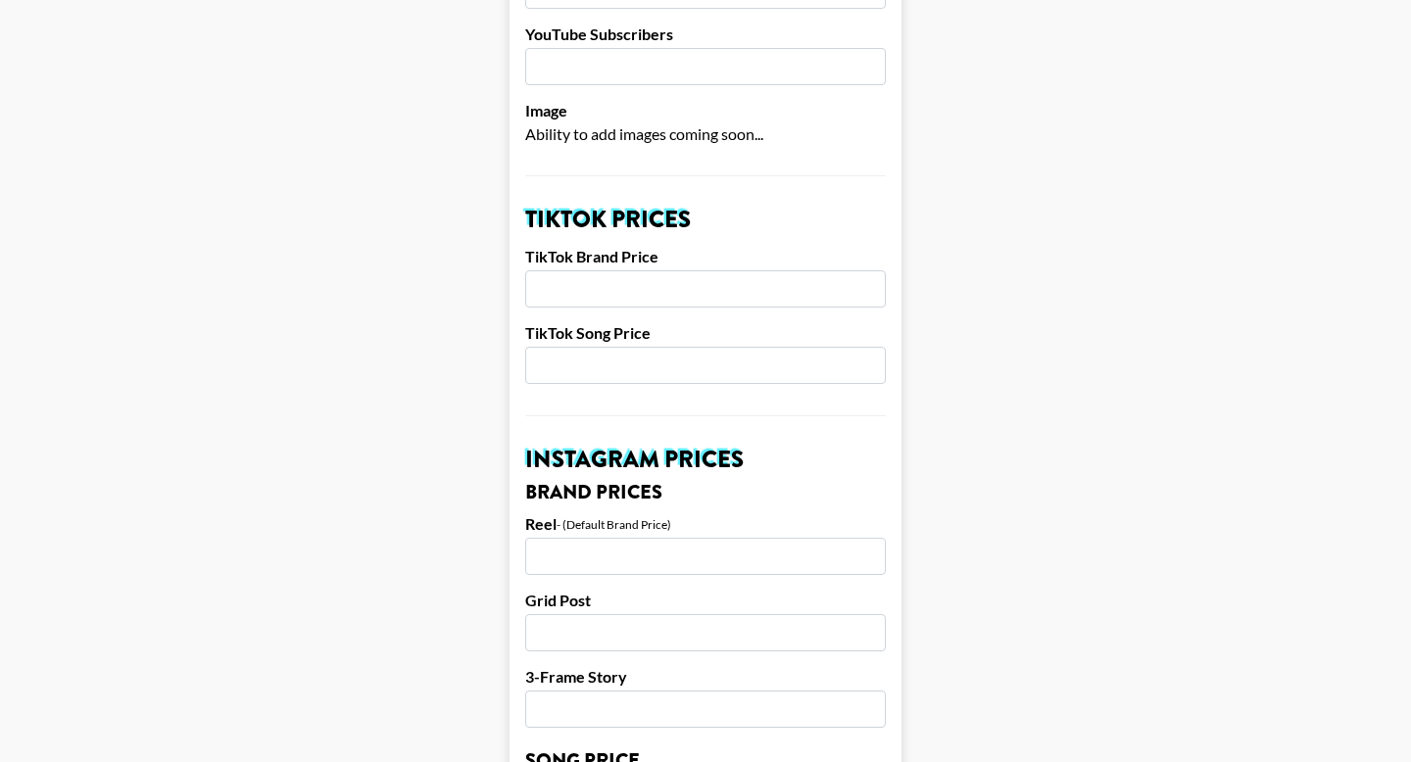
click at [577, 347] on input "number" at bounding box center [705, 365] width 361 height 37
type input "3"
type input "400"
click at [562, 270] on input "number" at bounding box center [705, 288] width 361 height 37
type input "2000"
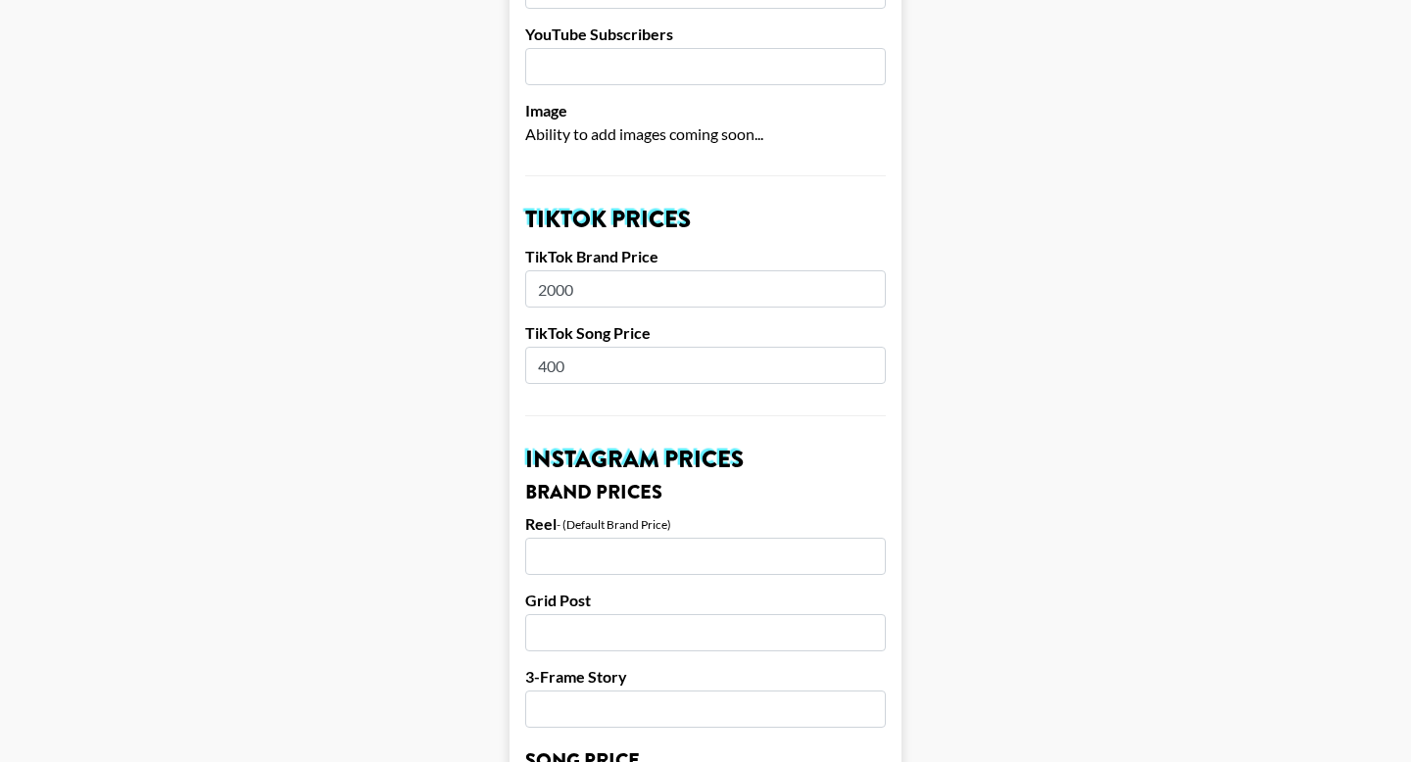
click at [561, 538] on input "number" at bounding box center [705, 556] width 361 height 37
click at [548, 538] on input "2000" at bounding box center [705, 556] width 361 height 37
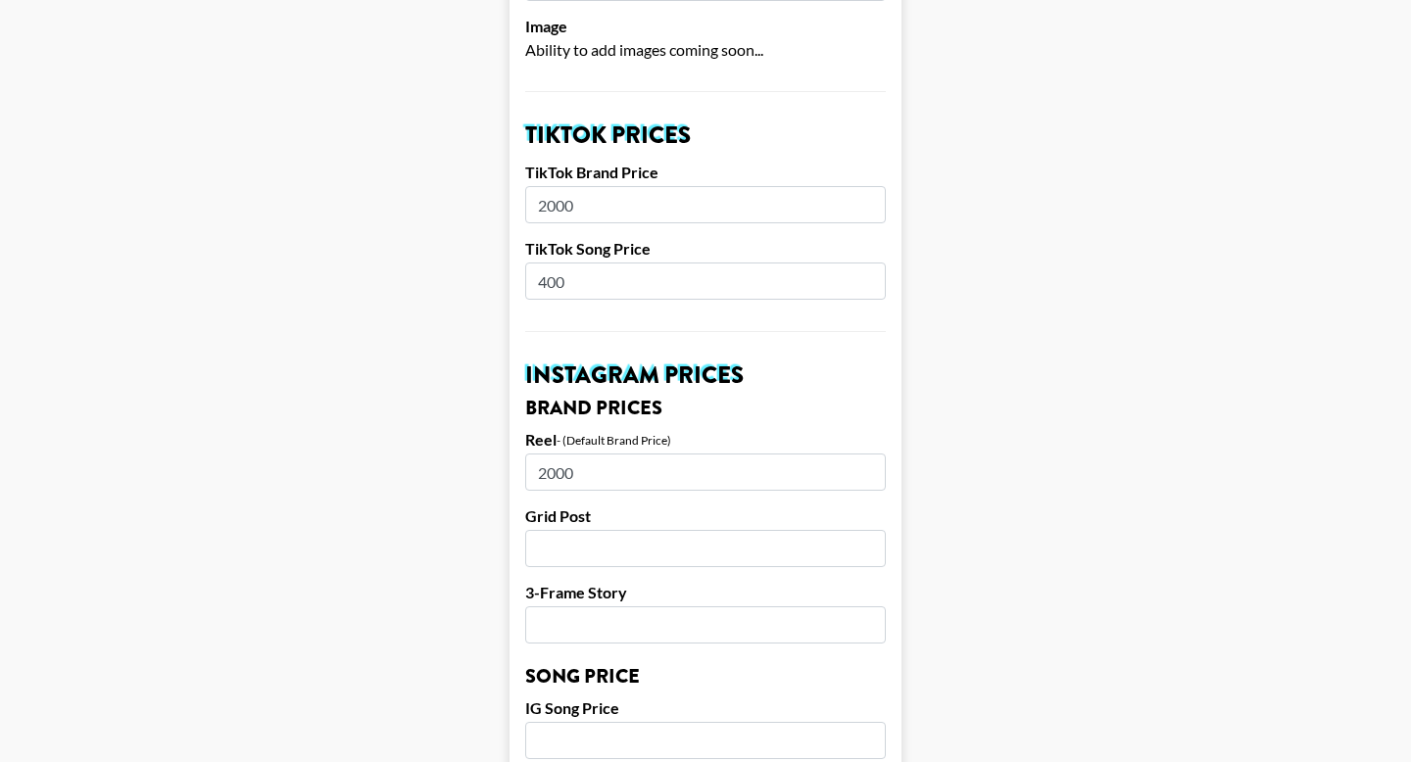
type input "2000"
click at [566, 722] on input "number" at bounding box center [705, 740] width 361 height 37
type input "400"
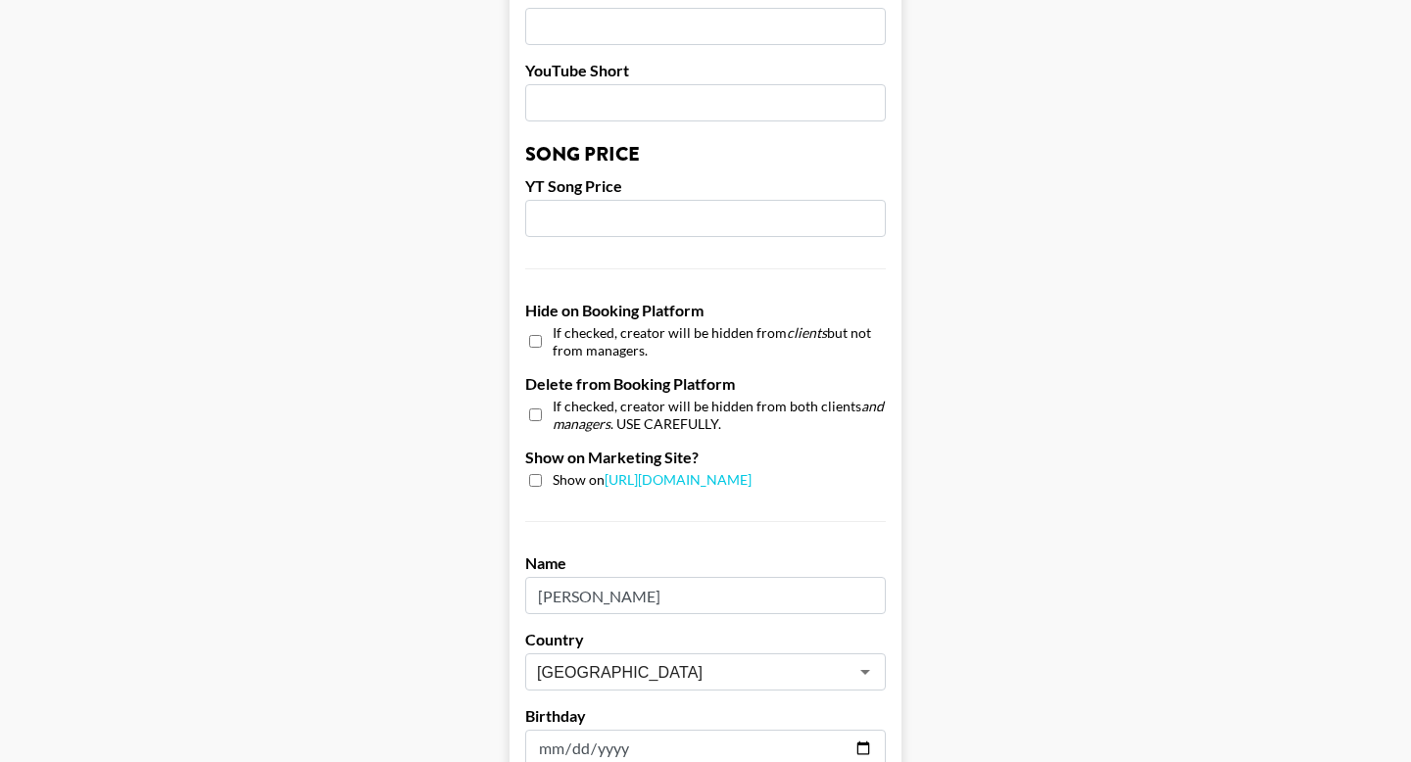
scroll to position [1896, 0]
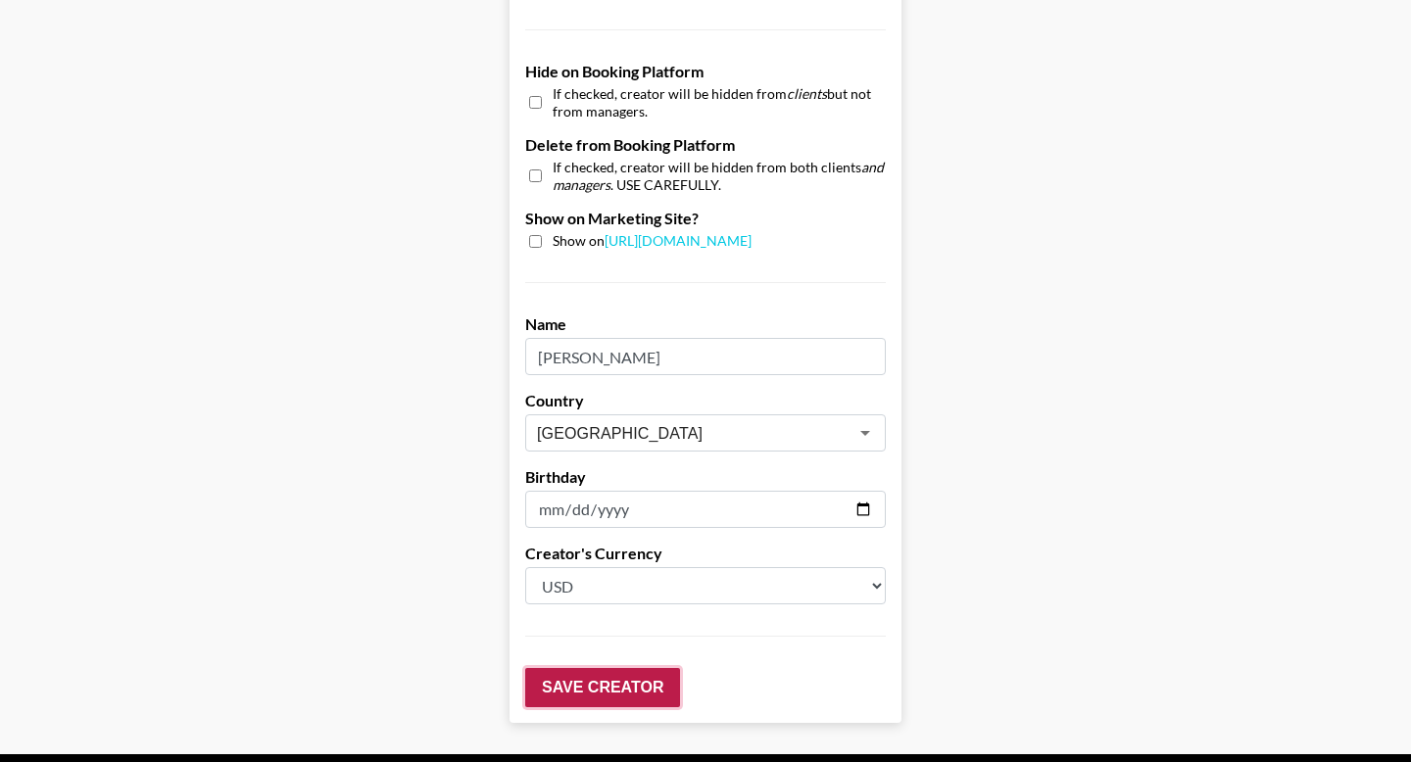
click at [591, 668] on input "Save Creator" at bounding box center [602, 687] width 155 height 39
click at [754, 422] on input "Austria" at bounding box center [679, 433] width 285 height 23
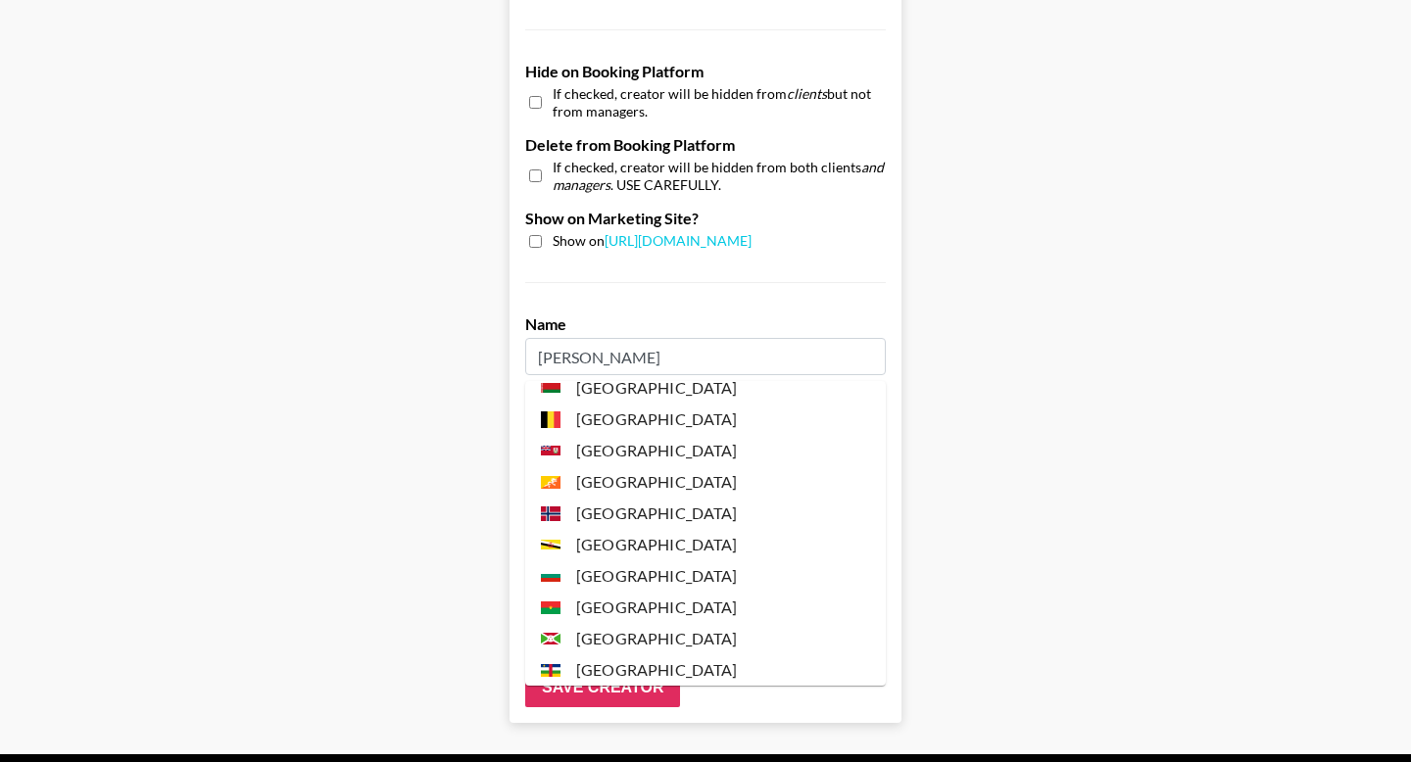
scroll to position [0, 0]
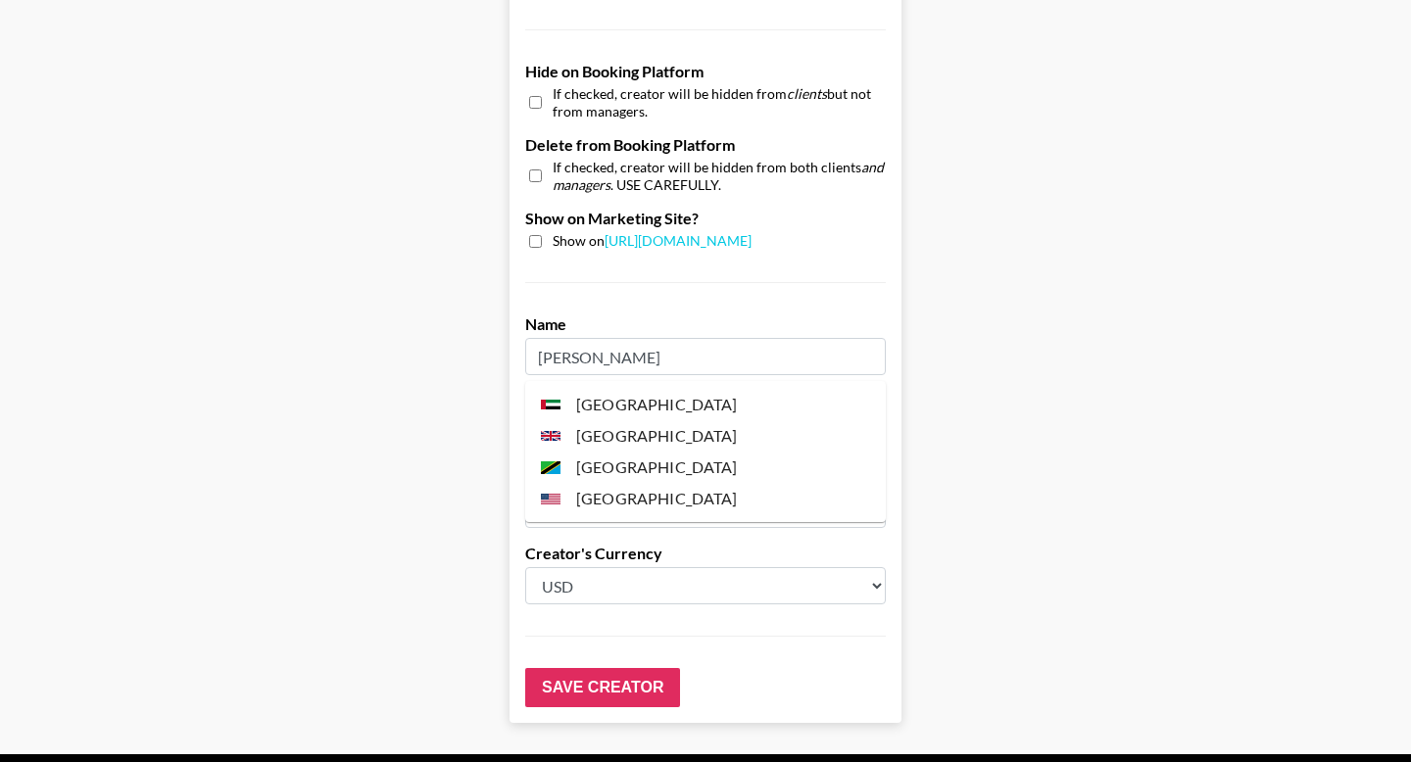
click at [655, 500] on li "United States" at bounding box center [705, 498] width 361 height 31
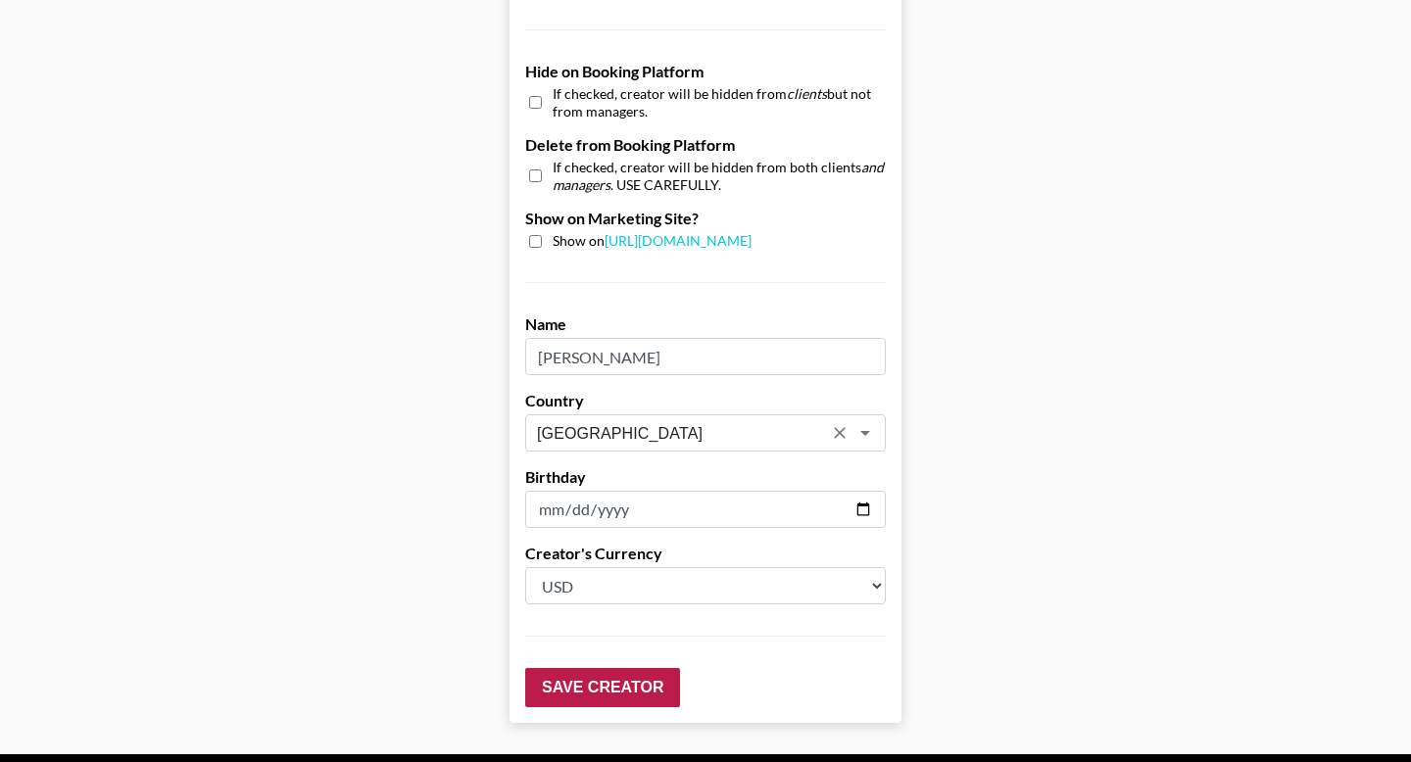
type input "United States"
click at [634, 668] on input "Save Creator" at bounding box center [602, 687] width 155 height 39
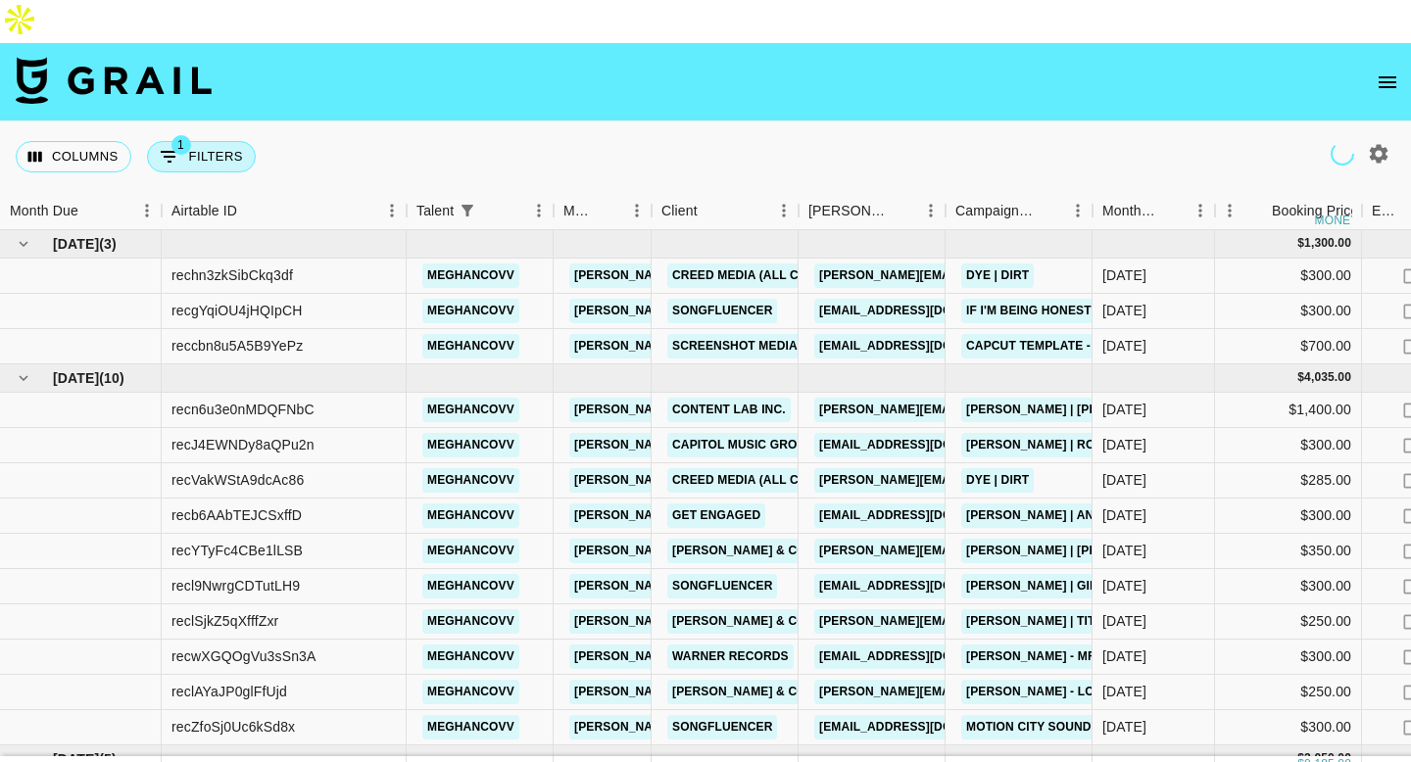
click at [206, 141] on button "1 Filters" at bounding box center [201, 156] width 109 height 31
select select "talentName"
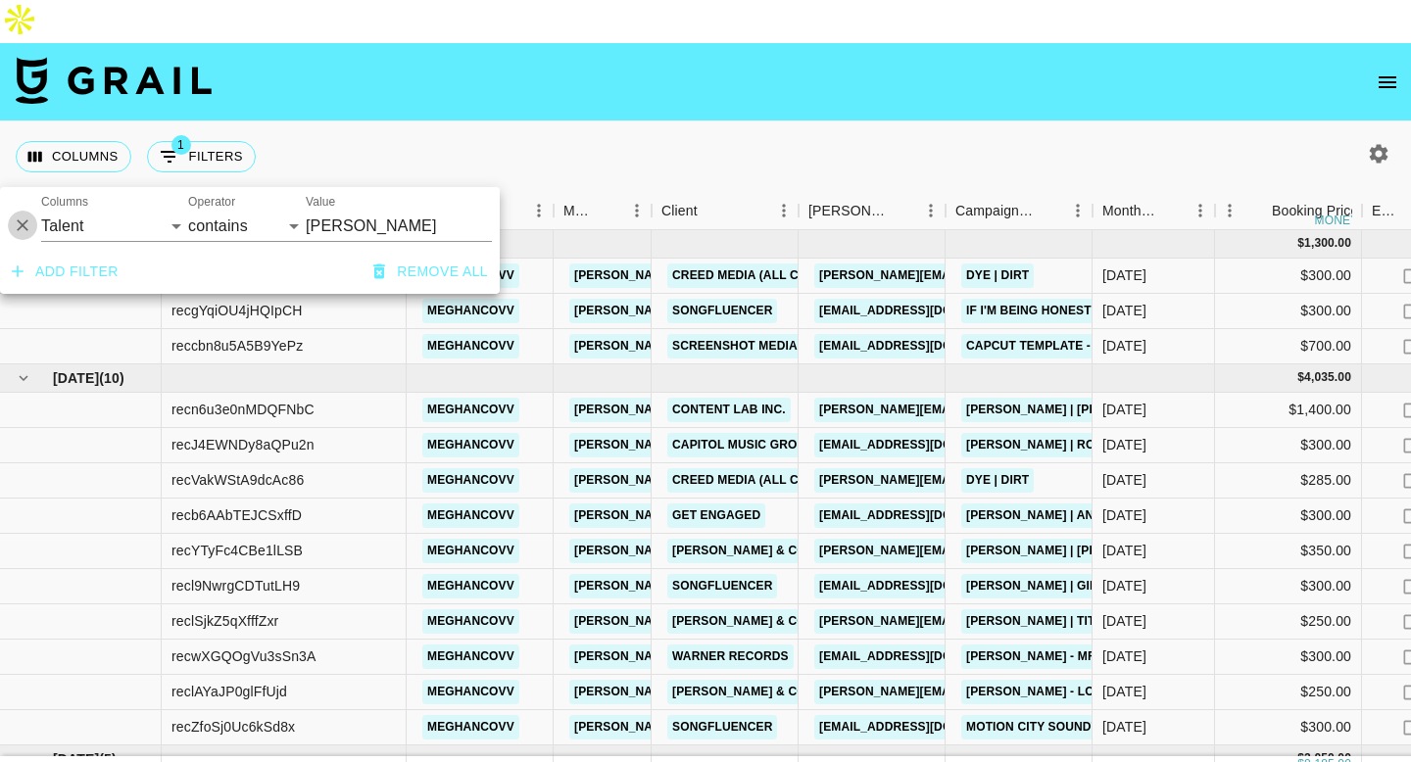
click at [23, 223] on icon "Delete" at bounding box center [23, 226] width 20 height 20
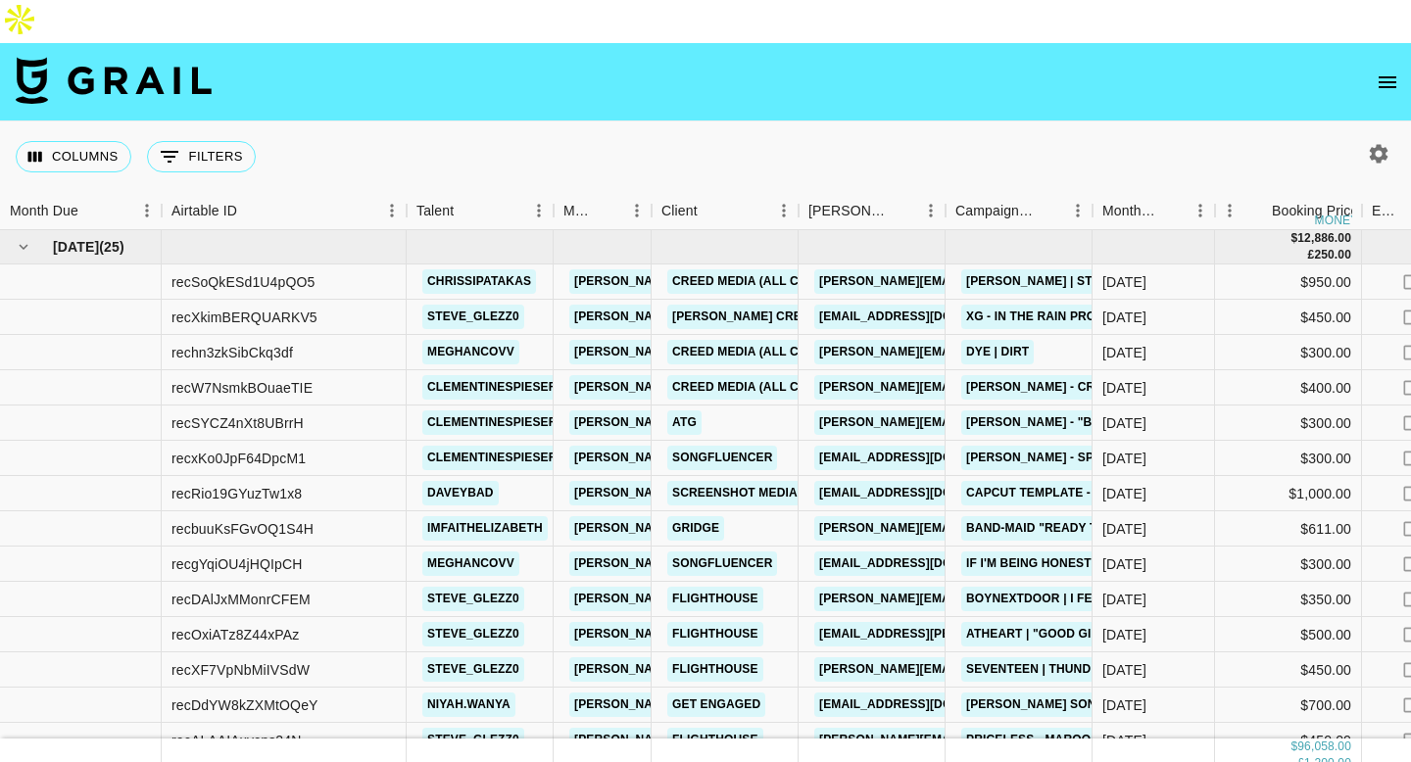
click at [1373, 144] on icon "button" at bounding box center [1379, 153] width 19 height 19
select select "May '25"
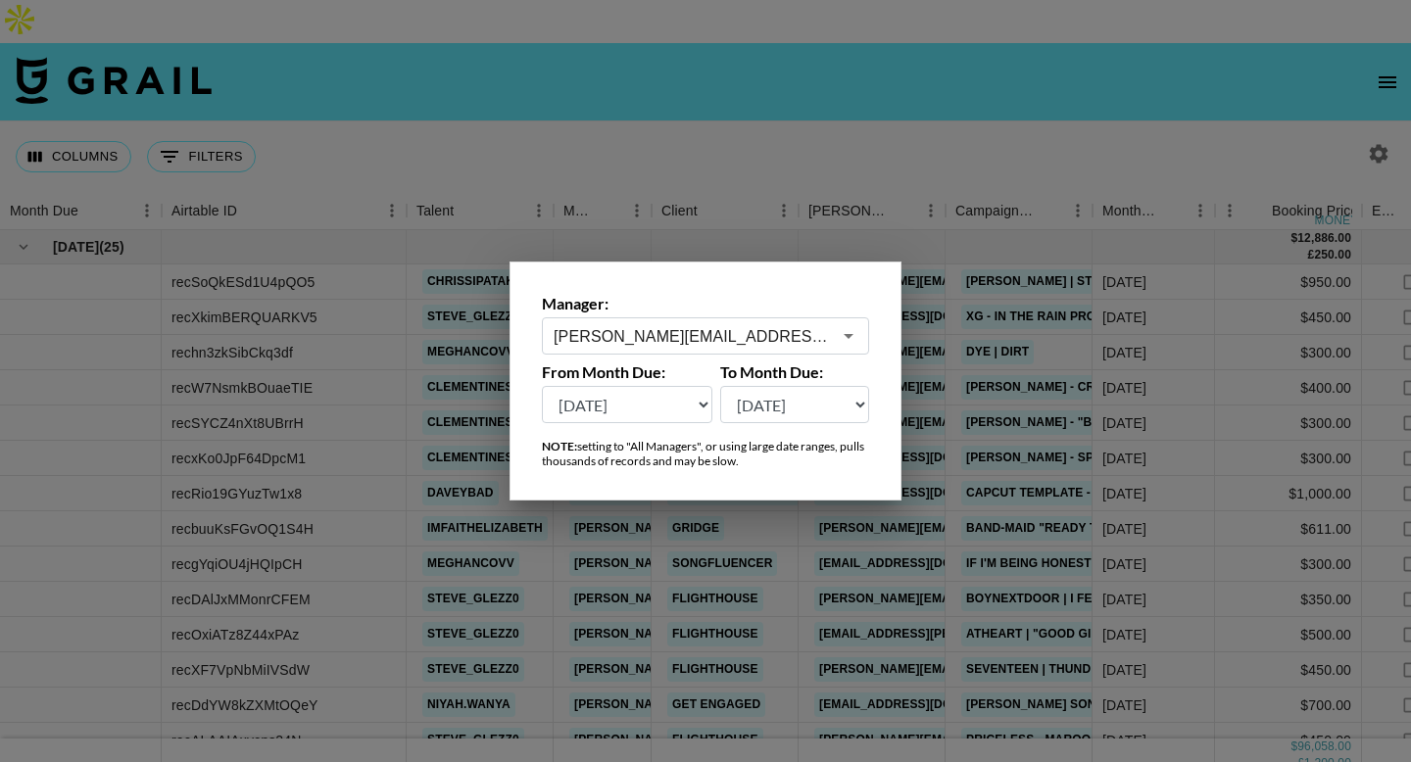
click at [656, 400] on select "Aug '26 Jul '26 Jun '26 May '26 Apr '26 Mar '26 Feb '26 Jan '26 Dec '25 Nov '25…" at bounding box center [627, 404] width 170 height 37
click at [542, 386] on select "Aug '26 Jul '26 Jun '26 May '26 Apr '26 Mar '26 Feb '26 Jan '26 Dec '25 Nov '25…" at bounding box center [627, 404] width 170 height 37
click at [619, 61] on div at bounding box center [705, 381] width 1411 height 762
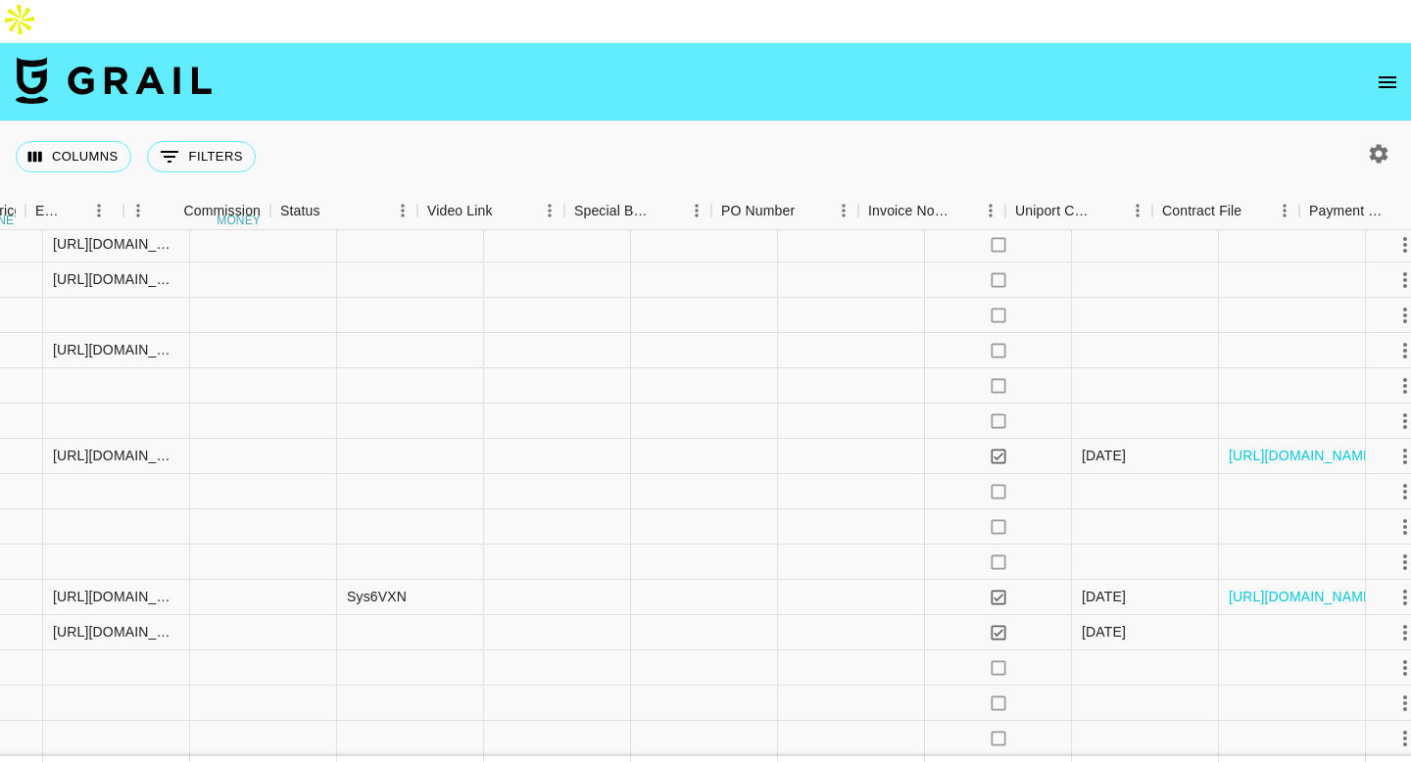
scroll to position [31, 1744]
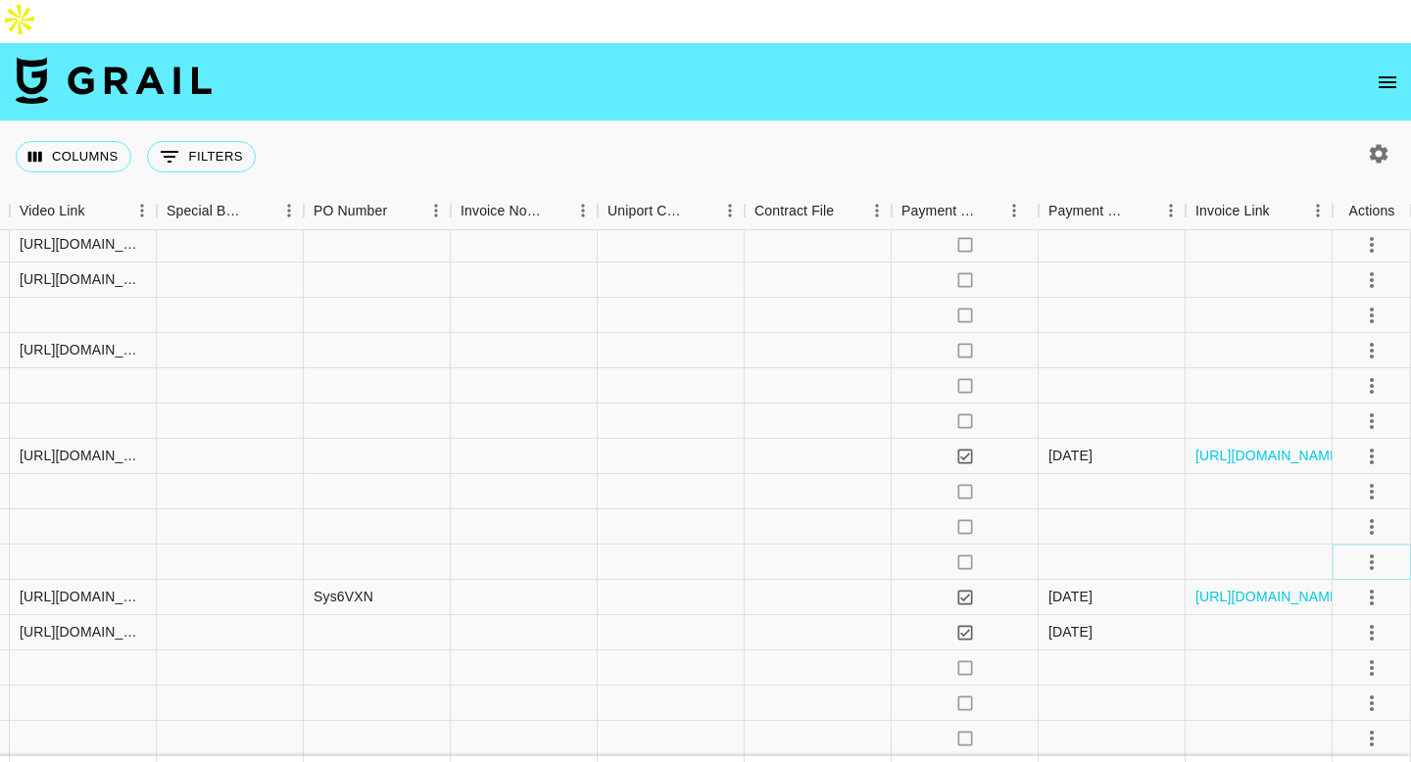
click at [1369, 551] on icon "select merge strategy" at bounding box center [1372, 563] width 24 height 24
click at [1322, 701] on div "Approve" at bounding box center [1329, 703] width 60 height 24
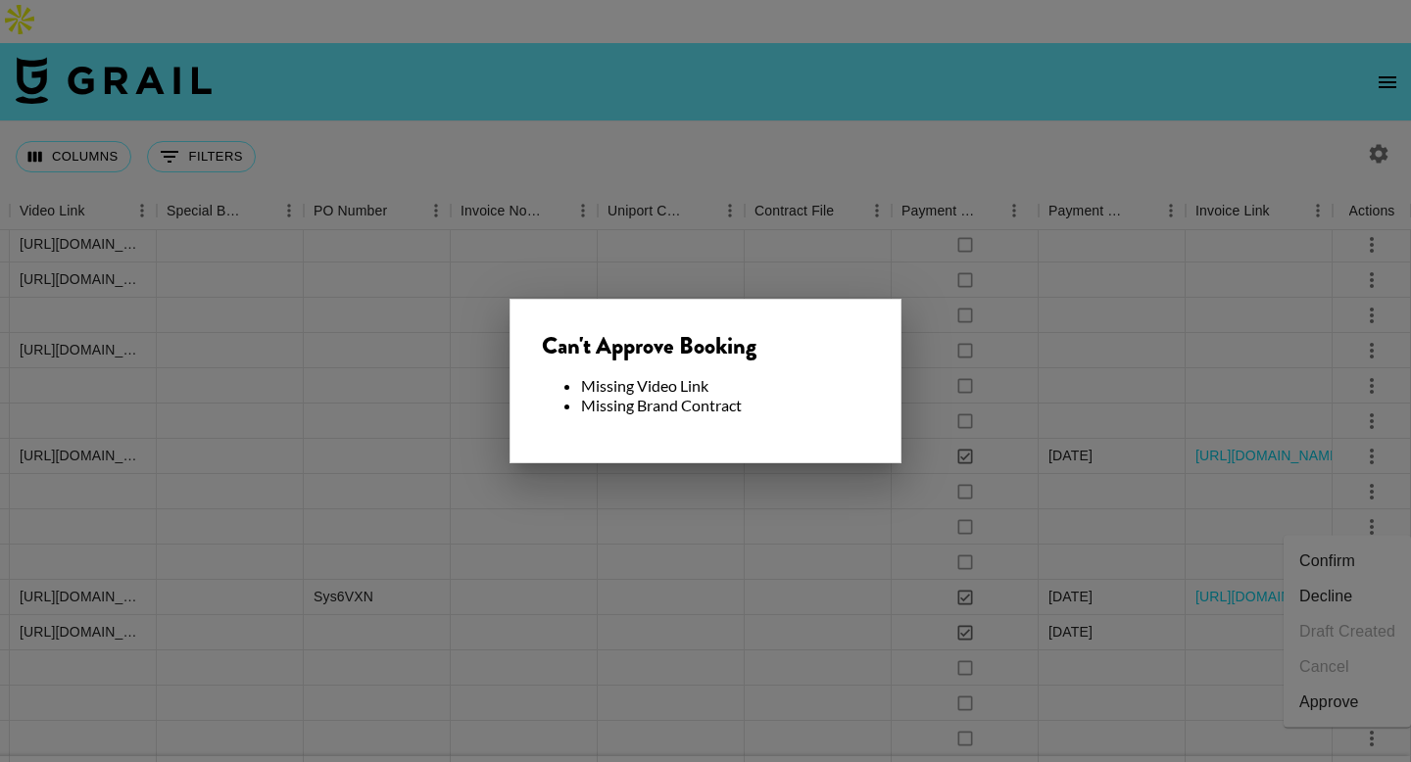
click at [621, 484] on div at bounding box center [705, 381] width 1411 height 762
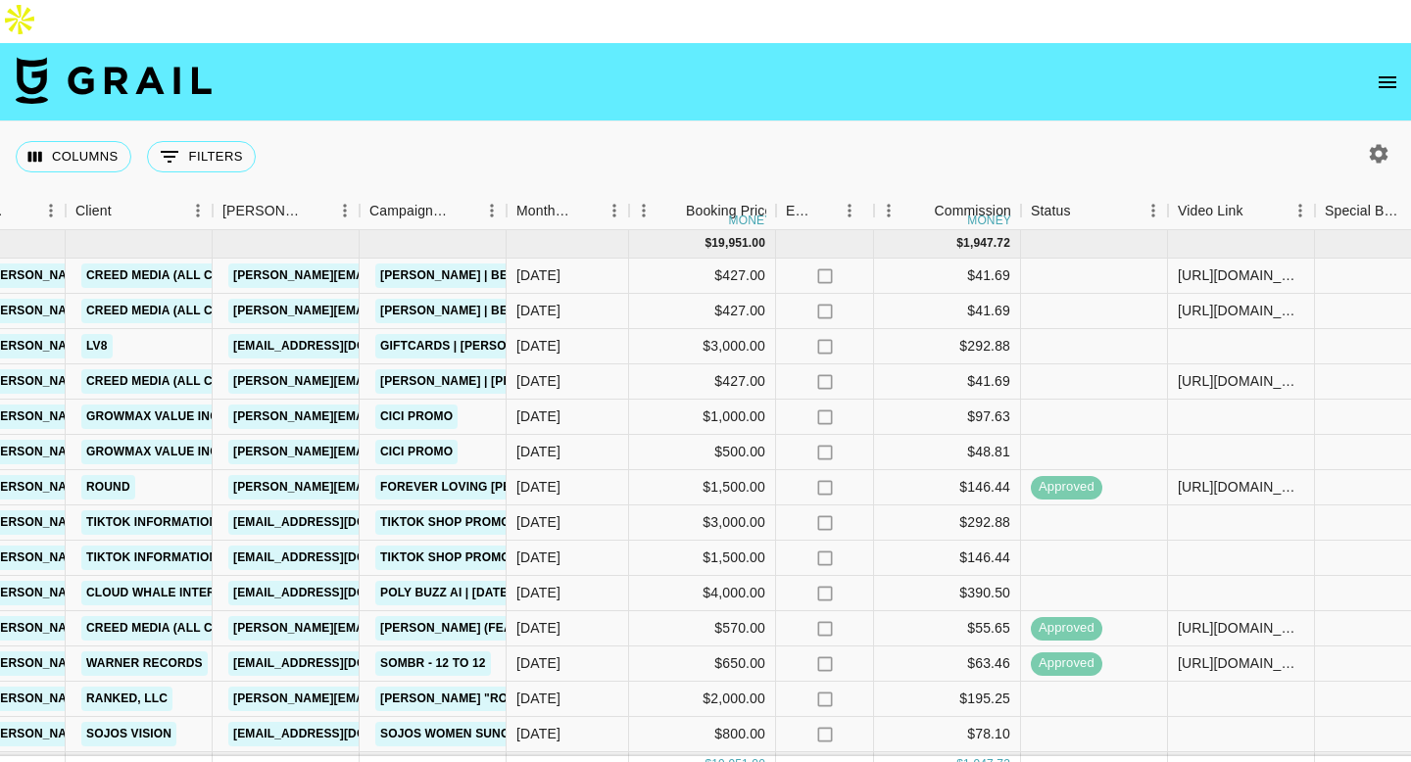
scroll to position [31, 586]
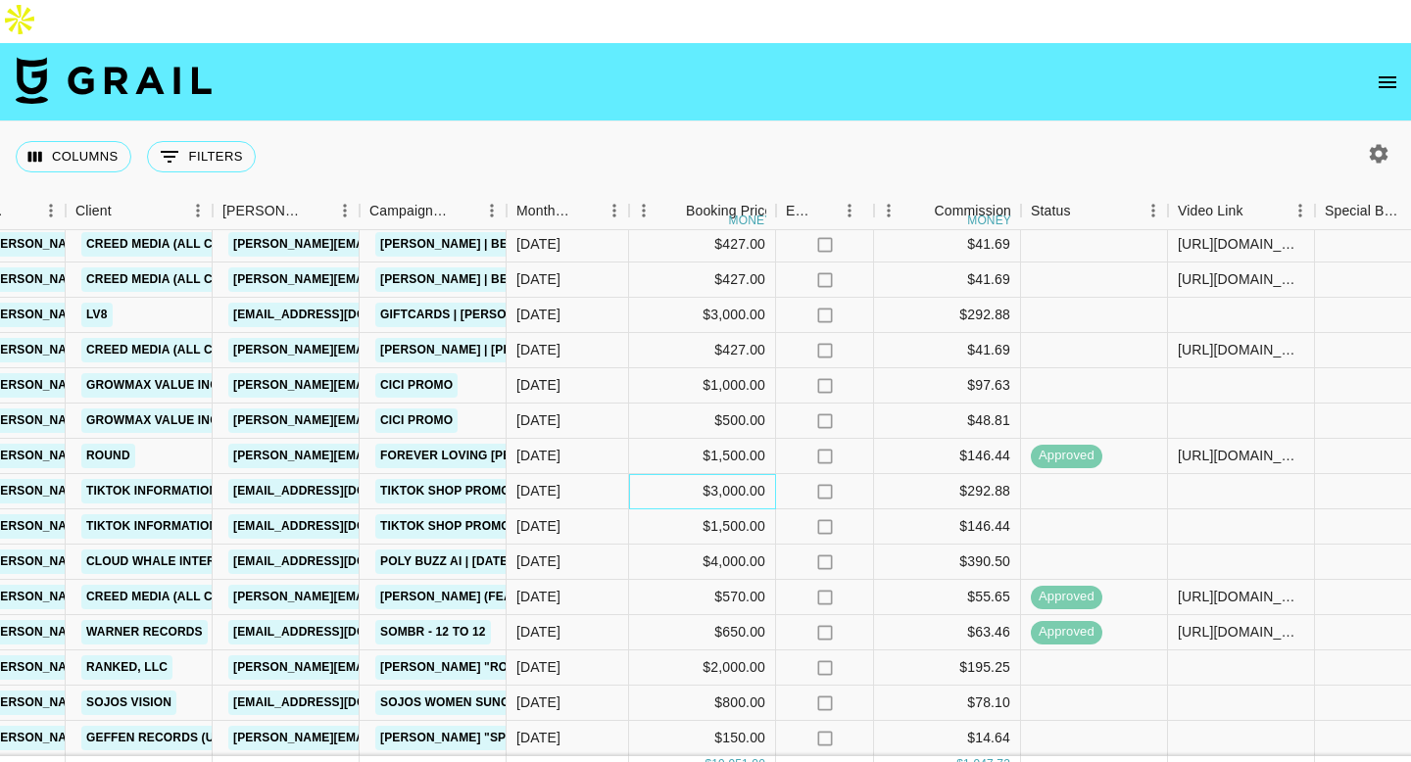
click at [712, 474] on div "$3,000.00" at bounding box center [702, 491] width 147 height 35
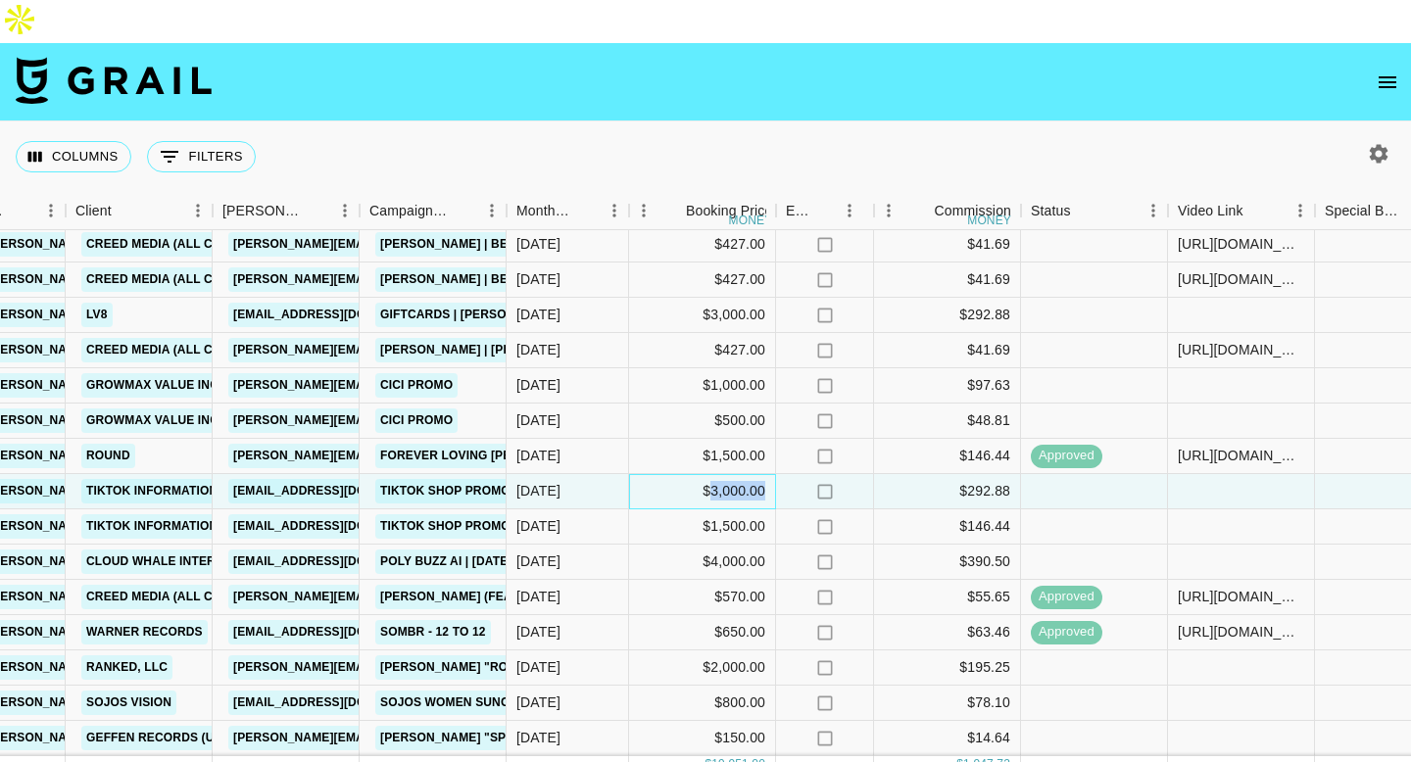
click at [712, 474] on div "$3,000.00" at bounding box center [702, 491] width 147 height 35
click at [669, 483] on input "3000" at bounding box center [702, 491] width 144 height 16
click at [637, 439] on div "$1,500.00" at bounding box center [702, 456] width 147 height 35
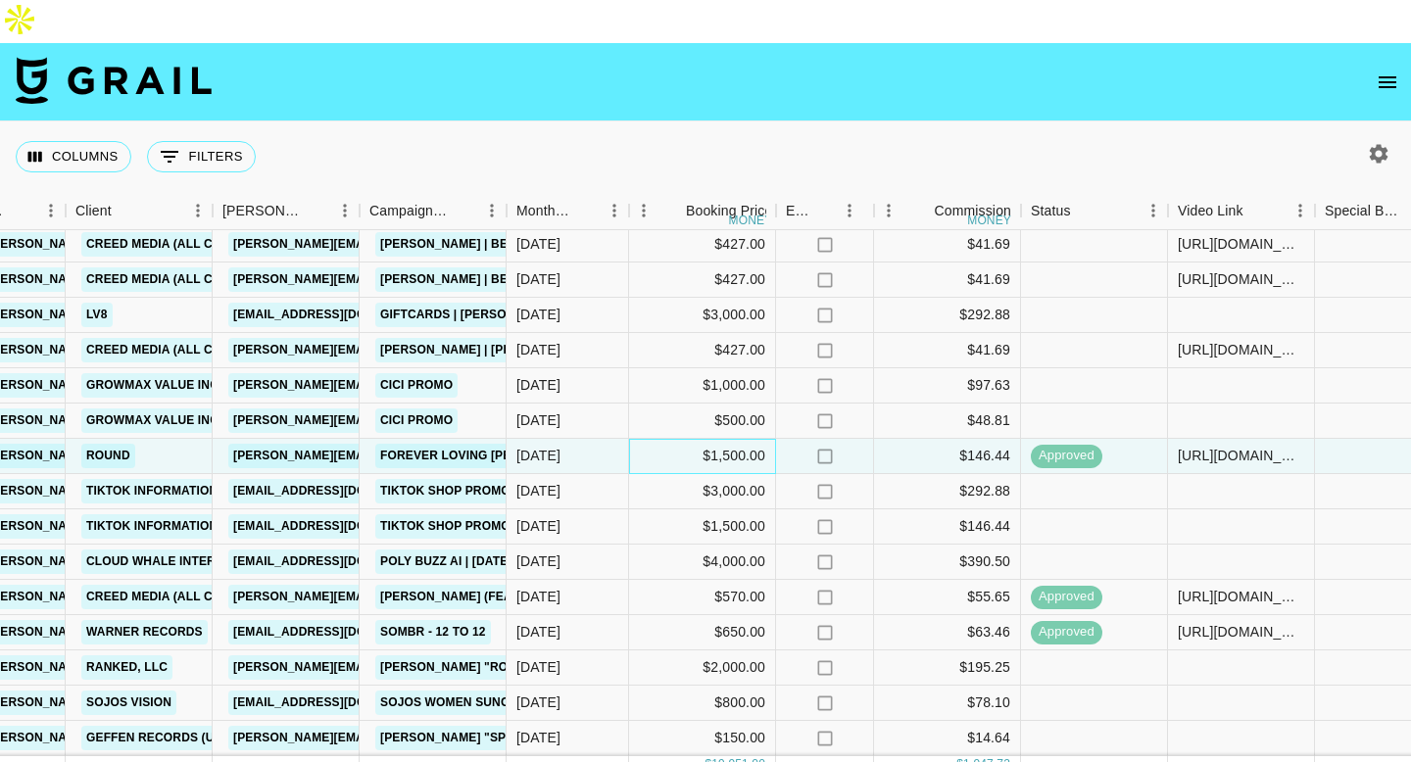
scroll to position [0, 586]
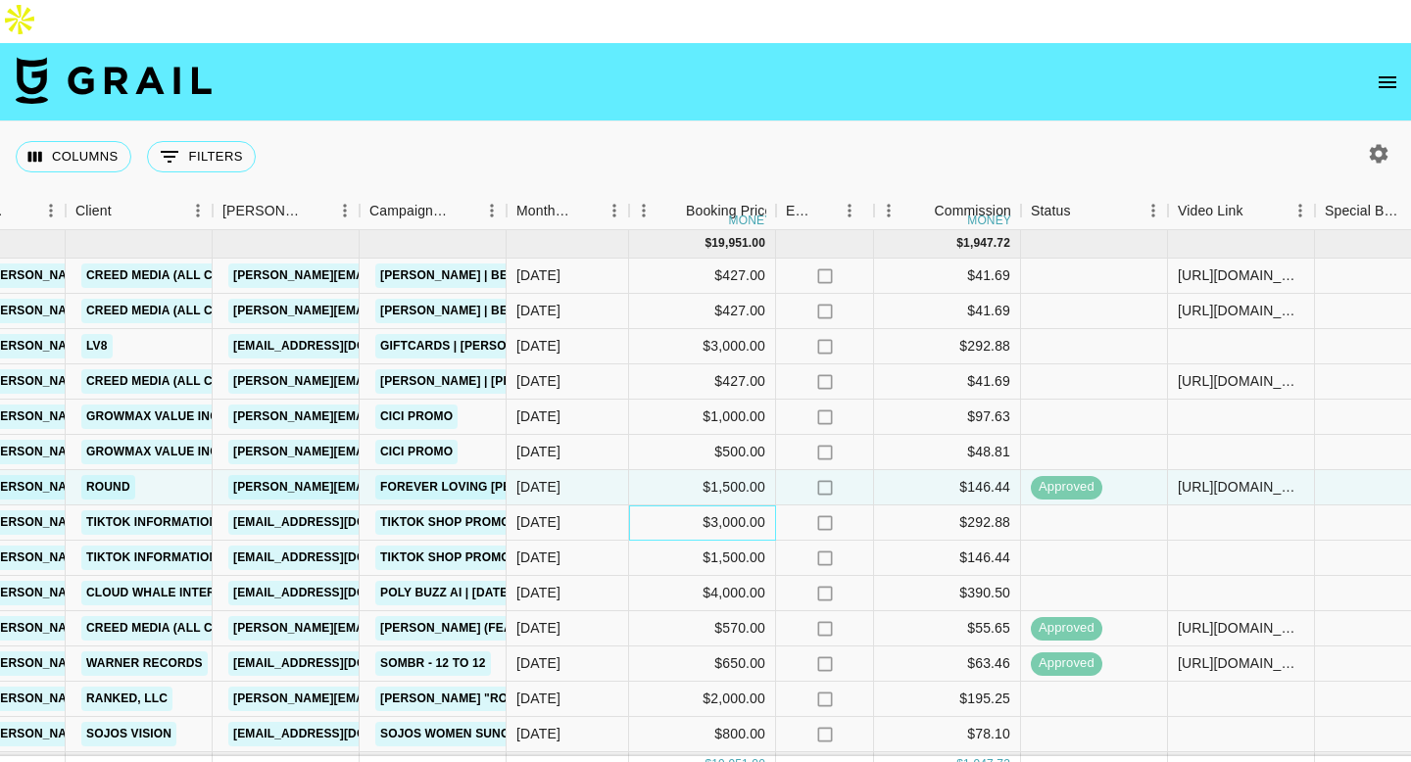
click at [697, 506] on div "$3,000.00" at bounding box center [702, 523] width 147 height 35
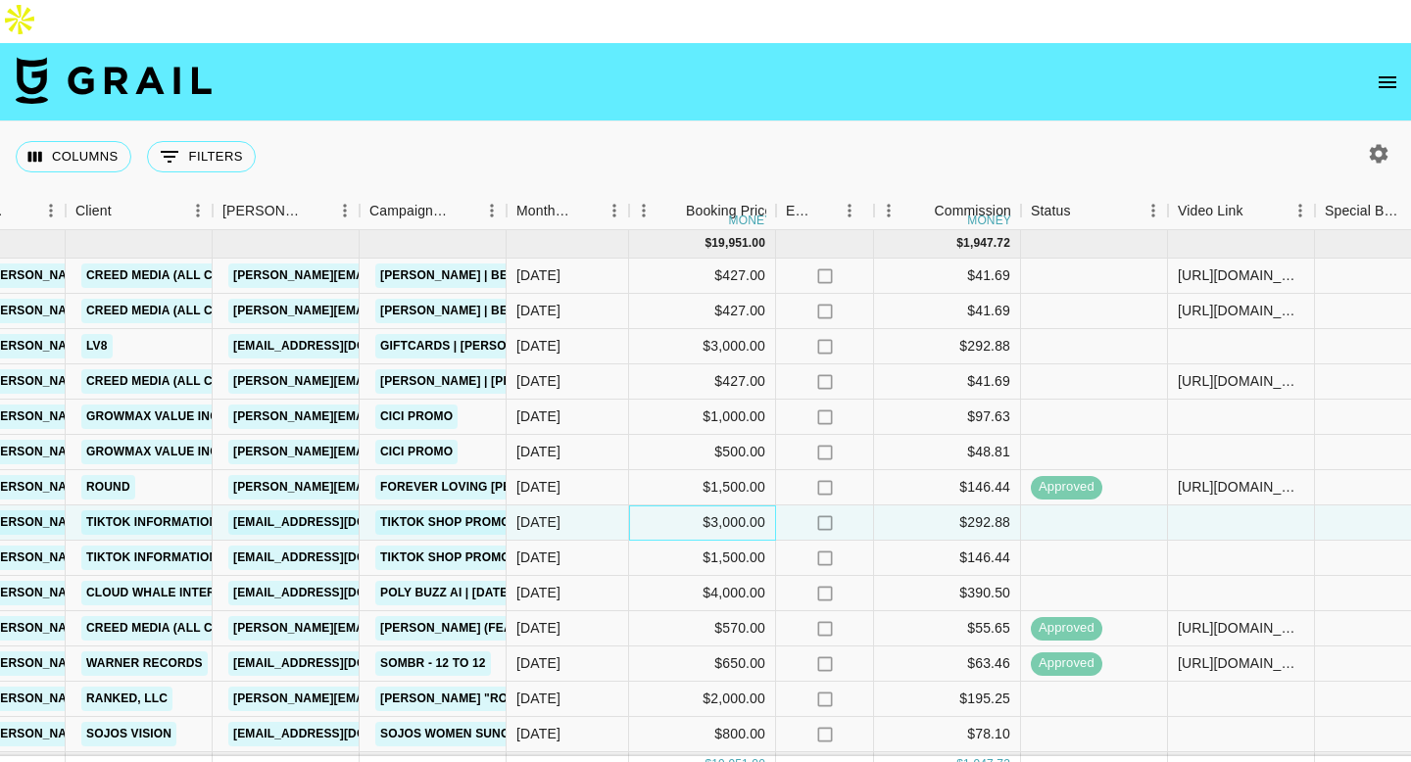
drag, startPoint x: 697, startPoint y: 479, endPoint x: 664, endPoint y: 479, distance: 32.3
click at [664, 506] on div "$3,000.00" at bounding box center [702, 523] width 147 height 35
click at [696, 506] on div "$3,000.00" at bounding box center [702, 523] width 147 height 35
click at [647, 514] on input "3000" at bounding box center [702, 522] width 144 height 16
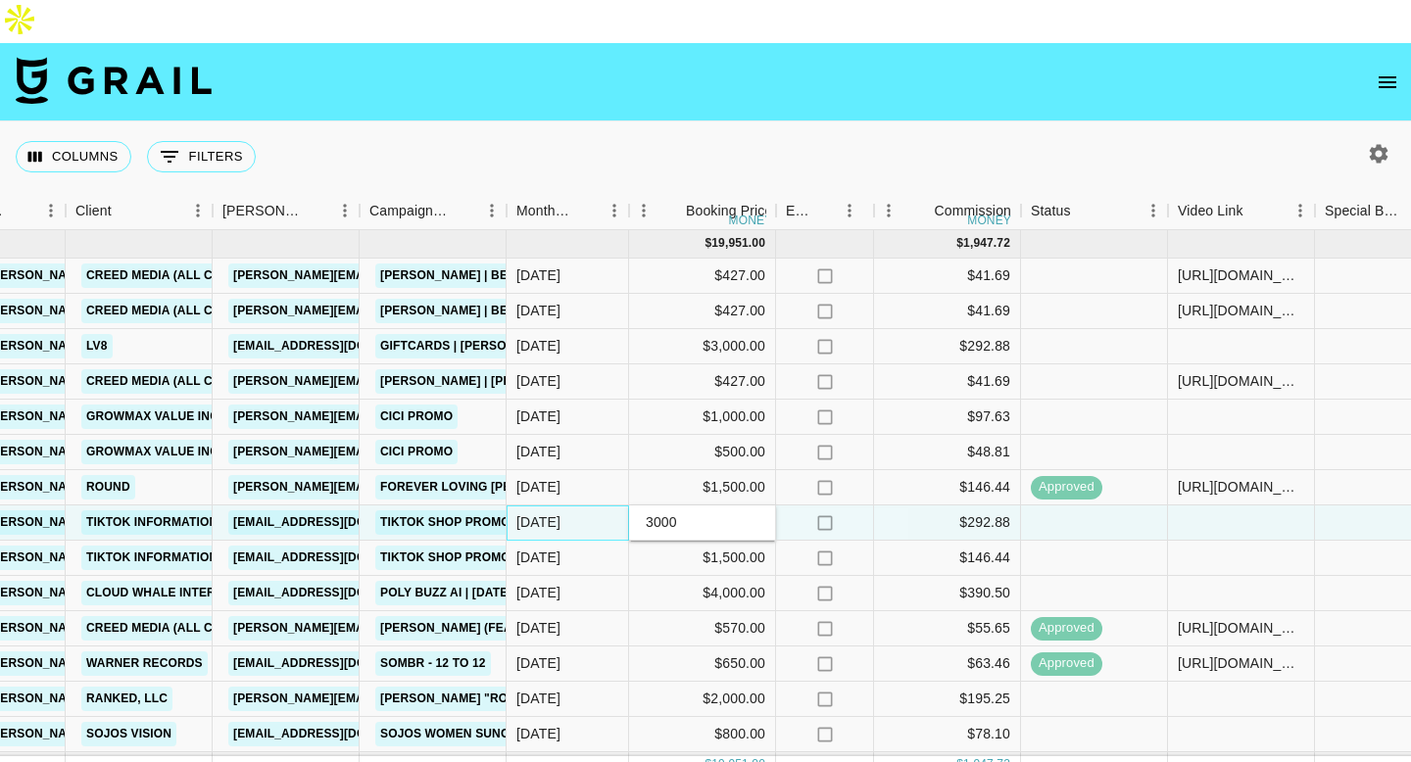
click at [574, 506] on div "Aug '25" at bounding box center [567, 523] width 122 height 35
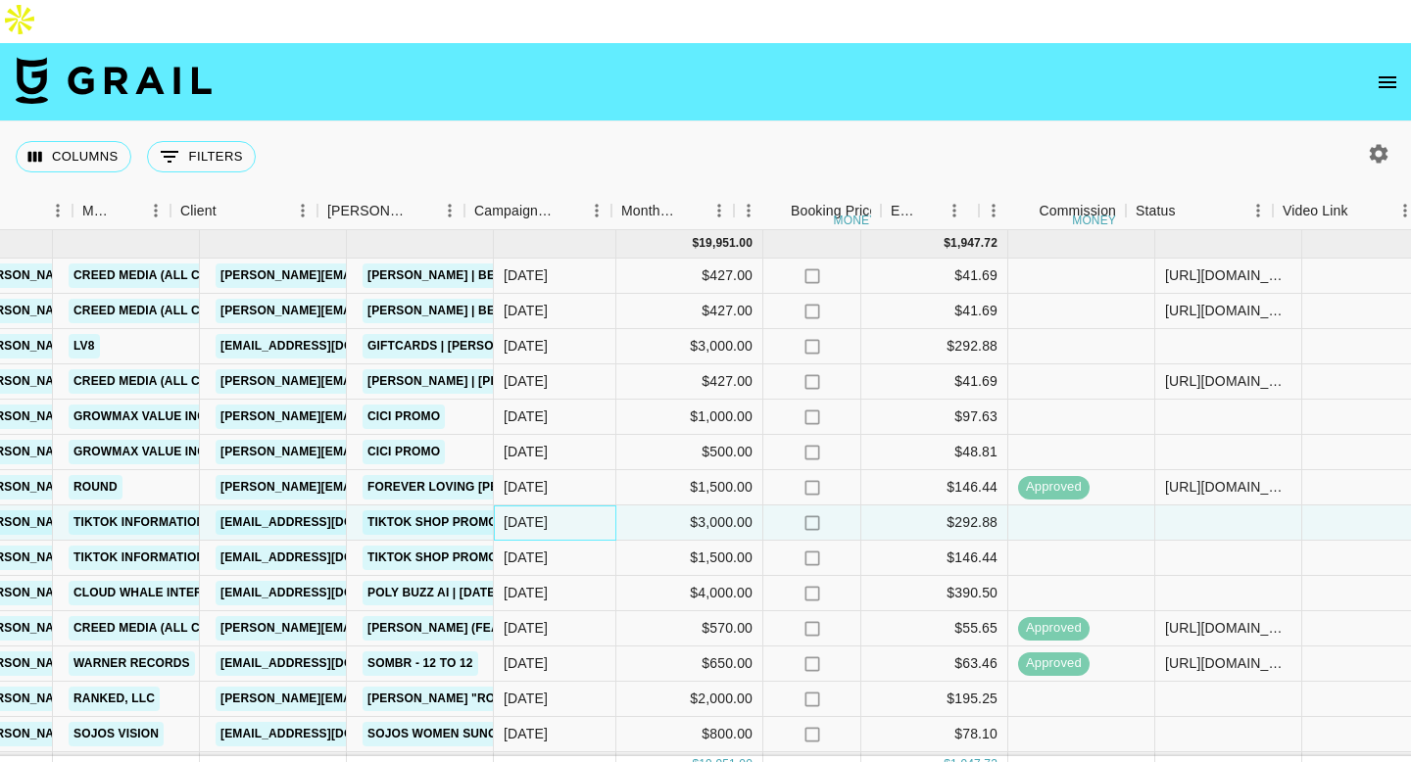
scroll to position [0, 641]
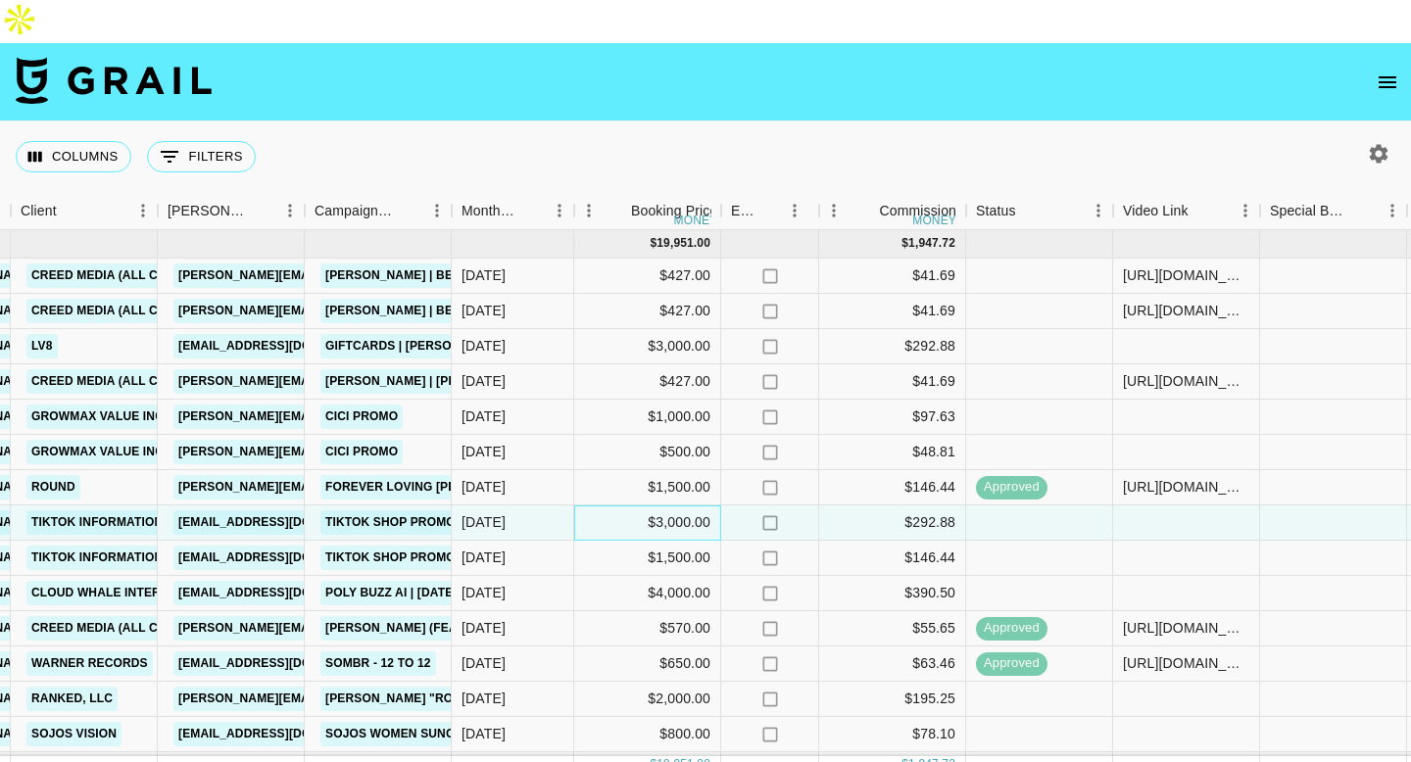
click at [612, 506] on div "$3,000.00" at bounding box center [647, 523] width 147 height 35
click at [666, 506] on div "$3,000.00" at bounding box center [647, 523] width 147 height 35
click at [651, 506] on div "$3,000.00" at bounding box center [647, 523] width 147 height 35
click at [665, 514] on input "3000" at bounding box center [647, 522] width 144 height 16
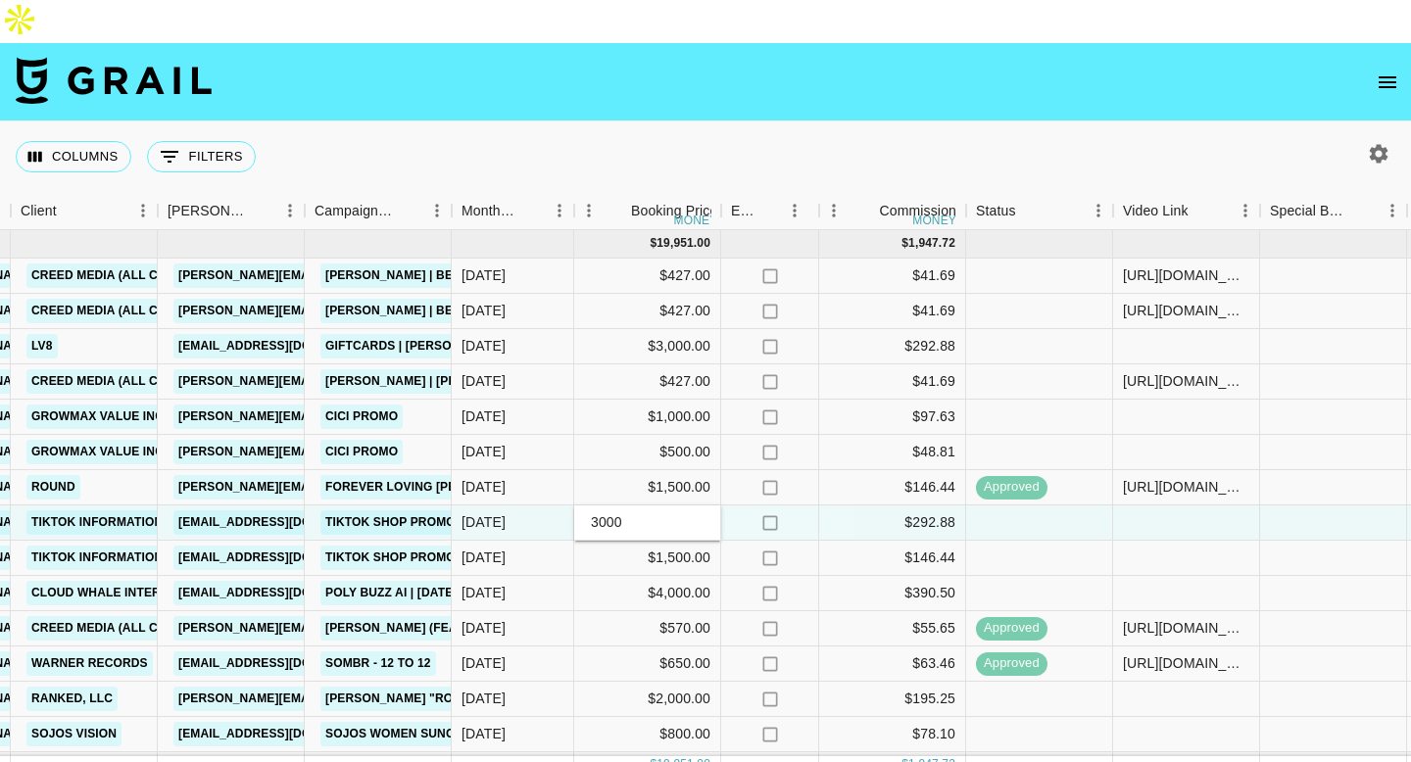
click at [598, 514] on input "3000" at bounding box center [647, 522] width 144 height 16
click at [604, 514] on input "3000" at bounding box center [647, 522] width 144 height 16
click at [691, 514] on input "1" at bounding box center [647, 522] width 144 height 16
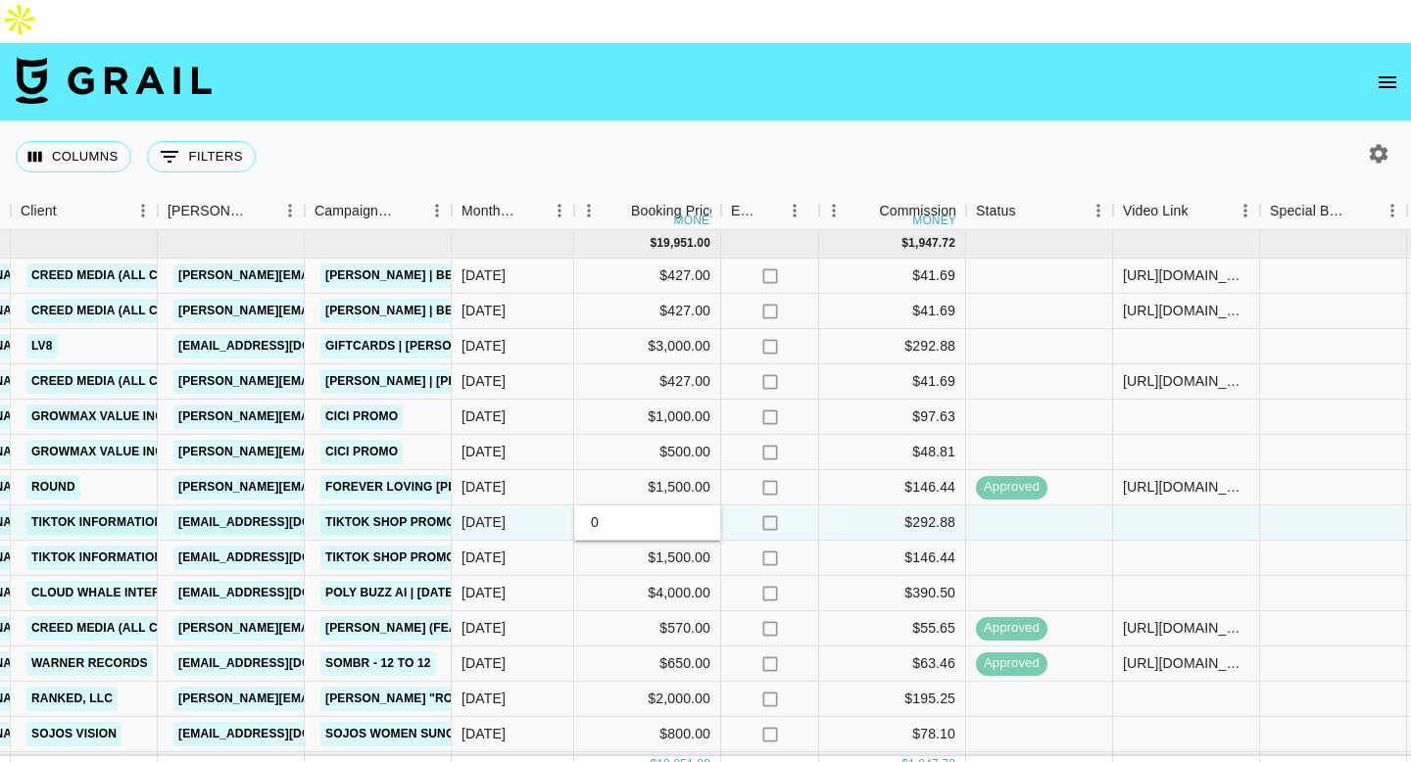
type input "0"
click at [699, 514] on input "0" at bounding box center [647, 522] width 144 height 16
click at [539, 435] on div "[DATE]" at bounding box center [513, 452] width 122 height 35
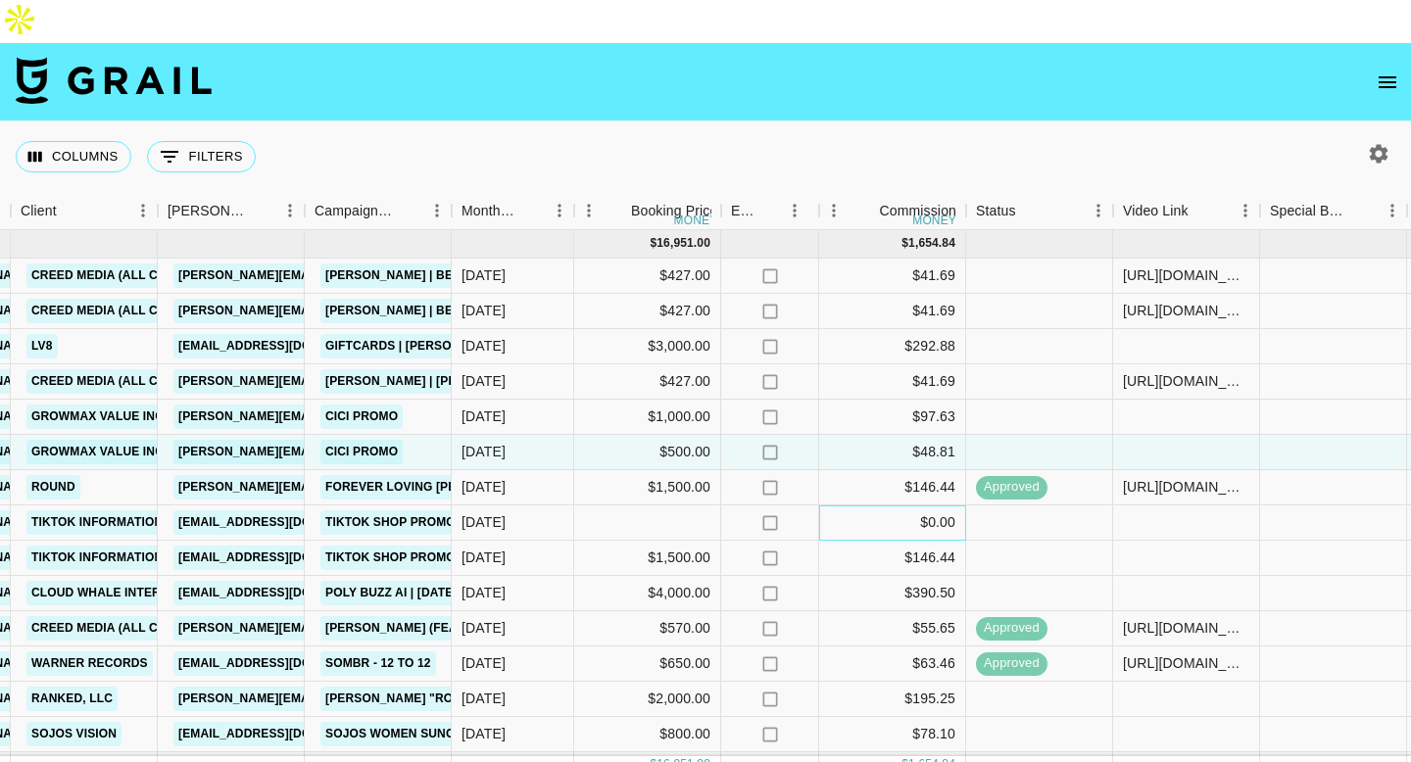
click at [934, 506] on div "$0.00" at bounding box center [892, 523] width 147 height 35
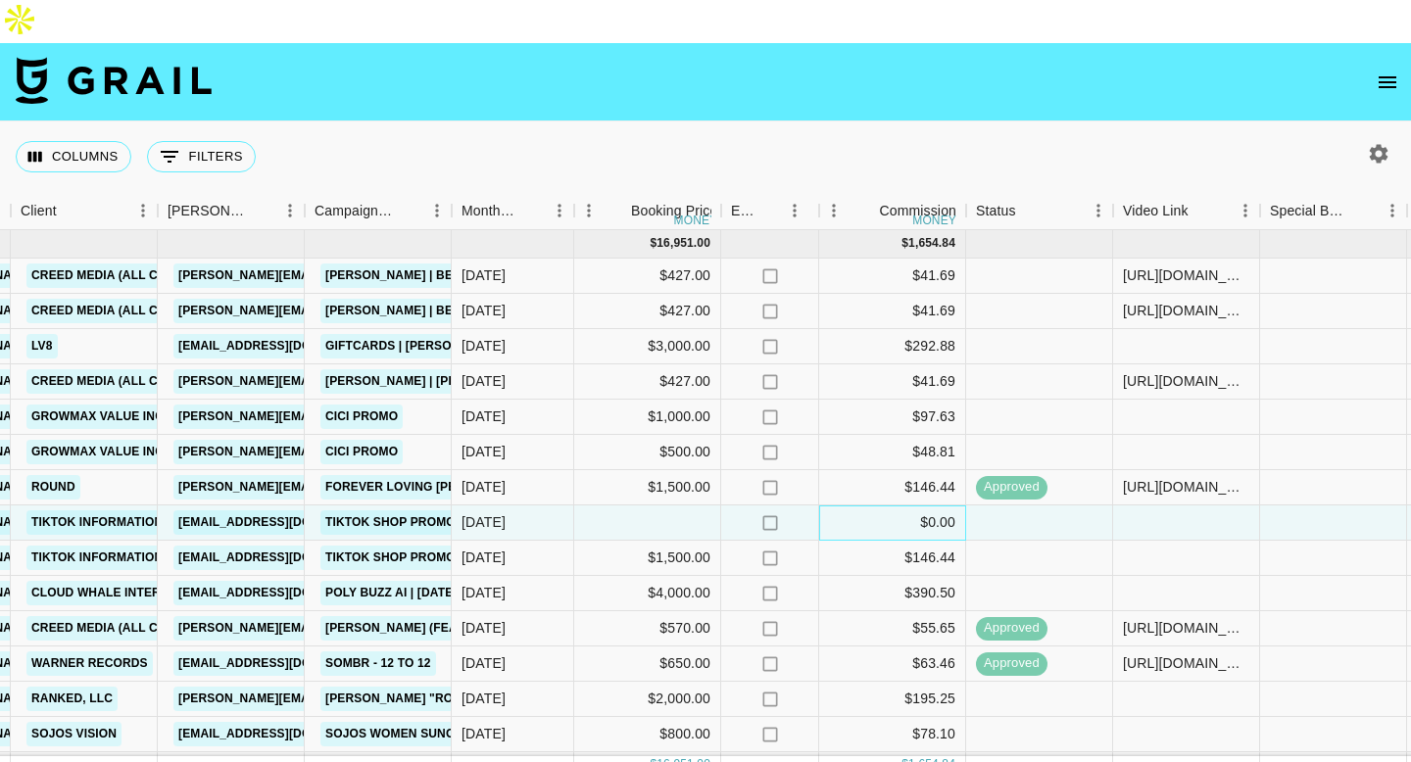
click at [924, 506] on div "$0.00" at bounding box center [892, 523] width 147 height 35
click at [887, 506] on div "$0.00" at bounding box center [892, 523] width 147 height 35
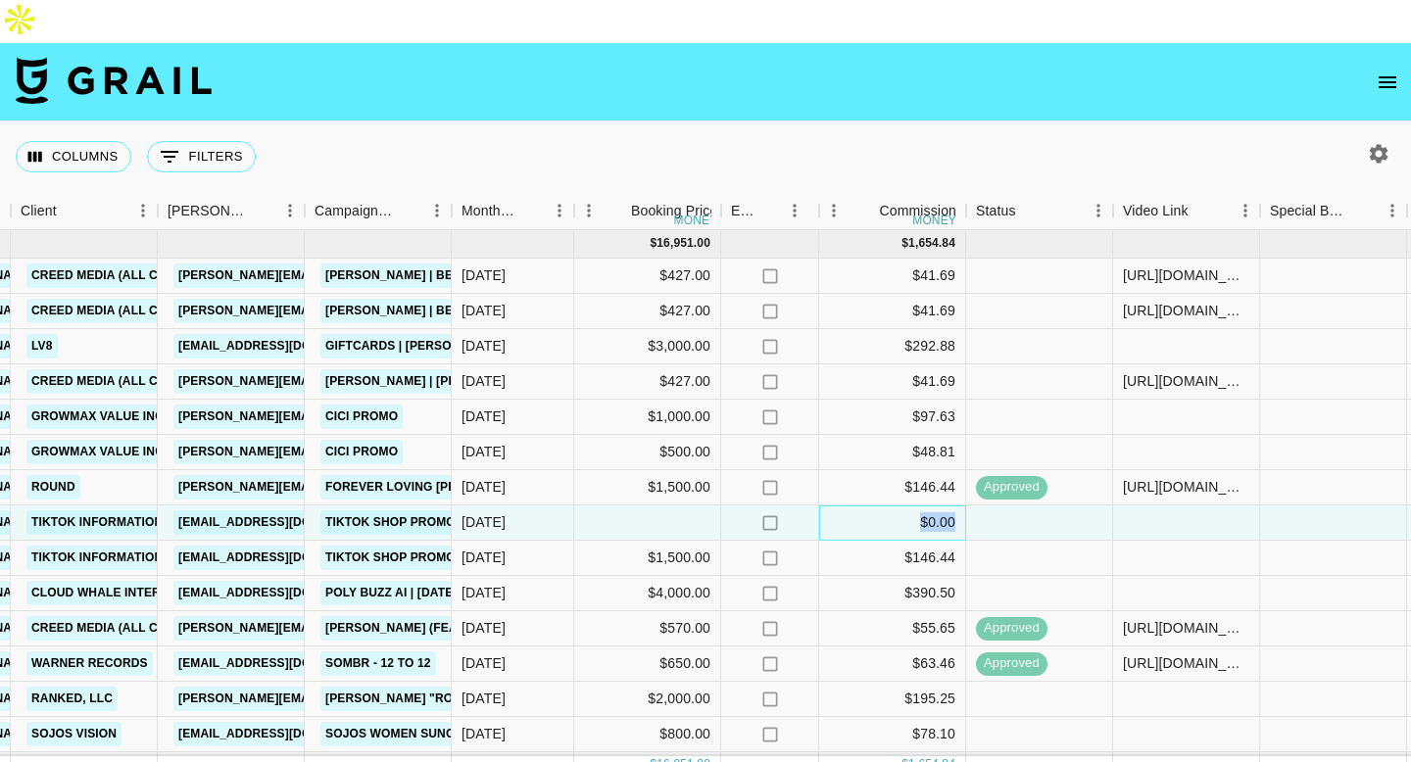
click at [887, 506] on div "$0.00" at bounding box center [892, 523] width 147 height 35
click at [679, 506] on div at bounding box center [647, 523] width 147 height 35
click at [679, 514] on input "number" at bounding box center [647, 522] width 144 height 16
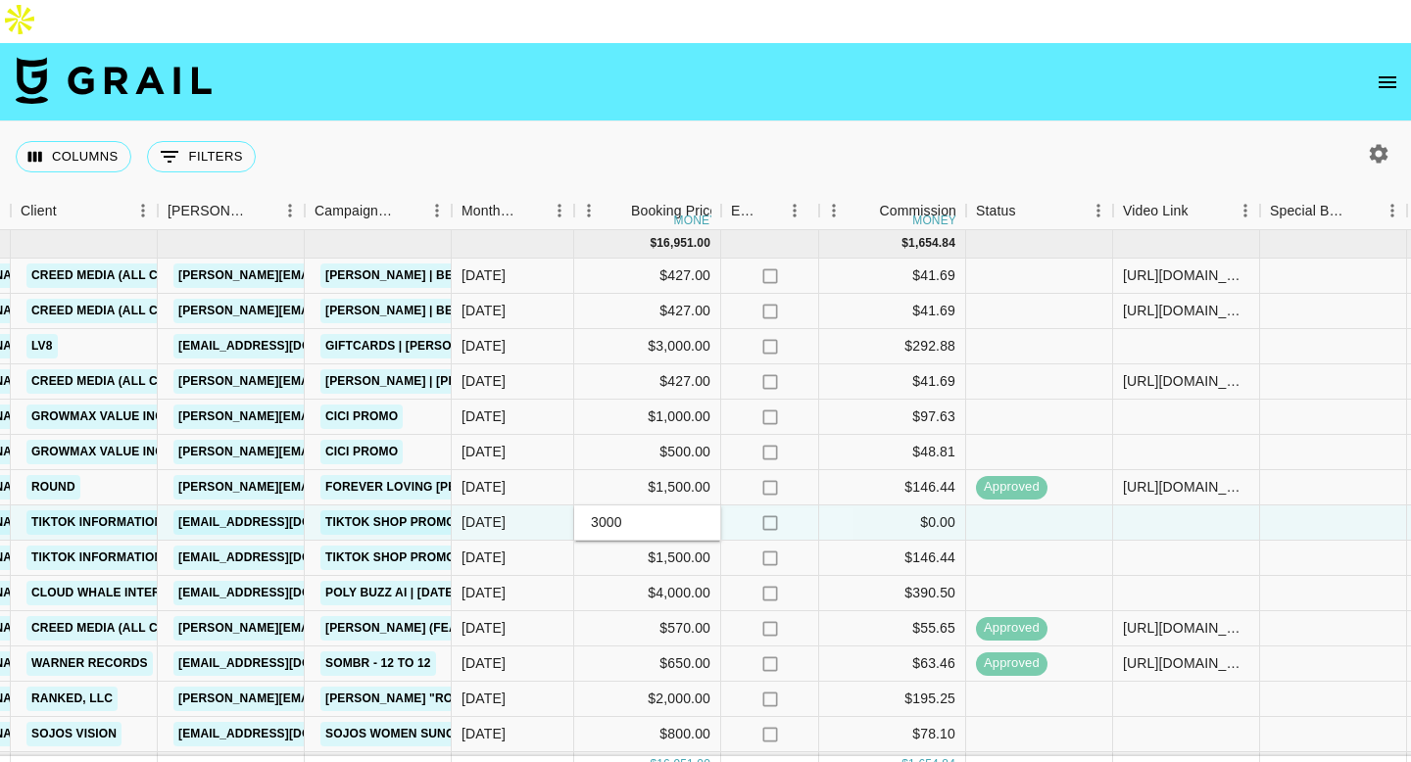
type input "3000"
click at [918, 506] on div "$0.00" at bounding box center [892, 523] width 147 height 35
click at [894, 506] on div "$292.88" at bounding box center [892, 523] width 147 height 35
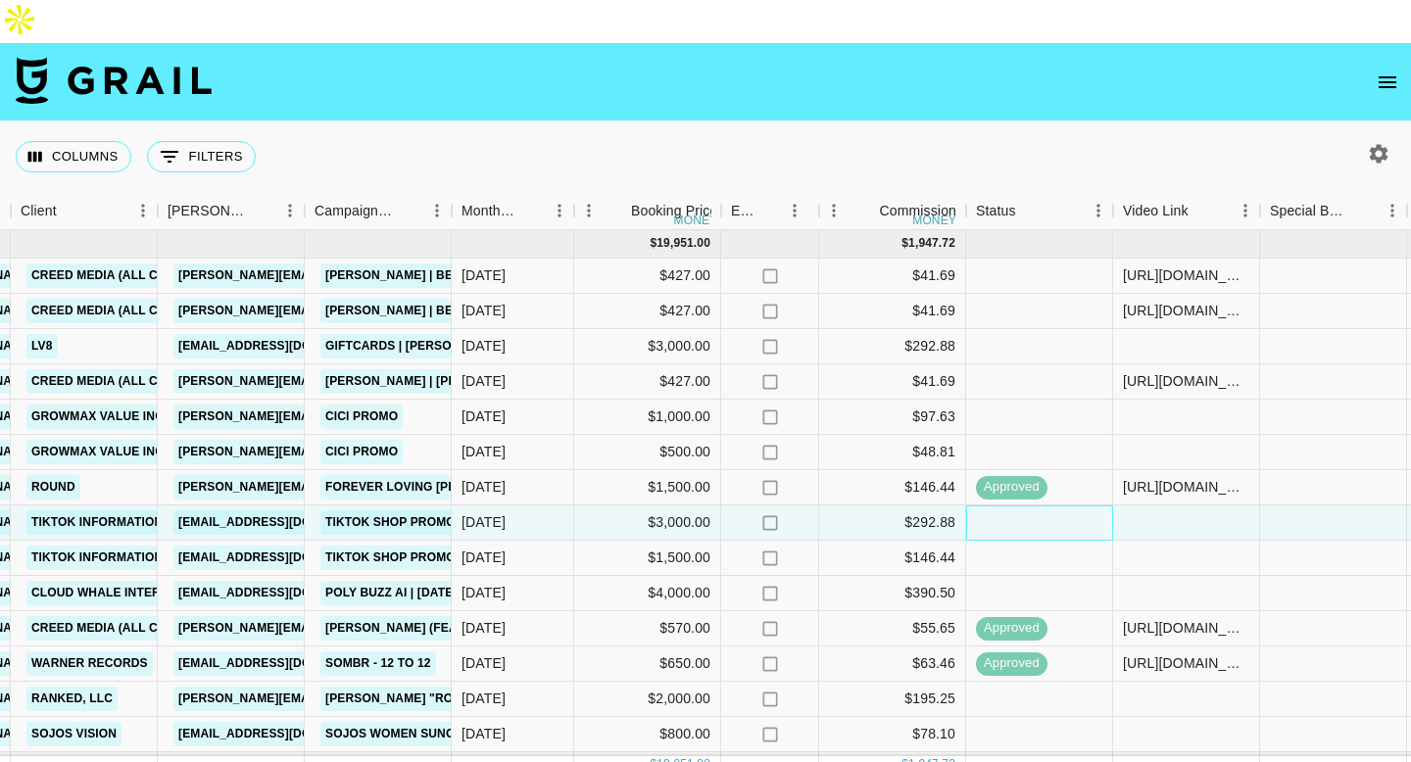
click at [986, 506] on div at bounding box center [1039, 523] width 147 height 35
click at [606, 506] on div "$3,000.00" at bounding box center [647, 523] width 147 height 35
click at [423, 510] on link "TikTok Shop Promotion [GEOGRAPHIC_DATA]" at bounding box center [470, 522] width 300 height 24
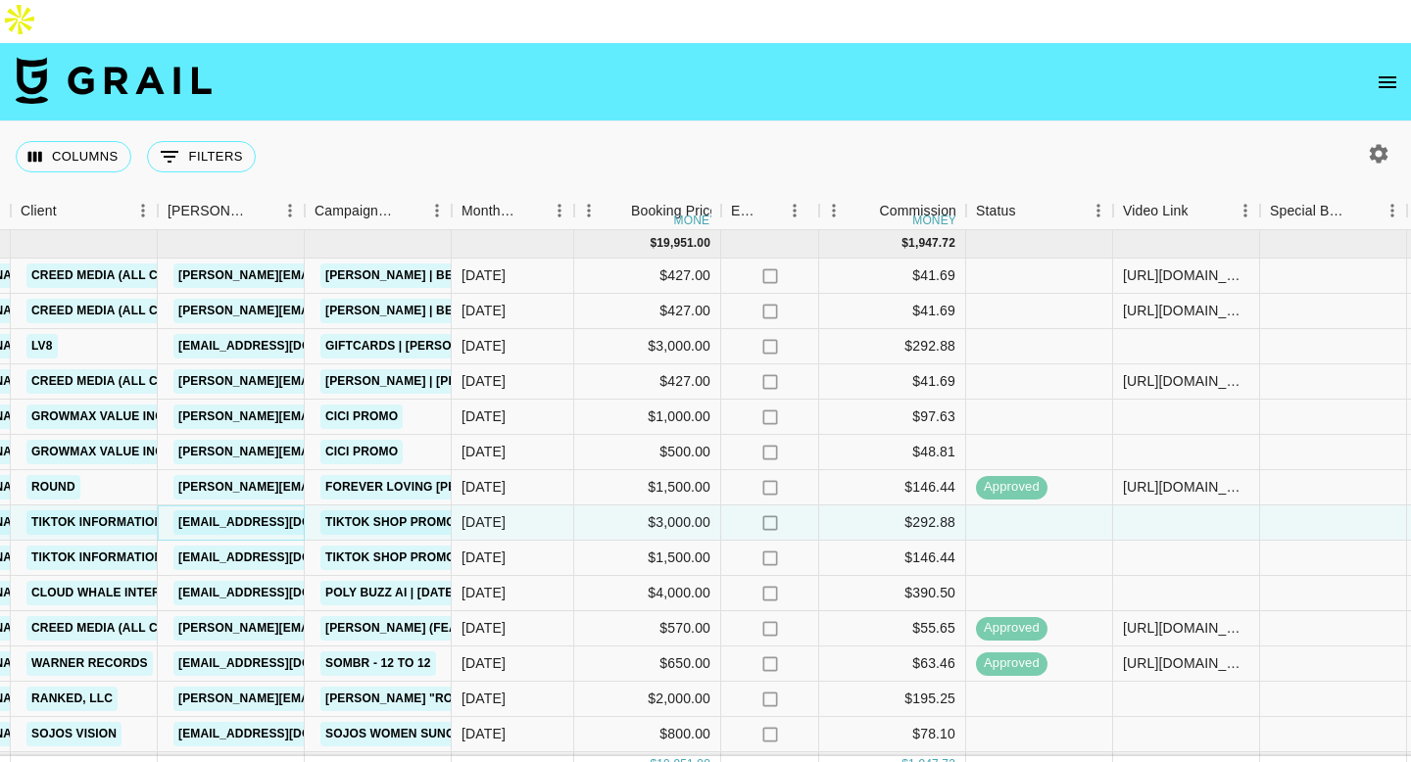
click at [213, 510] on link "[EMAIL_ADDRESS][DOMAIN_NAME]" at bounding box center [282, 522] width 219 height 24
click at [82, 510] on link "TikTok Information Technologies UK Limited" at bounding box center [182, 522] width 313 height 24
click at [667, 506] on div "$3,000.00" at bounding box center [647, 523] width 147 height 35
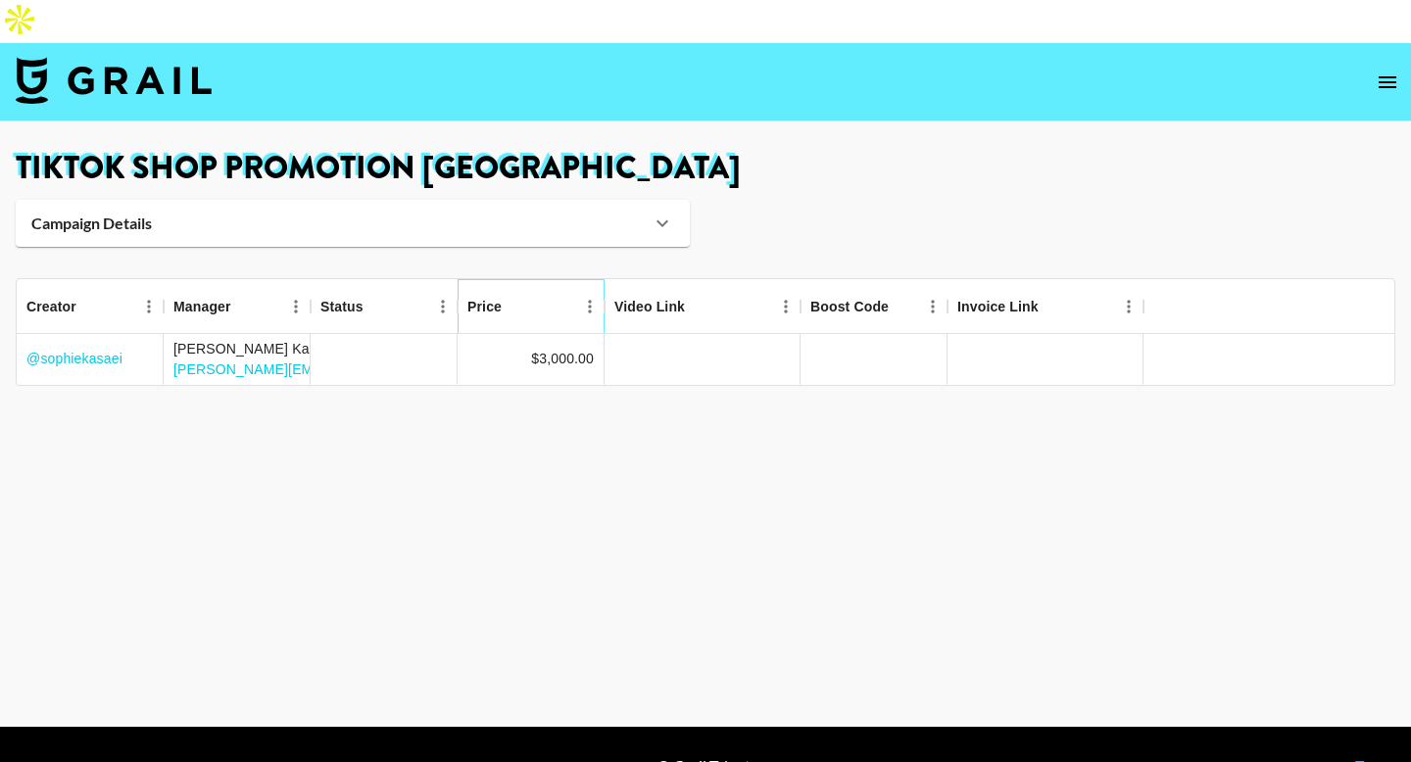
click at [547, 279] on div "Price" at bounding box center [521, 306] width 108 height 55
click at [553, 349] on div "$3,000.00" at bounding box center [562, 359] width 63 height 20
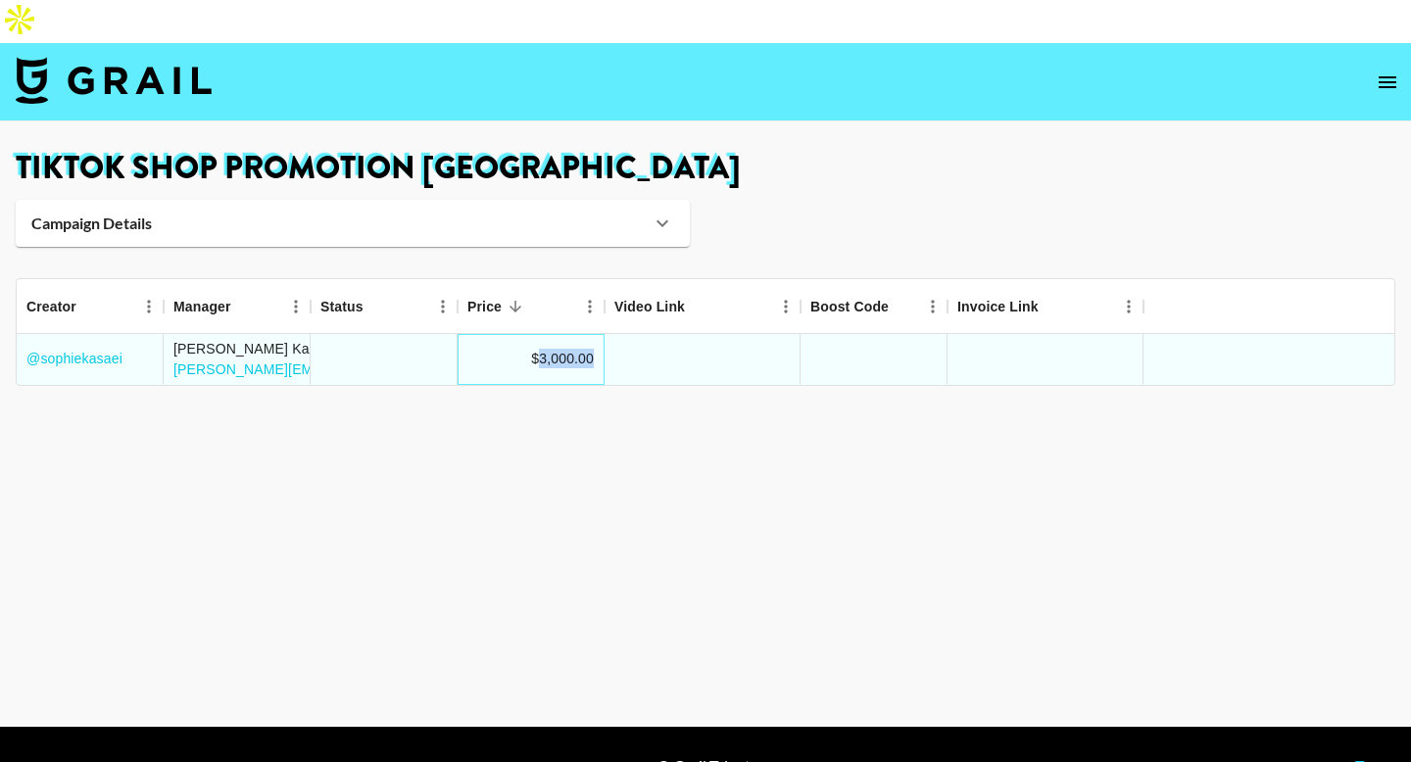
click at [553, 349] on div "$3,000.00" at bounding box center [562, 359] width 63 height 20
click at [531, 349] on div "$3,000.00" at bounding box center [562, 359] width 63 height 20
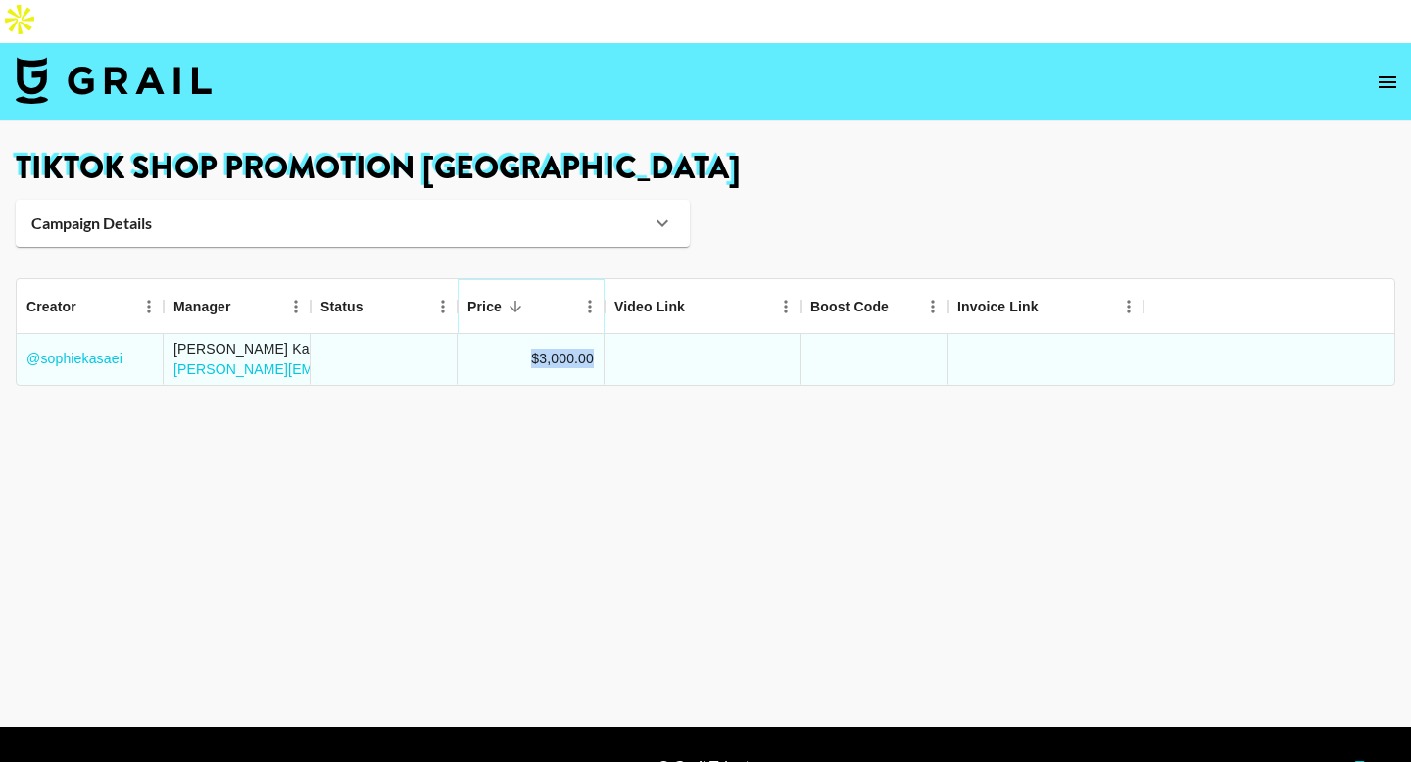
click at [515, 301] on icon "Sort" at bounding box center [515, 307] width 12 height 12
click at [521, 298] on icon "Sort" at bounding box center [515, 307] width 18 height 18
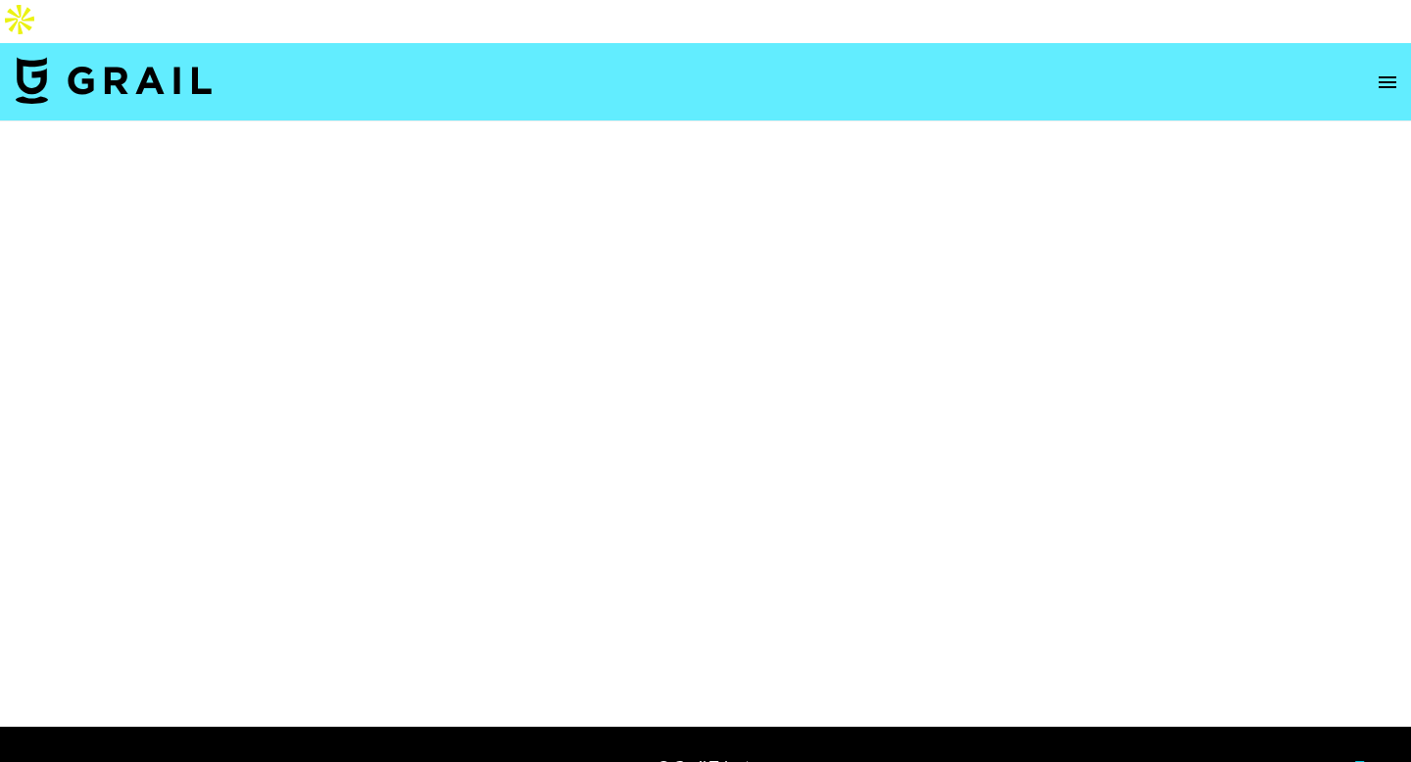
select select "Brand"
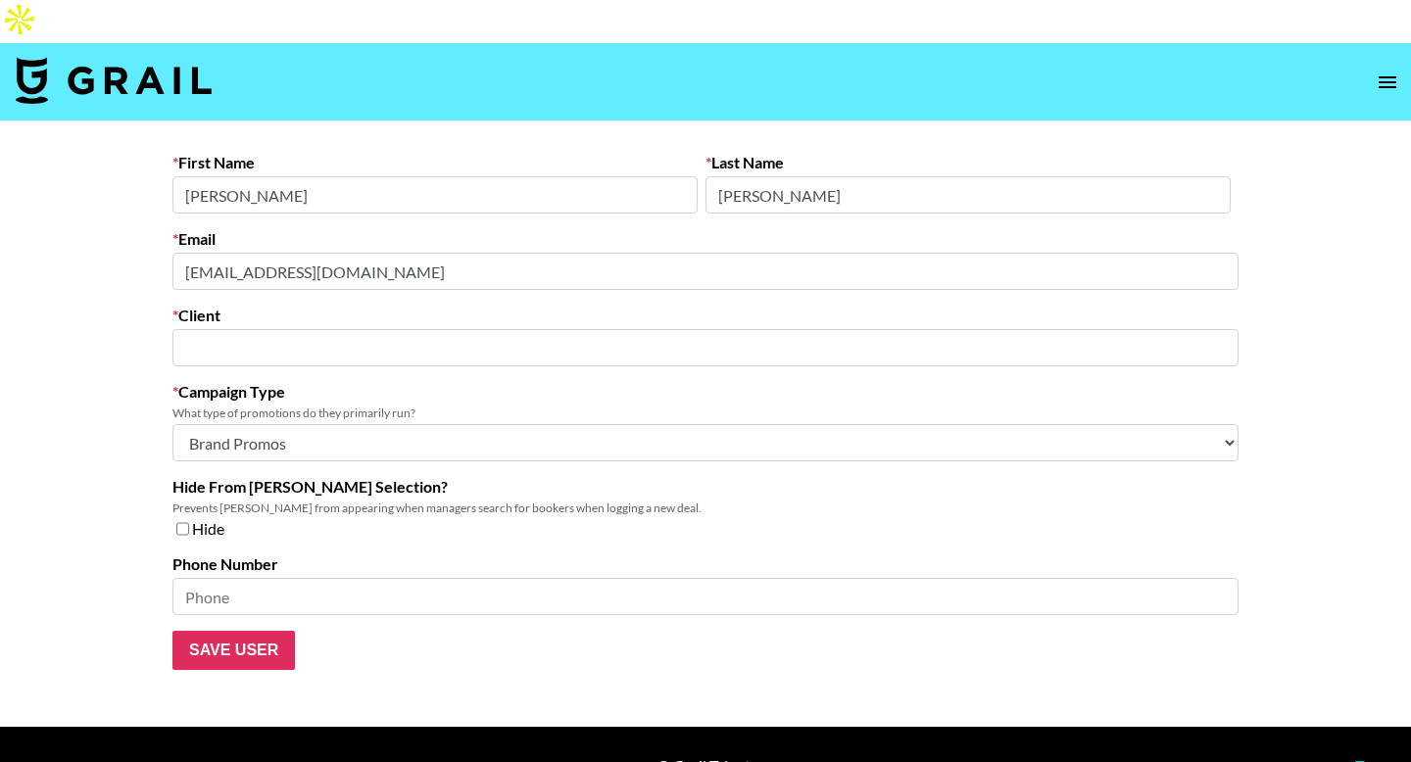
type input "TikTok Information Technologies UK Limited"
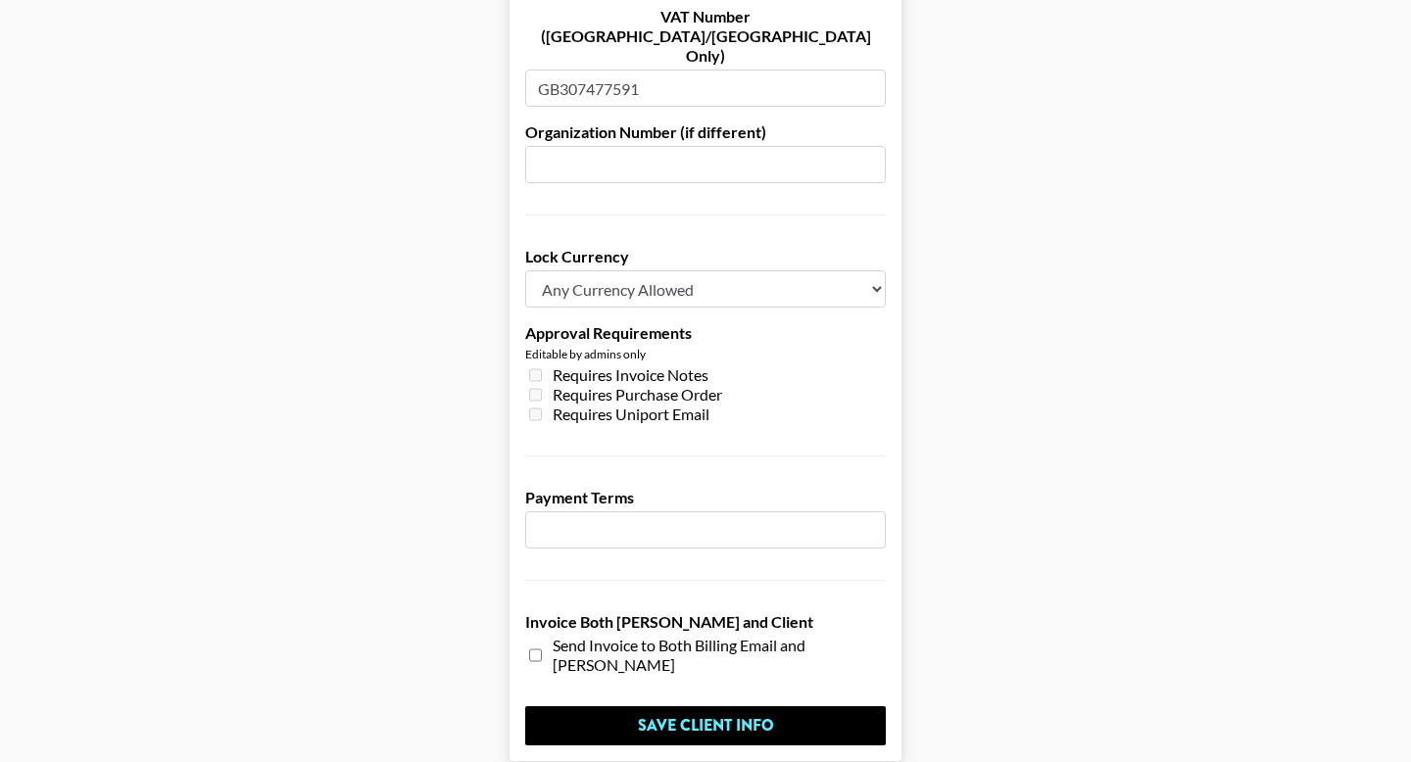
scroll to position [1438, 0]
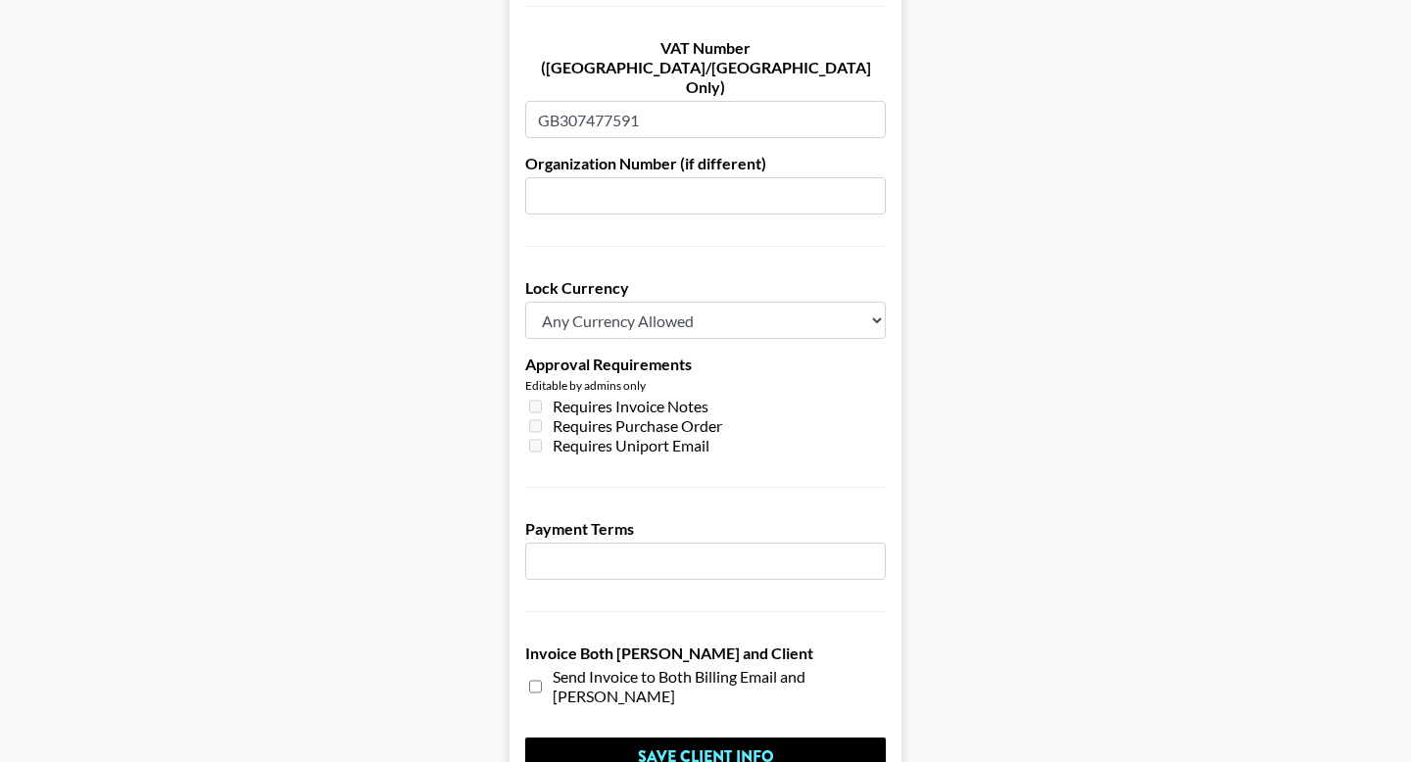
click at [620, 543] on input "number" at bounding box center [705, 561] width 361 height 37
click at [864, 543] on input "1" at bounding box center [705, 561] width 361 height 37
type input "0"
click at [868, 543] on input "0" at bounding box center [705, 561] width 361 height 37
click at [809, 543] on input "0" at bounding box center [705, 561] width 361 height 37
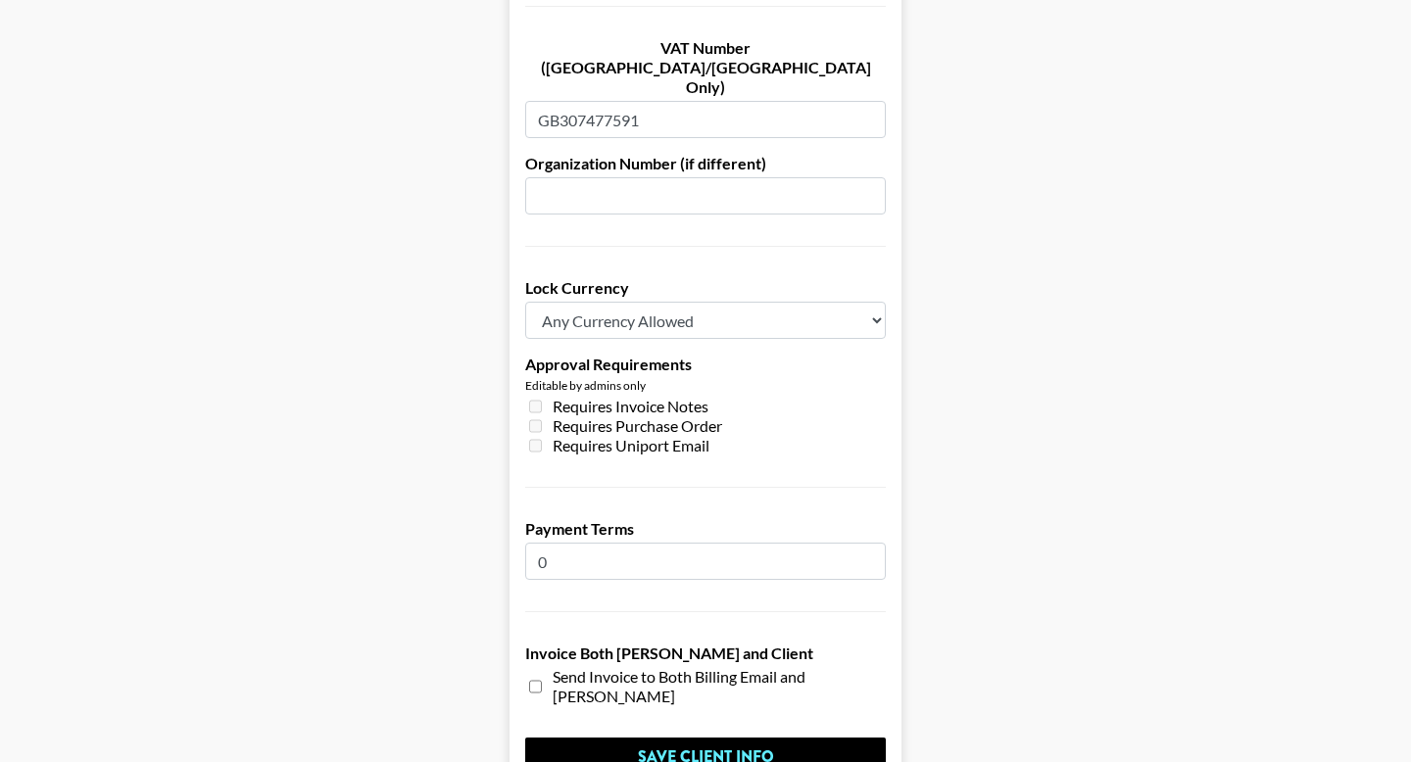
click at [809, 543] on input "0" at bounding box center [705, 561] width 361 height 37
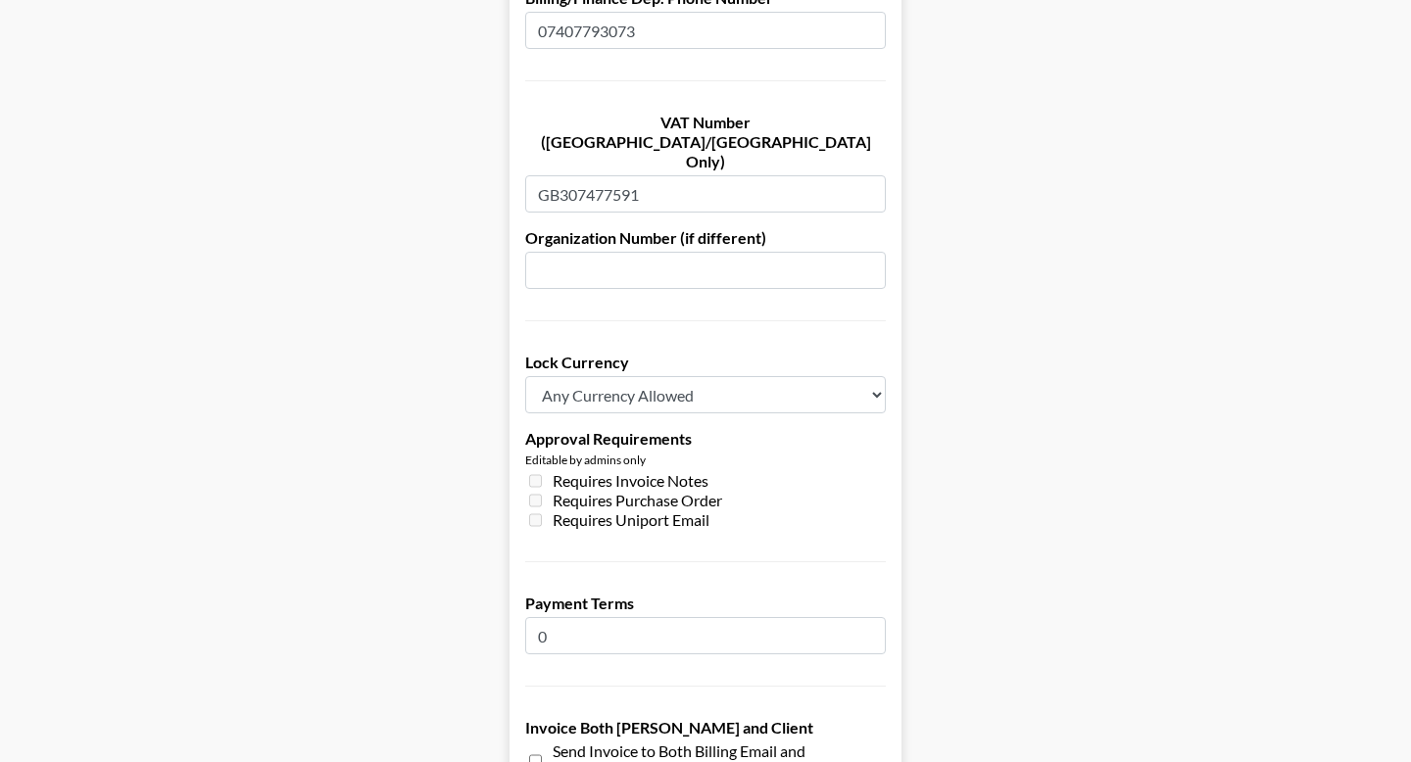
scroll to position [1355, 0]
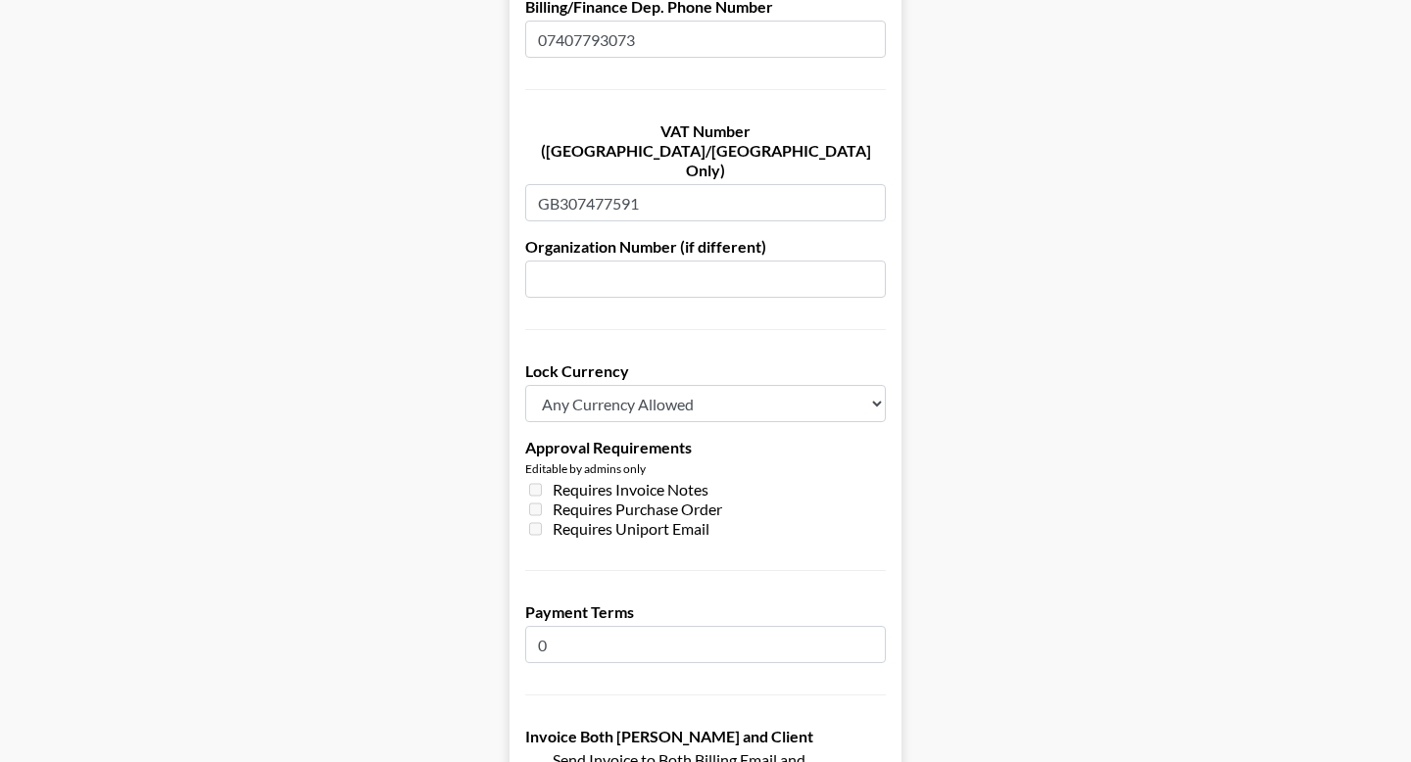
click at [633, 385] on select "Any Currency Allowed USD GBP EUR CAD AUD" at bounding box center [705, 403] width 361 height 37
select select "GBP"
click at [525, 385] on select "Any Currency Allowed USD GBP EUR CAD AUD" at bounding box center [705, 403] width 361 height 37
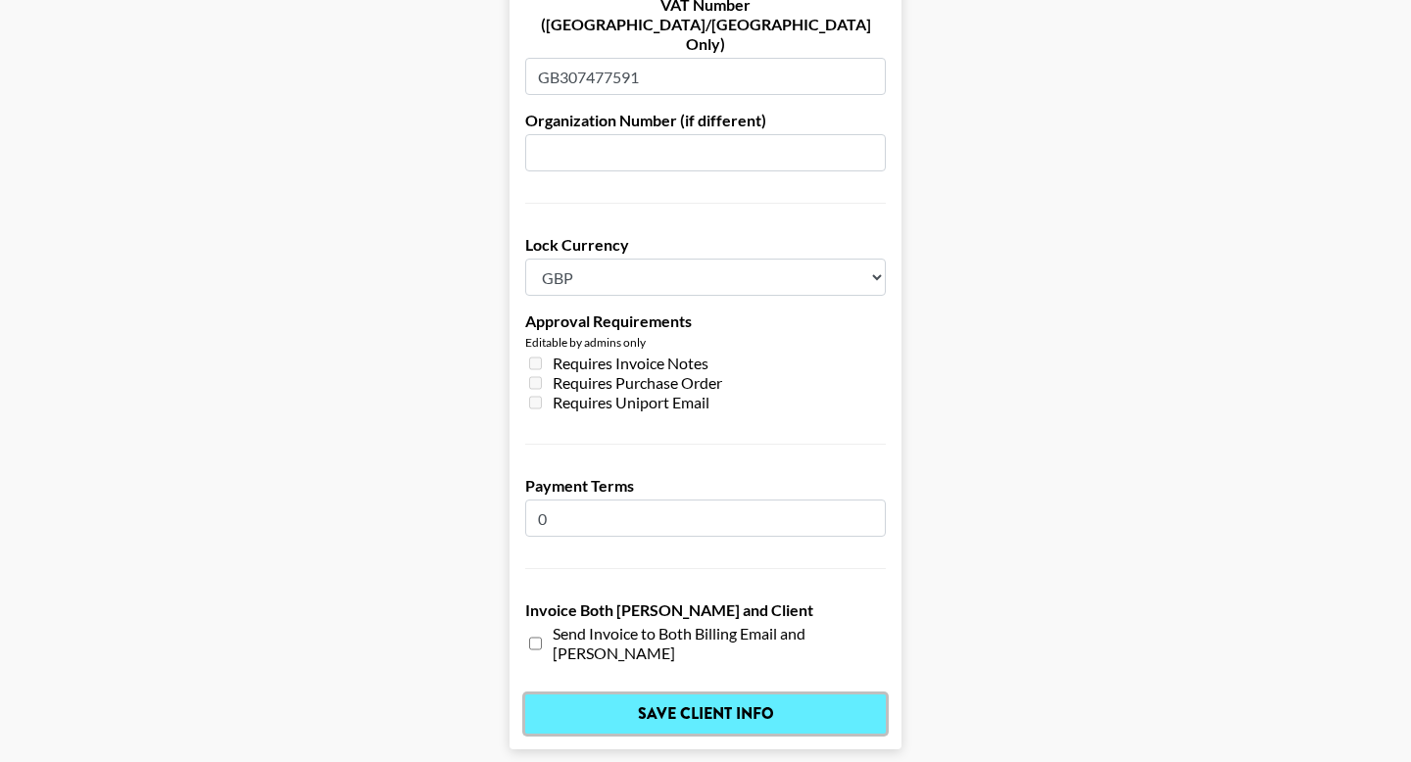
click at [677, 695] on input "Save Client Info" at bounding box center [705, 714] width 361 height 39
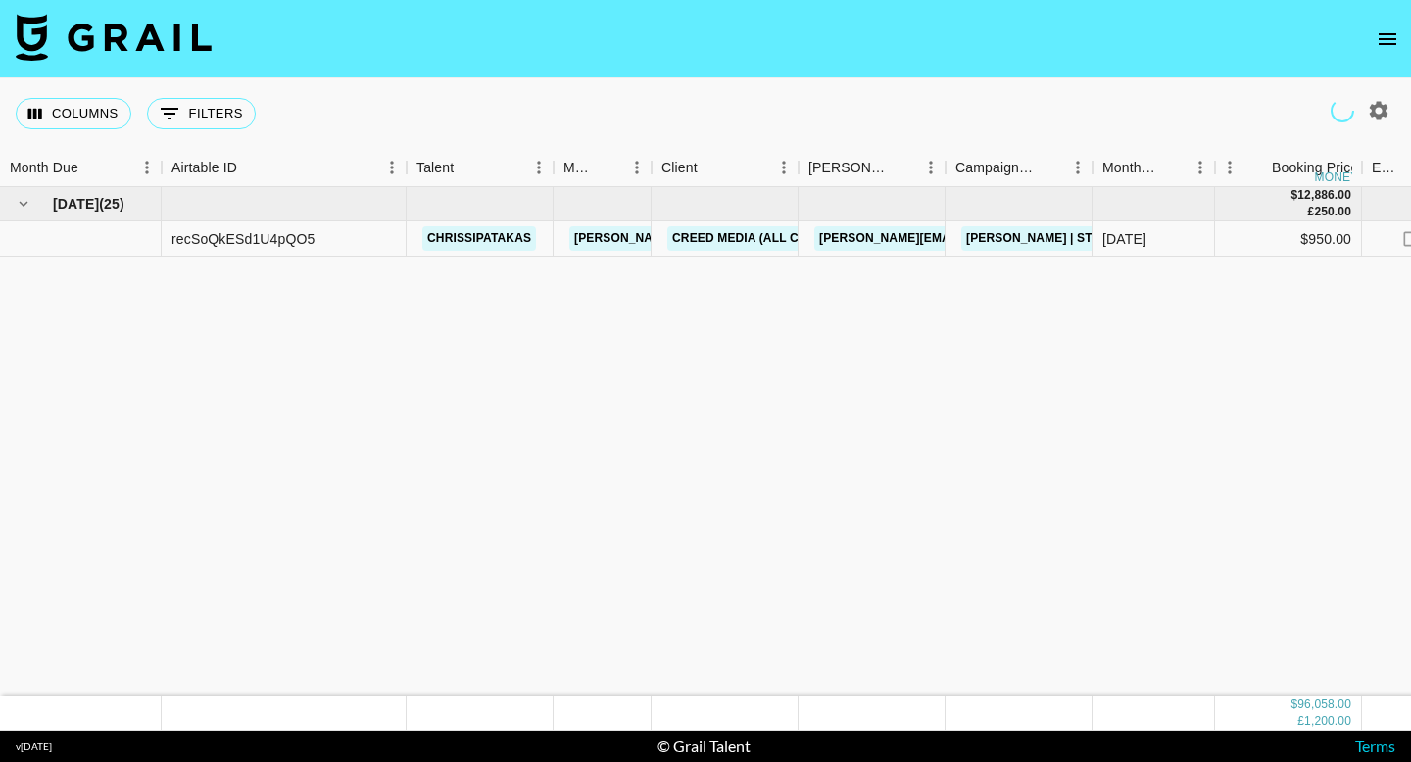
click at [1387, 109] on icon "button" at bounding box center [1379, 111] width 24 height 24
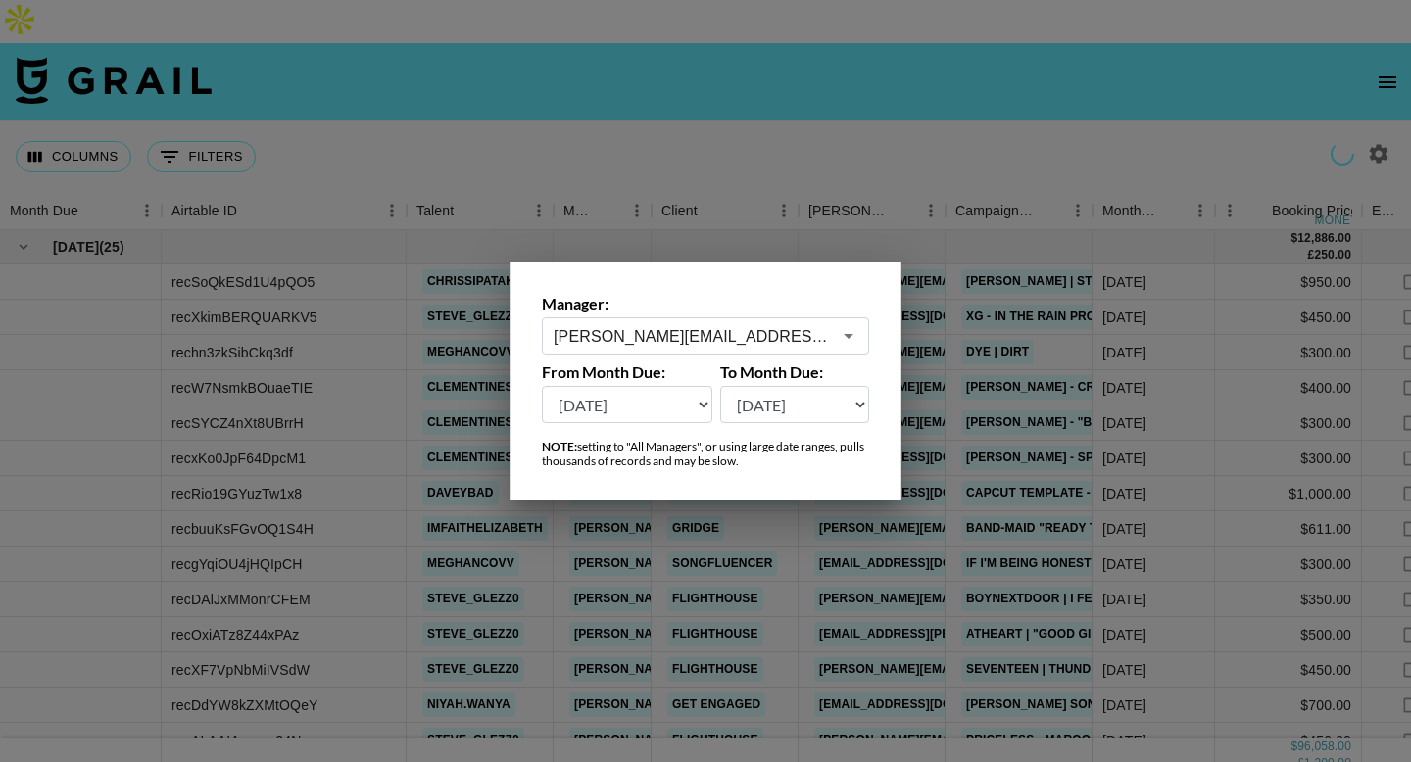
click at [598, 396] on select "[DATE] [DATE] '[DATE] May '[DATE] Mar '[DATE] Jan '[DATE] Nov '[DATE] Sep '[DAT…" at bounding box center [627, 404] width 170 height 37
select select "[DATE]"
click at [542, 386] on select "[DATE] [DATE] '[DATE] May '[DATE] Mar '[DATE] Jan '[DATE] Nov '[DATE] Sep '[DAT…" at bounding box center [627, 404] width 170 height 37
click at [654, 80] on div at bounding box center [705, 381] width 1411 height 762
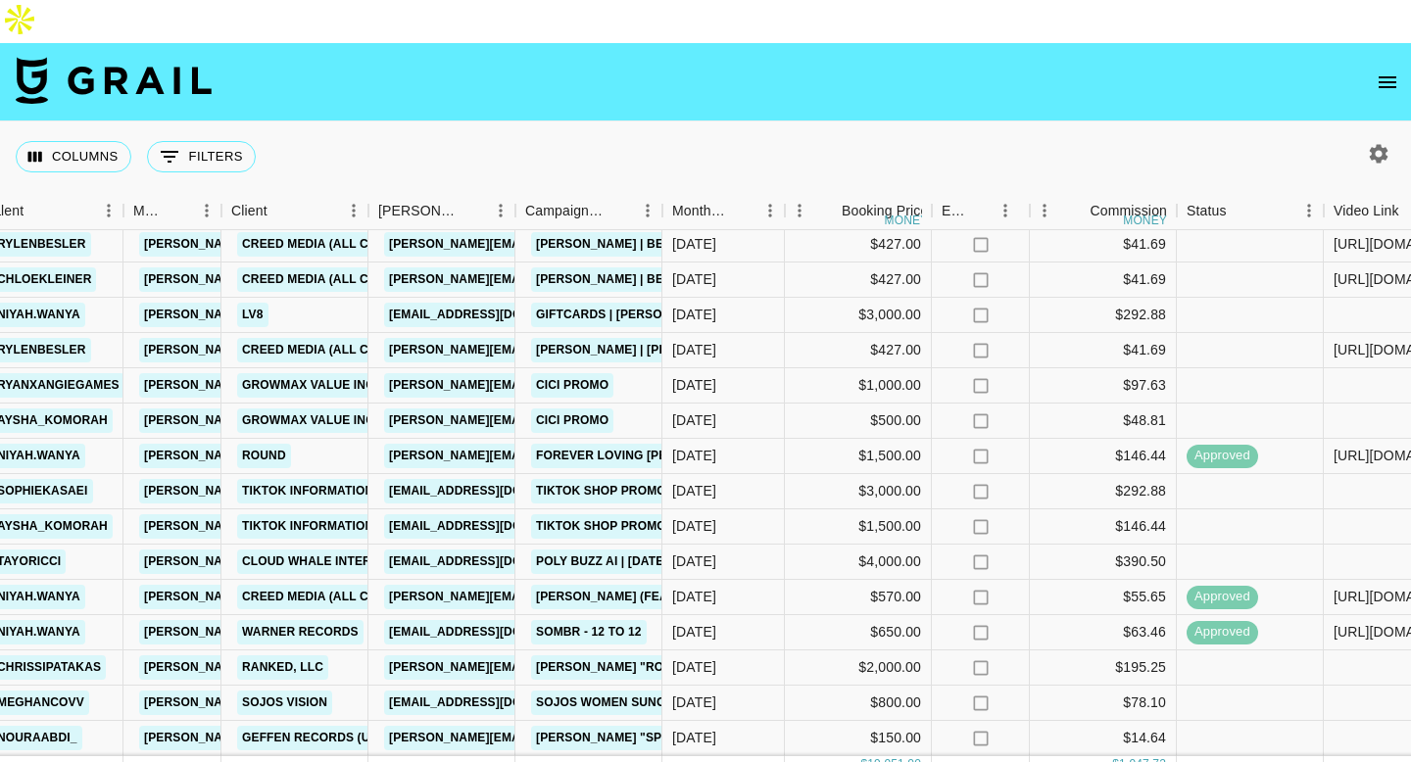
scroll to position [0, 430]
